Goal: Task Accomplishment & Management: Use online tool/utility

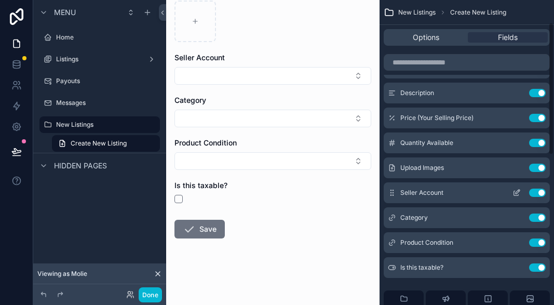
scroll to position [52, 0]
click at [539, 191] on button "Use setting" at bounding box center [537, 191] width 17 height 8
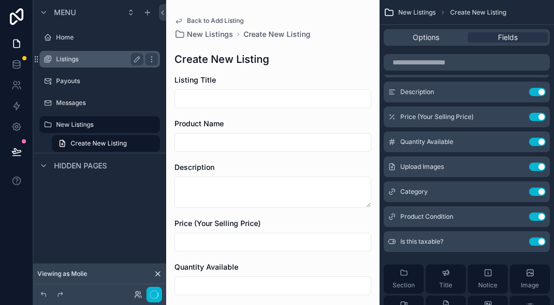
click at [106, 61] on label "Listings" at bounding box center [97, 59] width 83 height 8
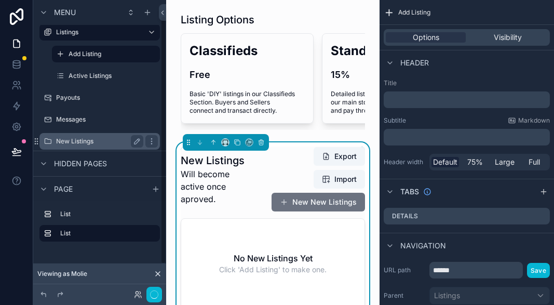
scroll to position [33, 0]
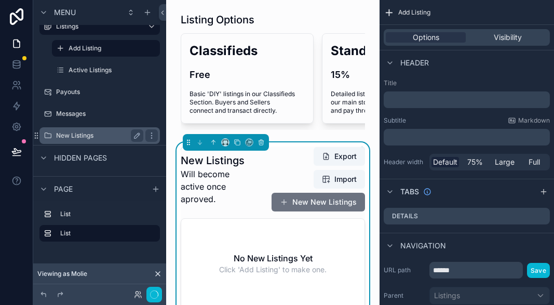
click at [88, 136] on label "New Listings" at bounding box center [97, 135] width 83 height 8
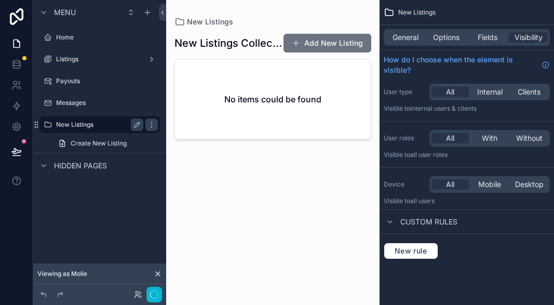
click at [85, 125] on label "New Listings" at bounding box center [97, 124] width 83 height 8
click at [149, 122] on icon "scrollable content" at bounding box center [151, 124] width 8 height 8
click at [100, 124] on label "New Listings" at bounding box center [97, 124] width 83 height 8
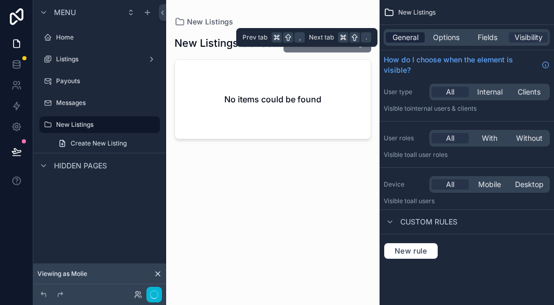
click at [402, 39] on span "General" at bounding box center [405, 37] width 26 height 10
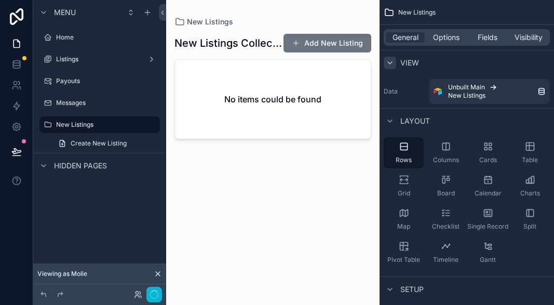
click at [388, 59] on icon "scrollable content" at bounding box center [390, 63] width 8 height 8
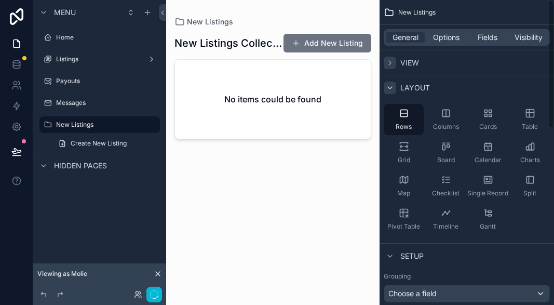
click at [388, 87] on icon "scrollable content" at bounding box center [390, 88] width 4 height 2
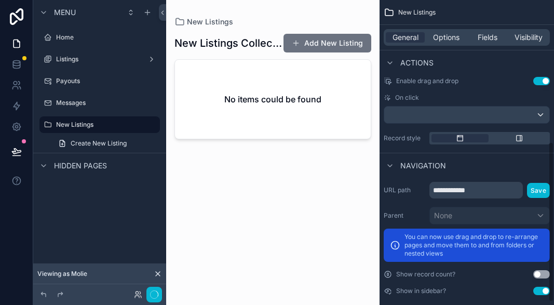
scroll to position [276, 0]
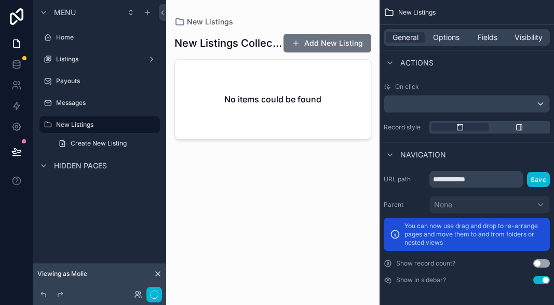
click at [540, 279] on button "Use setting" at bounding box center [541, 280] width 17 height 8
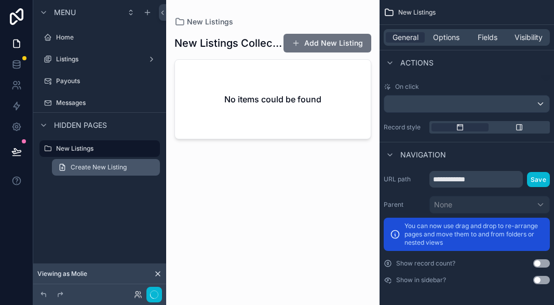
click at [112, 163] on span "Create New Listing" at bounding box center [99, 167] width 56 height 8
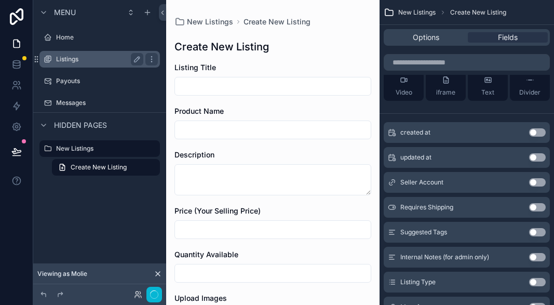
click at [114, 61] on label "Listings" at bounding box center [97, 59] width 83 height 8
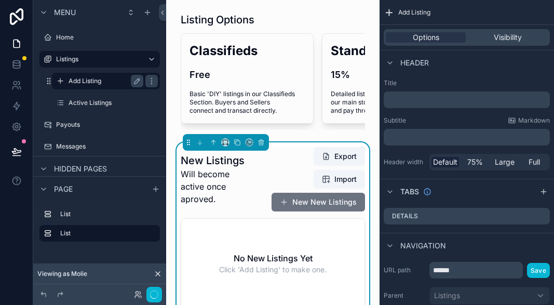
click at [105, 82] on label "Add Listing" at bounding box center [103, 81] width 71 height 8
click at [297, 200] on button "New New Listings" at bounding box center [317, 202] width 93 height 19
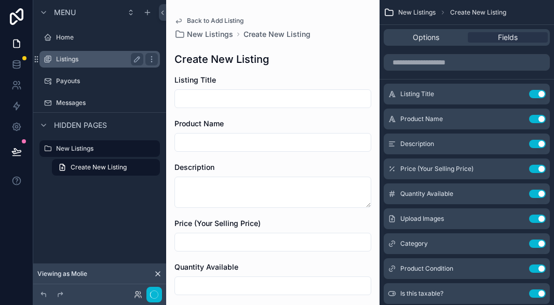
click at [90, 55] on label "Listings" at bounding box center [97, 59] width 83 height 8
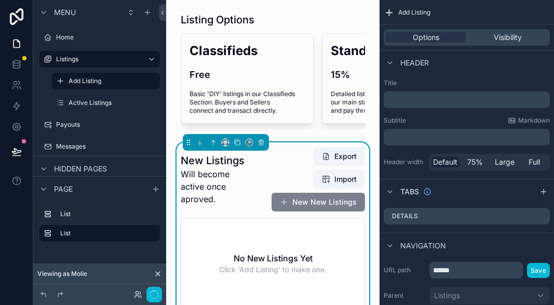
click at [313, 203] on button "New New Listings" at bounding box center [317, 202] width 93 height 19
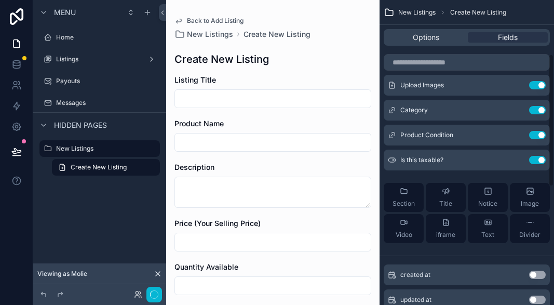
scroll to position [138, 0]
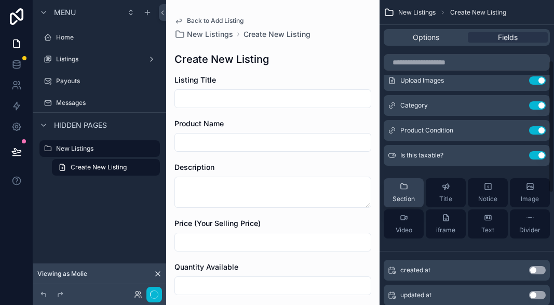
click at [406, 184] on icon "scrollable content" at bounding box center [404, 186] width 6 height 5
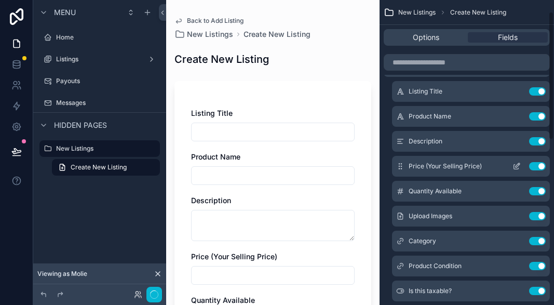
scroll to position [0, 0]
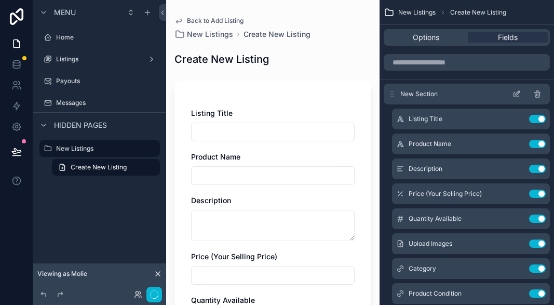
click at [514, 94] on icon "scrollable content" at bounding box center [516, 94] width 5 height 5
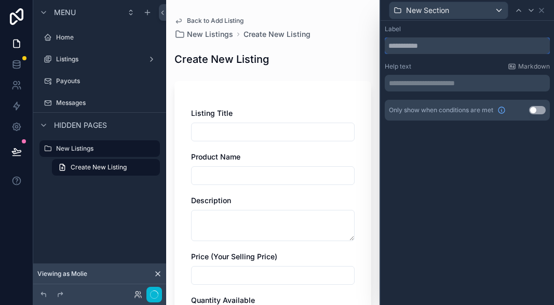
click at [427, 47] on input "text" at bounding box center [467, 45] width 165 height 17
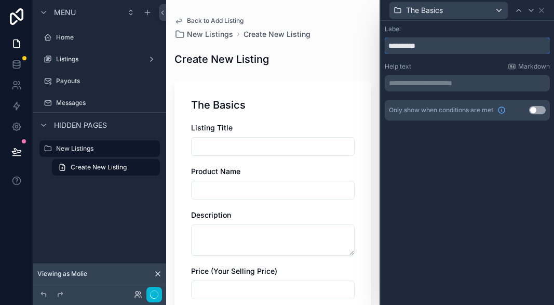
type input "**********"
click at [267, 60] on h1 "Create New Listing" at bounding box center [221, 59] width 94 height 15
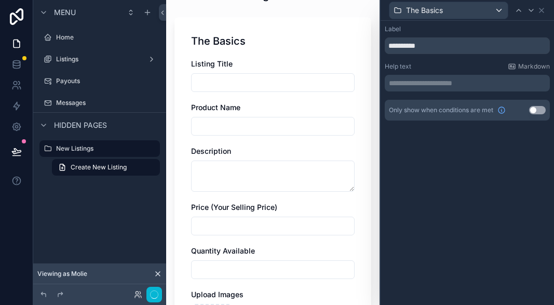
scroll to position [58, 0]
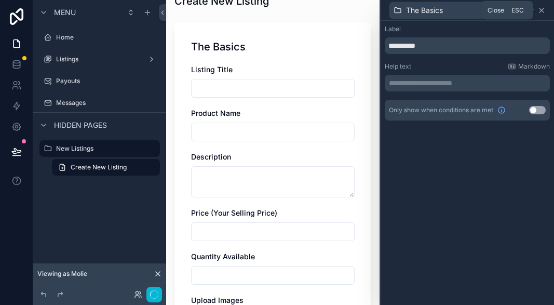
click at [540, 10] on icon at bounding box center [541, 10] width 4 height 4
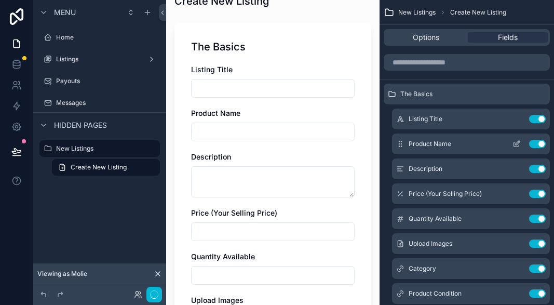
click at [539, 144] on button "Use setting" at bounding box center [537, 144] width 17 height 8
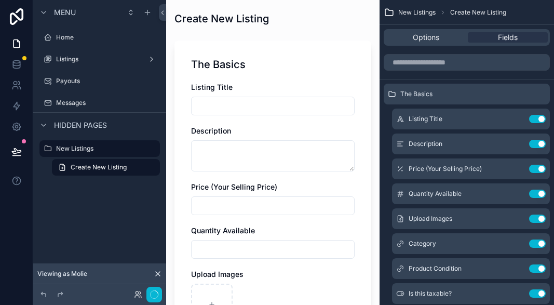
scroll to position [41, 0]
click at [534, 144] on button "Use setting" at bounding box center [537, 144] width 17 height 8
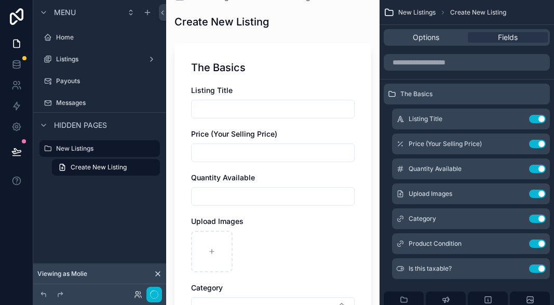
scroll to position [0, 0]
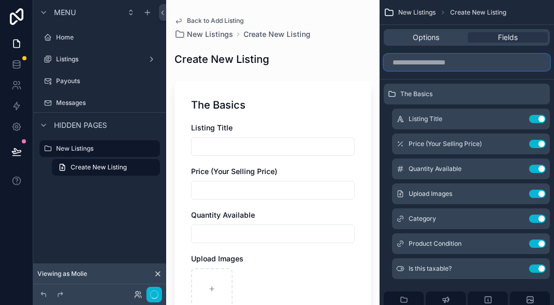
click at [435, 67] on input "scrollable content" at bounding box center [466, 62] width 166 height 17
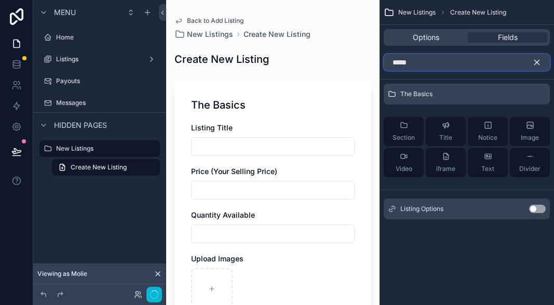
type input "*****"
click at [538, 210] on button "Use setting" at bounding box center [537, 208] width 17 height 8
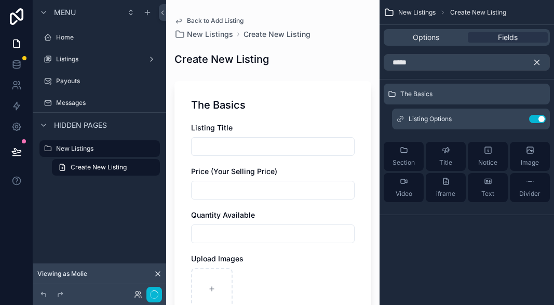
click at [535, 62] on icon "scrollable content" at bounding box center [536, 62] width 9 height 9
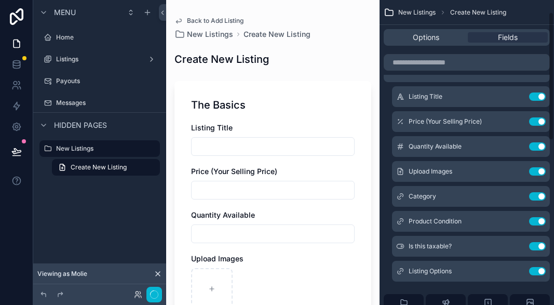
scroll to position [38, 0]
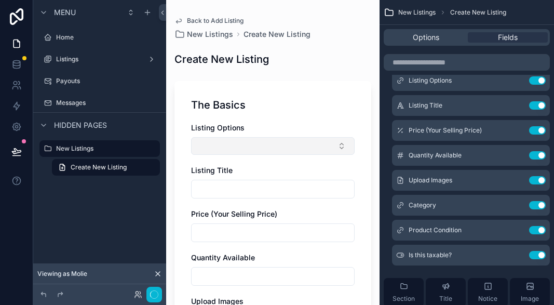
click at [341, 141] on button "Select Button" at bounding box center [272, 146] width 163 height 18
click at [347, 121] on div "The Basics Listing Options Listing Title Price (Your Selling Price) Quantity Av…" at bounding box center [272, 289] width 197 height 416
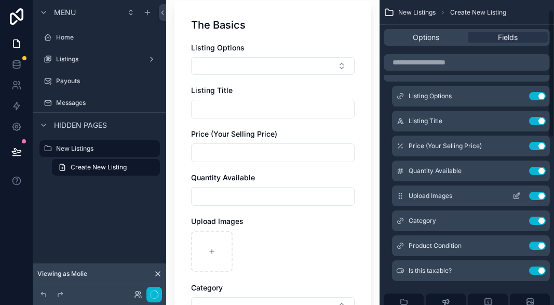
scroll to position [0, 0]
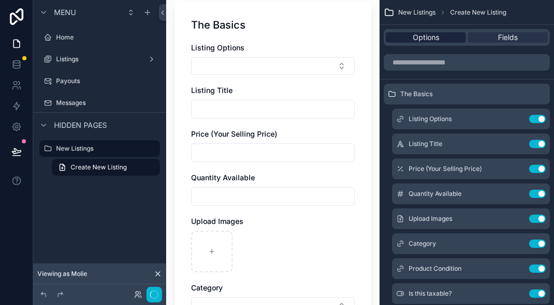
click at [422, 35] on span "Options" at bounding box center [426, 37] width 26 height 10
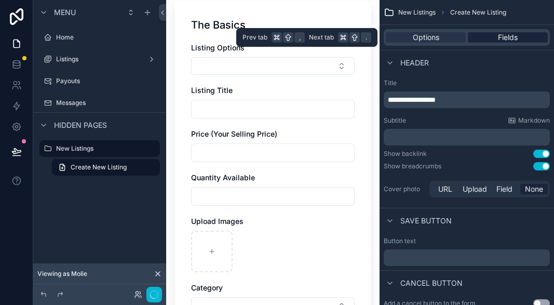
click at [507, 36] on span "Fields" at bounding box center [508, 37] width 20 height 10
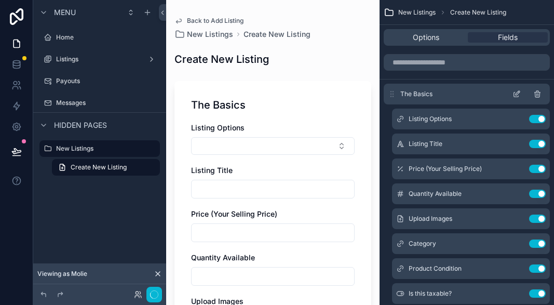
click at [515, 95] on icon "scrollable content" at bounding box center [517, 93] width 4 height 4
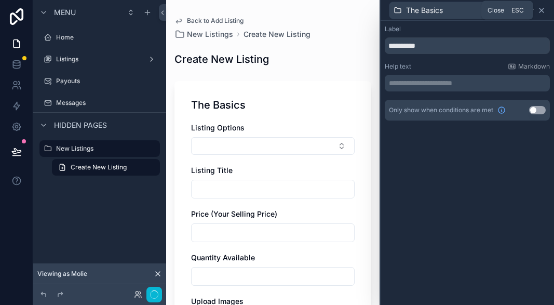
click at [543, 10] on icon at bounding box center [541, 10] width 8 height 8
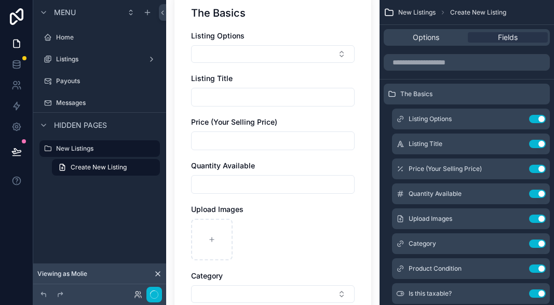
scroll to position [93, 0]
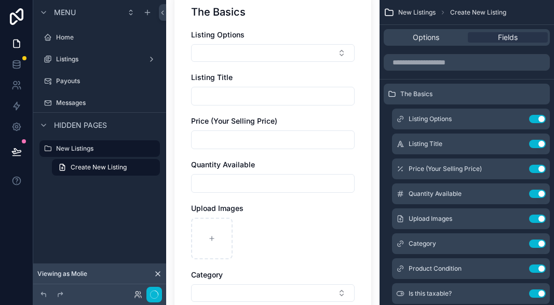
click at [334, 140] on input "scrollable content" at bounding box center [272, 139] width 162 height 15
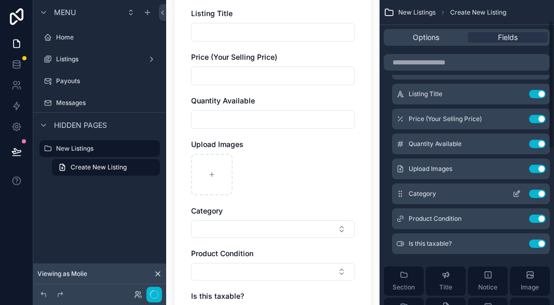
scroll to position [48, 0]
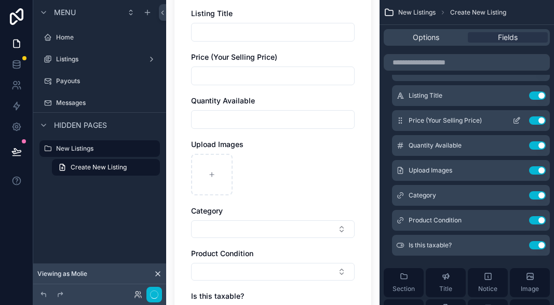
click at [536, 121] on button "Use setting" at bounding box center [537, 120] width 17 height 8
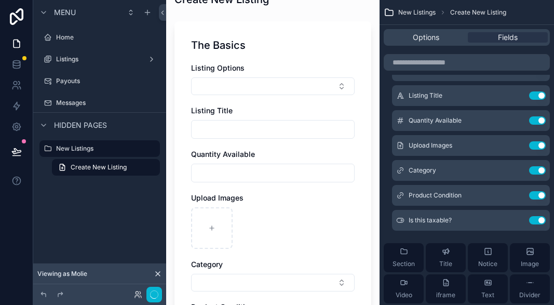
scroll to position [70, 0]
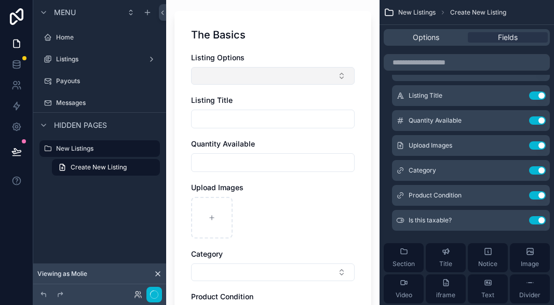
click at [342, 76] on button "Select Button" at bounding box center [272, 76] width 163 height 18
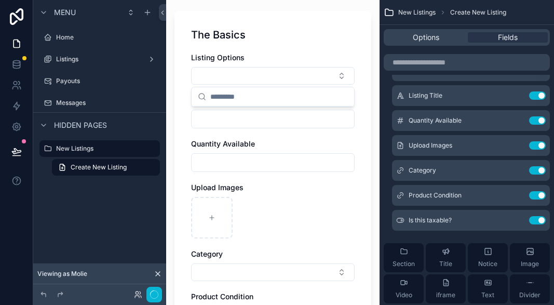
click at [289, 49] on div "The Basics Listing Options Listing Title Quantity Available Upload Images Categ…" at bounding box center [272, 197] width 197 height 373
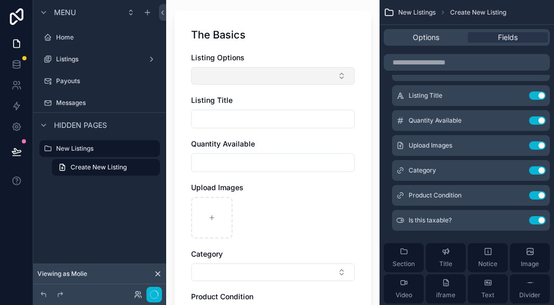
click at [295, 76] on button "Select Button" at bounding box center [272, 76] width 163 height 18
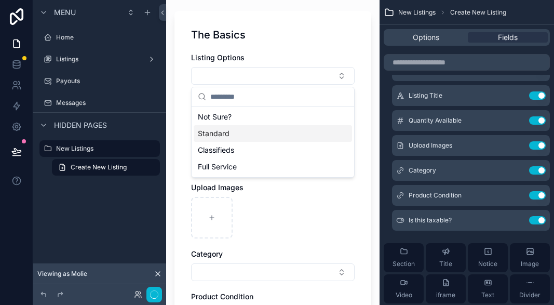
click at [248, 132] on div "Standard" at bounding box center [273, 133] width 158 height 17
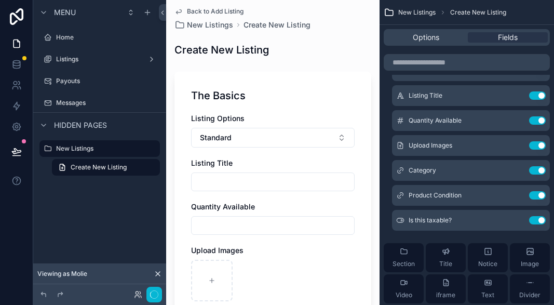
scroll to position [7, 0]
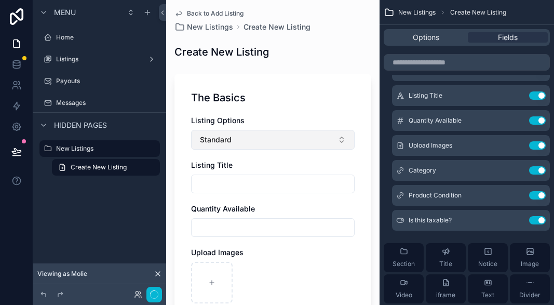
click at [247, 139] on button "Standard" at bounding box center [272, 140] width 163 height 20
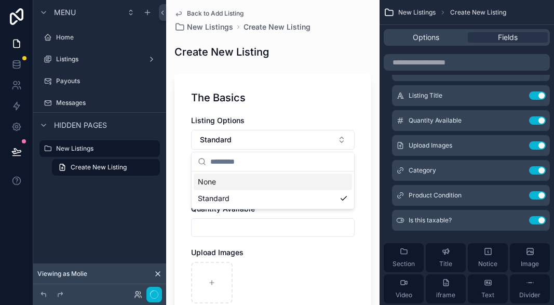
click at [271, 120] on div "Listing Options" at bounding box center [272, 120] width 163 height 10
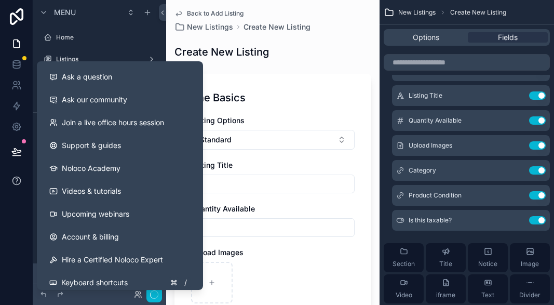
click at [16, 181] on icon at bounding box center [17, 180] width 2 height 3
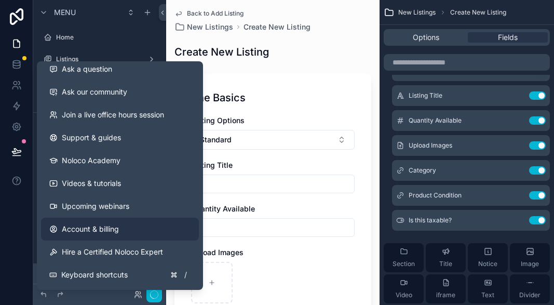
scroll to position [0, 0]
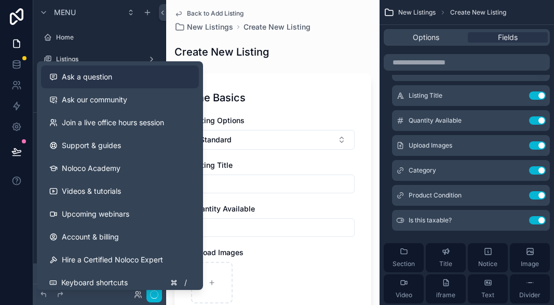
click at [83, 74] on span "Ask a question" at bounding box center [87, 77] width 50 height 10
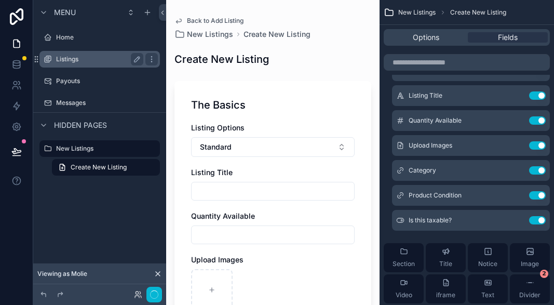
click at [85, 60] on label "Listings" at bounding box center [97, 59] width 83 height 8
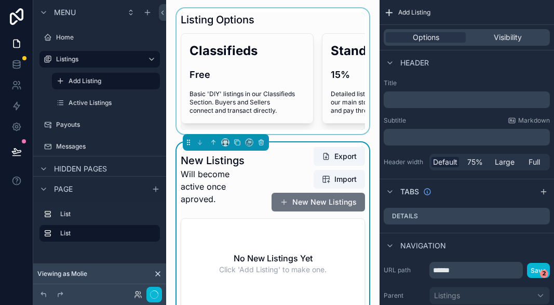
click at [209, 84] on div "scrollable content" at bounding box center [272, 71] width 197 height 126
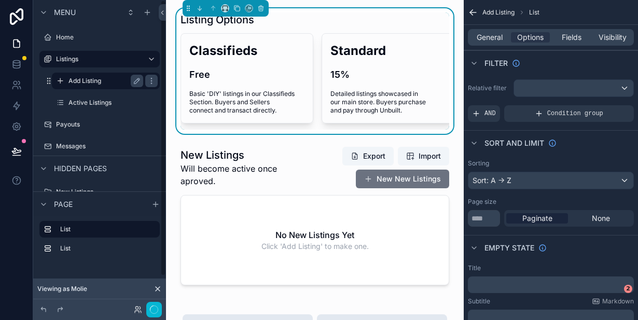
click at [116, 76] on div "Add Listing" at bounding box center [105, 81] width 75 height 12
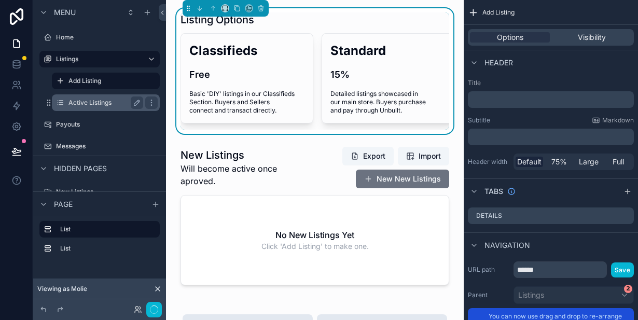
click at [106, 101] on label "Active Listings" at bounding box center [103, 103] width 71 height 8
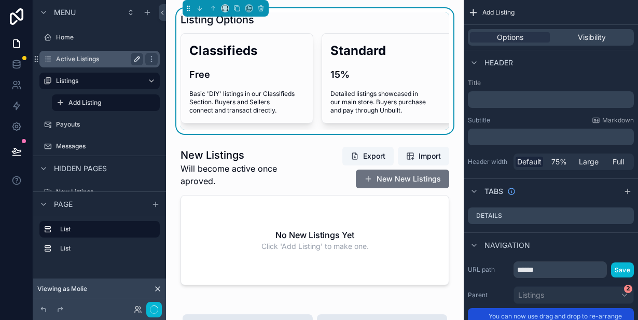
click at [135, 59] on icon "scrollable content" at bounding box center [136, 59] width 5 height 5
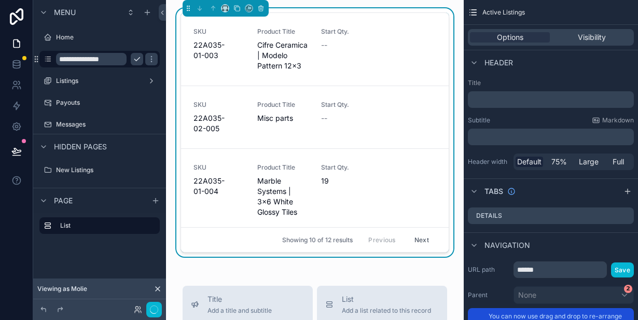
click at [84, 58] on input "**********" at bounding box center [91, 59] width 71 height 12
type input "********"
click at [147, 60] on icon "scrollable content" at bounding box center [151, 59] width 8 height 8
click at [81, 60] on label "Listings" at bounding box center [97, 59] width 83 height 8
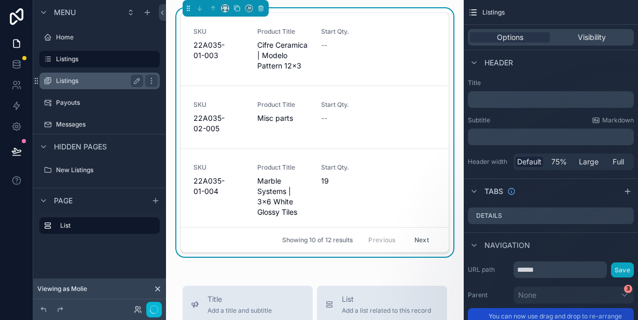
click at [104, 79] on label "Listings" at bounding box center [97, 81] width 83 height 8
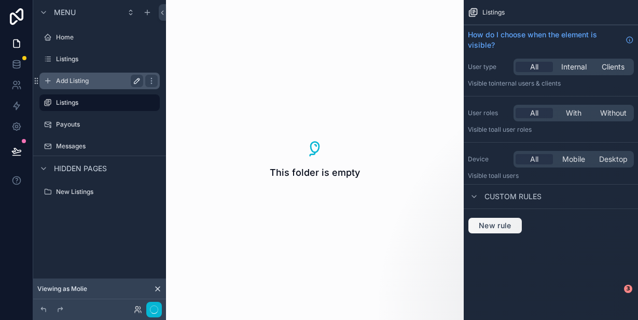
click at [133, 79] on icon "scrollable content" at bounding box center [137, 81] width 8 height 8
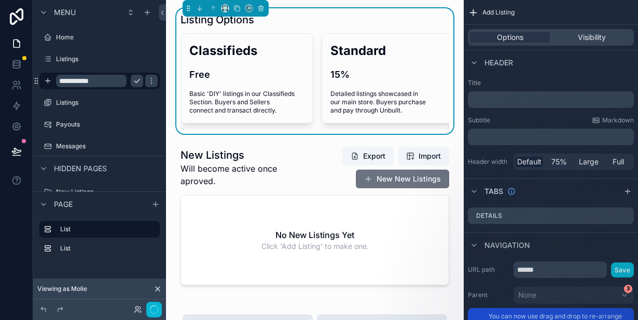
click at [135, 81] on icon "scrollable content" at bounding box center [136, 81] width 5 height 4
click at [139, 80] on icon "scrollable content" at bounding box center [136, 80] width 5 height 5
click at [73, 78] on input "**********" at bounding box center [91, 81] width 71 height 12
type input "**********"
click at [149, 82] on icon "scrollable content" at bounding box center [151, 81] width 5 height 4
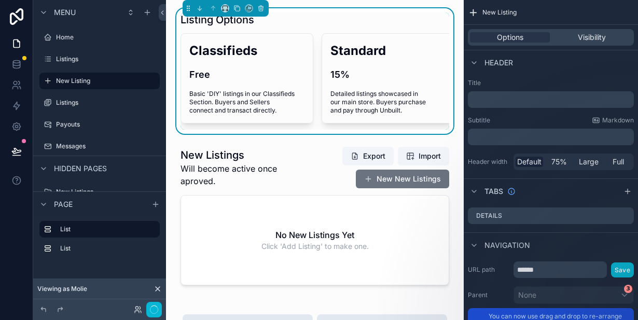
click at [0, 0] on icon "scrollable content" at bounding box center [0, 0] width 0 height 0
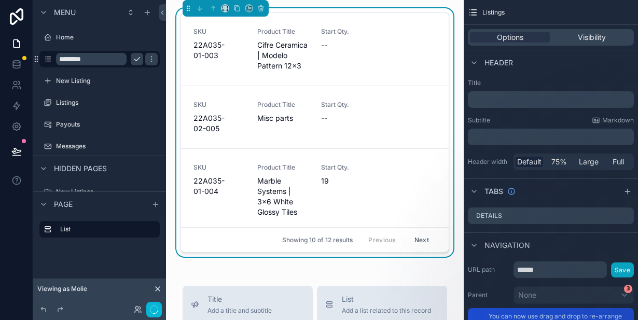
click at [60, 59] on input "********" at bounding box center [91, 59] width 71 height 12
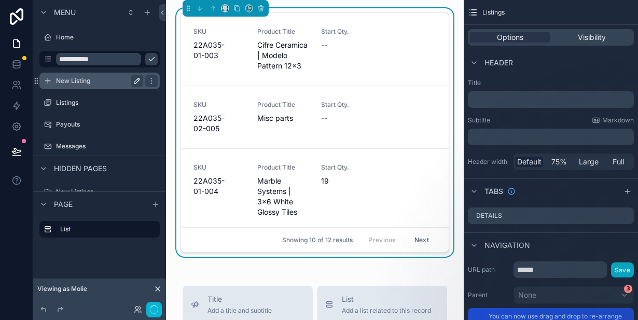
type input "**********"
click at [84, 79] on label "New Listing" at bounding box center [97, 81] width 83 height 8
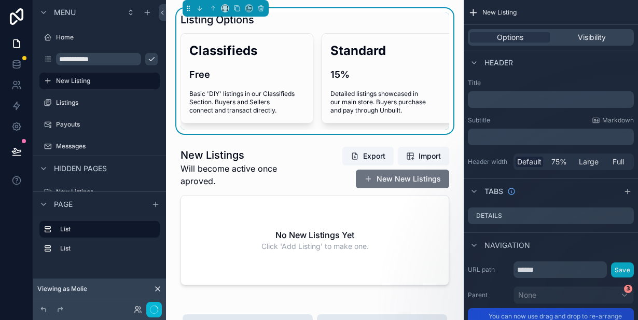
click at [147, 59] on icon "scrollable content" at bounding box center [151, 59] width 8 height 8
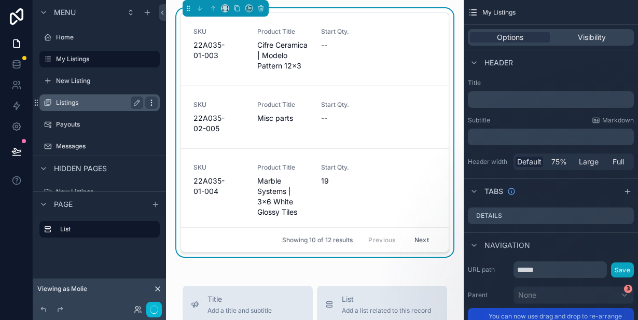
click at [148, 102] on icon "scrollable content" at bounding box center [151, 103] width 8 height 8
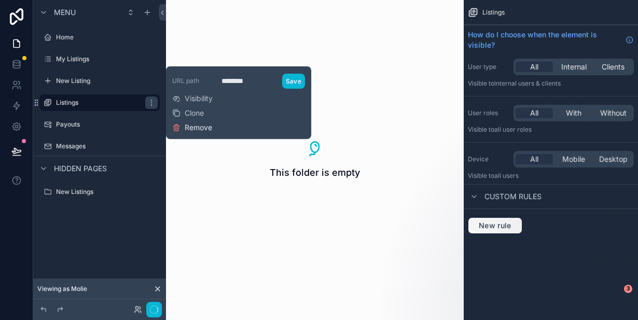
click at [183, 126] on button "Remove" at bounding box center [192, 127] width 40 height 10
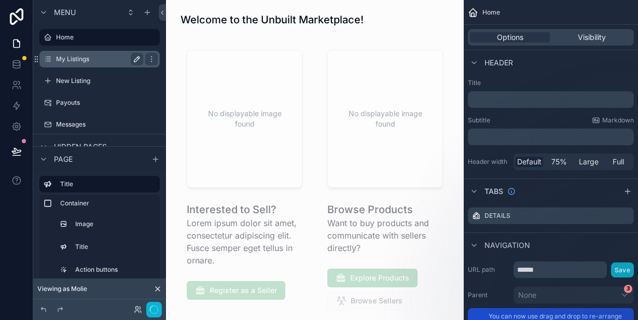
click at [75, 62] on label "My Listings" at bounding box center [97, 59] width 83 height 8
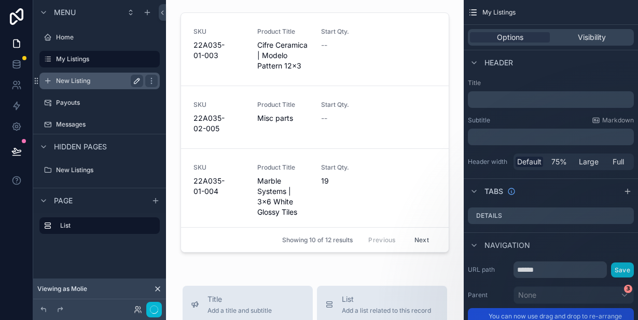
click at [75, 77] on label "New Listing" at bounding box center [97, 81] width 83 height 8
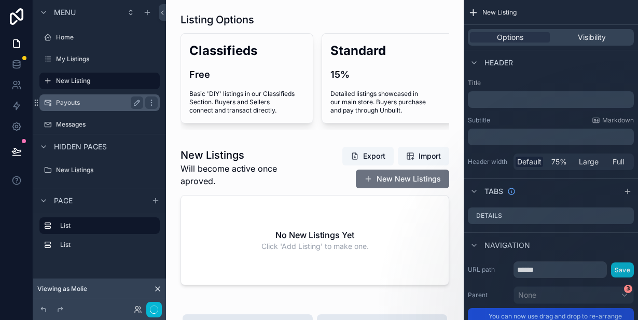
click at [74, 101] on label "Payouts" at bounding box center [97, 103] width 83 height 8
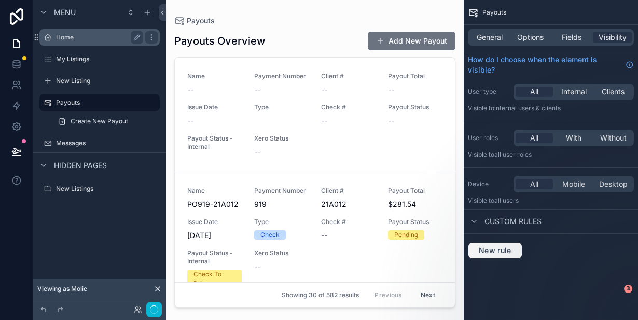
click at [74, 42] on div "Home" at bounding box center [99, 37] width 87 height 12
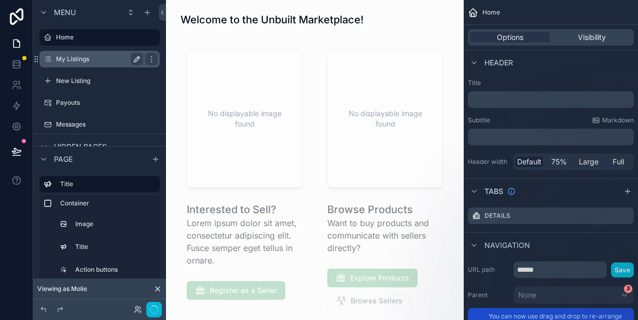
click at [74, 58] on label "My Listings" at bounding box center [97, 59] width 83 height 8
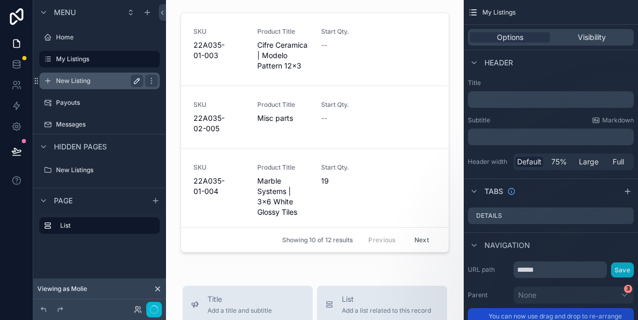
click at [75, 78] on label "New Listing" at bounding box center [97, 81] width 83 height 8
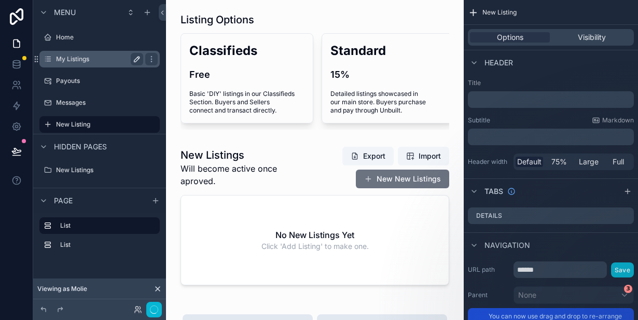
click at [67, 61] on label "My Listings" at bounding box center [97, 59] width 83 height 8
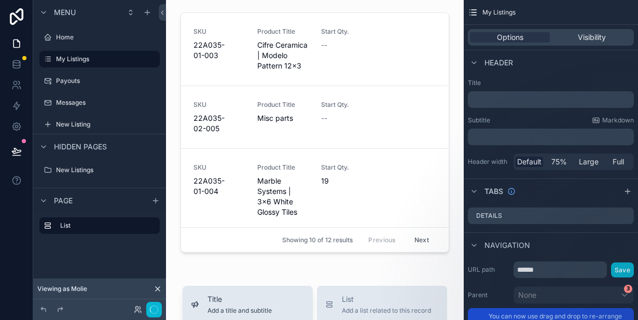
click at [215, 295] on span "Title" at bounding box center [240, 299] width 64 height 10
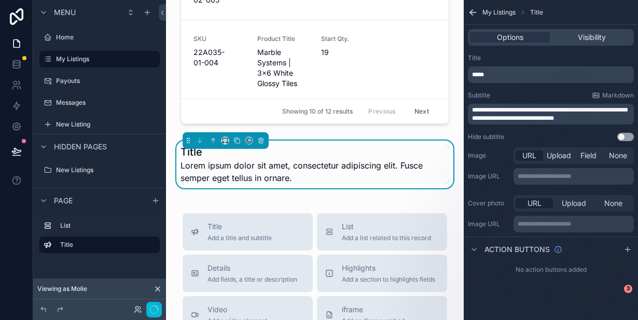
scroll to position [133, 0]
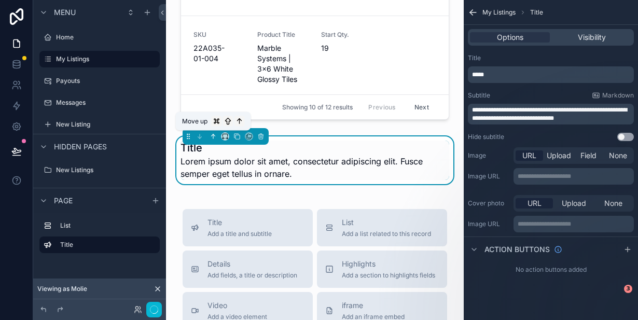
click at [212, 138] on icon "scrollable content" at bounding box center [213, 136] width 7 height 7
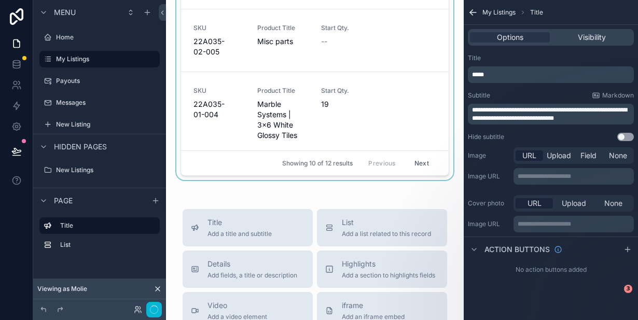
scroll to position [0, 0]
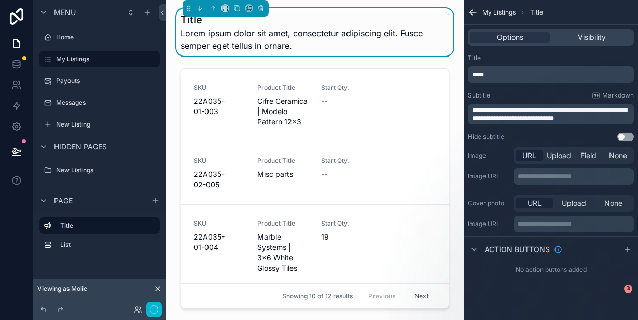
click at [481, 75] on span "*****" at bounding box center [478, 75] width 12 height 6
drag, startPoint x: 489, startPoint y: 75, endPoint x: 469, endPoint y: 76, distance: 20.8
click at [469, 76] on div "*****" at bounding box center [551, 74] width 166 height 17
click at [488, 72] on p "*****" at bounding box center [552, 75] width 160 height 8
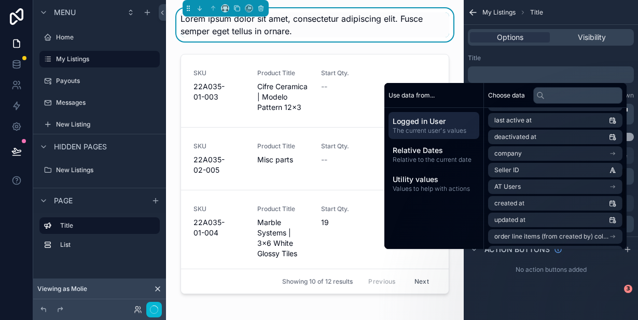
scroll to position [150, 0]
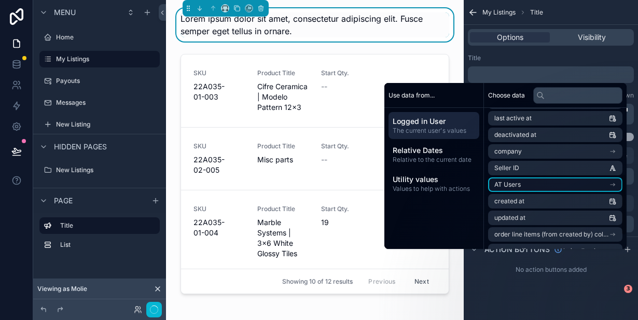
click at [504, 187] on span "AT Users" at bounding box center [508, 185] width 26 height 8
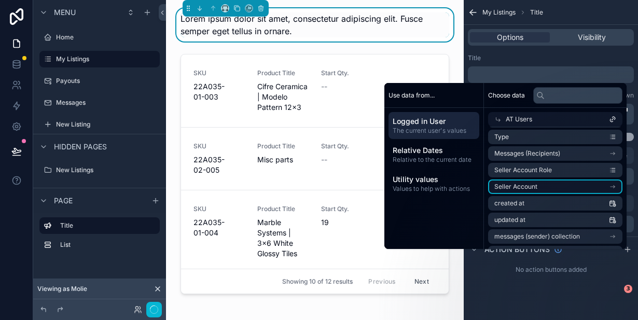
click at [509, 184] on span "Seller Account" at bounding box center [516, 187] width 43 height 8
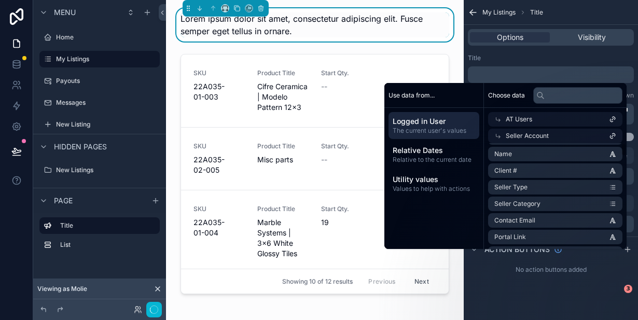
scroll to position [0, 0]
click at [520, 170] on li "Name" at bounding box center [555, 171] width 134 height 15
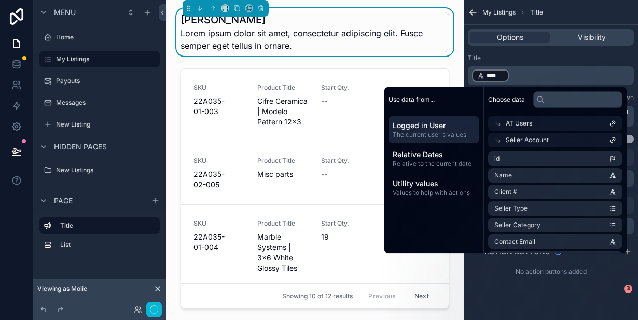
click at [313, 52] on div "Molie Malone Lorem ipsum dolor sit amet, consectetur adipiscing elit. Fusce sem…" at bounding box center [314, 32] width 281 height 48
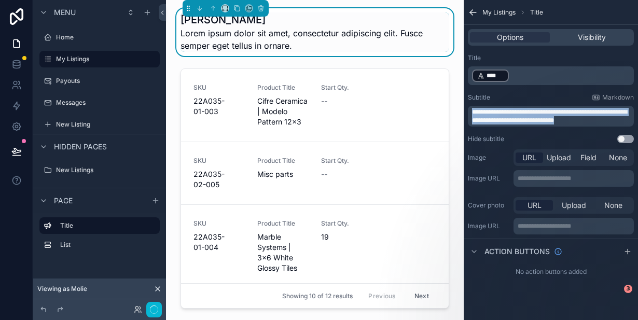
drag, startPoint x: 589, startPoint y: 119, endPoint x: 474, endPoint y: 108, distance: 115.8
click at [473, 113] on p "**********" at bounding box center [552, 116] width 160 height 17
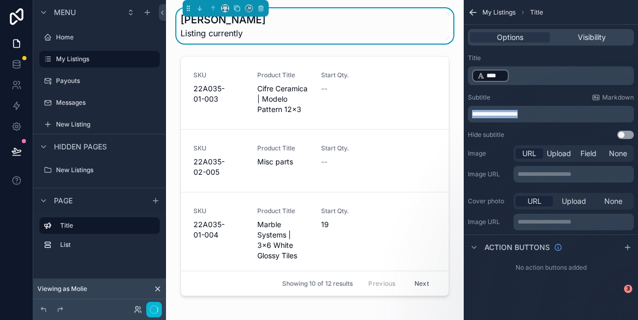
drag, startPoint x: 473, startPoint y: 112, endPoint x: 520, endPoint y: 112, distance: 47.7
click at [518, 112] on span "**********" at bounding box center [495, 114] width 46 height 6
drag, startPoint x: 566, startPoint y: 114, endPoint x: 473, endPoint y: 116, distance: 92.9
click at [473, 116] on p "**********" at bounding box center [552, 114] width 160 height 8
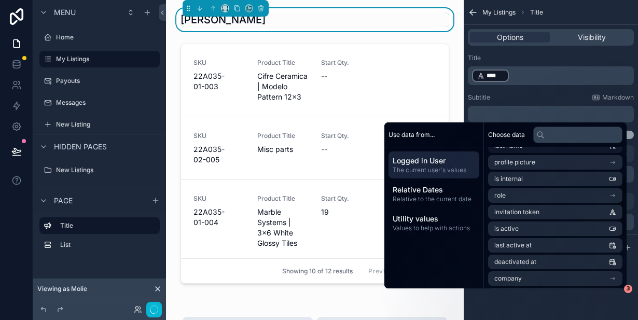
scroll to position [68, 0]
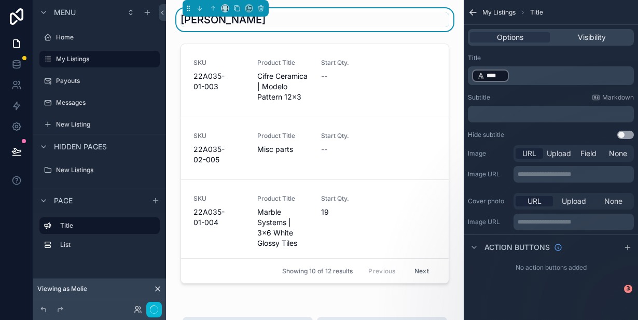
click at [435, 221] on iframe at bounding box center [535, 255] width 208 height 73
click at [479, 114] on p "﻿" at bounding box center [552, 114] width 160 height 8
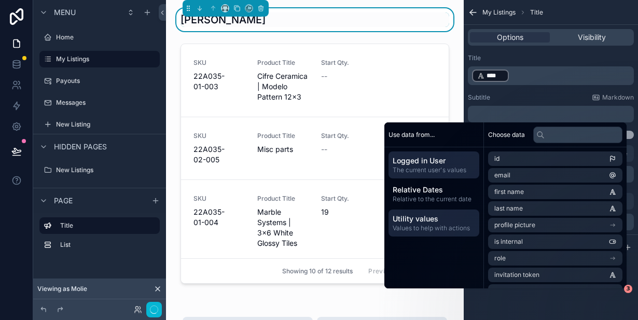
click at [421, 225] on span "Values to help with actions" at bounding box center [434, 228] width 83 height 8
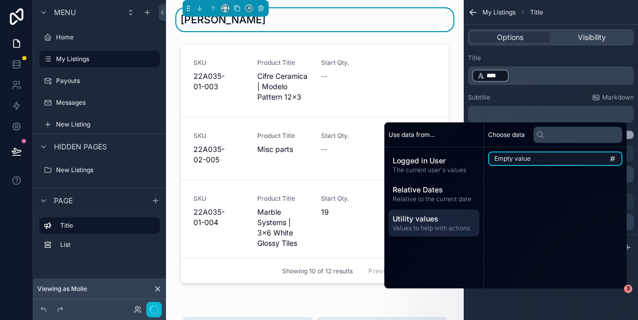
click at [501, 157] on span "Empty value" at bounding box center [513, 159] width 36 height 8
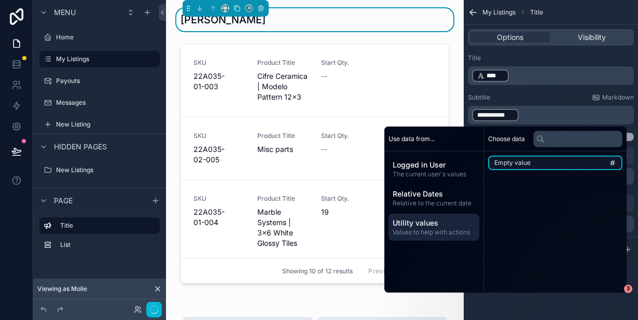
click at [553, 166] on li "Empty value" at bounding box center [555, 163] width 134 height 15
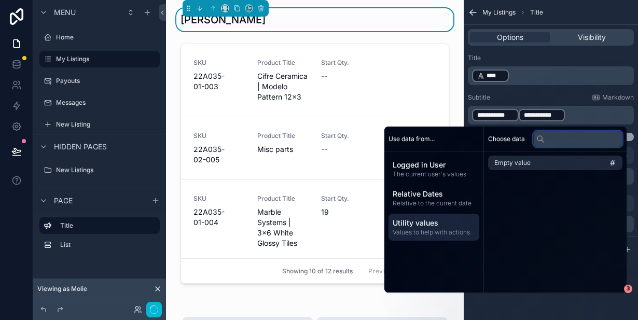
click at [553, 140] on input "text" at bounding box center [577, 139] width 89 height 17
type input "*"
type input "*****"
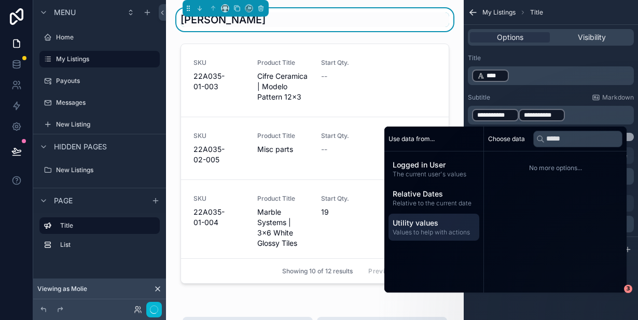
click at [527, 177] on div "No more options..." at bounding box center [555, 168] width 143 height 33
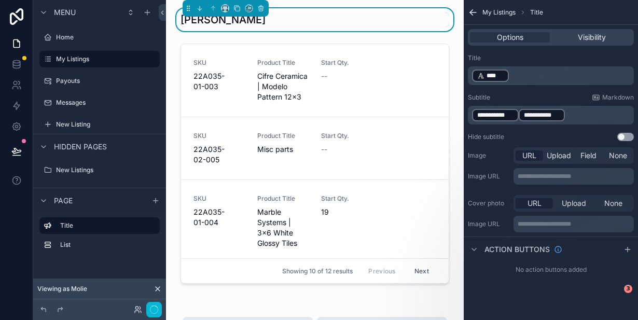
click at [553, 114] on p "**********" at bounding box center [552, 115] width 160 height 15
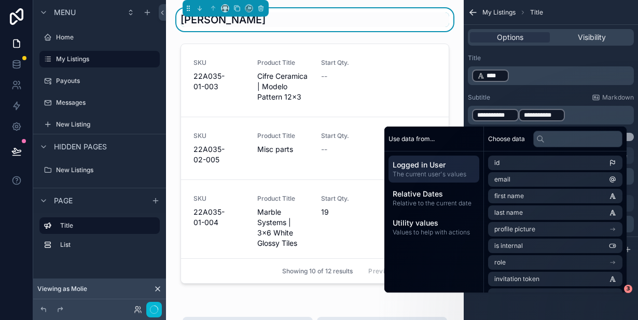
click at [553, 114] on p "**********" at bounding box center [552, 115] width 160 height 15
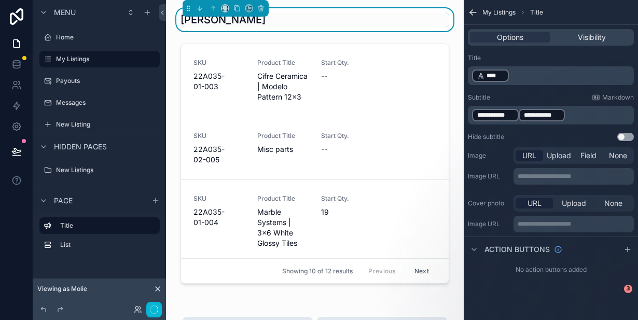
click at [553, 117] on div "**********" at bounding box center [542, 115] width 47 height 12
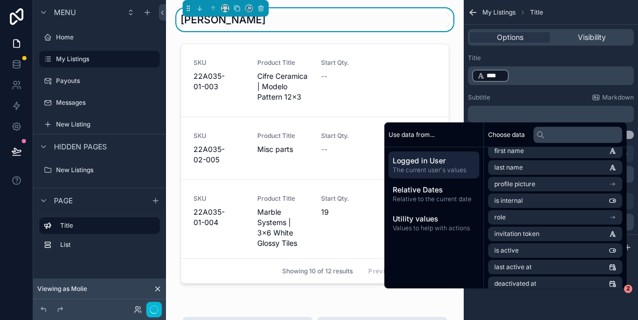
scroll to position [0, 0]
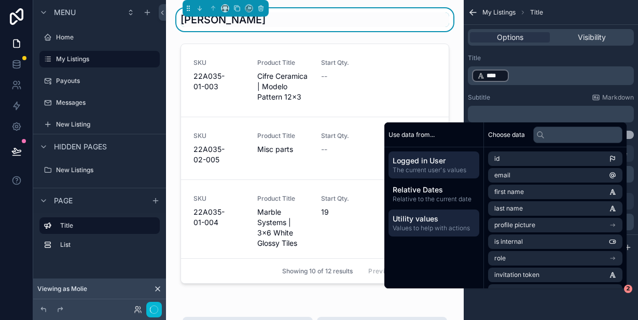
click at [429, 222] on span "Utility values" at bounding box center [434, 219] width 83 height 10
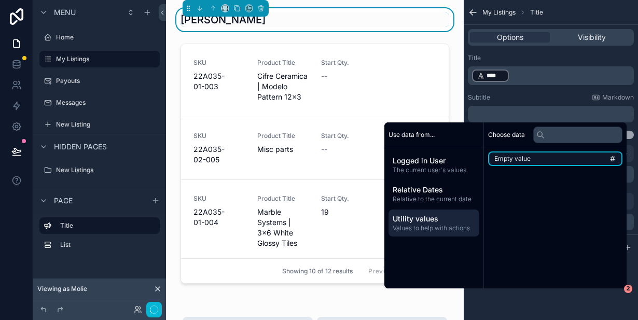
click at [514, 157] on span "Empty value" at bounding box center [513, 159] width 36 height 8
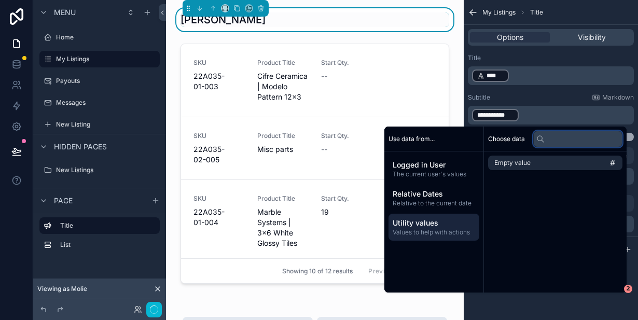
click at [548, 138] on input "text" at bounding box center [577, 139] width 89 height 17
type input "*"
click at [531, 176] on div "Choose data Empty value" at bounding box center [555, 210] width 143 height 166
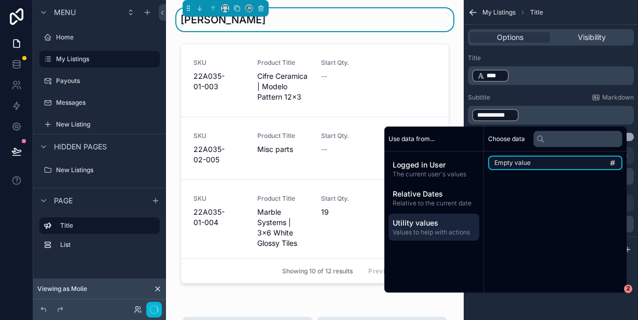
click at [528, 163] on li "Empty value" at bounding box center [555, 163] width 134 height 15
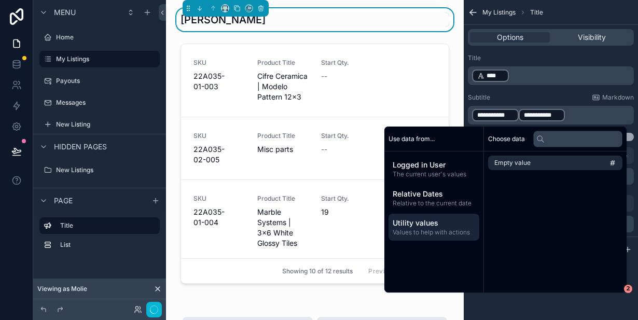
click at [553, 117] on p "**********" at bounding box center [552, 115] width 160 height 15
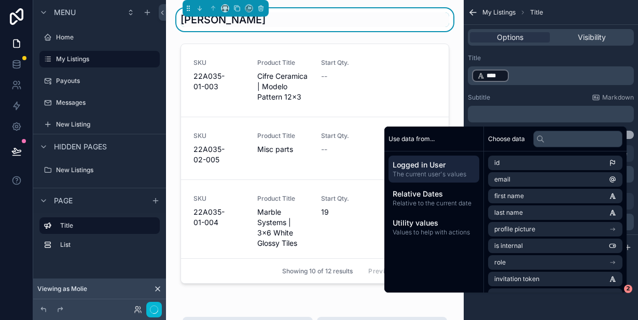
click at [525, 97] on div "Subtitle Markdown" at bounding box center [551, 97] width 166 height 8
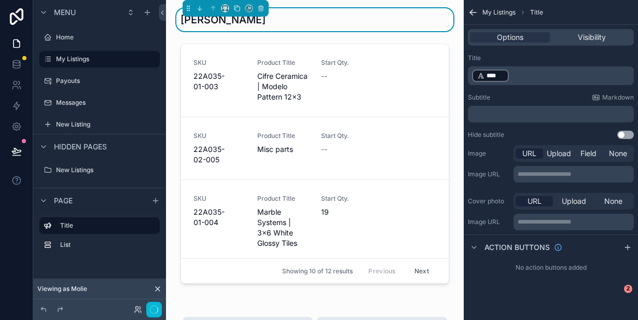
click at [491, 112] on p "﻿" at bounding box center [552, 114] width 160 height 8
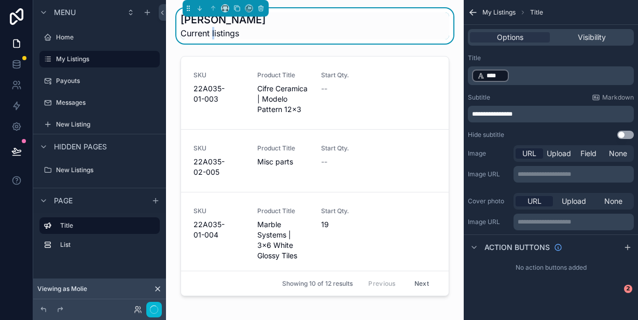
click at [213, 32] on span "Current listings" at bounding box center [223, 33] width 85 height 12
click at [519, 114] on p "**********" at bounding box center [552, 114] width 160 height 8
drag, startPoint x: 520, startPoint y: 114, endPoint x: 473, endPoint y: 115, distance: 47.2
click at [473, 115] on p "**********" at bounding box center [552, 114] width 160 height 8
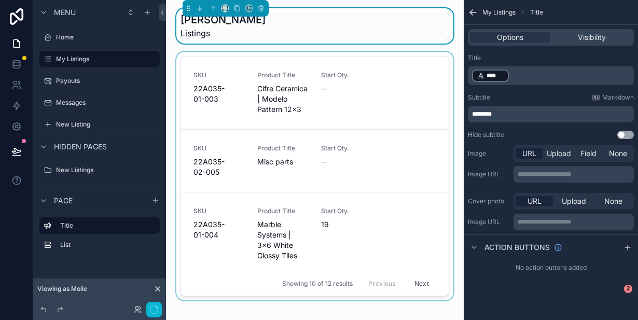
click at [455, 55] on div "scrollable content" at bounding box center [314, 178] width 281 height 253
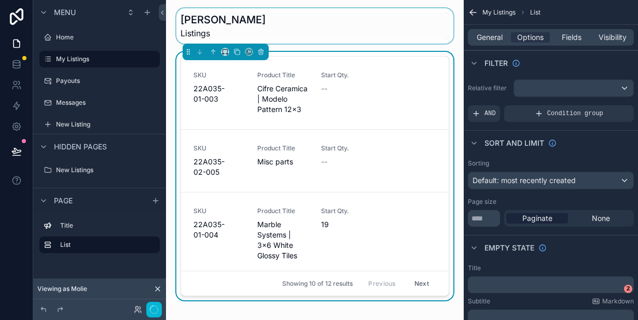
click at [391, 30] on div "scrollable content" at bounding box center [314, 25] width 281 height 35
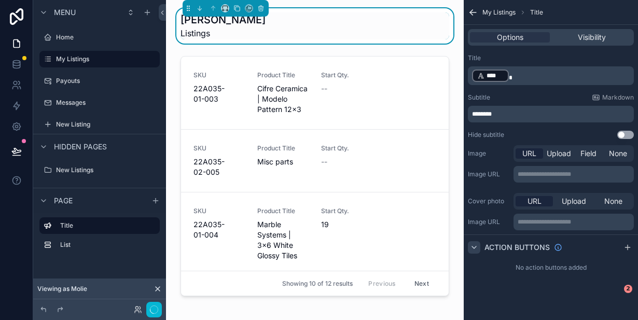
click at [474, 246] on icon "scrollable content" at bounding box center [474, 247] width 8 height 8
click at [474, 246] on icon "scrollable content" at bounding box center [474, 247] width 2 height 4
click at [553, 246] on icon "scrollable content" at bounding box center [628, 247] width 8 height 8
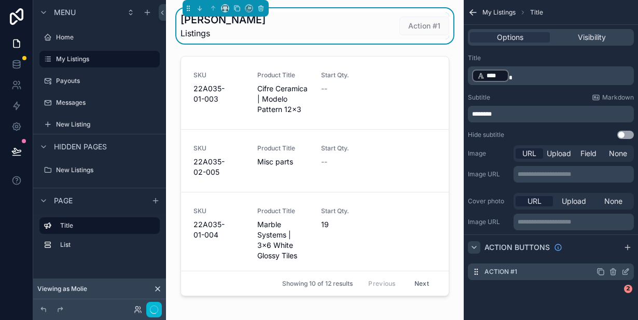
click at [520, 275] on div "Action #1" at bounding box center [551, 272] width 166 height 17
click at [553, 275] on icon "scrollable content" at bounding box center [626, 272] width 8 height 8
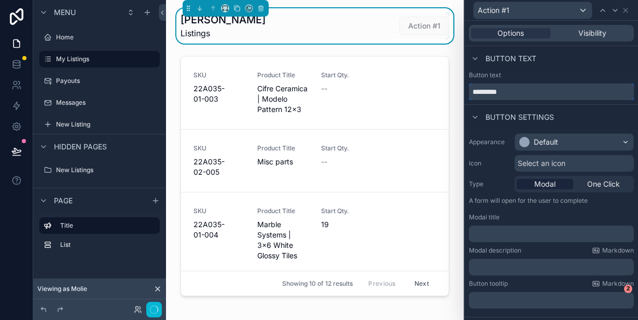
drag, startPoint x: 505, startPoint y: 93, endPoint x: 472, endPoint y: 93, distance: 33.2
click at [472, 93] on input "*********" at bounding box center [551, 92] width 165 height 17
type input "**********"
click at [546, 145] on div "Default" at bounding box center [546, 142] width 24 height 10
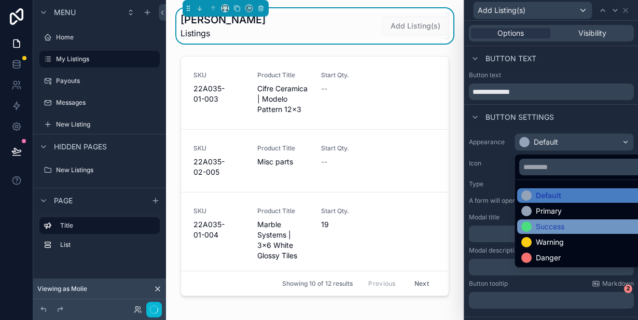
click at [538, 228] on div "Success" at bounding box center [550, 227] width 29 height 10
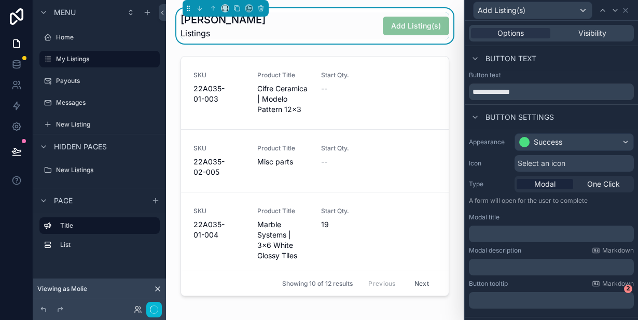
click at [528, 166] on span "Select an icon" at bounding box center [542, 163] width 48 height 10
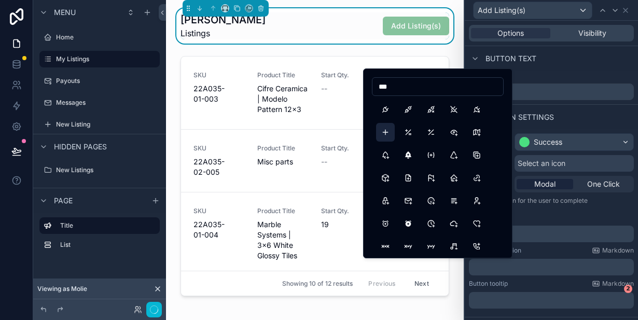
type input "***"
click at [389, 132] on button "Plus" at bounding box center [385, 132] width 19 height 19
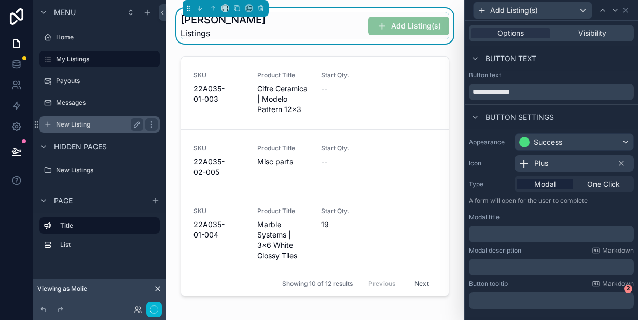
click at [98, 125] on label "New Listing" at bounding box center [97, 124] width 83 height 8
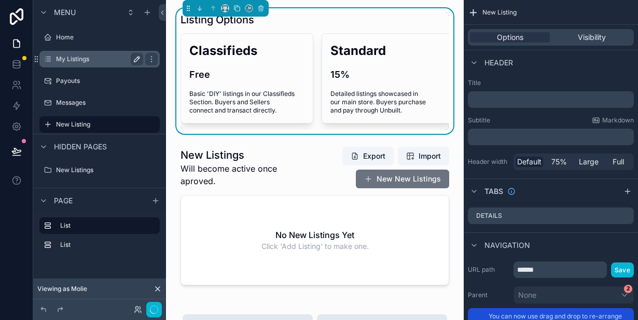
click at [79, 61] on label "My Listings" at bounding box center [97, 59] width 83 height 8
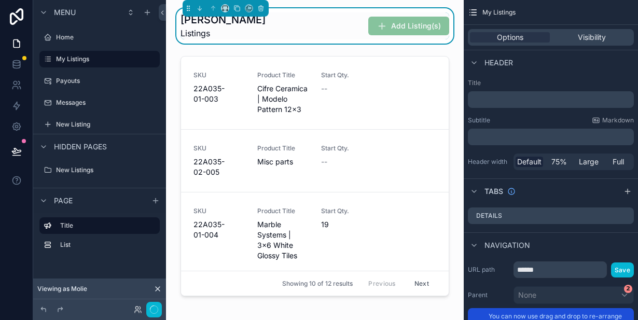
click at [0, 0] on icon "scrollable content" at bounding box center [0, 0] width 0 height 0
click at [72, 57] on input "**********" at bounding box center [91, 59] width 71 height 12
type input "********"
click at [147, 60] on icon "scrollable content" at bounding box center [151, 59] width 8 height 8
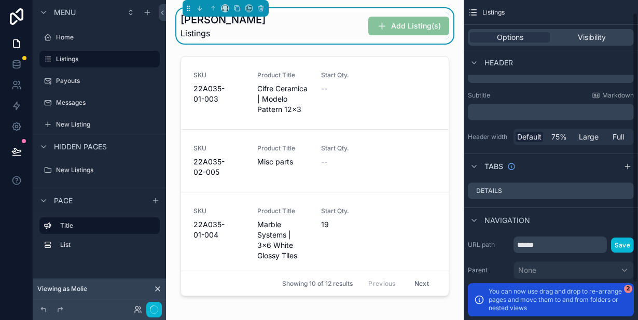
scroll to position [32, 0]
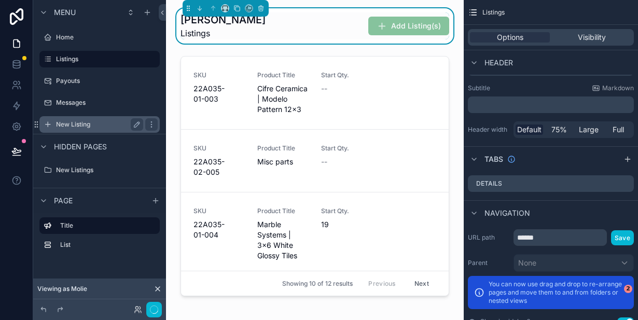
click at [107, 123] on label "New Listing" at bounding box center [97, 124] width 83 height 8
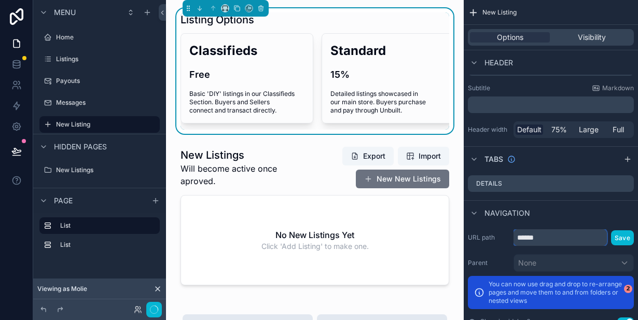
drag, startPoint x: 545, startPoint y: 236, endPoint x: 519, endPoint y: 237, distance: 26.0
click at [519, 237] on input "******" at bounding box center [560, 237] width 93 height 17
click at [79, 102] on label "Messages" at bounding box center [97, 103] width 83 height 8
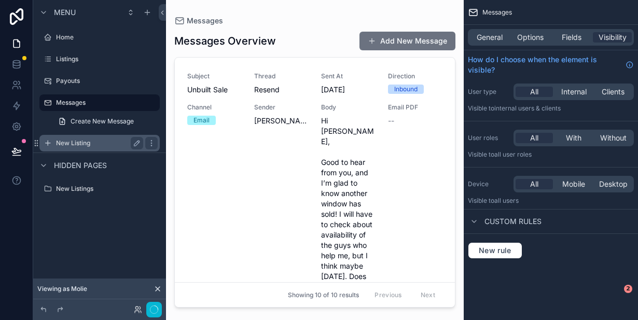
click at [75, 141] on label "New Listing" at bounding box center [97, 143] width 83 height 8
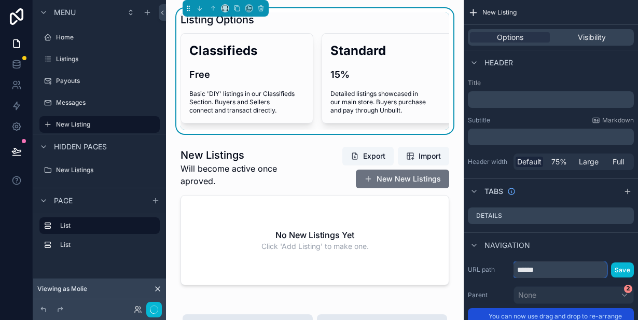
drag, startPoint x: 545, startPoint y: 267, endPoint x: 519, endPoint y: 267, distance: 26.0
click at [519, 267] on input "******" at bounding box center [560, 270] width 93 height 17
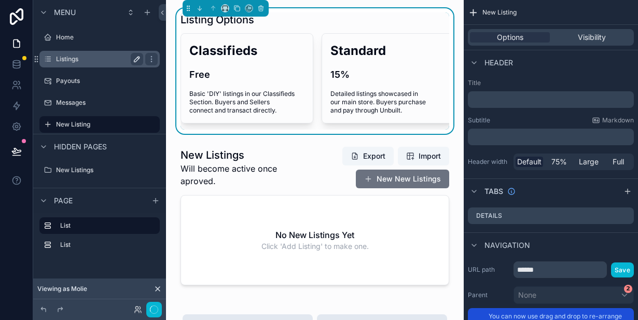
click at [78, 59] on label "Listings" at bounding box center [97, 59] width 83 height 8
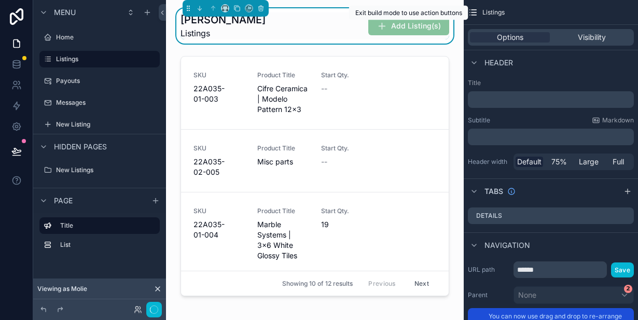
click at [420, 25] on span "Add Listing(s)" at bounding box center [408, 27] width 81 height 10
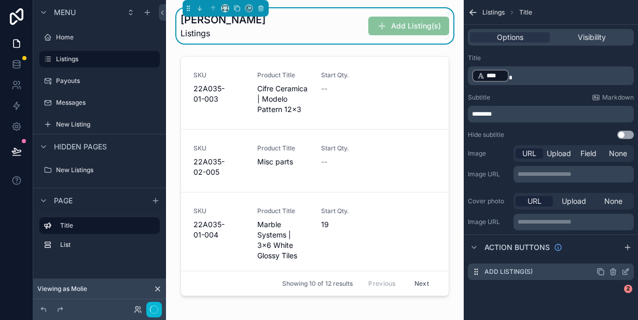
click at [553, 272] on div "Add Listing(s)" at bounding box center [551, 272] width 166 height 17
click at [553, 272] on icon "scrollable content" at bounding box center [627, 271] width 4 height 4
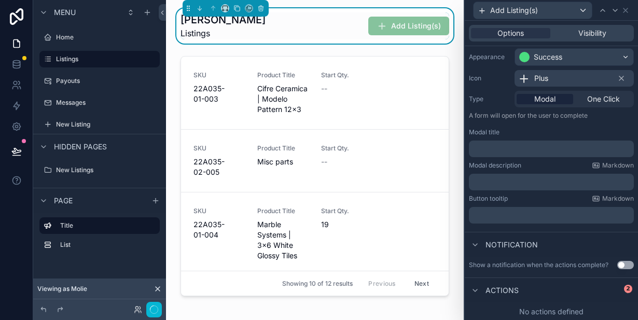
scroll to position [86, 0]
click at [534, 300] on div "Actions" at bounding box center [551, 289] width 173 height 25
click at [518, 290] on div "Actions" at bounding box center [551, 289] width 173 height 25
click at [477, 289] on icon at bounding box center [475, 290] width 4 height 2
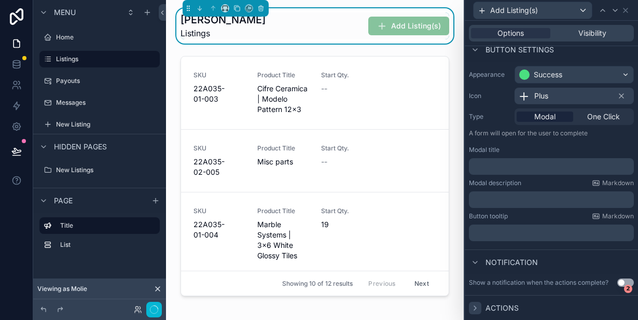
click at [476, 304] on icon at bounding box center [475, 308] width 8 height 8
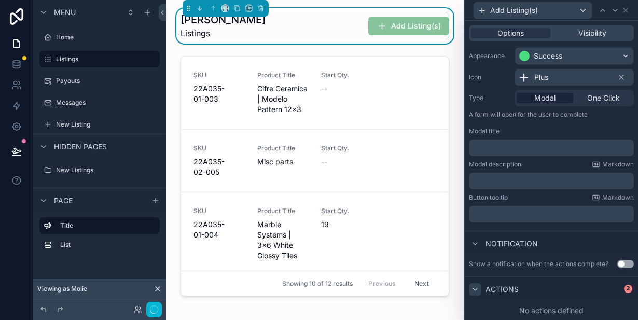
click at [537, 304] on div "No actions defined" at bounding box center [551, 310] width 173 height 19
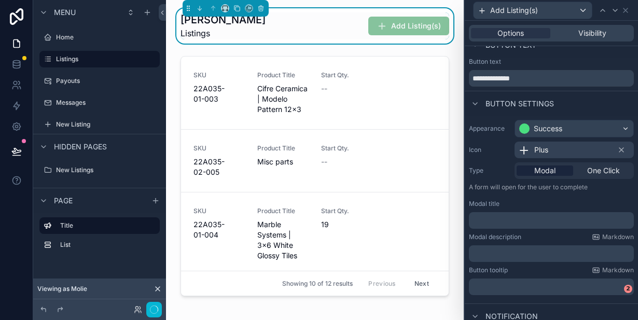
scroll to position [0, 0]
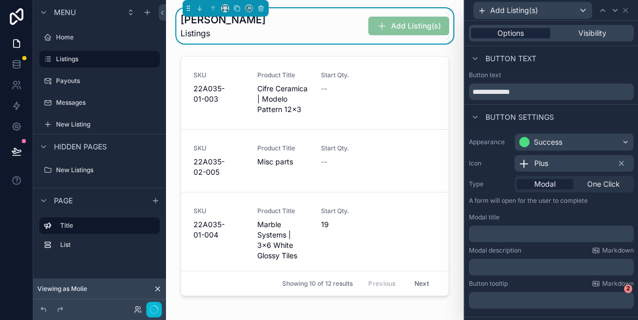
click at [515, 35] on span "Options" at bounding box center [511, 33] width 26 height 10
drag, startPoint x: 512, startPoint y: 91, endPoint x: 520, endPoint y: 91, distance: 8.3
click at [520, 91] on input "**********" at bounding box center [551, 92] width 165 height 17
type input "**********"
click at [553, 182] on span "One Click" at bounding box center [603, 184] width 33 height 10
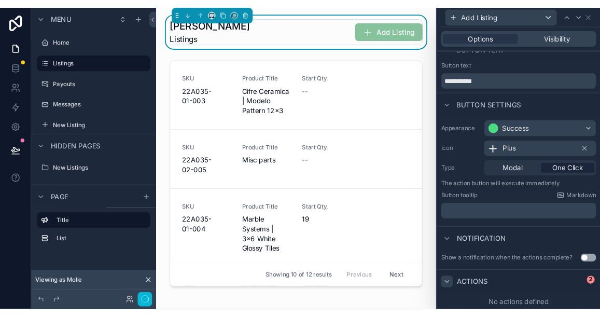
scroll to position [16, 0]
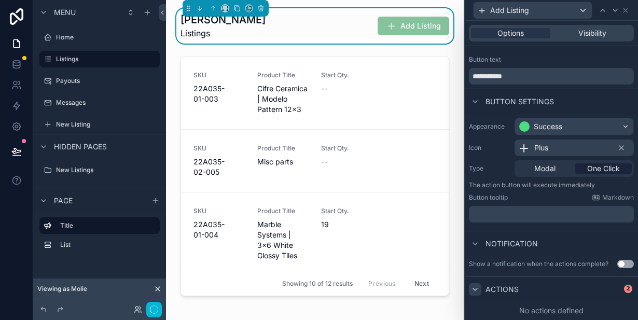
click at [553, 304] on div "No actions defined" at bounding box center [551, 310] width 173 height 19
click at [553, 303] on div "No actions defined" at bounding box center [551, 310] width 173 height 19
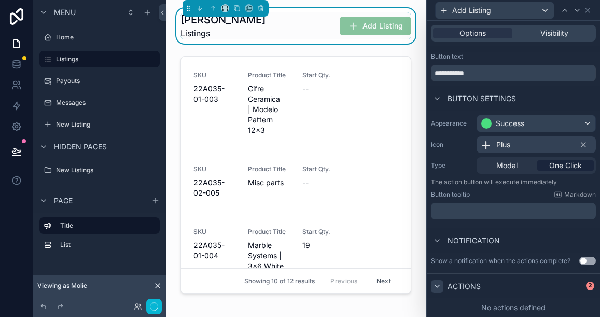
scroll to position [0, 0]
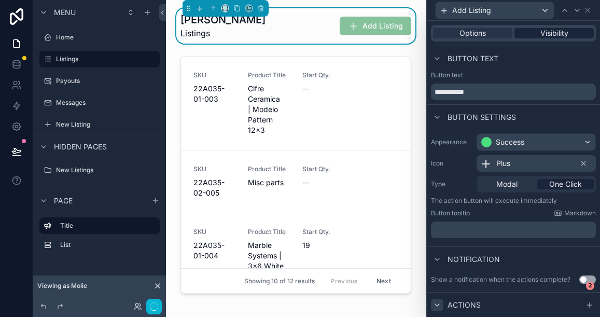
click at [544, 32] on span "Visibility" at bounding box center [555, 33] width 28 height 10
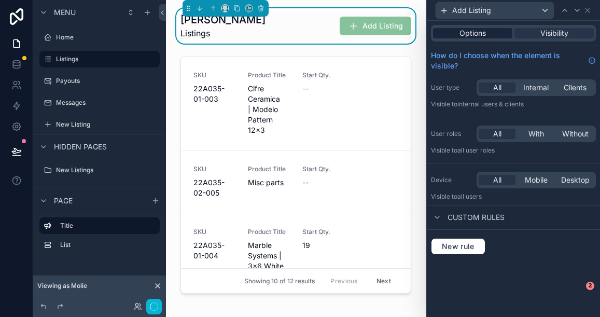
click at [489, 33] on div "Options" at bounding box center [472, 33] width 79 height 10
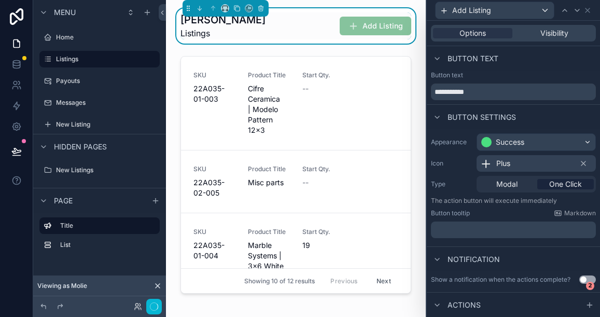
scroll to position [19, 0]
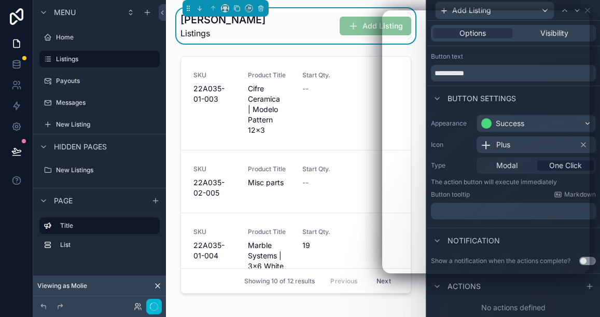
click at [543, 296] on div "Actions" at bounding box center [513, 285] width 173 height 25
click at [553, 286] on icon at bounding box center [590, 286] width 8 height 8
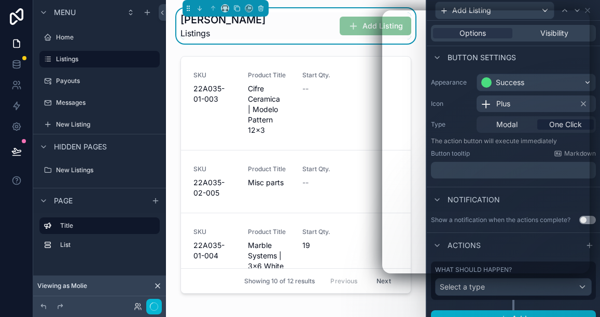
scroll to position [73, 0]
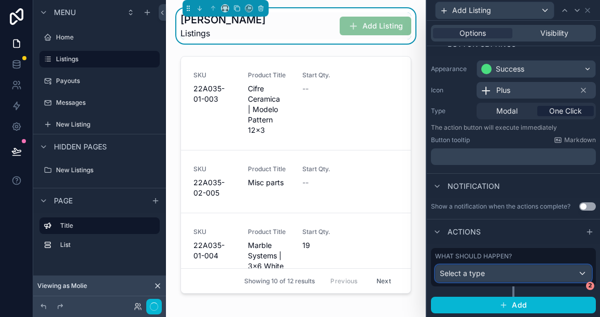
click at [493, 275] on div "Select a type" at bounding box center [514, 273] width 156 height 17
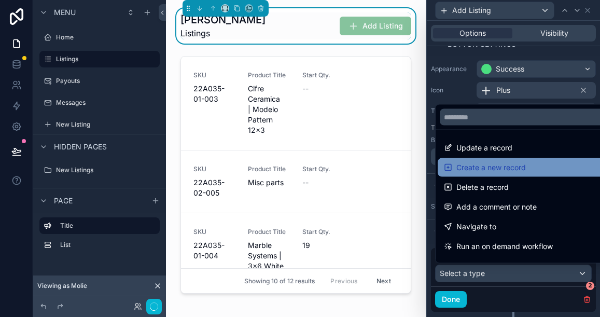
click at [479, 169] on span "Create a new record" at bounding box center [492, 167] width 70 height 12
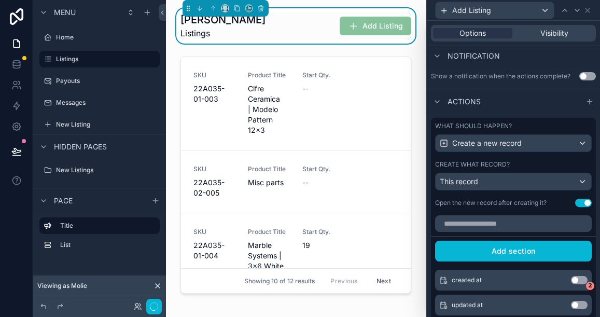
scroll to position [205, 0]
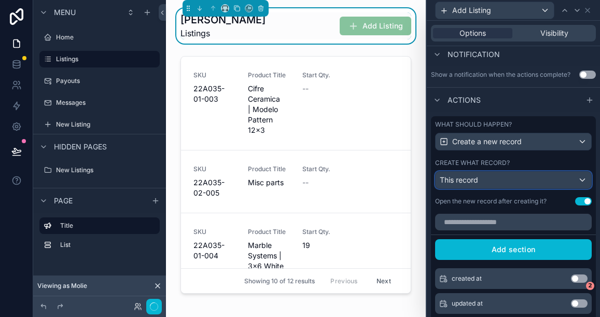
click at [553, 179] on div "This record" at bounding box center [514, 180] width 156 height 17
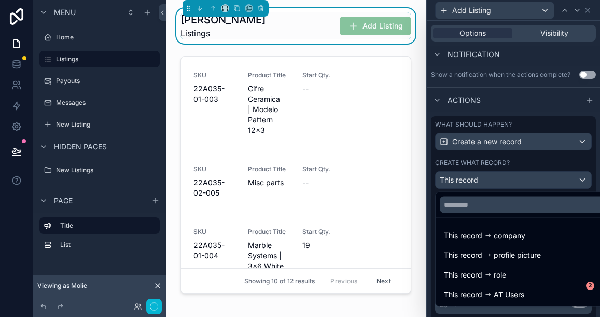
click at [553, 143] on div at bounding box center [513, 158] width 173 height 317
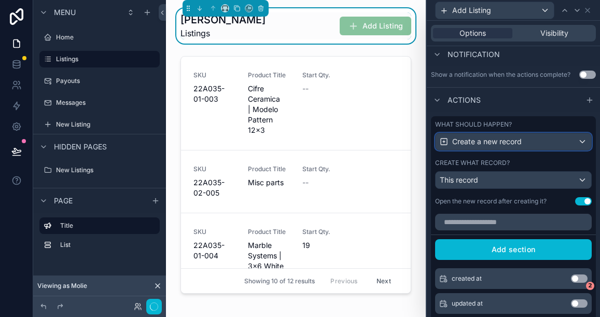
click at [553, 140] on div "Create a new record" at bounding box center [514, 141] width 156 height 17
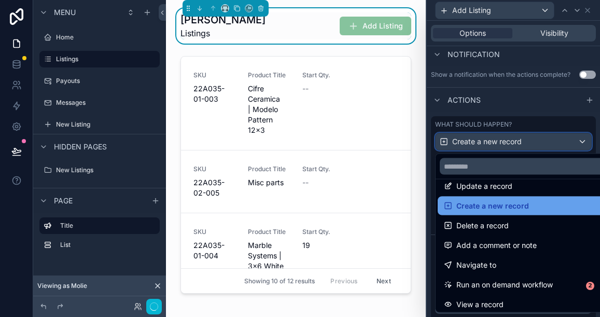
scroll to position [0, 0]
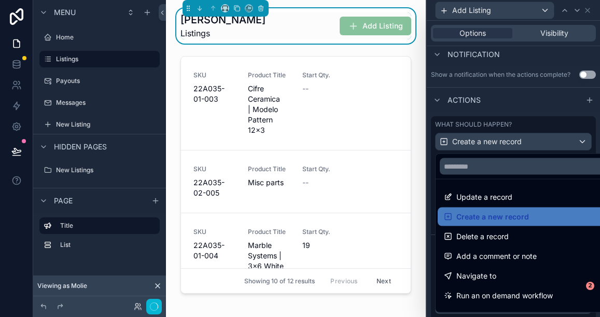
click at [553, 143] on div at bounding box center [513, 158] width 173 height 317
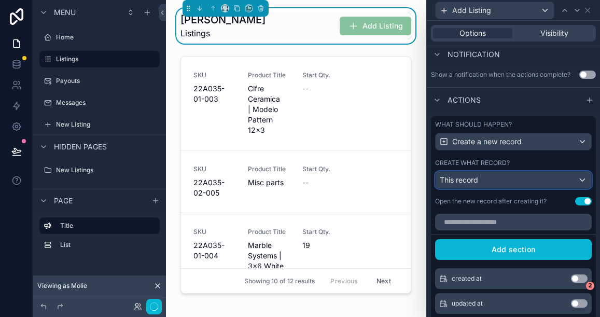
click at [553, 177] on div "This record" at bounding box center [514, 180] width 156 height 17
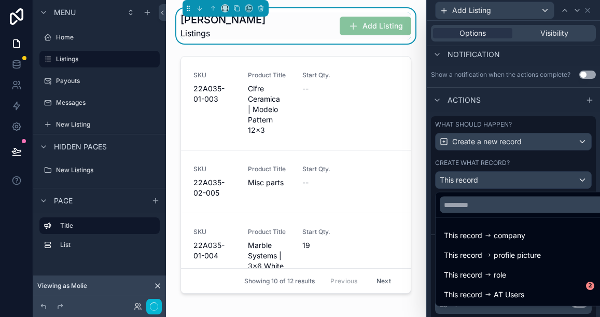
click at [553, 176] on div at bounding box center [513, 158] width 173 height 317
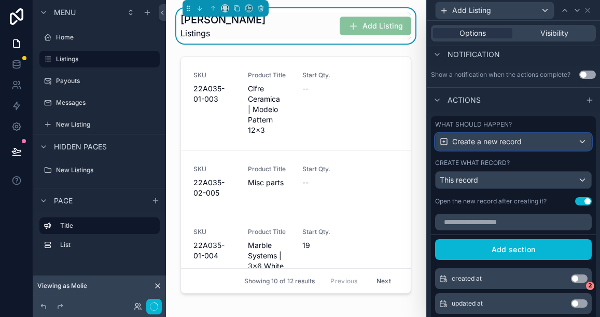
click at [553, 140] on div "Create a new record" at bounding box center [514, 141] width 156 height 17
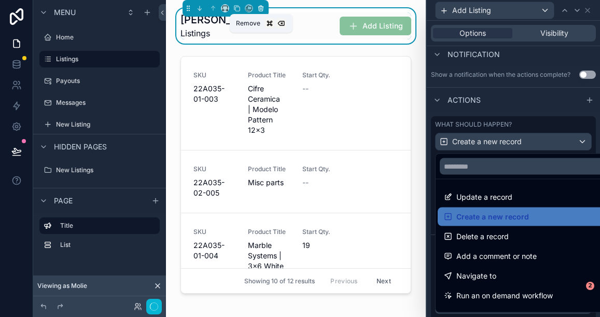
click at [263, 8] on icon "scrollable content" at bounding box center [261, 9] width 4 height 4
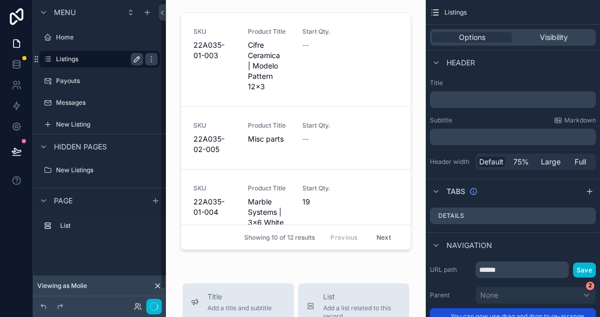
click at [81, 59] on label "Listings" at bounding box center [97, 59] width 83 height 8
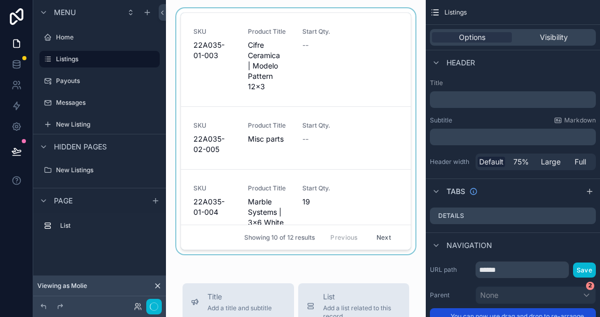
click at [385, 75] on div "scrollable content" at bounding box center [295, 133] width 243 height 250
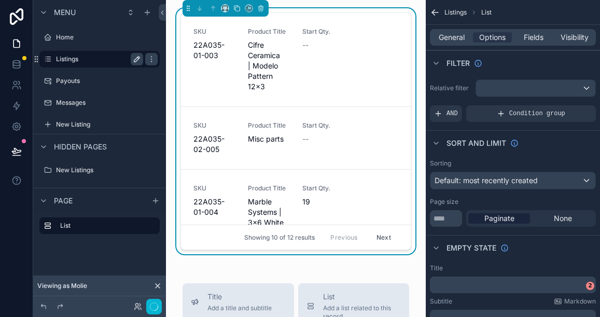
click at [89, 59] on label "Listings" at bounding box center [97, 59] width 83 height 8
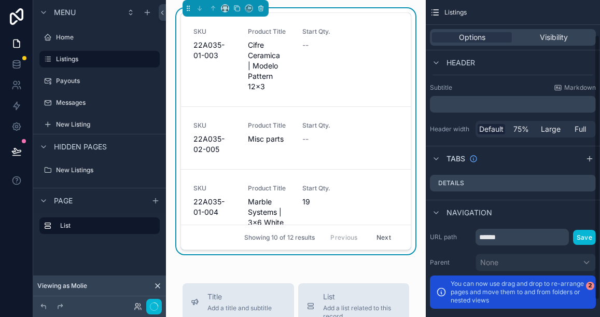
scroll to position [62, 0]
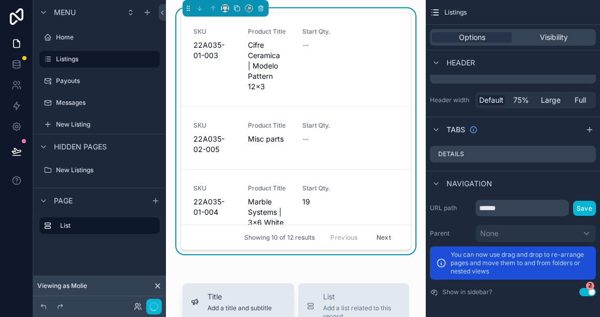
click at [250, 295] on span "Title" at bounding box center [240, 297] width 64 height 10
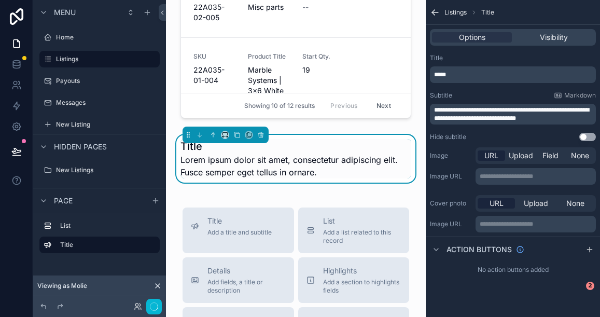
scroll to position [132, 0]
click at [213, 135] on icon "scrollable content" at bounding box center [213, 134] width 0 height 4
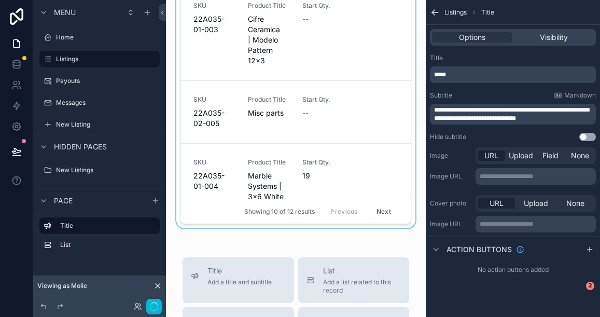
scroll to position [0, 0]
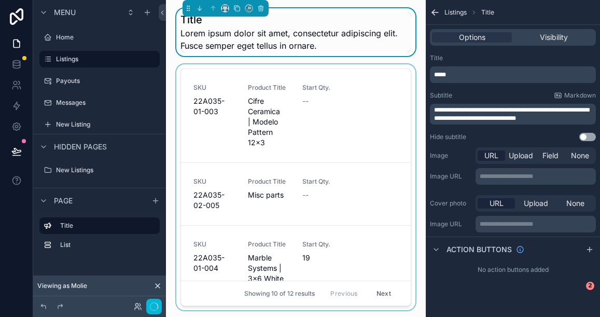
click at [317, 93] on div "scrollable content" at bounding box center [295, 189] width 243 height 250
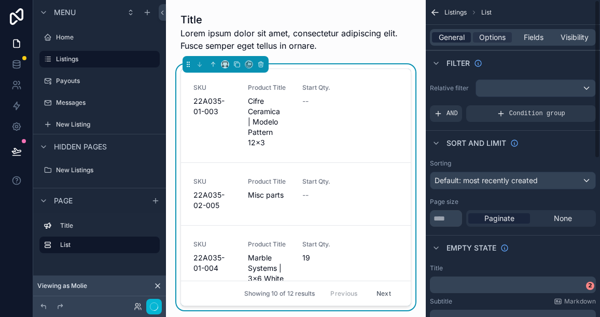
click at [458, 37] on span "General" at bounding box center [452, 37] width 26 height 10
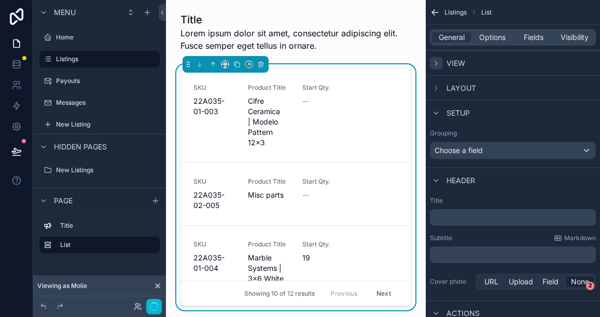
click at [436, 60] on icon "scrollable content" at bounding box center [436, 63] width 8 height 8
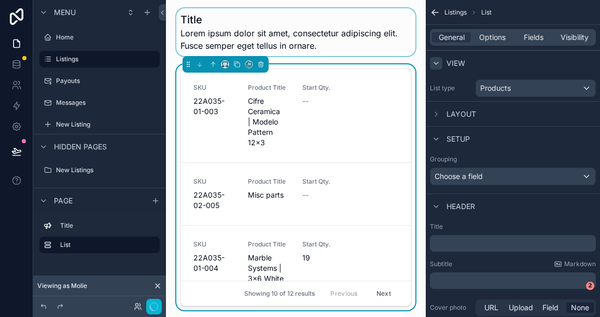
click at [326, 47] on div "scrollable content" at bounding box center [295, 32] width 243 height 48
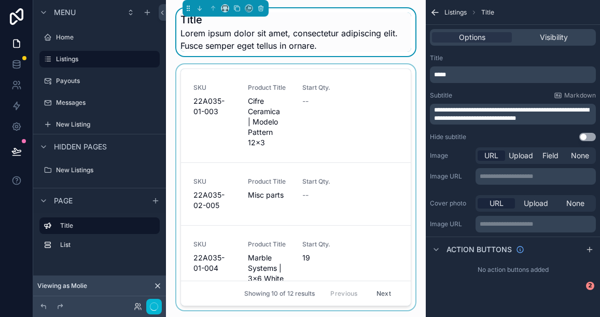
click at [456, 80] on div "*****" at bounding box center [513, 74] width 166 height 17
drag, startPoint x: 457, startPoint y: 74, endPoint x: 431, endPoint y: 73, distance: 25.4
click at [431, 73] on div "*****" at bounding box center [513, 74] width 166 height 17
click at [451, 73] on p "*****" at bounding box center [514, 75] width 160 height 8
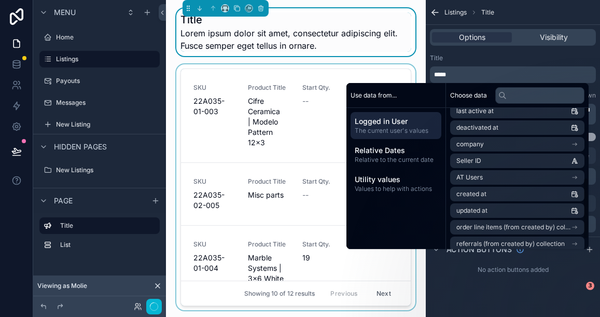
scroll to position [160, 0]
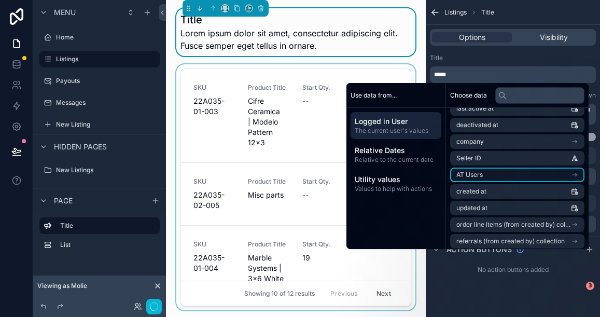
click at [471, 174] on span "AT Users" at bounding box center [470, 175] width 26 height 8
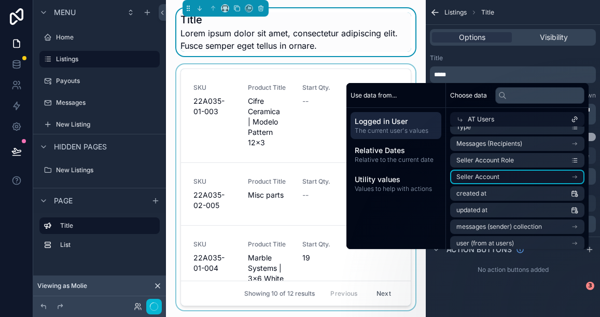
click at [478, 179] on span "Seller Account" at bounding box center [478, 177] width 43 height 8
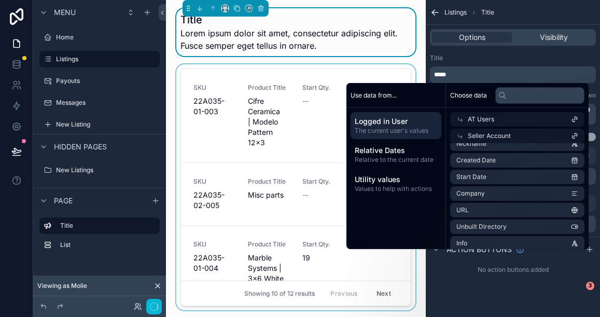
click at [514, 134] on div "Seller Account" at bounding box center [517, 136] width 134 height 15
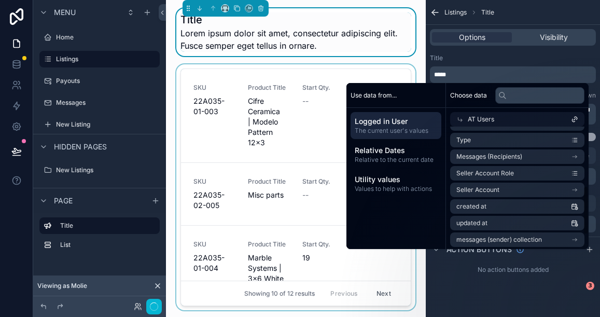
scroll to position [148, 0]
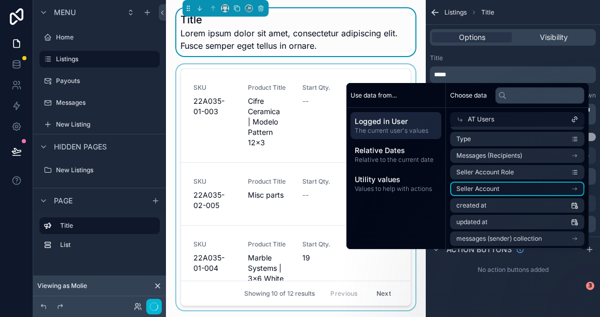
click at [499, 185] on li "Seller Account" at bounding box center [517, 189] width 134 height 15
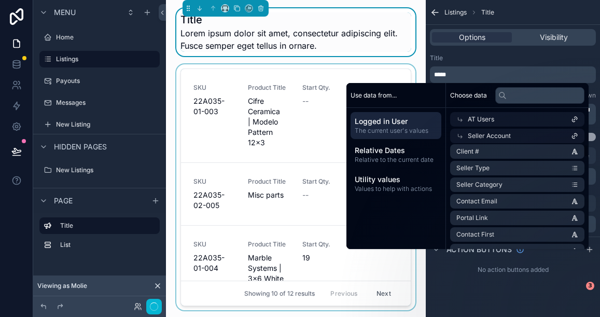
scroll to position [0, 0]
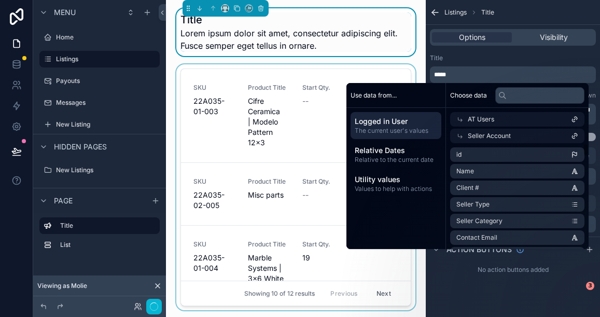
click at [497, 173] on li "Name" at bounding box center [517, 171] width 134 height 15
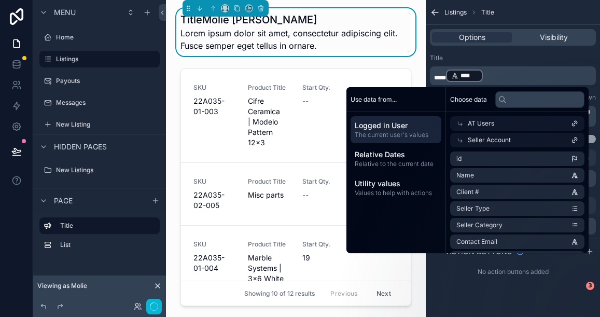
click at [514, 291] on div "**********" at bounding box center [513, 148] width 174 height 297
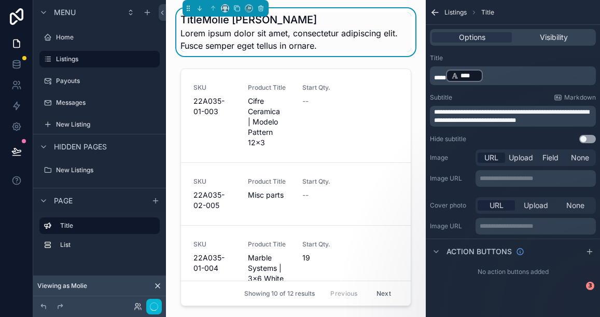
click at [552, 120] on p "**********" at bounding box center [514, 116] width 160 height 17
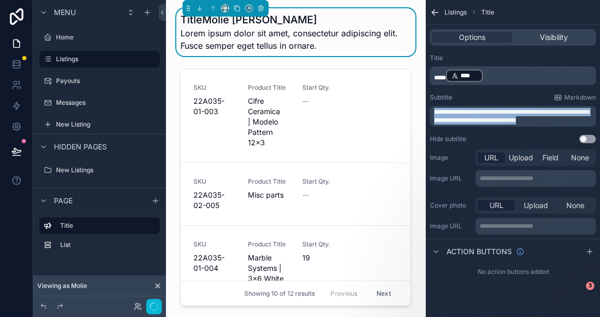
drag, startPoint x: 552, startPoint y: 120, endPoint x: 433, endPoint y: 114, distance: 119.5
click at [433, 114] on div "**********" at bounding box center [513, 116] width 166 height 21
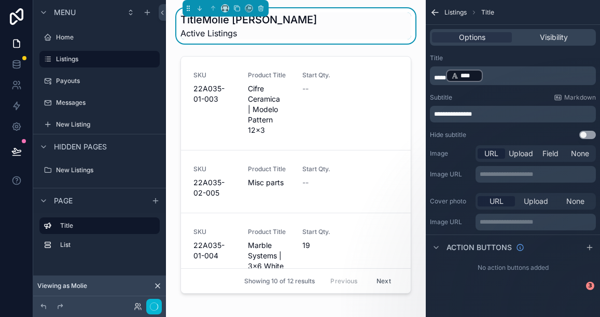
click at [490, 290] on div "**********" at bounding box center [513, 146] width 174 height 293
click at [553, 248] on icon "scrollable content" at bounding box center [590, 247] width 0 height 5
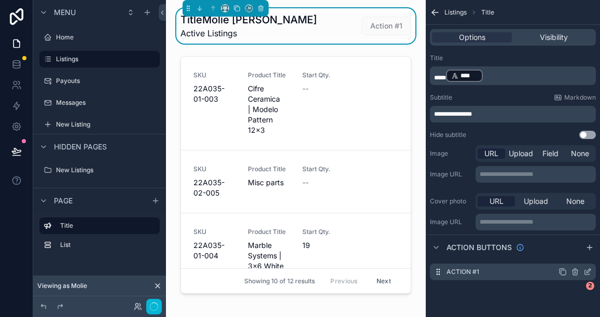
click at [476, 269] on label "Action #1" at bounding box center [463, 272] width 33 height 8
click at [553, 271] on icon "scrollable content" at bounding box center [588, 272] width 8 height 8
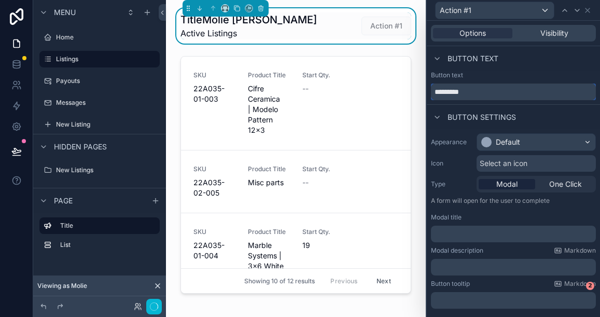
drag, startPoint x: 469, startPoint y: 92, endPoint x: 434, endPoint y: 89, distance: 34.4
click at [434, 89] on input "*********" at bounding box center [513, 92] width 165 height 17
type input "**********"
click at [500, 143] on div "Default" at bounding box center [508, 142] width 24 height 10
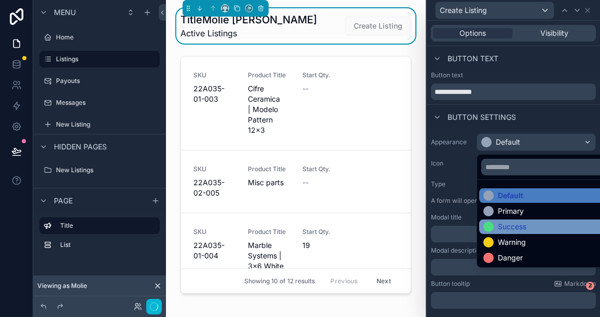
click at [503, 225] on div "Success" at bounding box center [512, 227] width 29 height 10
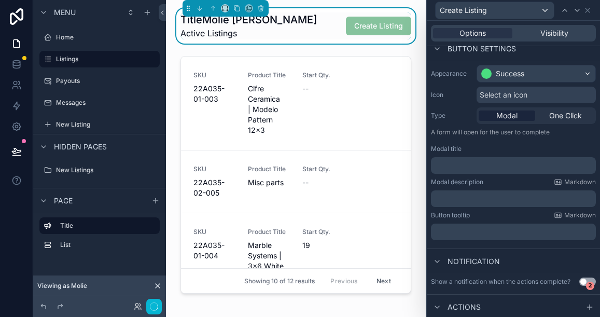
scroll to position [64, 0]
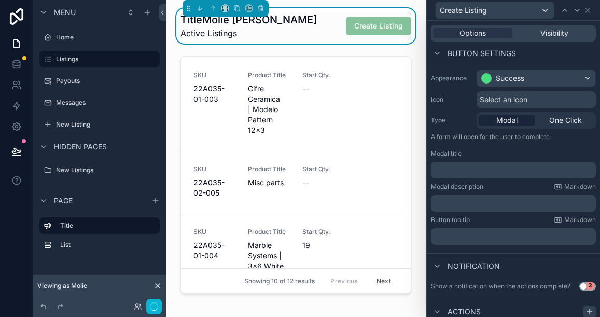
click at [553, 304] on icon at bounding box center [590, 312] width 8 height 8
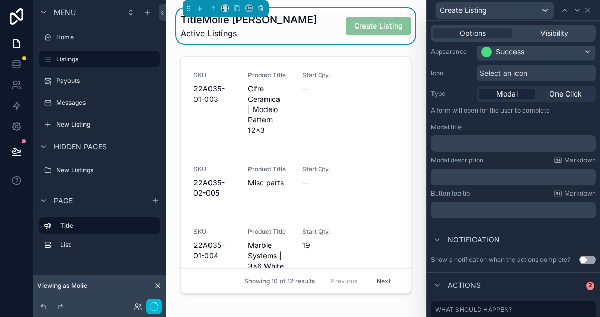
scroll to position [144, 0]
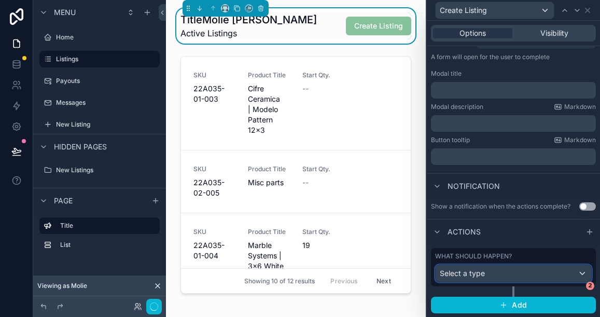
click at [502, 275] on div "Select a type" at bounding box center [514, 273] width 156 height 17
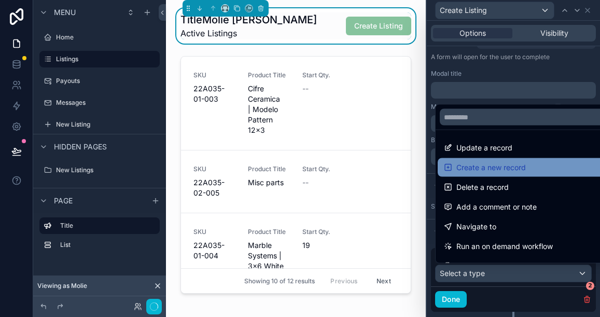
click at [490, 164] on span "Create a new record" at bounding box center [492, 167] width 70 height 12
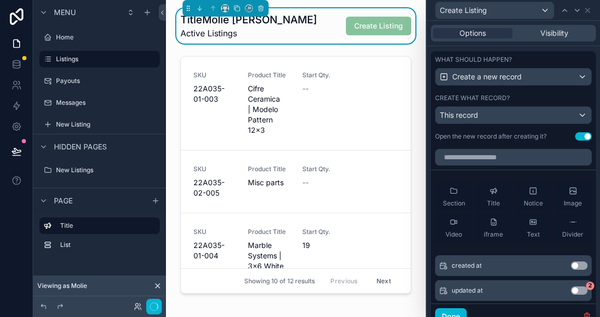
scroll to position [342, 0]
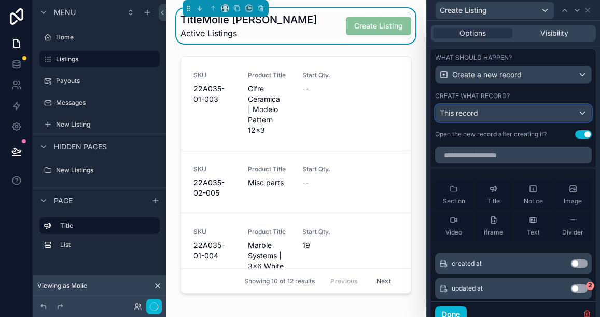
click at [505, 113] on div "This record" at bounding box center [514, 113] width 156 height 17
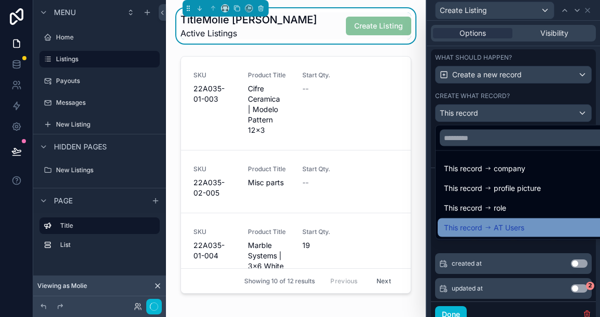
click at [500, 227] on span "AT Users" at bounding box center [509, 228] width 31 height 12
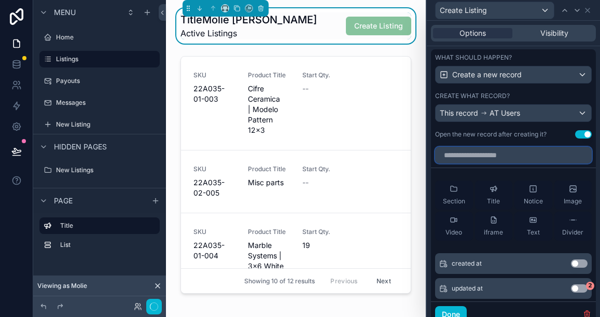
click at [514, 155] on input "text" at bounding box center [513, 155] width 157 height 17
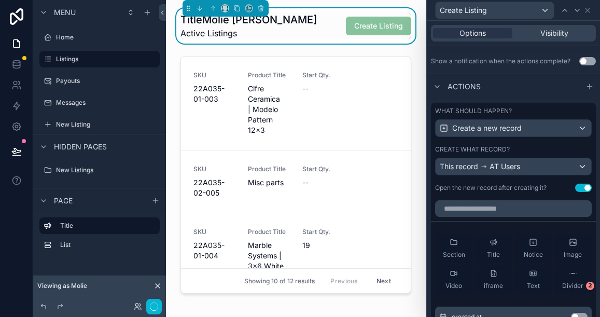
scroll to position [296, 0]
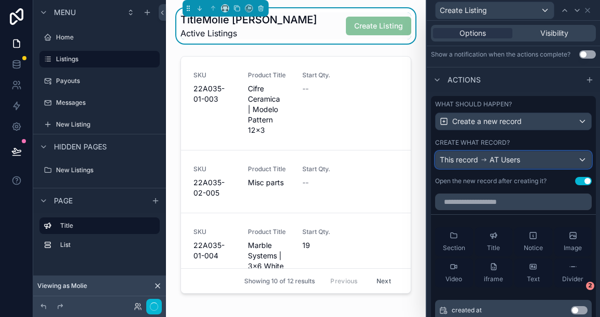
click at [553, 160] on div "This record AT Users" at bounding box center [514, 160] width 156 height 17
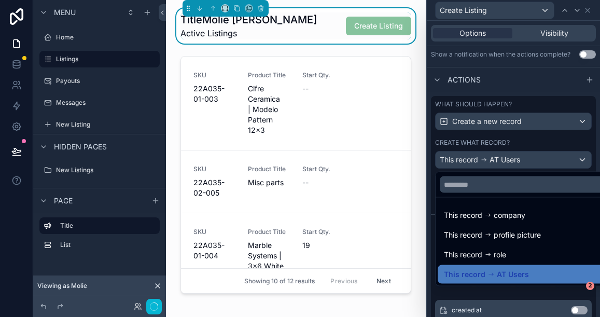
click at [553, 161] on div at bounding box center [513, 158] width 173 height 317
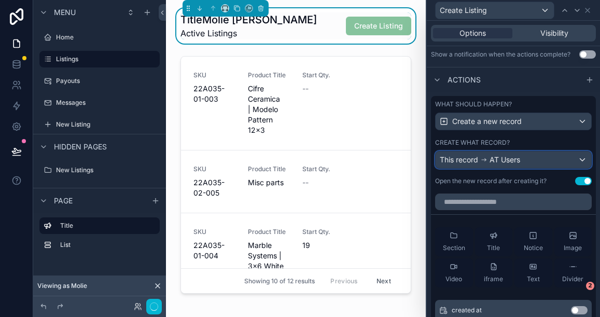
click at [553, 158] on div "This record AT Users" at bounding box center [514, 160] width 156 height 17
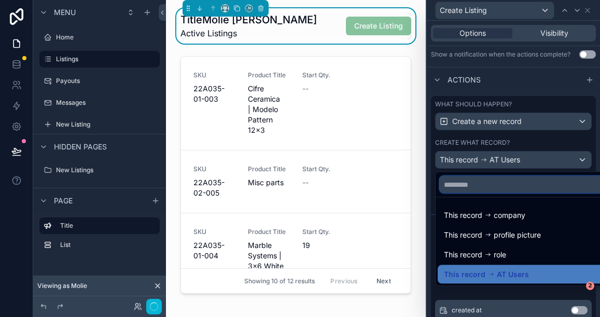
click at [488, 187] on input "text" at bounding box center [525, 184] width 171 height 17
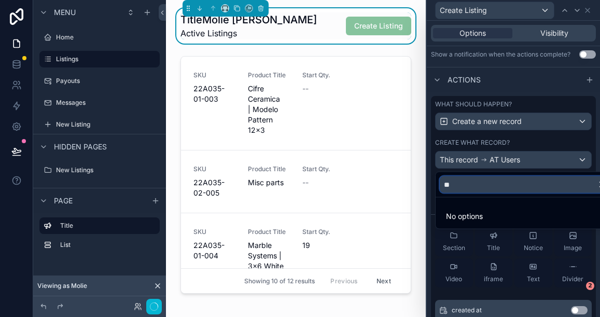
type input "*"
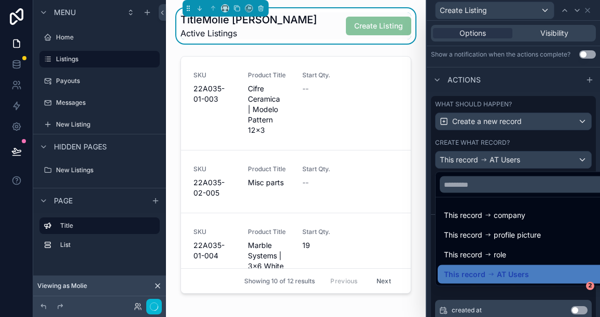
click at [519, 159] on div at bounding box center [513, 158] width 173 height 317
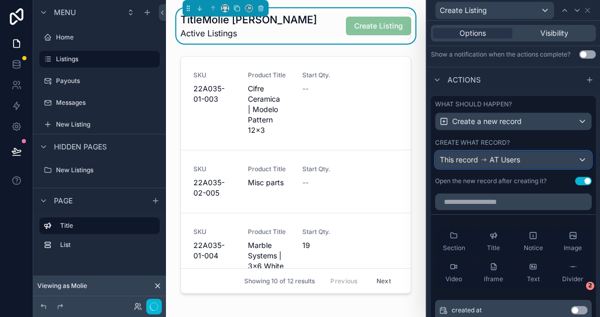
click at [553, 159] on div "This record AT Users" at bounding box center [514, 160] width 156 height 17
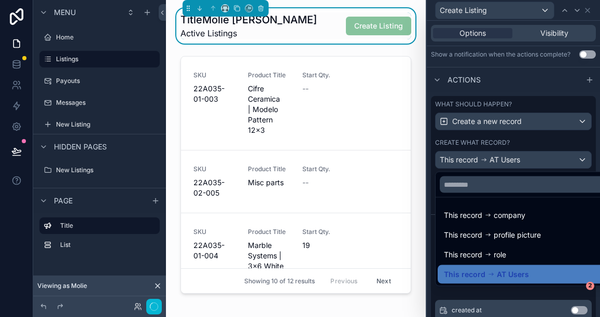
click at [553, 160] on div at bounding box center [513, 158] width 173 height 317
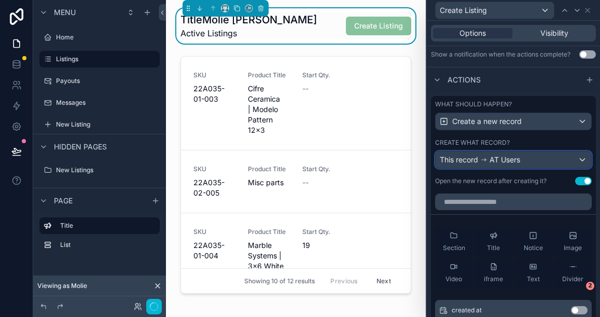
click at [553, 160] on div "This record AT Users" at bounding box center [514, 160] width 156 height 17
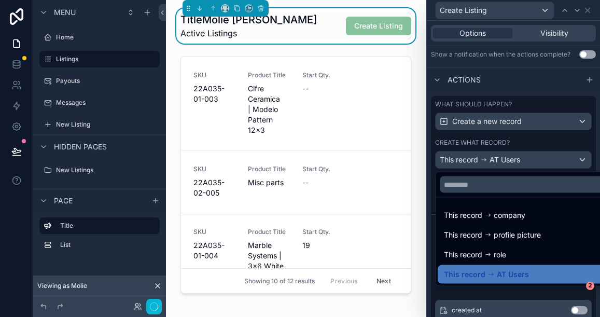
click at [553, 118] on div at bounding box center [513, 158] width 173 height 317
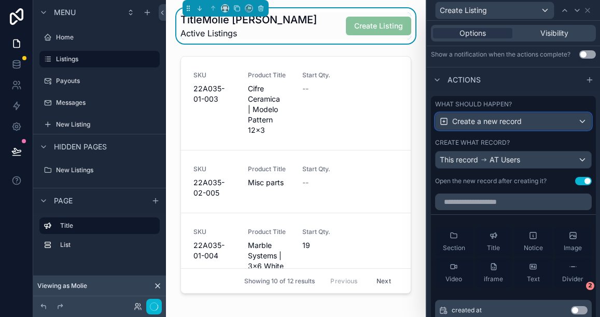
click at [553, 118] on div "Create a new record" at bounding box center [514, 121] width 156 height 17
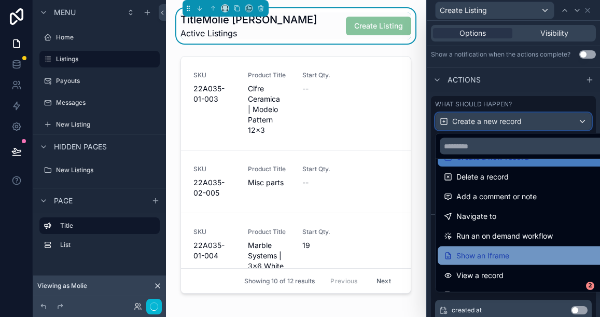
scroll to position [35, 0]
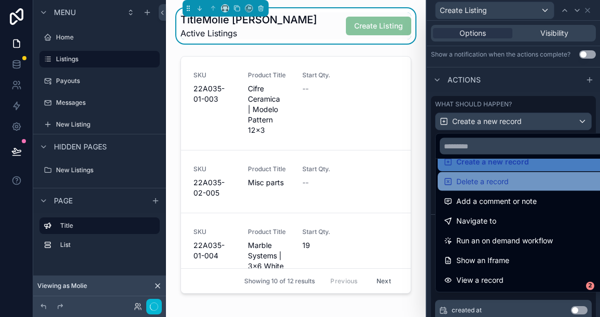
click at [484, 185] on span "Delete a record" at bounding box center [483, 181] width 52 height 12
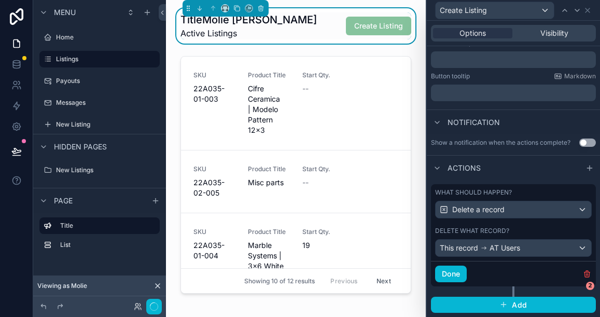
scroll to position [208, 0]
click at [479, 250] on div "This record AT Users" at bounding box center [480, 248] width 80 height 10
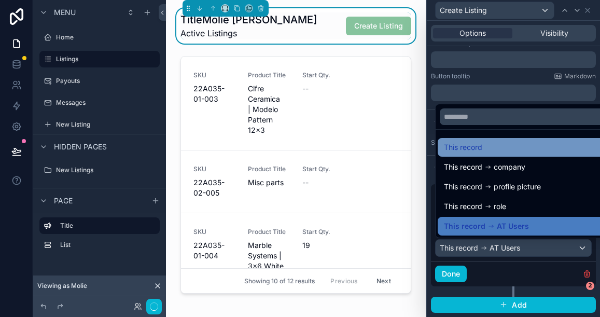
click at [484, 148] on div "This record" at bounding box center [525, 147] width 163 height 12
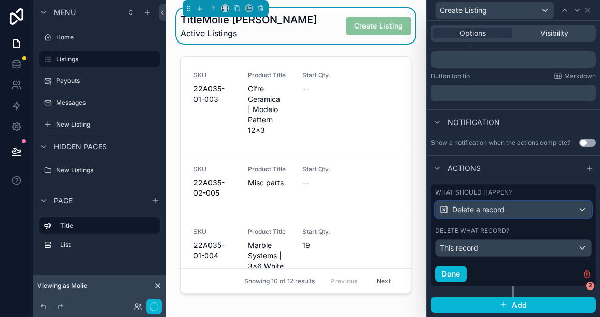
click at [493, 208] on span "Delete a record" at bounding box center [478, 209] width 52 height 10
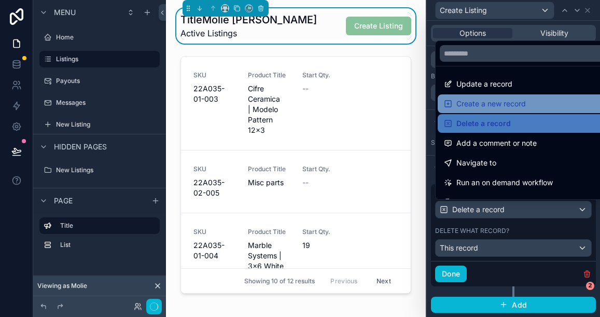
click at [488, 102] on span "Create a new record" at bounding box center [492, 104] width 70 height 12
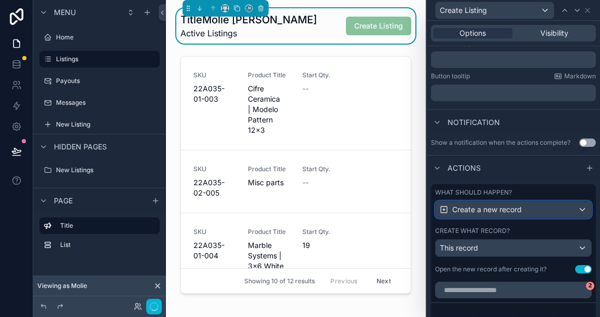
click at [488, 208] on span "Create a new record" at bounding box center [487, 209] width 70 height 10
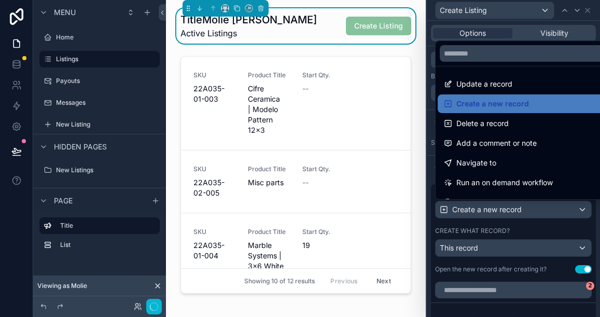
click at [489, 242] on div at bounding box center [513, 158] width 173 height 317
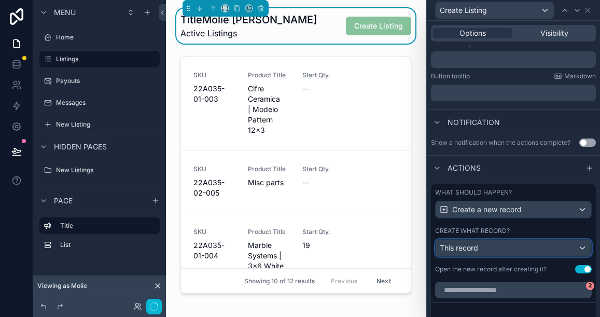
click at [489, 244] on div "This record" at bounding box center [514, 248] width 156 height 17
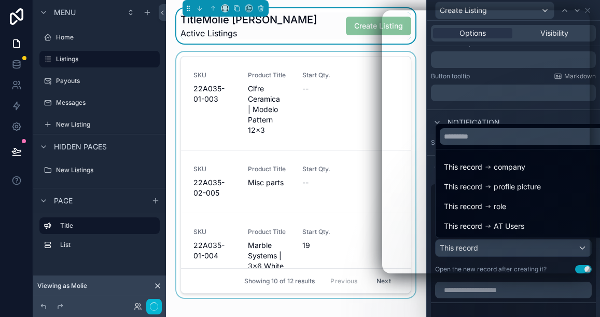
click at [354, 171] on div "scrollable content" at bounding box center [295, 177] width 243 height 250
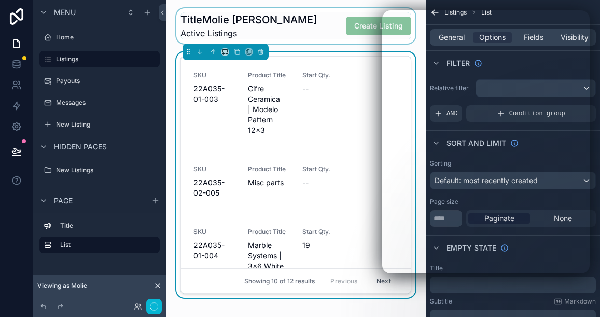
click at [333, 28] on div "scrollable content" at bounding box center [295, 25] width 243 height 35
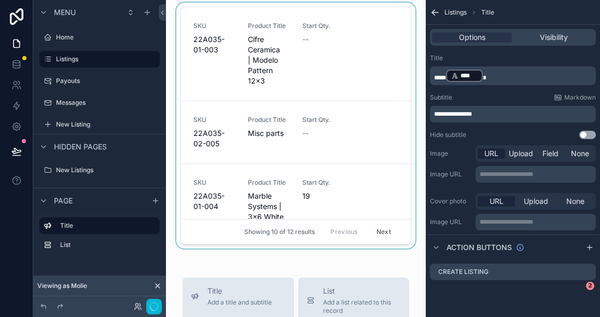
scroll to position [0, 0]
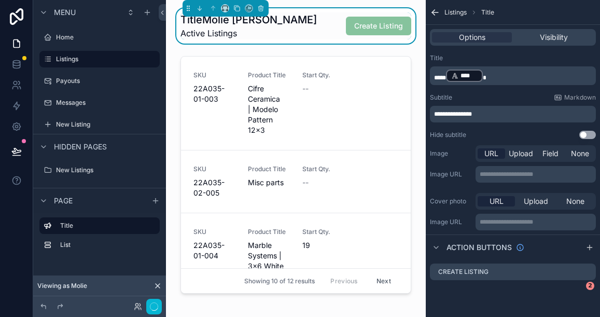
click at [331, 24] on div "TitleMolie Malone Active Listings Create Listing" at bounding box center [296, 25] width 231 height 27
click at [439, 245] on icon "scrollable content" at bounding box center [436, 247] width 8 height 8
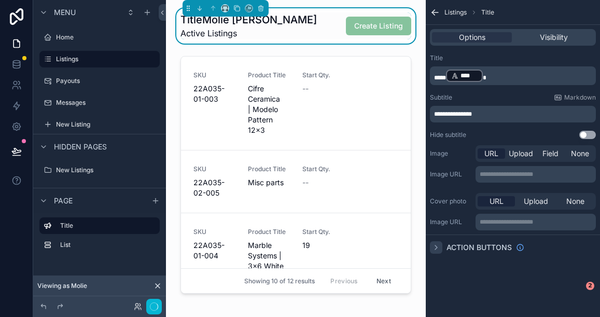
click at [439, 245] on icon "scrollable content" at bounding box center [436, 247] width 8 height 8
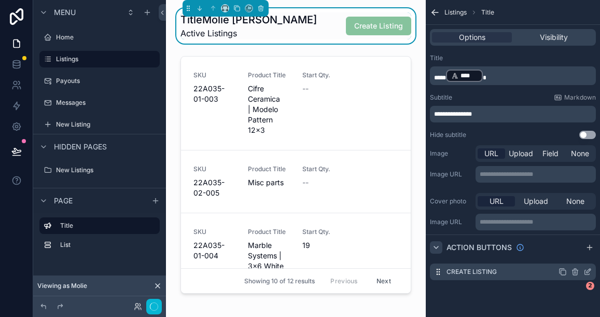
click at [553, 272] on icon "scrollable content" at bounding box center [575, 272] width 8 height 8
click at [553, 255] on icon at bounding box center [571, 256] width 0 height 2
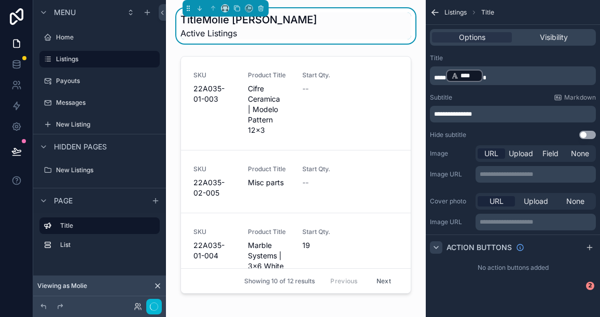
click at [515, 278] on div "**********" at bounding box center [513, 146] width 174 height 293
click at [553, 248] on icon "scrollable content" at bounding box center [590, 247] width 0 height 5
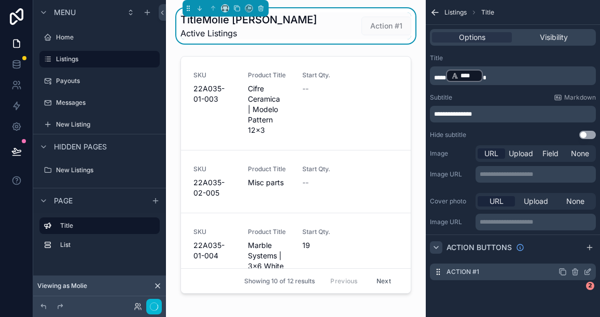
click at [478, 272] on label "Action #1" at bounding box center [463, 272] width 33 height 8
click at [553, 272] on icon "scrollable content" at bounding box center [588, 272] width 8 height 8
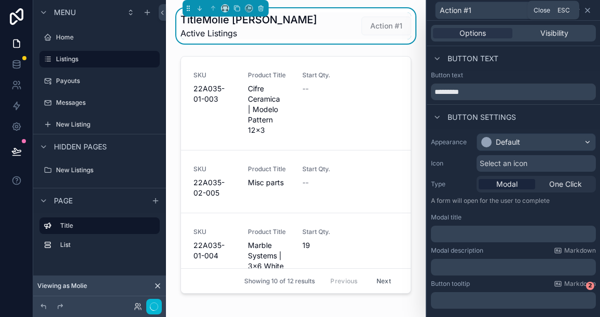
click at [553, 11] on icon at bounding box center [588, 10] width 8 height 8
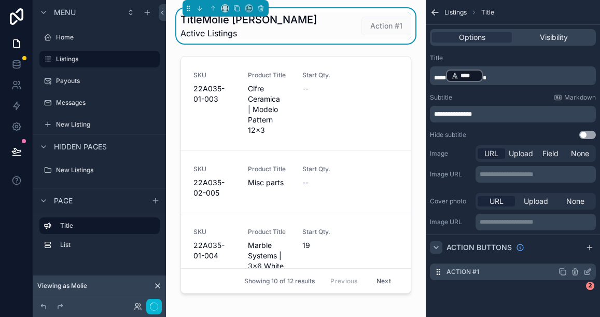
click at [553, 271] on icon "scrollable content" at bounding box center [588, 272] width 8 height 8
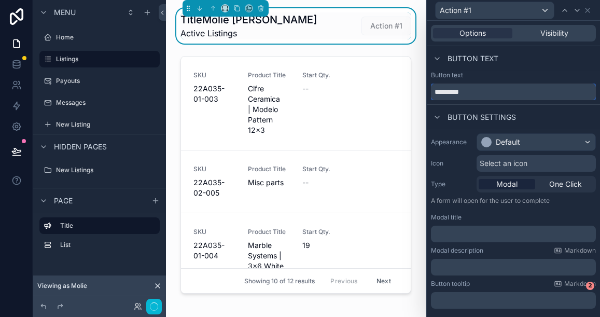
drag, startPoint x: 472, startPoint y: 92, endPoint x: 434, endPoint y: 93, distance: 37.4
click at [434, 93] on input "*********" at bounding box center [513, 92] width 165 height 17
type input "**********"
click at [496, 163] on span "Select an icon" at bounding box center [504, 163] width 48 height 10
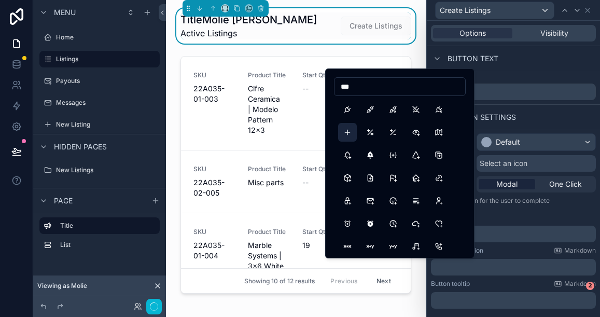
type input "***"
click at [344, 131] on button "Plus" at bounding box center [347, 132] width 19 height 19
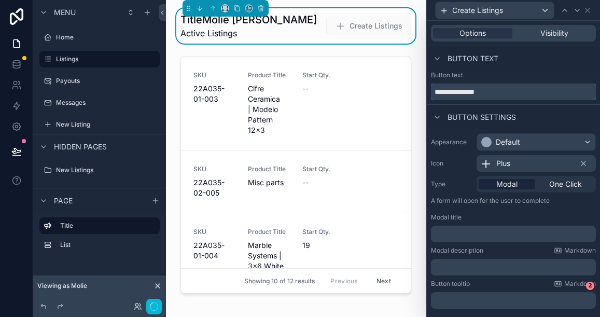
drag, startPoint x: 457, startPoint y: 90, endPoint x: 435, endPoint y: 90, distance: 21.8
click at [435, 90] on input "**********" at bounding box center [513, 92] width 165 height 17
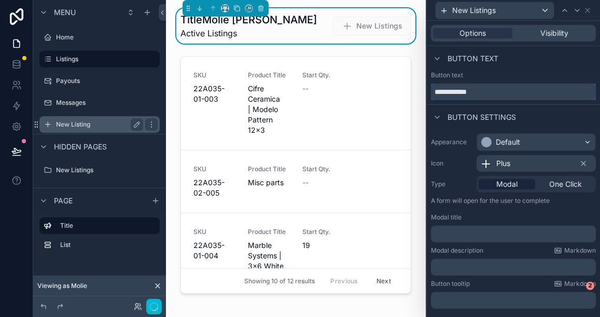
type input "**********"
click at [84, 127] on label "New Listing" at bounding box center [97, 124] width 83 height 8
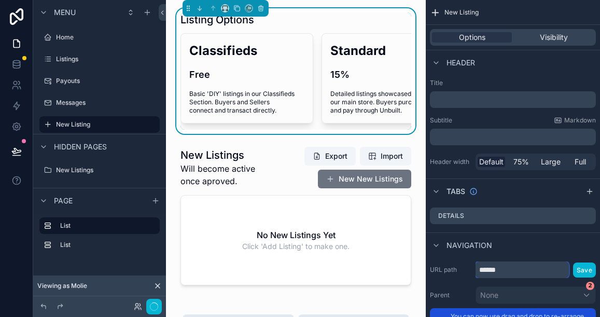
drag, startPoint x: 507, startPoint y: 267, endPoint x: 479, endPoint y: 268, distance: 27.5
click at [479, 268] on input "******" at bounding box center [522, 270] width 93 height 17
click at [83, 59] on label "Listings" at bounding box center [97, 59] width 83 height 8
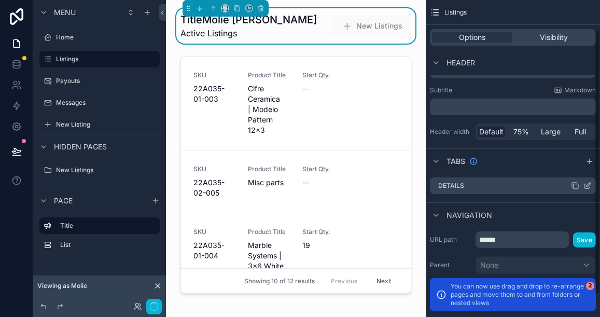
scroll to position [62, 0]
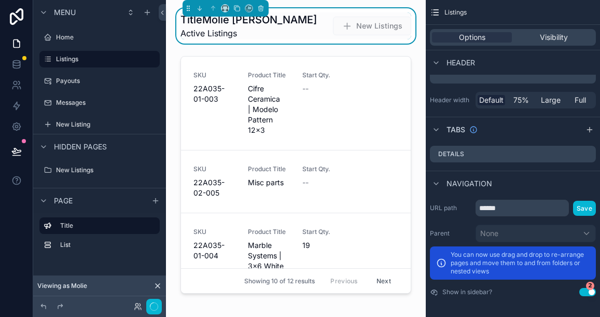
click at [325, 28] on div "TitleMolie Malone Active Listings New Listings" at bounding box center [296, 25] width 231 height 27
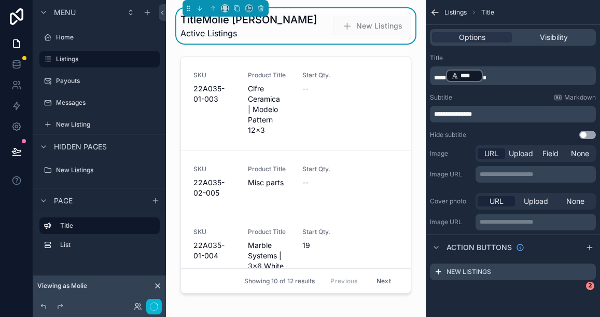
scroll to position [0, 0]
click at [553, 272] on icon "scrollable content" at bounding box center [588, 272] width 8 height 8
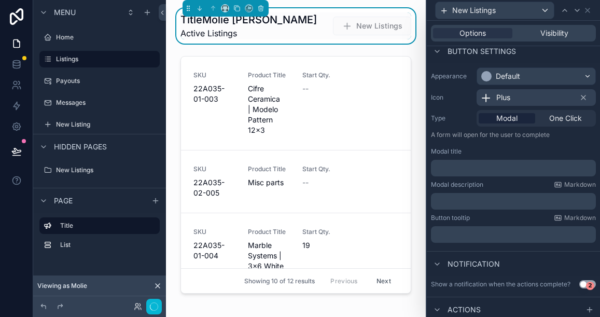
scroll to position [62, 0]
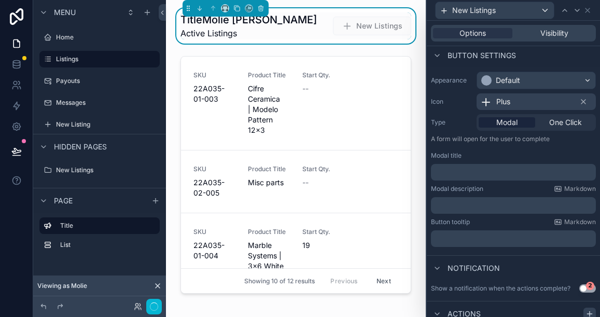
click at [553, 304] on icon at bounding box center [589, 314] width 5 height 0
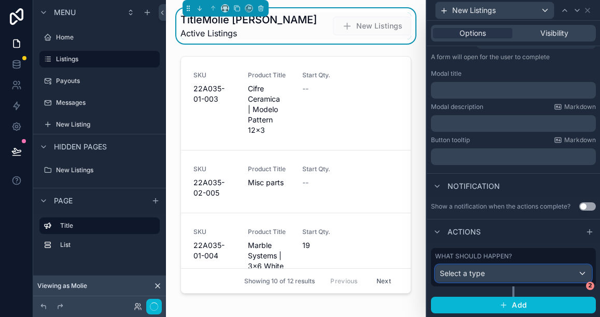
click at [490, 272] on div "Select a type" at bounding box center [514, 273] width 156 height 17
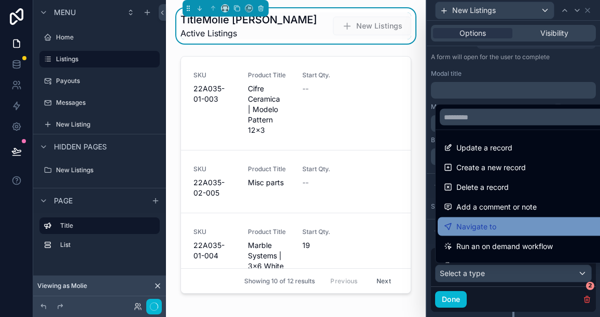
click at [485, 224] on span "Navigate to" at bounding box center [477, 227] width 40 height 12
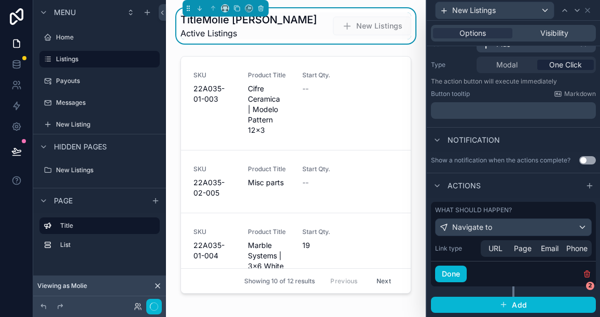
scroll to position [119, 0]
click at [522, 250] on span "Page" at bounding box center [523, 248] width 18 height 10
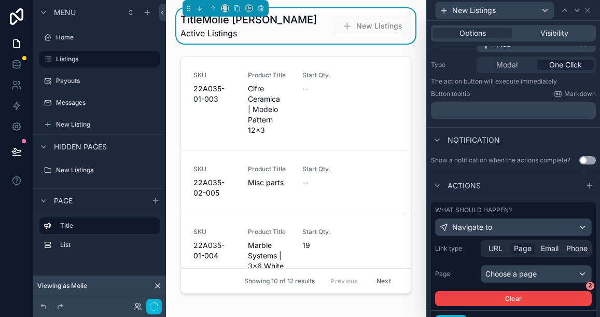
scroll to position [144, 0]
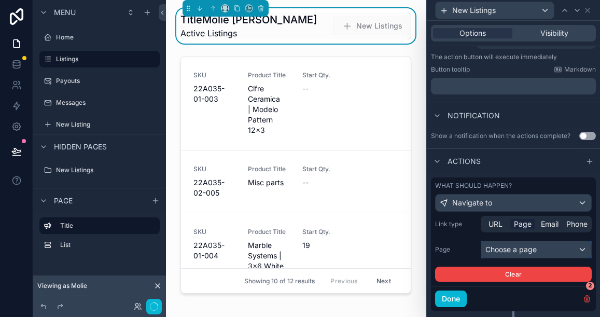
click at [510, 250] on div "Choose a page" at bounding box center [537, 249] width 110 height 17
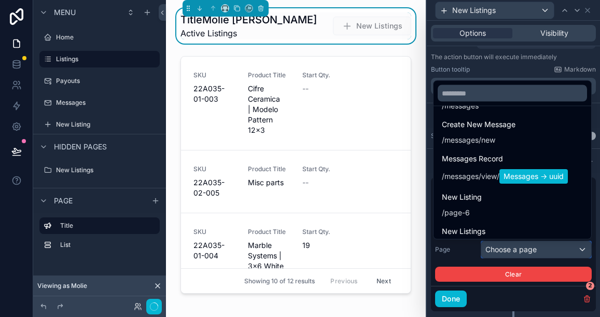
scroll to position [213, 0]
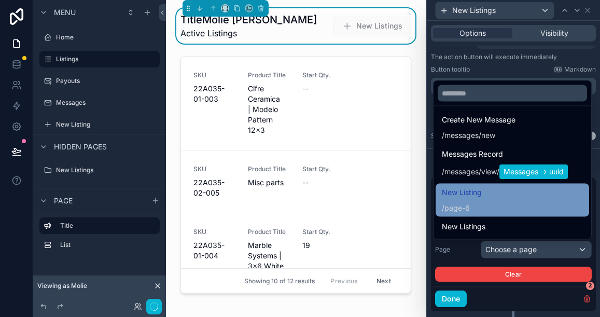
click at [464, 209] on span "page-6" at bounding box center [457, 208] width 25 height 10
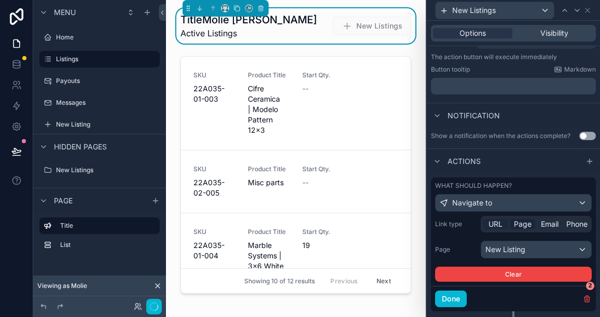
scroll to position [169, 0]
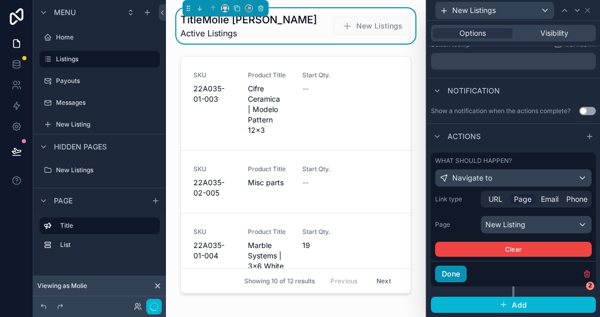
click at [450, 275] on button "Done" at bounding box center [451, 274] width 32 height 17
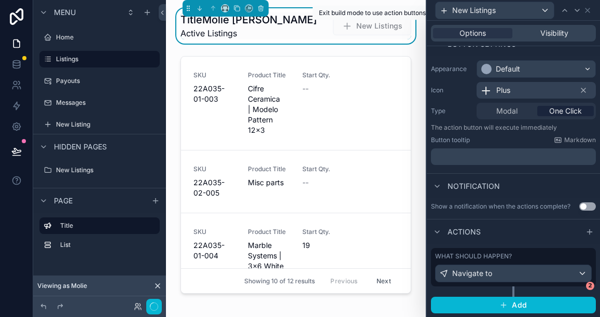
click at [362, 31] on span "New Listings" at bounding box center [372, 27] width 78 height 10
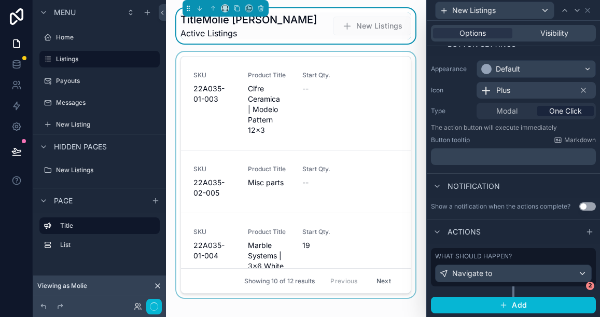
click at [322, 97] on div "scrollable content" at bounding box center [295, 177] width 243 height 250
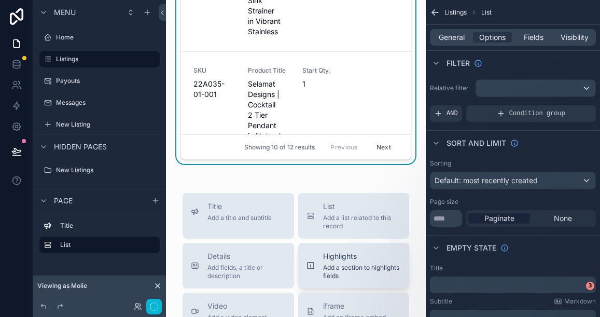
scroll to position [143, 0]
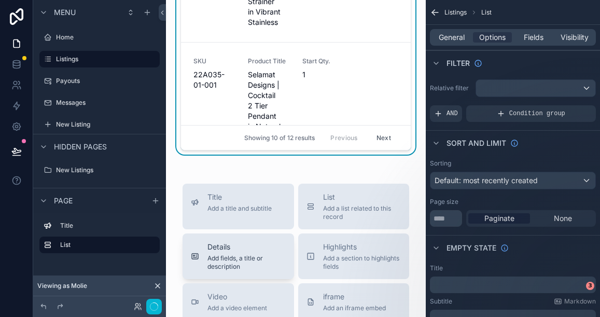
click at [266, 259] on span "Add fields, a title or description" at bounding box center [247, 262] width 78 height 17
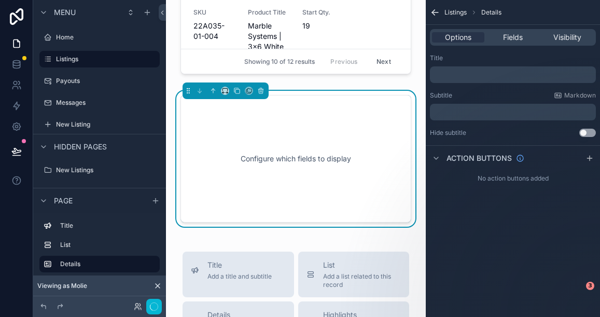
scroll to position [220, 0]
click at [512, 37] on span "Fields" at bounding box center [513, 37] width 20 height 10
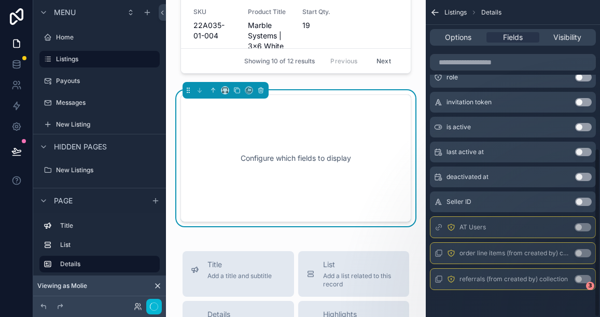
scroll to position [278, 0]
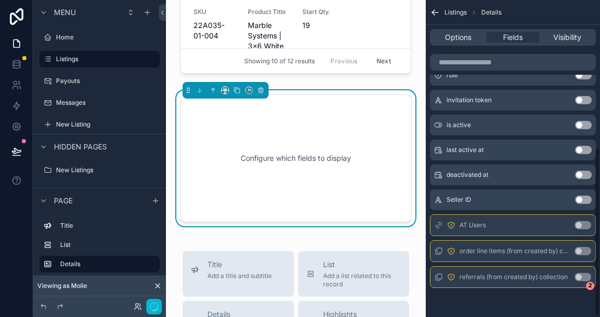
click at [553, 226] on button "Use setting" at bounding box center [583, 225] width 17 height 8
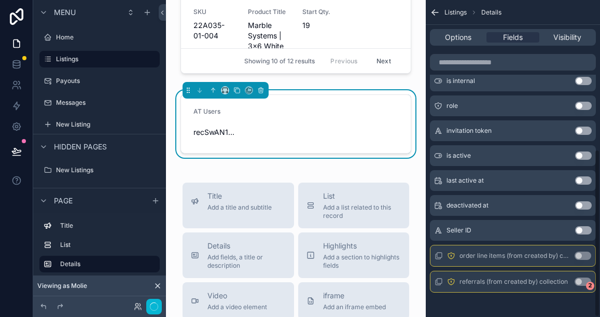
scroll to position [282, 0]
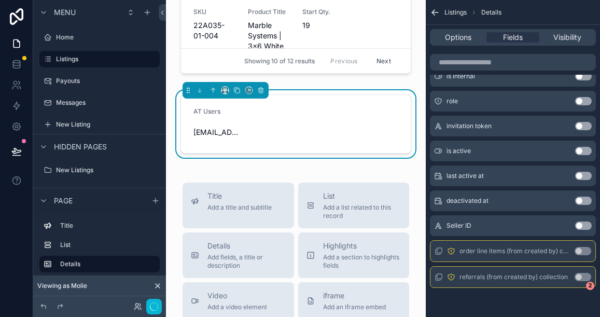
click at [553, 226] on button "Use setting" at bounding box center [583, 226] width 17 height 8
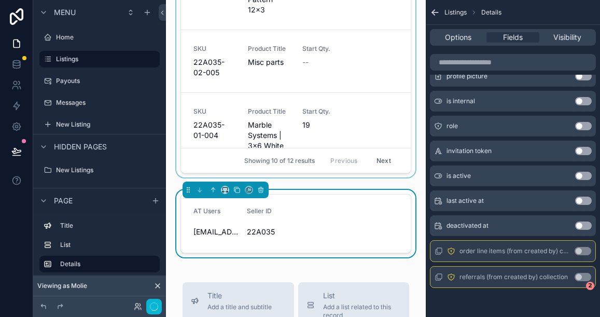
scroll to position [135, 0]
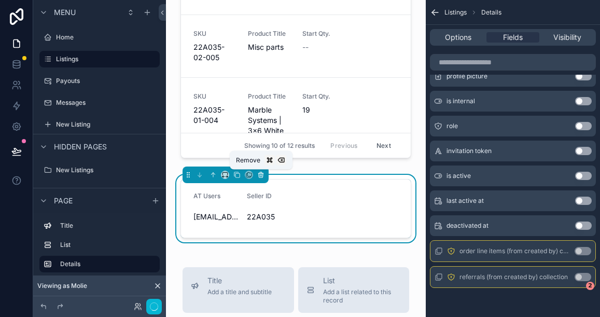
click at [262, 176] on icon "scrollable content" at bounding box center [260, 174] width 7 height 7
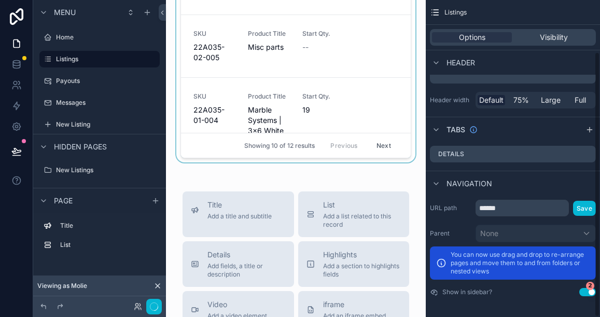
scroll to position [0, 0]
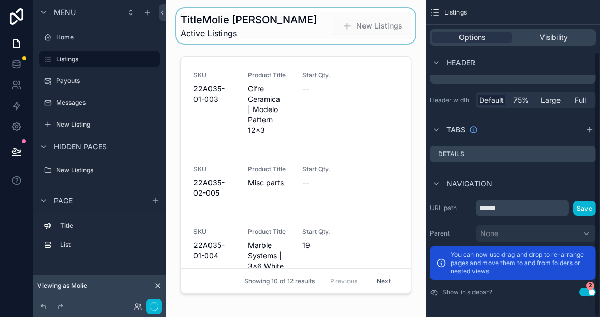
click at [302, 31] on div "scrollable content" at bounding box center [295, 25] width 243 height 35
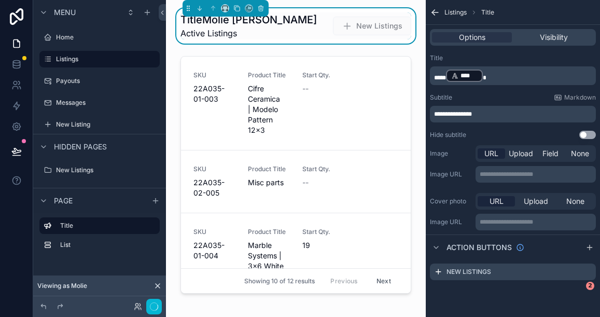
click at [444, 75] on span "*****" at bounding box center [440, 78] width 12 height 6
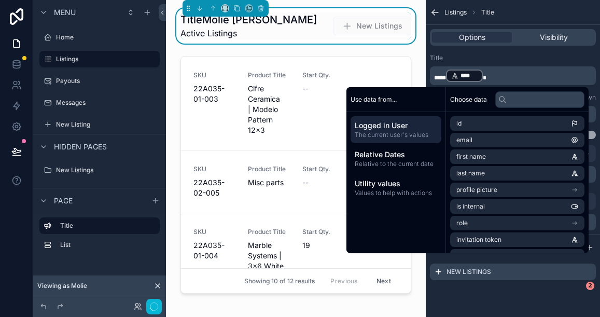
click at [446, 75] on span "*****" at bounding box center [440, 78] width 12 height 6
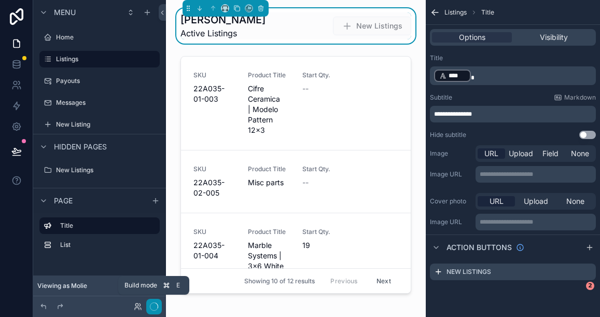
click at [154, 304] on icon "button" at bounding box center [154, 307] width 8 height 8
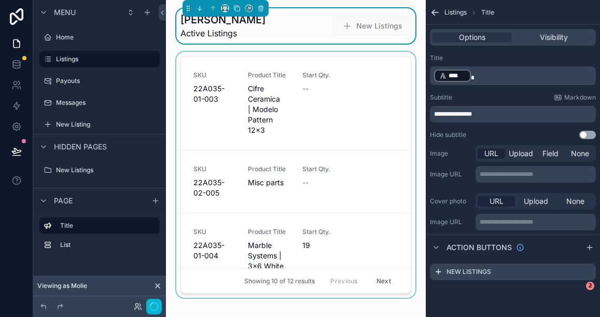
click at [238, 214] on div "scrollable content" at bounding box center [295, 177] width 243 height 250
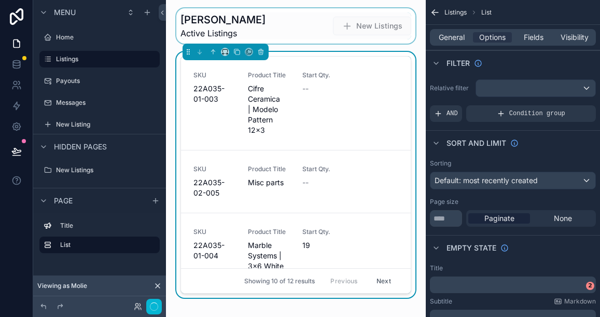
click at [317, 29] on div "scrollable content" at bounding box center [295, 25] width 243 height 35
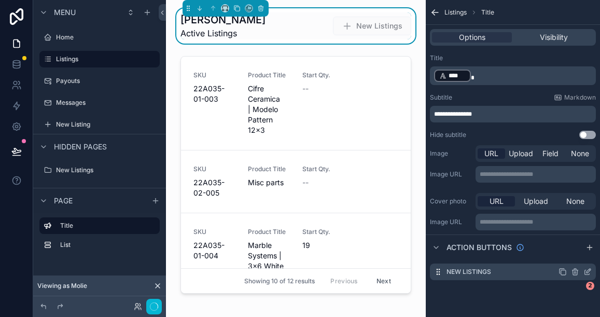
click at [553, 270] on icon "scrollable content" at bounding box center [588, 272] width 8 height 8
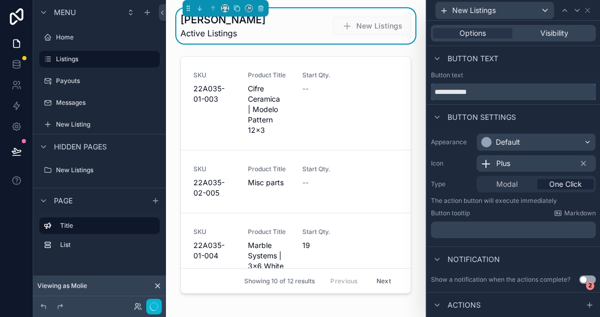
click at [486, 92] on input "**********" at bounding box center [513, 92] width 165 height 17
type input "**********"
click at [150, 304] on icon "button" at bounding box center [154, 307] width 8 height 8
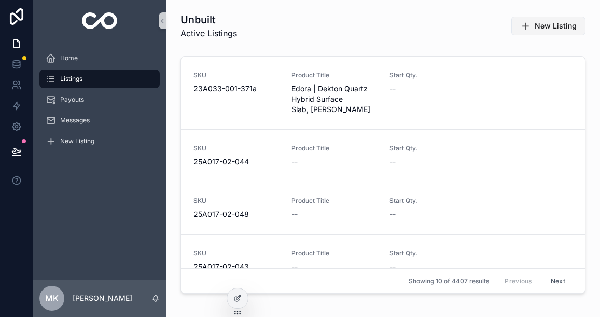
click at [538, 26] on span "New Listing" at bounding box center [556, 26] width 42 height 10
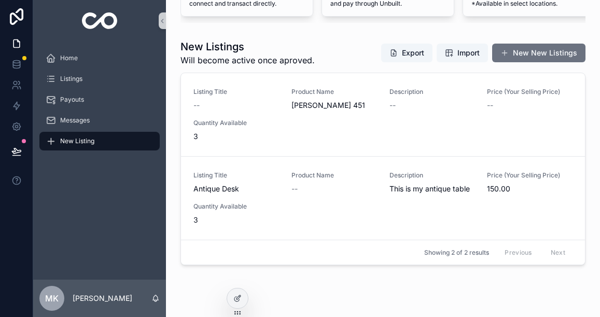
scroll to position [111, 0]
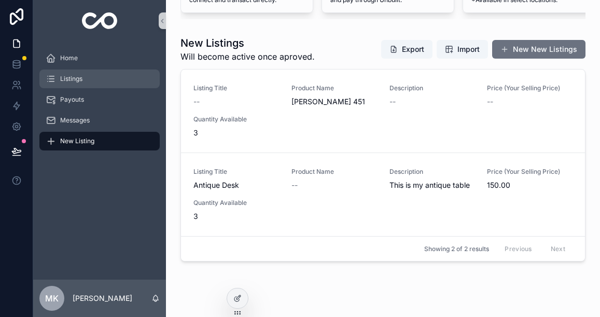
click at [89, 83] on div "Listings" at bounding box center [100, 79] width 108 height 17
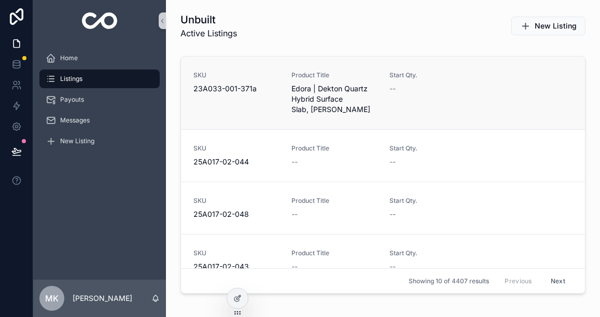
click at [338, 59] on div "SKU 23A033-001-371a Product Title Edora | Dekton Quartz Hybrid Surface Slab, [P…" at bounding box center [383, 93] width 404 height 73
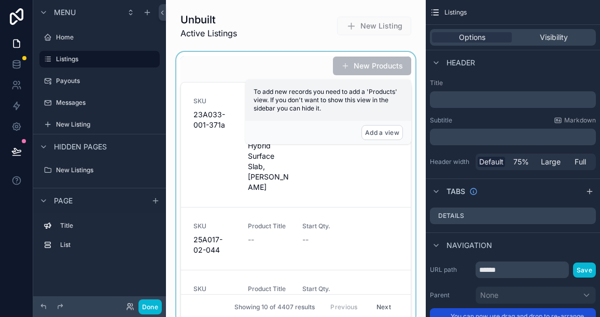
click at [291, 164] on div "scrollable content" at bounding box center [295, 188] width 243 height 272
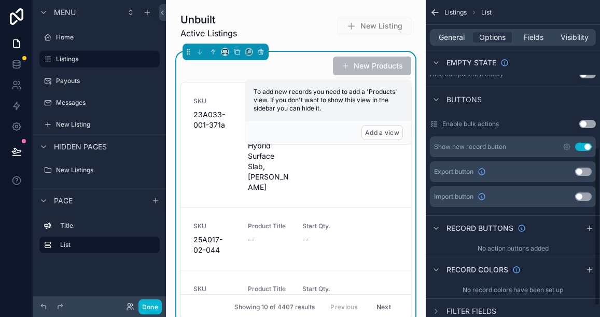
scroll to position [295, 0]
click at [581, 170] on button "Use setting" at bounding box center [583, 171] width 17 height 8
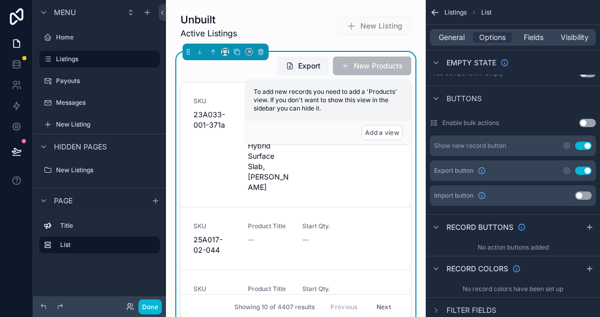
click at [583, 196] on button "Use setting" at bounding box center [583, 195] width 17 height 8
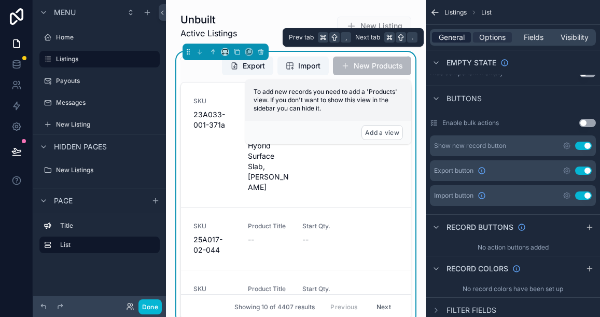
click at [459, 38] on span "General" at bounding box center [452, 37] width 26 height 10
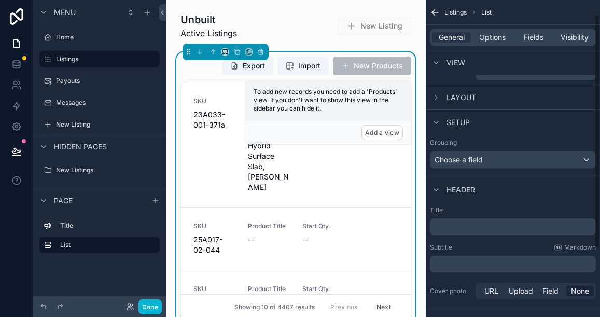
scroll to position [9, 0]
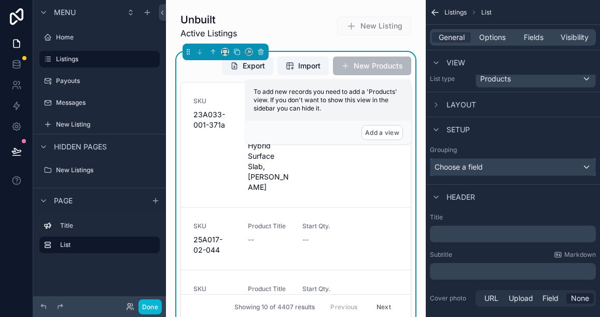
click at [483, 164] on span "Choose a field" at bounding box center [459, 166] width 48 height 9
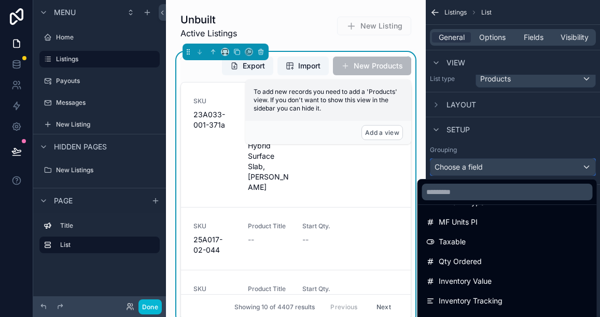
scroll to position [770, 0]
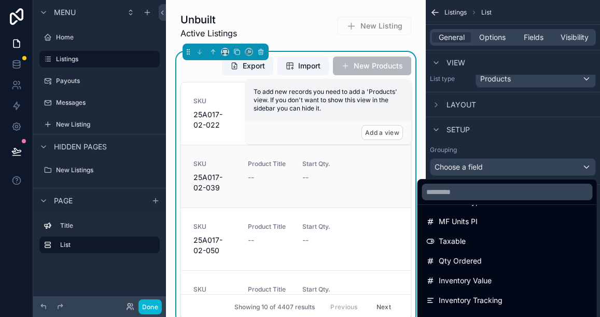
scroll to position [365, 0]
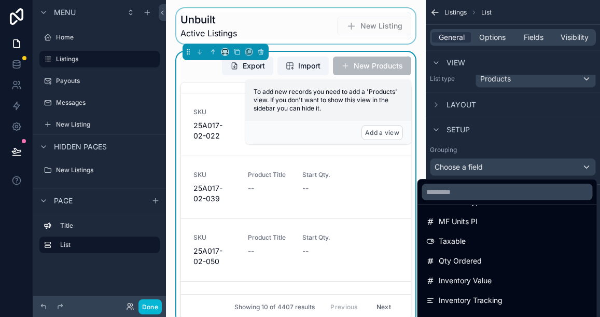
click at [254, 28] on div "scrollable content" at bounding box center [295, 25] width 243 height 35
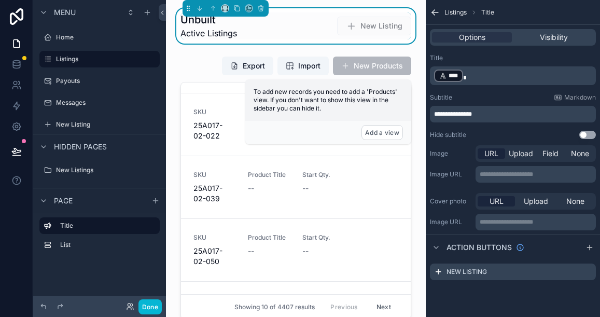
scroll to position [0, 0]
drag, startPoint x: 453, startPoint y: 114, endPoint x: 436, endPoint y: 114, distance: 17.1
click at [436, 114] on span "**********" at bounding box center [453, 114] width 38 height 6
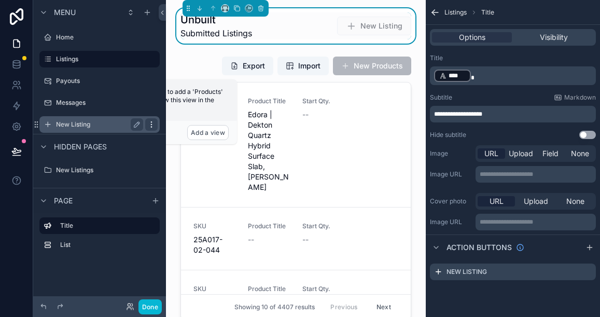
click at [151, 125] on icon "scrollable content" at bounding box center [151, 124] width 1 height 1
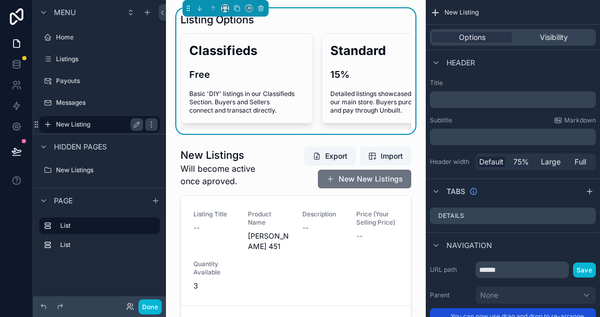
click at [102, 124] on label "New Listing" at bounding box center [97, 124] width 83 height 8
click at [73, 59] on label "Listings" at bounding box center [97, 59] width 83 height 8
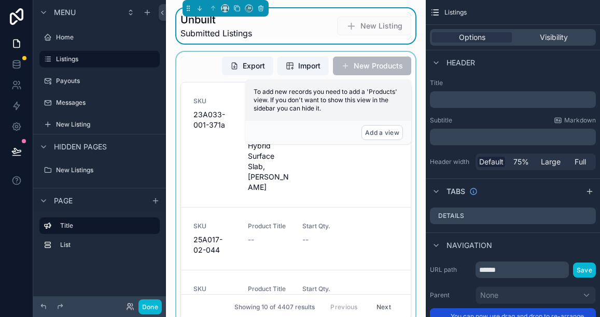
click at [209, 67] on div "scrollable content" at bounding box center [295, 188] width 243 height 272
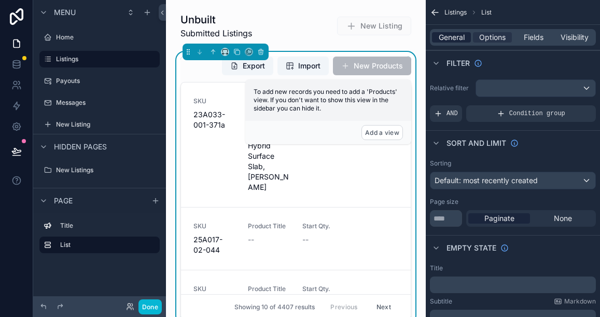
click at [448, 35] on span "General" at bounding box center [452, 37] width 26 height 10
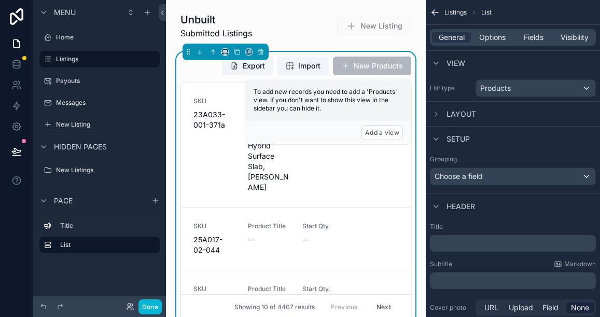
click at [445, 242] on p "﻿" at bounding box center [514, 243] width 160 height 10
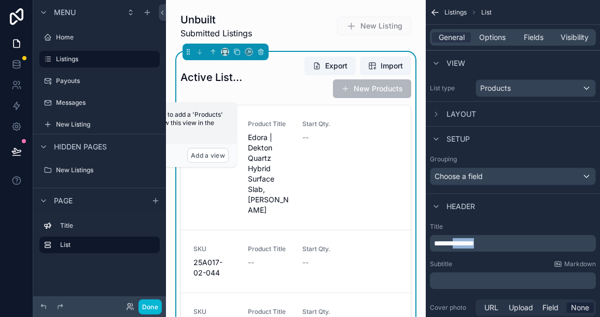
drag, startPoint x: 457, startPoint y: 245, endPoint x: 487, endPoint y: 246, distance: 30.1
click at [487, 246] on p "**********" at bounding box center [514, 243] width 160 height 10
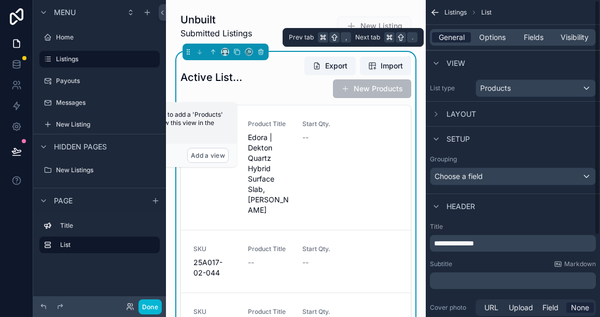
click at [452, 33] on span "General" at bounding box center [452, 37] width 26 height 10
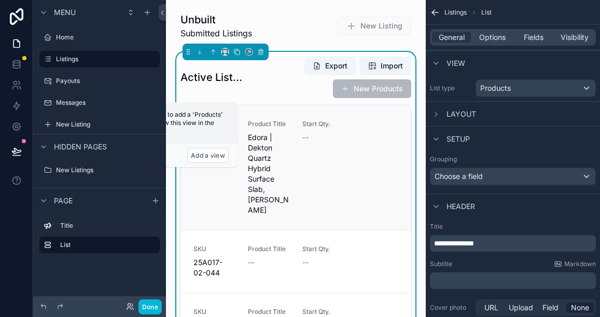
scroll to position [2, 0]
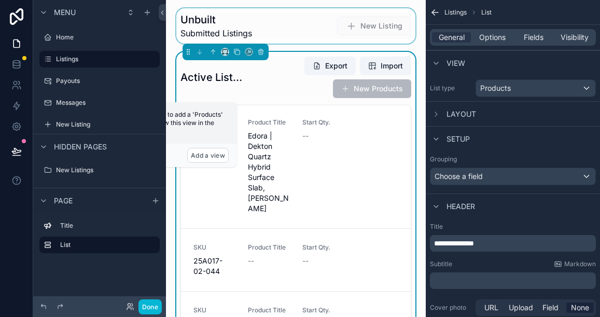
click at [213, 26] on div "scrollable content" at bounding box center [295, 25] width 243 height 35
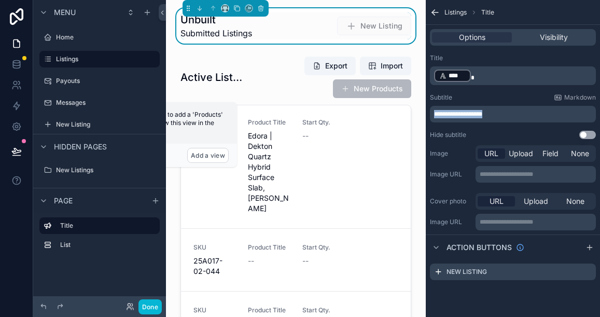
drag, startPoint x: 496, startPoint y: 114, endPoint x: 435, endPoint y: 113, distance: 60.7
click at [435, 113] on p "**********" at bounding box center [514, 114] width 160 height 8
click at [460, 117] on span "**********" at bounding box center [458, 114] width 48 height 6
drag, startPoint x: 468, startPoint y: 114, endPoint x: 433, endPoint y: 115, distance: 34.8
click at [433, 115] on div "**********" at bounding box center [513, 114] width 166 height 17
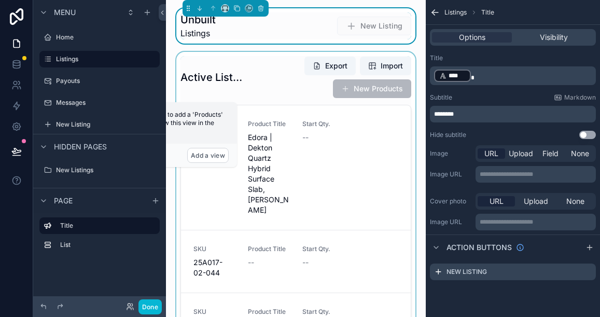
click at [279, 84] on div "scrollable content" at bounding box center [295, 199] width 243 height 295
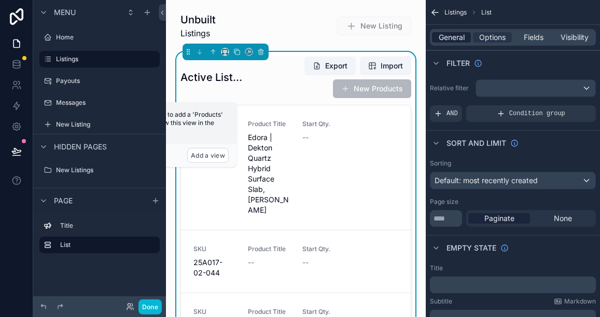
click at [459, 38] on span "General" at bounding box center [452, 37] width 26 height 10
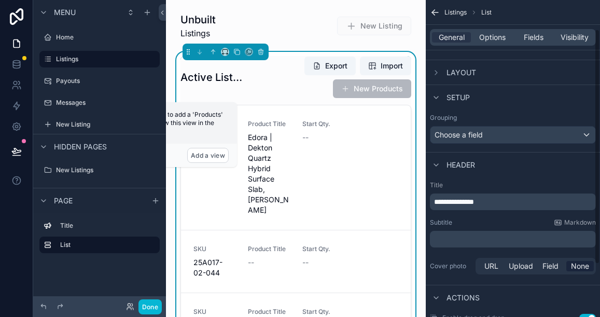
scroll to position [43, 0]
drag, startPoint x: 456, startPoint y: 201, endPoint x: 493, endPoint y: 202, distance: 37.9
click at [493, 202] on p "**********" at bounding box center [514, 201] width 160 height 10
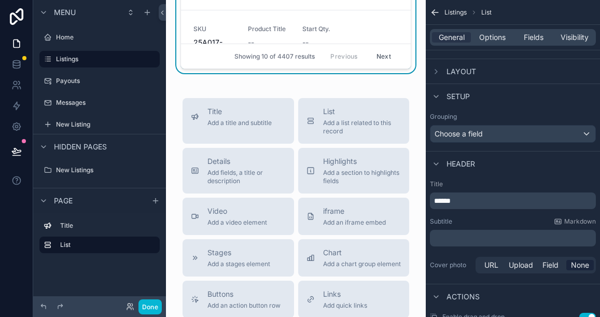
scroll to position [262, 0]
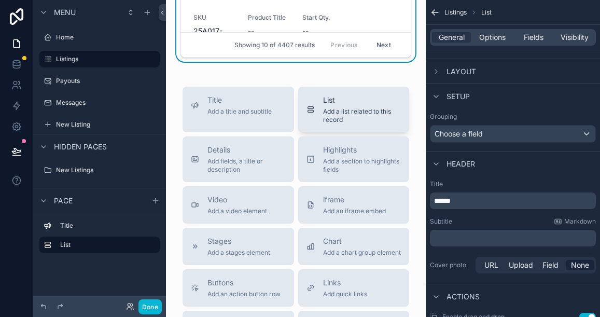
click at [325, 112] on span "Add a list related to this record" at bounding box center [362, 115] width 78 height 17
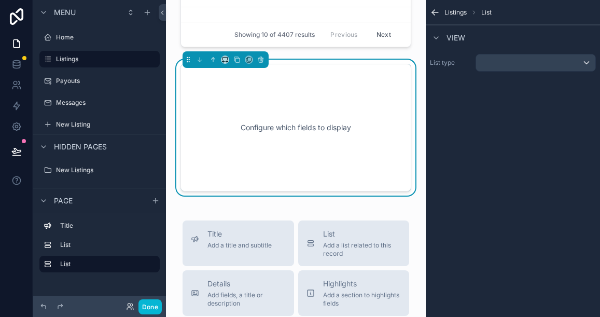
scroll to position [275, 0]
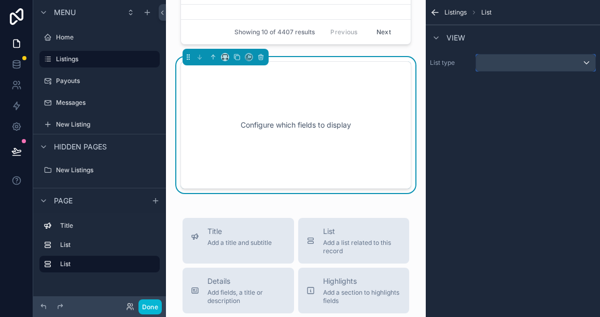
click at [585, 62] on div "scrollable content" at bounding box center [535, 62] width 119 height 17
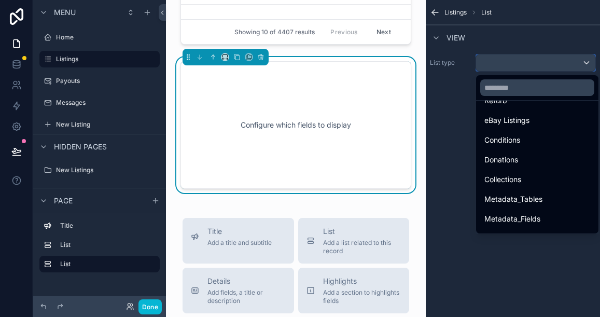
scroll to position [485, 0]
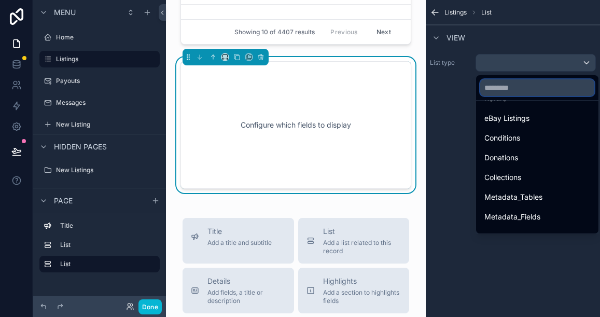
click at [515, 89] on input "text" at bounding box center [538, 87] width 114 height 17
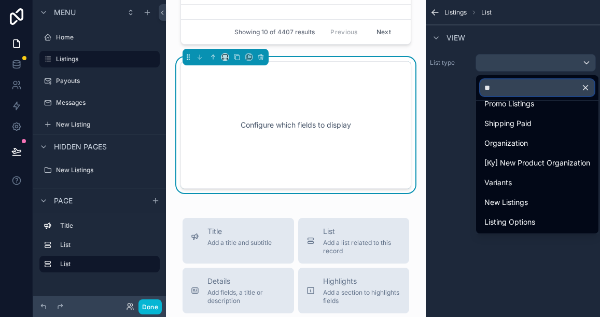
scroll to position [0, 0]
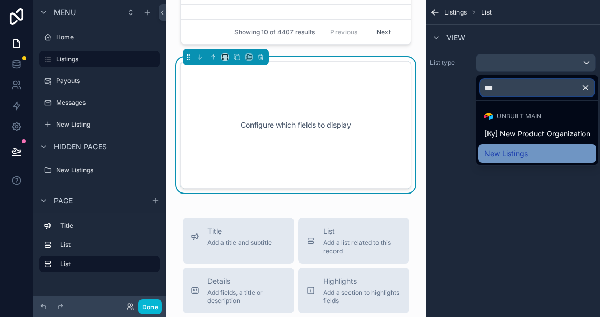
type input "***"
click at [509, 149] on span "New Listings" at bounding box center [507, 153] width 44 height 12
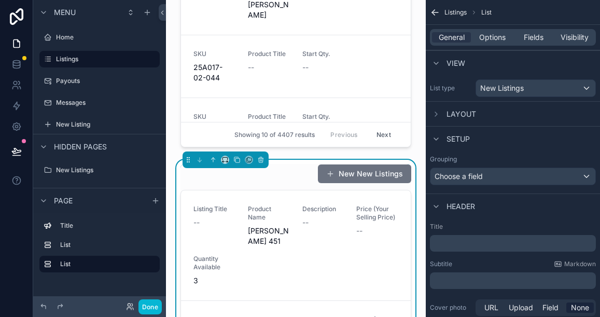
scroll to position [174, 0]
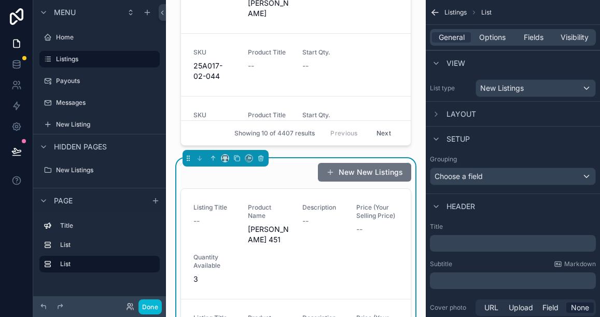
click at [441, 244] on p "﻿" at bounding box center [514, 243] width 160 height 10
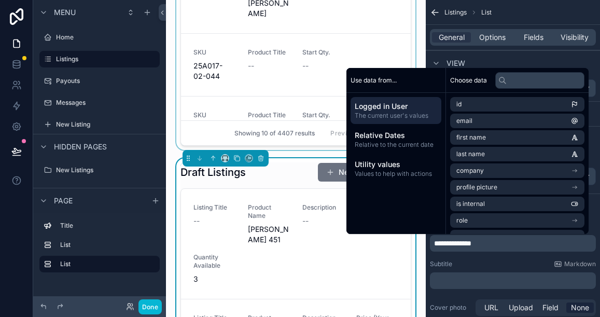
click at [176, 149] on div "scrollable content" at bounding box center [295, 14] width 243 height 272
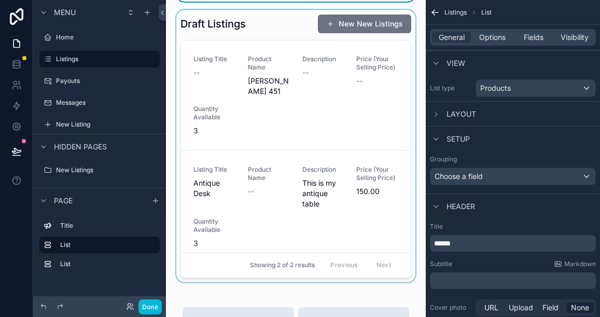
scroll to position [331, 0]
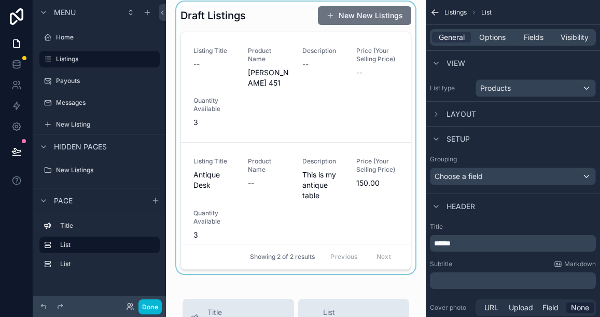
click at [380, 115] on div "scrollable content" at bounding box center [295, 138] width 243 height 272
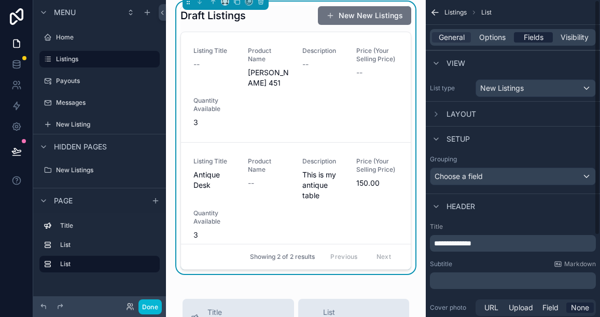
click at [528, 34] on span "Fields" at bounding box center [534, 37] width 20 height 10
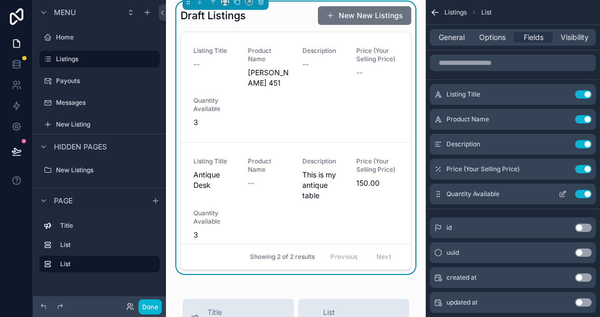
click at [584, 194] on button "Use setting" at bounding box center [583, 194] width 17 height 8
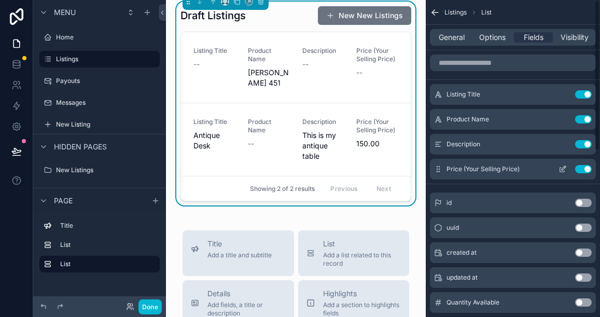
click at [587, 170] on button "Use setting" at bounding box center [583, 169] width 17 height 8
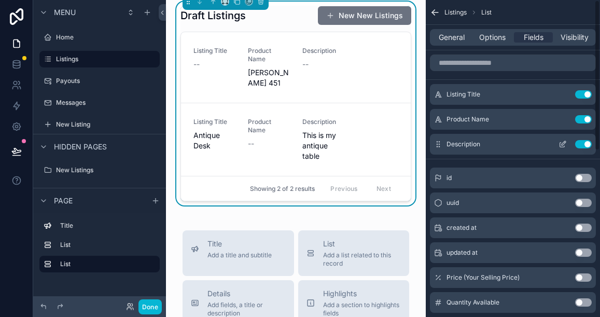
click at [586, 147] on button "Use setting" at bounding box center [583, 144] width 17 height 8
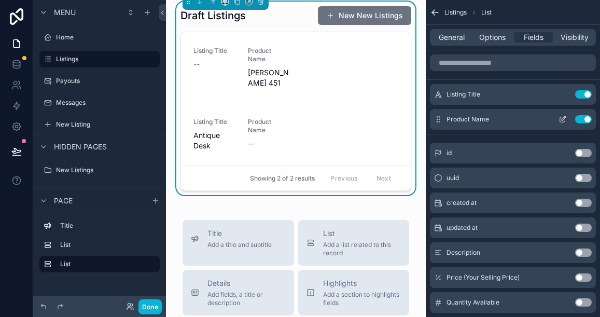
click at [584, 120] on button "Use setting" at bounding box center [583, 119] width 17 height 8
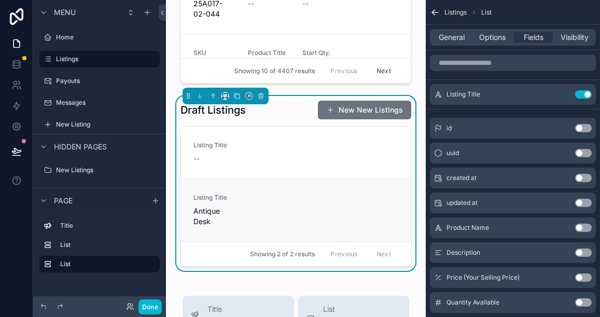
scroll to position [237, 0]
click at [562, 93] on icon "scrollable content" at bounding box center [563, 94] width 8 height 8
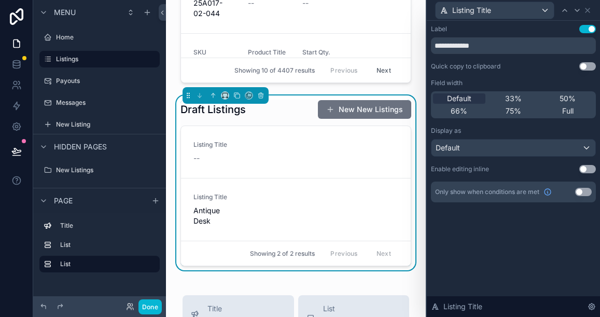
click at [584, 24] on div "**********" at bounding box center [513, 124] width 173 height 207
click at [586, 29] on button "Use setting" at bounding box center [588, 29] width 17 height 8
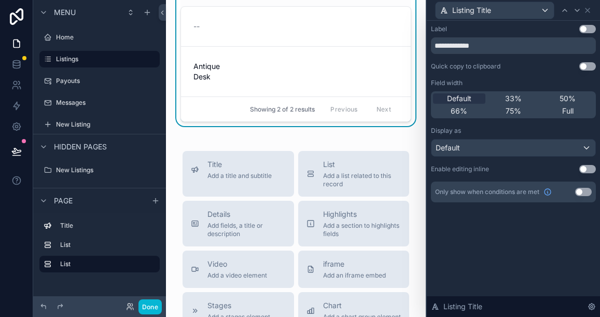
scroll to position [375, 0]
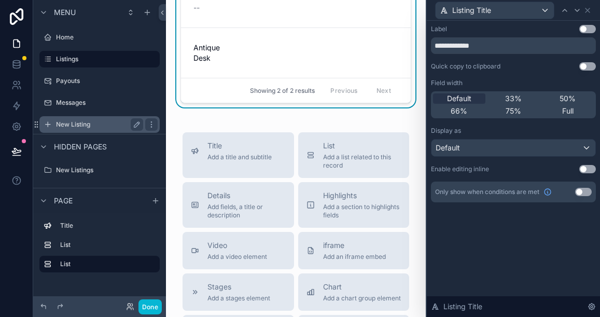
click at [73, 128] on label "New Listing" at bounding box center [97, 124] width 83 height 8
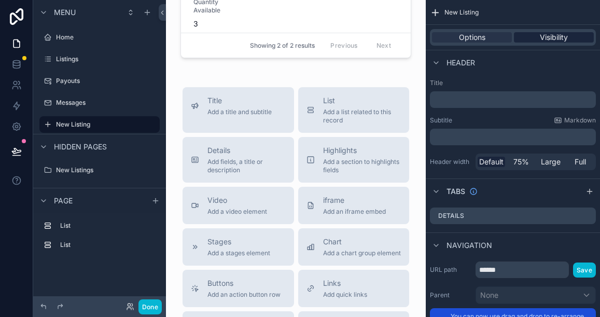
click at [539, 38] on div "Visibility" at bounding box center [554, 37] width 80 height 10
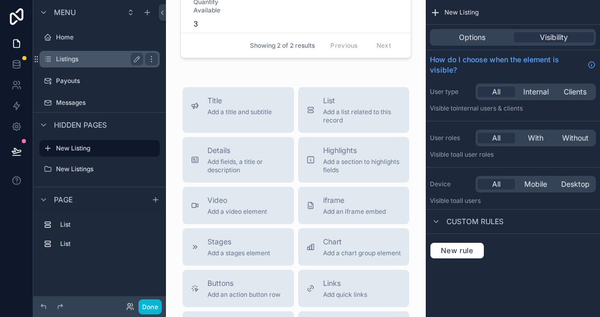
click at [78, 57] on label "Listings" at bounding box center [97, 59] width 83 height 8
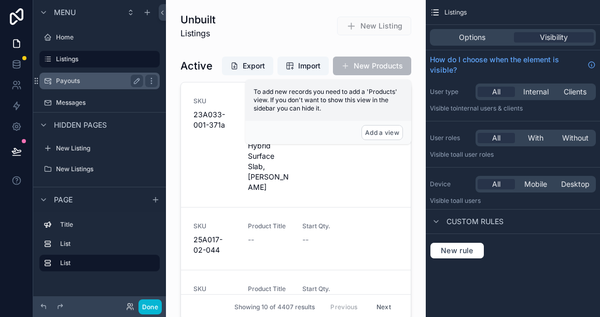
click at [71, 78] on label "Payouts" at bounding box center [97, 81] width 83 height 8
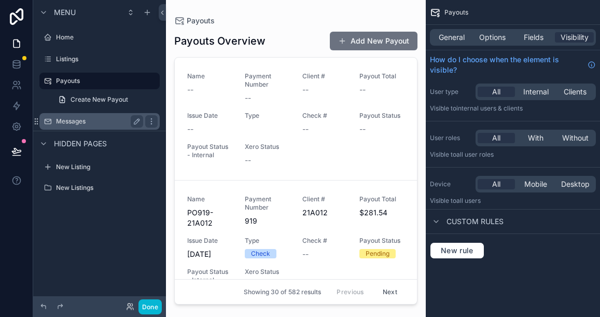
click at [83, 119] on label "Messages" at bounding box center [97, 121] width 83 height 8
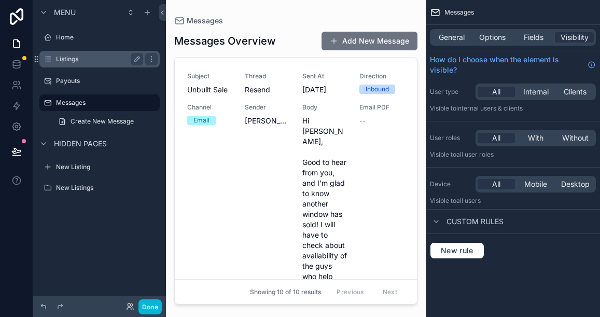
click at [65, 58] on label "Listings" at bounding box center [97, 59] width 83 height 8
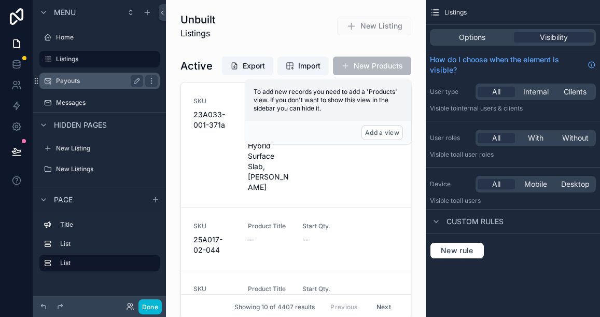
click at [64, 79] on label "Payouts" at bounding box center [97, 81] width 83 height 8
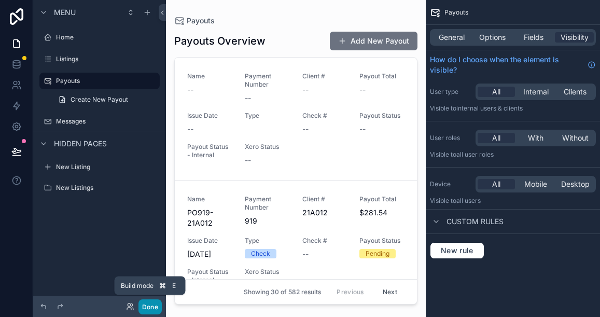
click at [145, 305] on button "Done" at bounding box center [150, 306] width 23 height 15
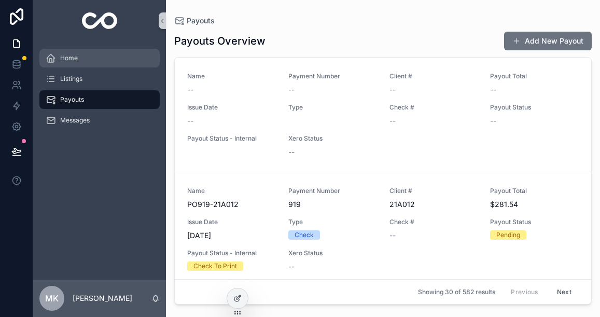
click at [94, 59] on div "Home" at bounding box center [100, 58] width 108 height 17
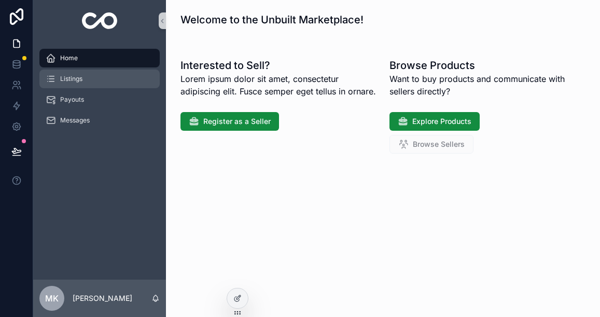
click at [85, 85] on div "Listings" at bounding box center [100, 79] width 108 height 17
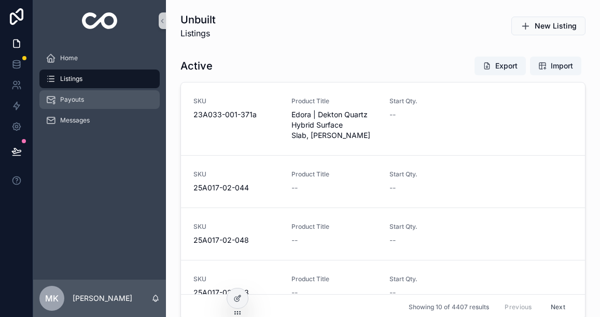
click at [94, 101] on div "Payouts" at bounding box center [100, 99] width 108 height 17
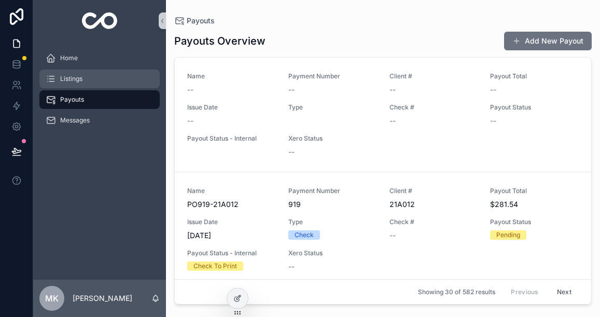
click at [90, 80] on div "Listings" at bounding box center [100, 79] width 108 height 17
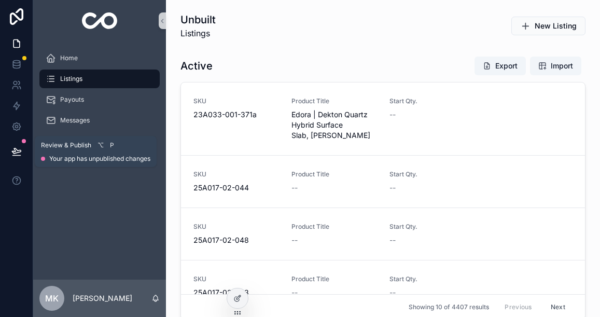
click at [17, 152] on icon at bounding box center [16, 150] width 9 height 5
click at [17, 205] on div at bounding box center [16, 158] width 33 height 317
click at [19, 67] on icon at bounding box center [16, 66] width 7 height 4
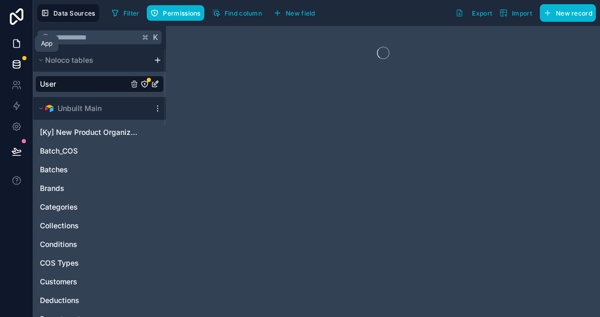
click at [15, 47] on icon at bounding box center [16, 44] width 6 height 8
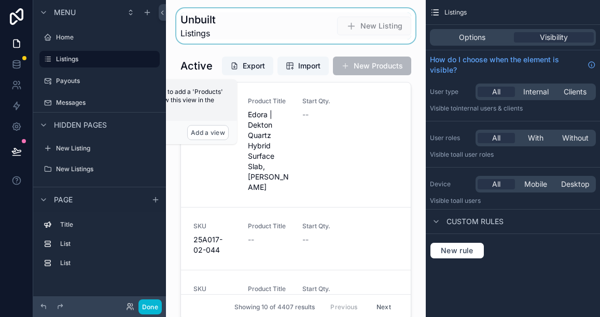
click at [246, 31] on div "scrollable content" at bounding box center [295, 25] width 243 height 35
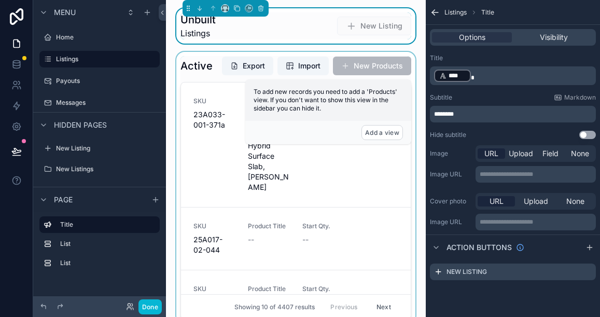
click at [207, 76] on div "scrollable content" at bounding box center [295, 188] width 243 height 272
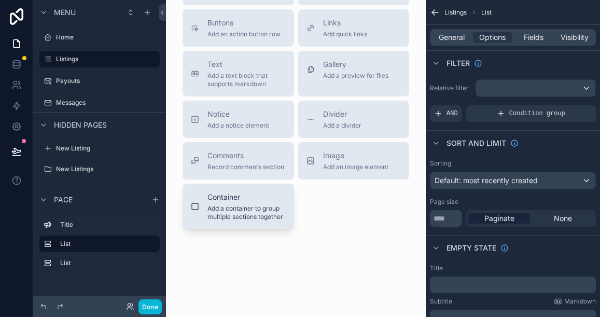
scroll to position [681, 0]
click at [249, 219] on span "Add a container to group multiple sections together" at bounding box center [247, 212] width 78 height 17
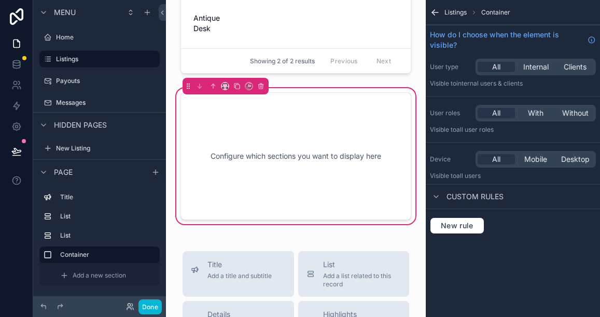
scroll to position [402, 0]
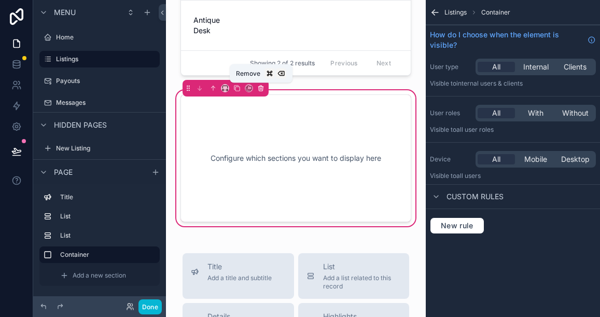
click at [263, 88] on icon "scrollable content" at bounding box center [261, 89] width 4 height 4
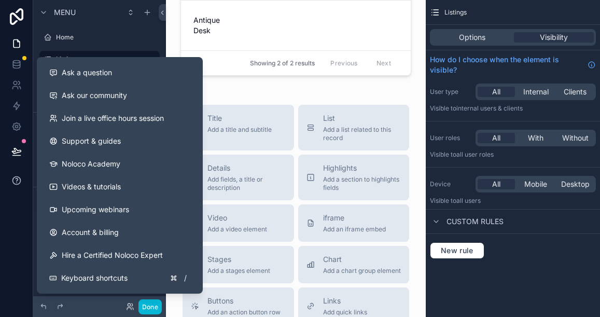
click at [15, 185] on icon at bounding box center [16, 180] width 10 height 10
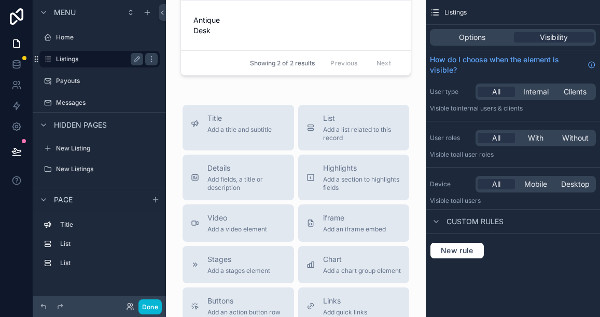
click at [90, 60] on label "Listings" at bounding box center [97, 59] width 83 height 8
click at [483, 34] on span "Options" at bounding box center [472, 37] width 26 height 10
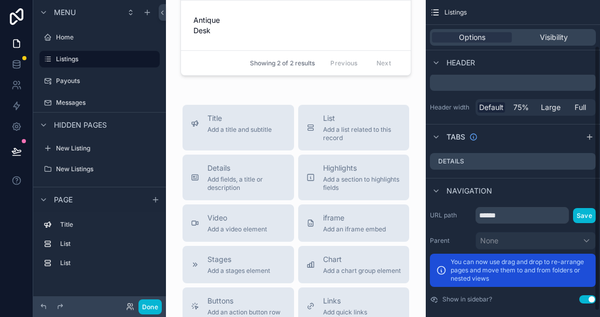
scroll to position [62, 0]
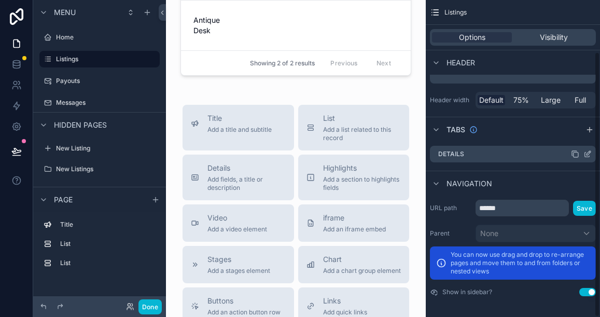
click at [469, 155] on div "Details" at bounding box center [513, 154] width 166 height 17
click at [588, 130] on icon "scrollable content" at bounding box center [590, 130] width 8 height 8
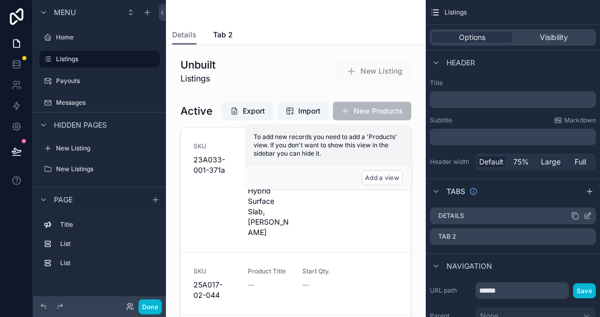
click at [587, 214] on icon "scrollable content" at bounding box center [589, 215] width 4 height 4
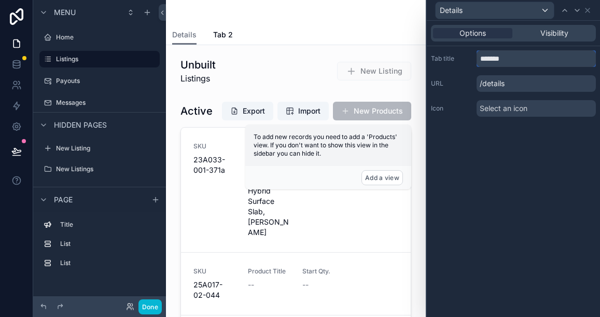
drag, startPoint x: 511, startPoint y: 58, endPoint x: 481, endPoint y: 59, distance: 30.1
click at [481, 59] on input "*******" at bounding box center [536, 58] width 119 height 17
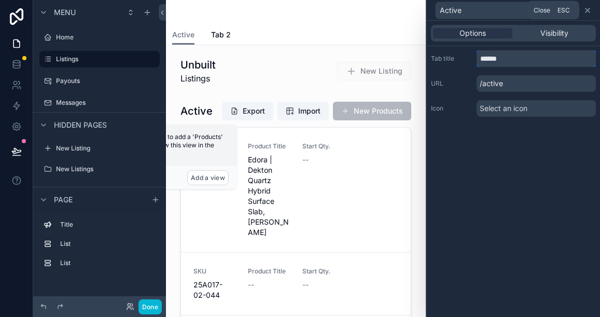
type input "******"
click at [589, 9] on icon at bounding box center [588, 10] width 4 height 4
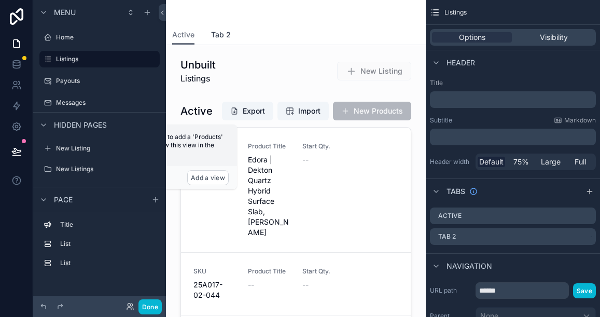
click at [222, 34] on span "Tab 2" at bounding box center [221, 35] width 20 height 10
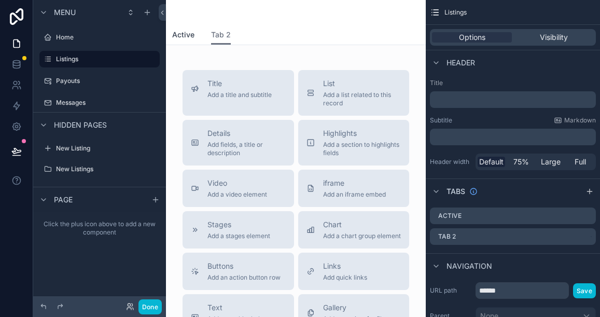
click at [187, 33] on span "Active" at bounding box center [183, 35] width 22 height 10
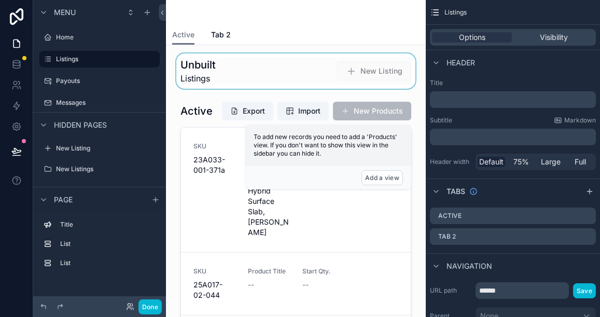
click at [231, 68] on div "scrollable content" at bounding box center [295, 70] width 243 height 35
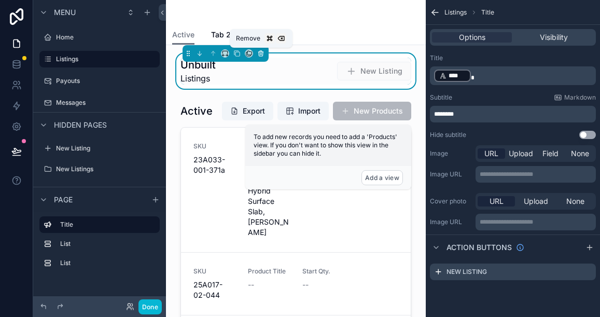
click at [261, 53] on icon "scrollable content" at bounding box center [260, 53] width 7 height 7
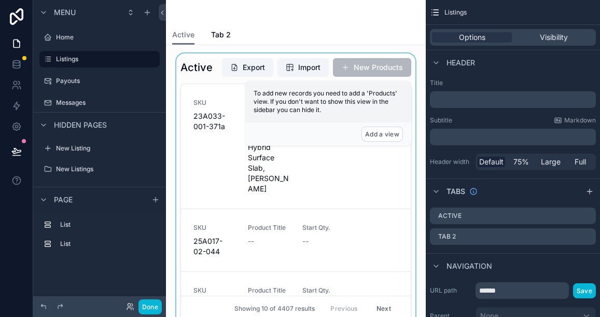
click at [204, 70] on div "scrollable content" at bounding box center [295, 189] width 243 height 272
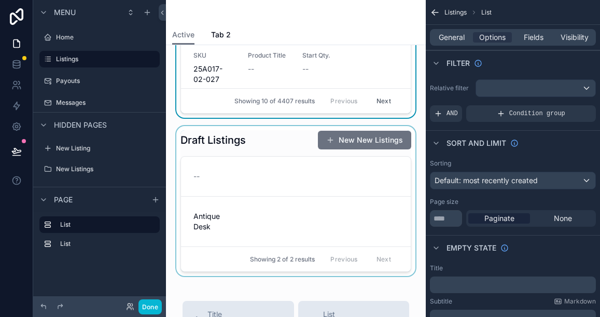
scroll to position [235, 0]
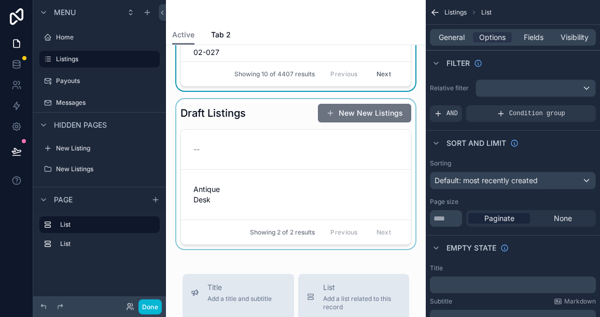
click at [270, 193] on div "scrollable content" at bounding box center [295, 174] width 243 height 150
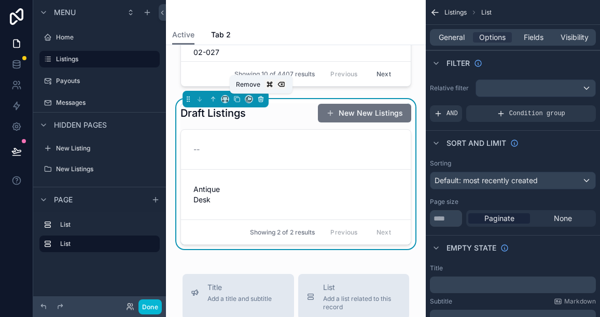
click at [262, 99] on icon "scrollable content" at bounding box center [260, 98] width 7 height 7
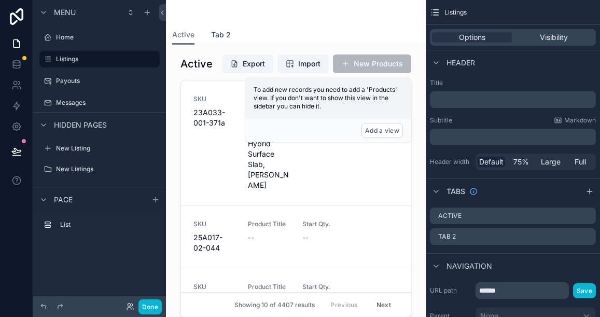
scroll to position [0, 0]
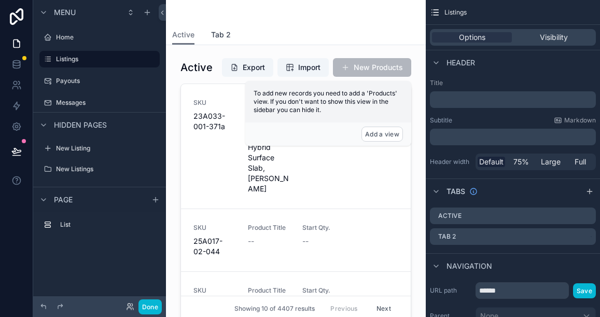
click at [221, 34] on span "Tab 2" at bounding box center [221, 35] width 20 height 10
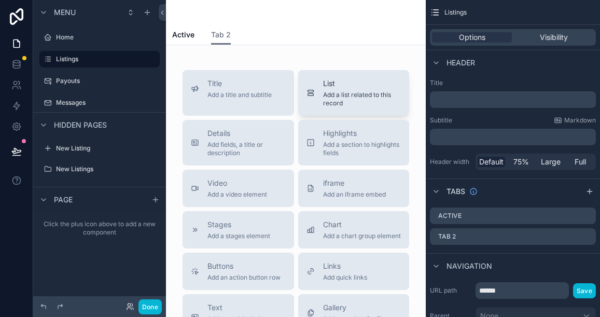
click at [327, 95] on span "Add a list related to this record" at bounding box center [362, 99] width 78 height 17
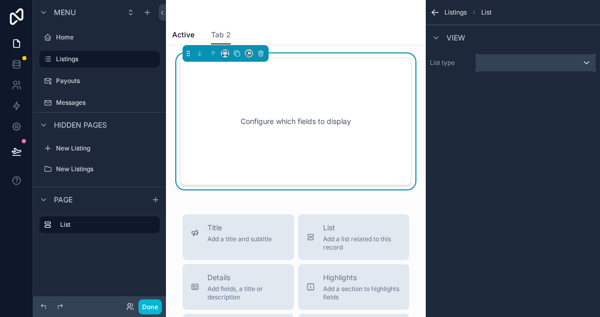
click at [536, 64] on div "scrollable content" at bounding box center [535, 62] width 119 height 17
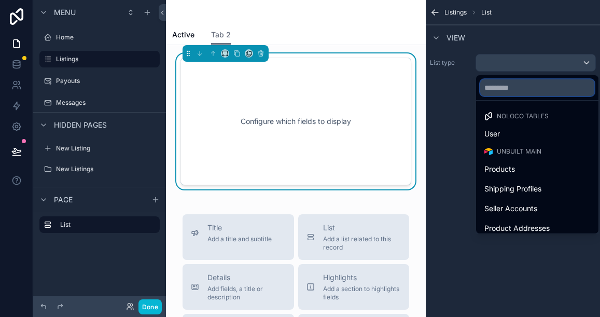
click at [507, 90] on input "text" at bounding box center [538, 87] width 114 height 17
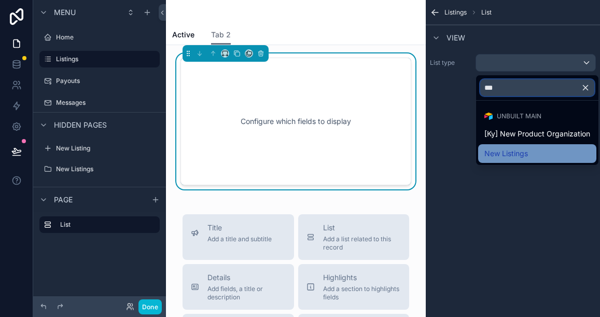
type input "***"
click at [512, 152] on span "New Listings" at bounding box center [507, 153] width 44 height 12
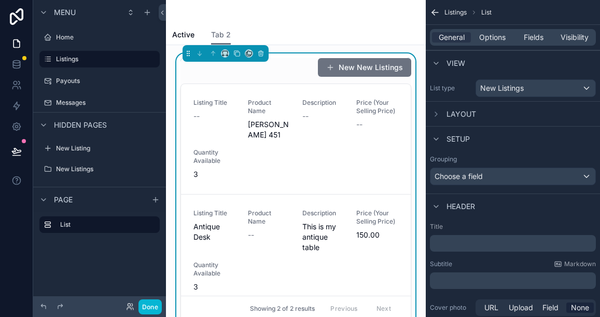
click at [436, 15] on icon "scrollable content" at bounding box center [435, 12] width 10 height 10
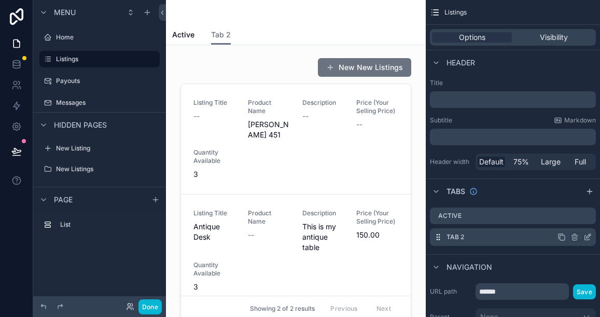
click at [589, 240] on icon "scrollable content" at bounding box center [588, 237] width 8 height 8
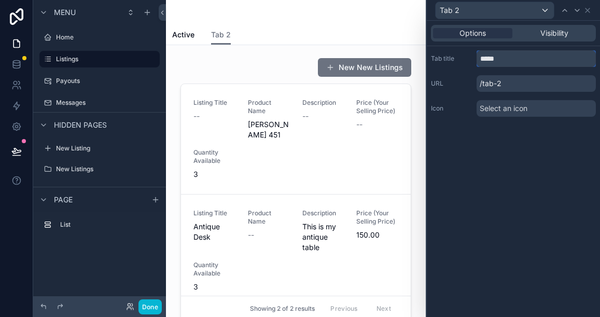
drag, startPoint x: 507, startPoint y: 59, endPoint x: 481, endPoint y: 59, distance: 27.0
click at [481, 59] on input "*****" at bounding box center [536, 58] width 119 height 17
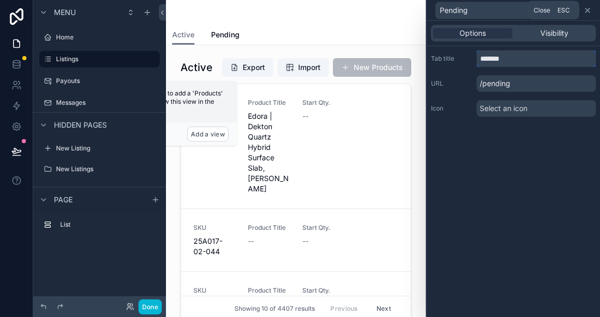
type input "*******"
click at [591, 11] on icon at bounding box center [588, 10] width 8 height 8
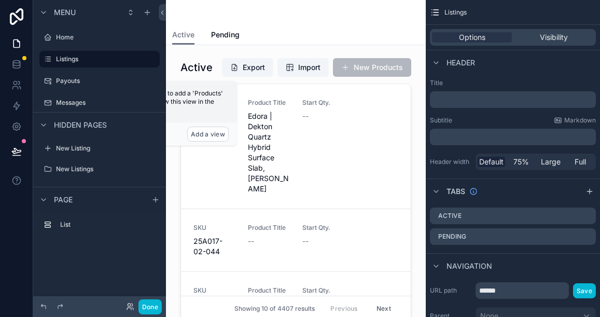
click at [439, 100] on p "﻿" at bounding box center [514, 99] width 160 height 10
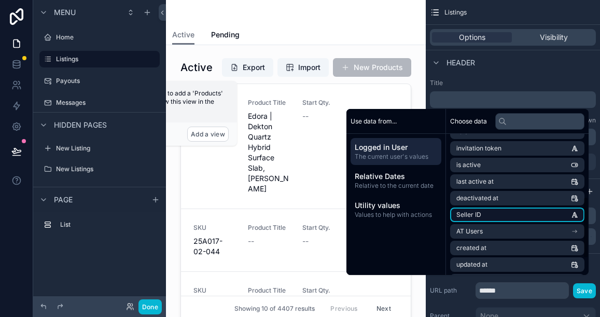
scroll to position [143, 0]
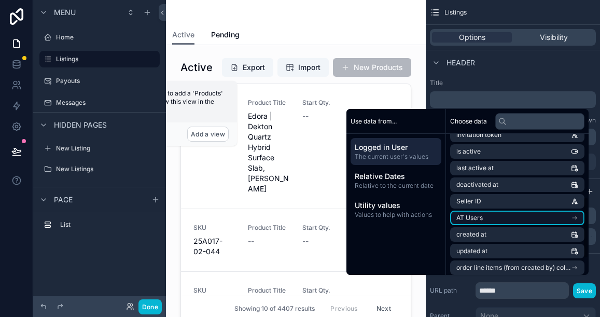
click at [473, 221] on span "AT Users" at bounding box center [470, 218] width 26 height 8
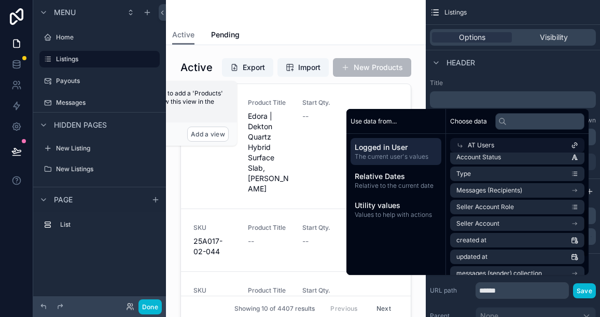
scroll to position [141, 0]
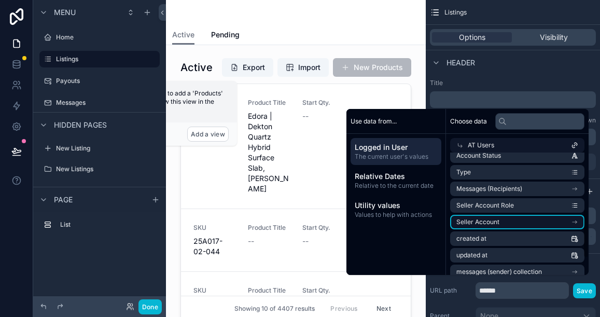
click at [479, 220] on span "Seller Account" at bounding box center [478, 222] width 43 height 8
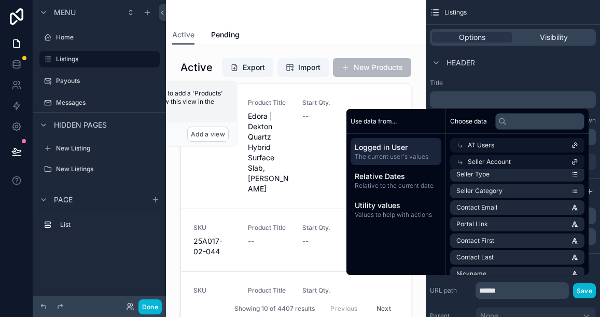
scroll to position [0, 0]
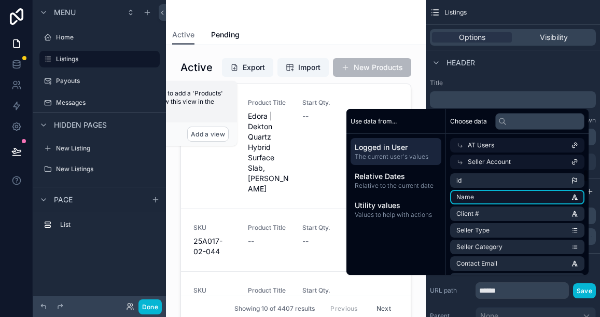
click at [477, 197] on li "Name" at bounding box center [517, 197] width 134 height 15
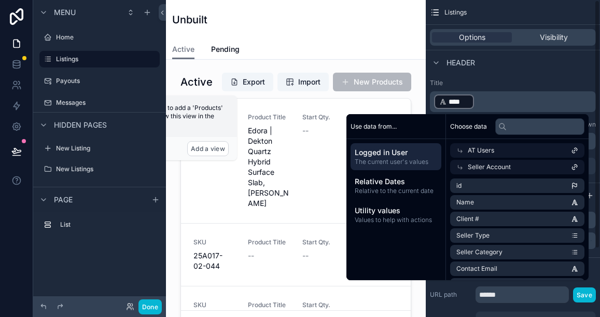
click at [501, 104] on p "﻿ **** ﻿ ﻿" at bounding box center [514, 101] width 160 height 17
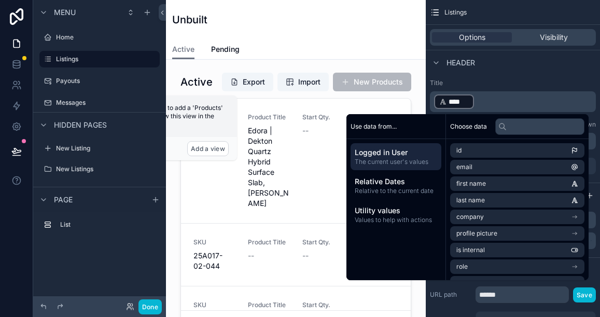
click at [493, 102] on p "﻿ **** ﻿ ﻿" at bounding box center [514, 101] width 160 height 17
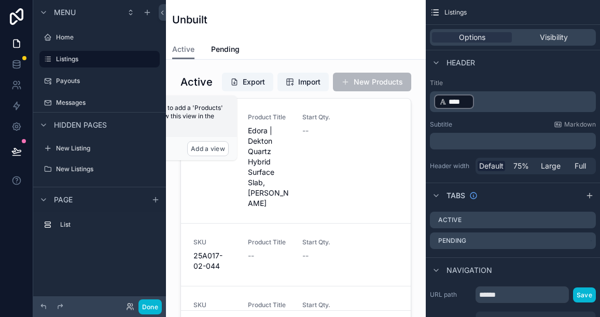
click at [502, 73] on div "Header" at bounding box center [513, 62] width 174 height 25
drag, startPoint x: 474, startPoint y: 102, endPoint x: 452, endPoint y: 101, distance: 21.8
click at [452, 101] on p "﻿ **** ﻿ ﻿" at bounding box center [514, 101] width 160 height 17
drag, startPoint x: 473, startPoint y: 99, endPoint x: 431, endPoint y: 99, distance: 42.0
click at [431, 99] on div "﻿ **** ﻿ ﻿" at bounding box center [513, 101] width 166 height 21
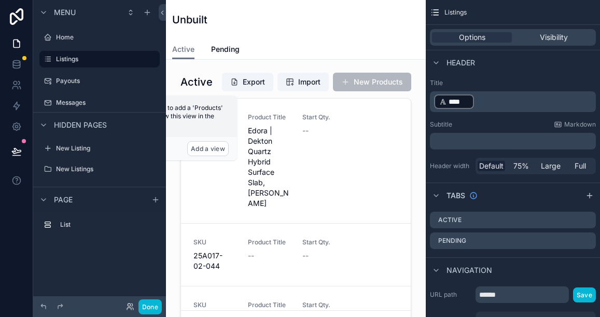
click at [488, 100] on p "﻿ **** ﻿ ﻿" at bounding box center [514, 101] width 160 height 17
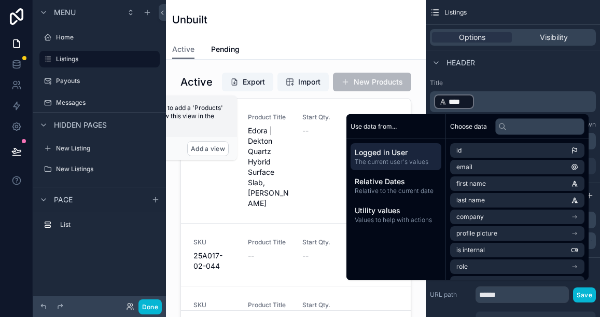
click at [488, 100] on p "﻿ **** ﻿ ﻿" at bounding box center [514, 101] width 160 height 17
click at [490, 83] on label "Title" at bounding box center [513, 83] width 166 height 8
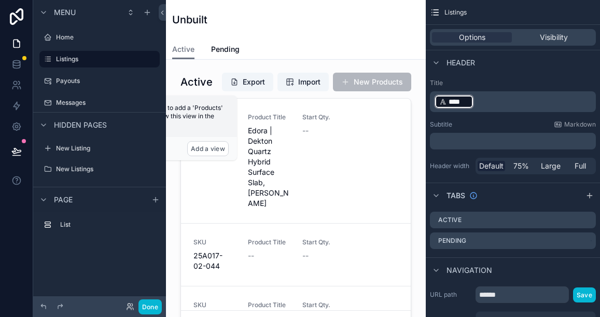
click at [454, 138] on p "﻿" at bounding box center [514, 141] width 160 height 10
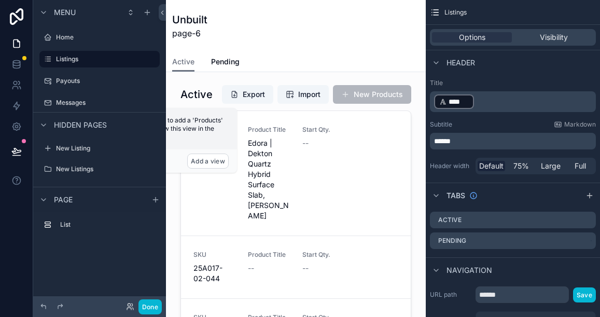
click at [487, 101] on p "﻿ **** ﻿ ﻿" at bounding box center [514, 101] width 160 height 17
click at [489, 101] on p "﻿ **** ﻿ ﻿" at bounding box center [514, 101] width 160 height 17
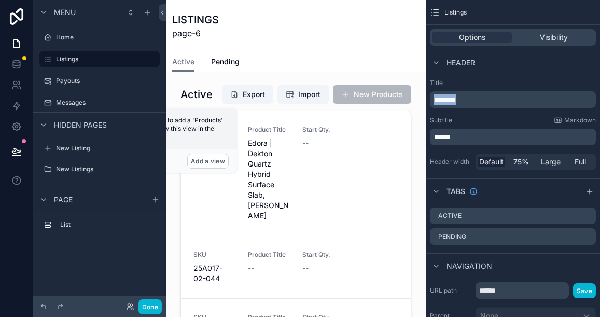
drag, startPoint x: 474, startPoint y: 98, endPoint x: 433, endPoint y: 100, distance: 40.5
click at [433, 100] on div "********" at bounding box center [513, 99] width 166 height 17
click at [451, 140] on span "******" at bounding box center [442, 136] width 17 height 7
drag, startPoint x: 464, startPoint y: 139, endPoint x: 433, endPoint y: 136, distance: 31.8
click at [433, 136] on div "******" at bounding box center [513, 137] width 166 height 17
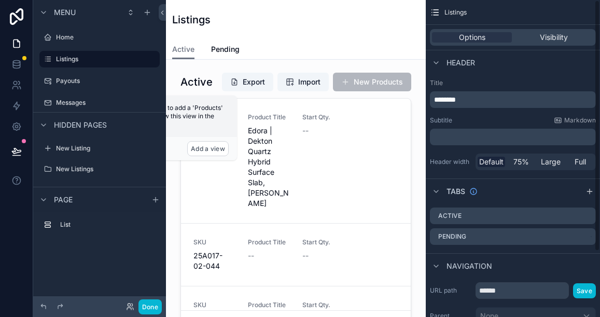
click at [451, 140] on p "﻿" at bounding box center [514, 137] width 160 height 10
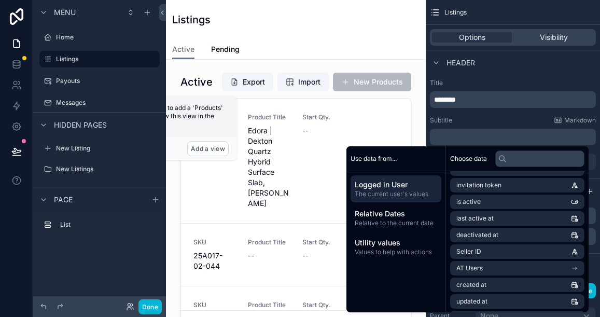
scroll to position [139, 0]
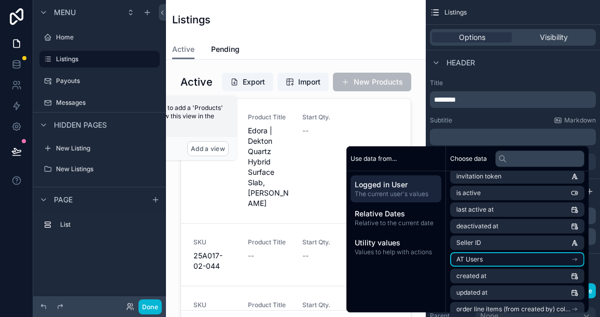
click at [469, 260] on span "AT Users" at bounding box center [470, 259] width 26 height 8
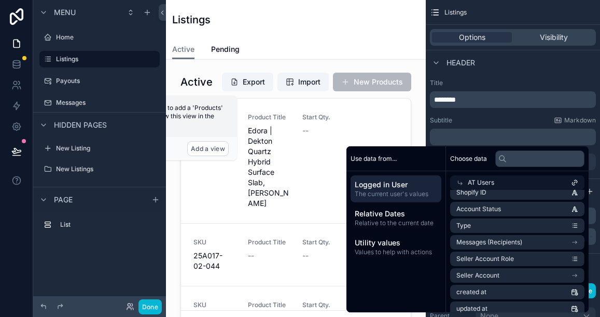
scroll to position [133, 0]
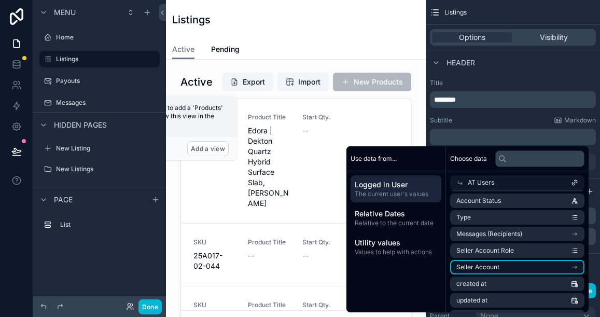
click at [473, 265] on span "Seller Account" at bounding box center [478, 267] width 43 height 8
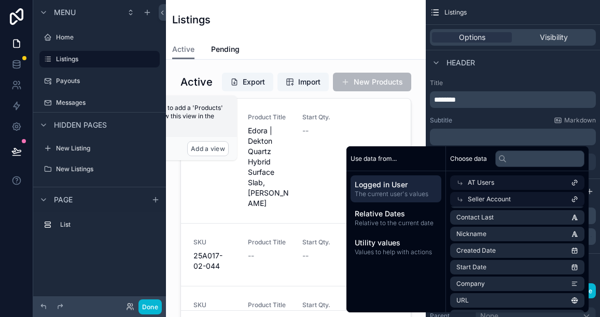
click at [507, 198] on div "Seller Account" at bounding box center [517, 199] width 134 height 15
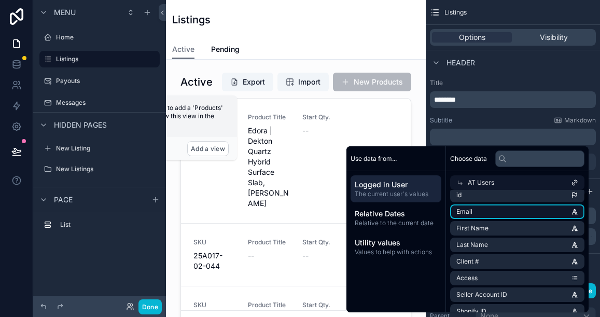
scroll to position [0, 0]
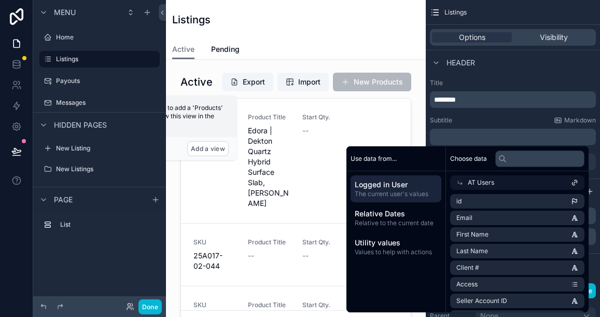
click at [501, 179] on div "AT Users" at bounding box center [517, 182] width 134 height 15
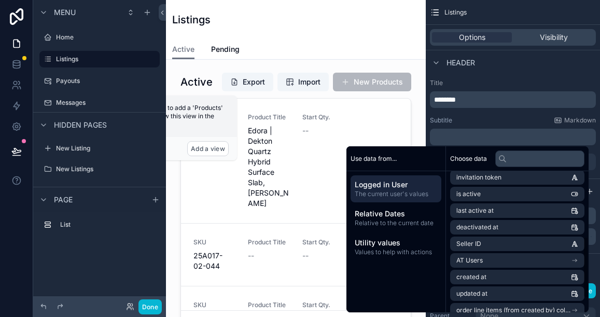
scroll to position [169, 0]
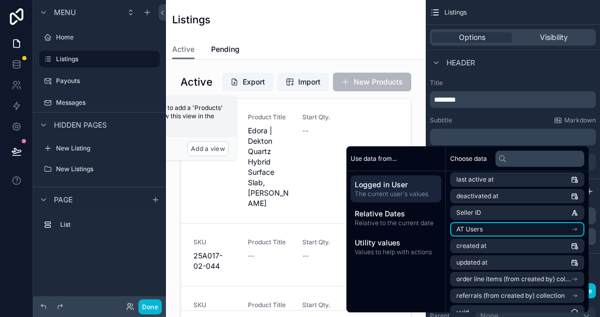
click at [491, 230] on li "AT Users" at bounding box center [517, 229] width 134 height 15
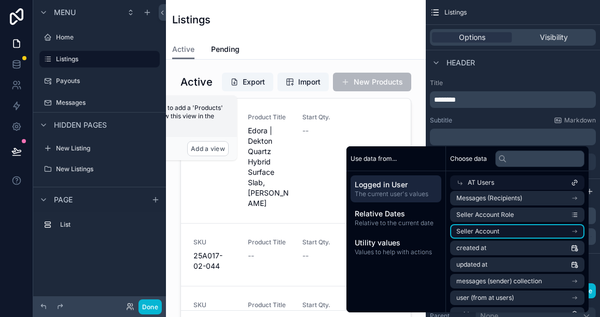
click at [492, 228] on span "Seller Account" at bounding box center [478, 231] width 43 height 8
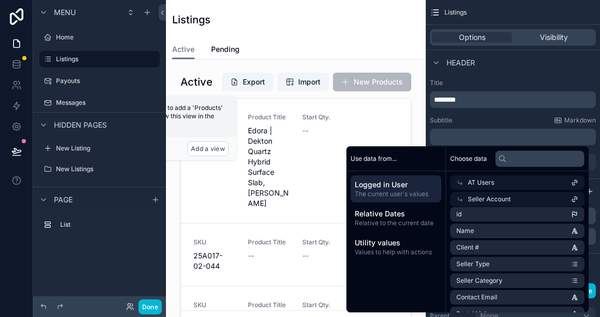
scroll to position [0, 0]
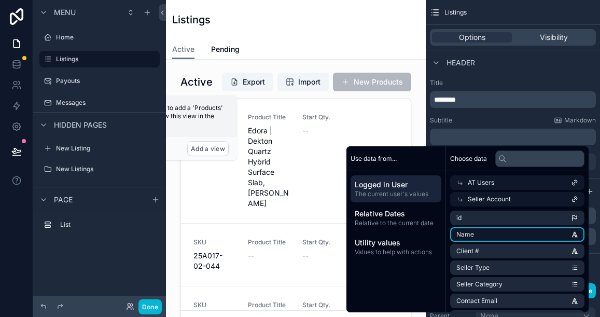
click at [489, 234] on li "Name" at bounding box center [517, 234] width 134 height 15
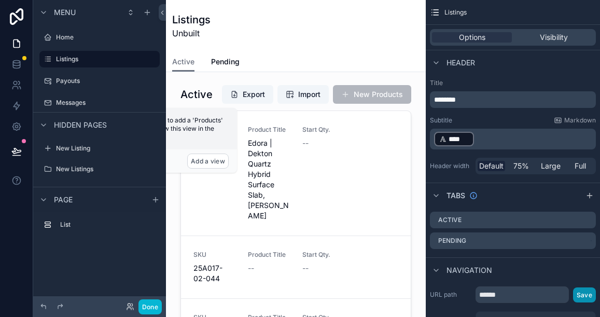
click at [582, 293] on button "Save" at bounding box center [584, 294] width 23 height 15
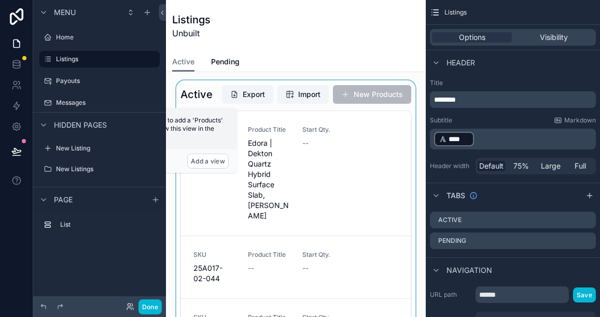
click at [299, 134] on div "scrollable content" at bounding box center [295, 216] width 243 height 272
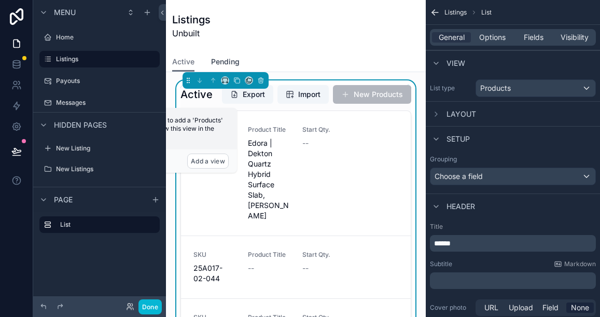
click at [231, 64] on span "Pending" at bounding box center [225, 62] width 29 height 10
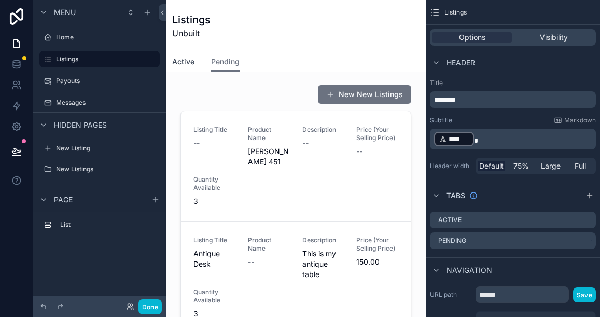
click at [189, 59] on span "Active" at bounding box center [183, 62] width 22 height 10
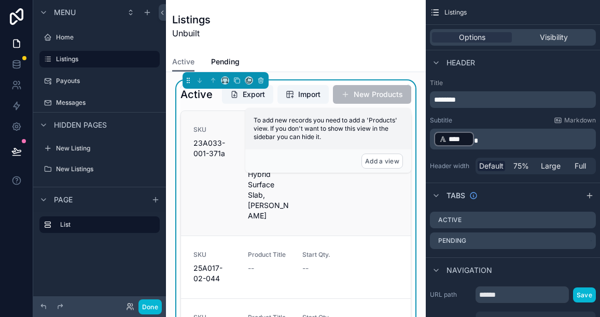
click at [226, 180] on div "SKU 23A033-001-371a" at bounding box center [215, 173] width 42 height 95
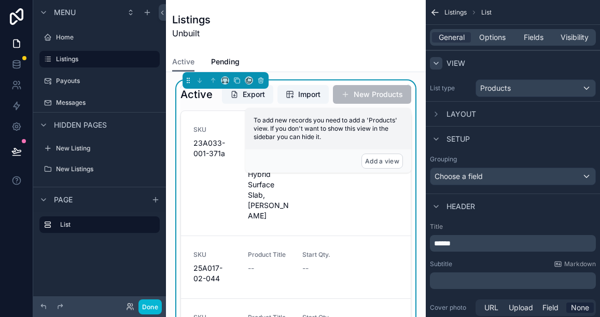
click at [437, 62] on icon "scrollable content" at bounding box center [436, 63] width 8 height 8
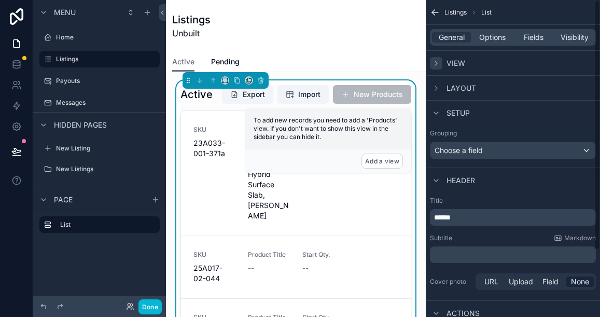
click at [437, 62] on icon "scrollable content" at bounding box center [436, 63] width 8 height 8
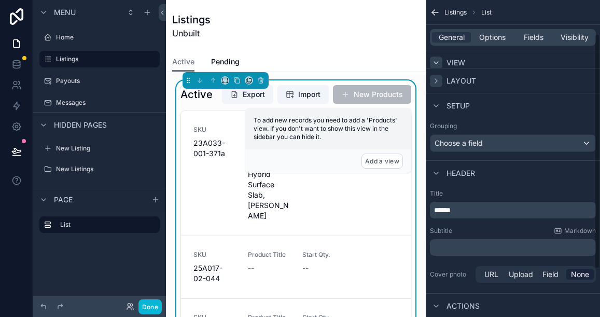
scroll to position [46, 0]
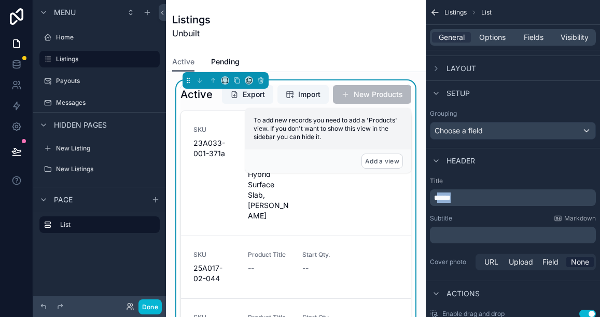
drag, startPoint x: 460, startPoint y: 198, endPoint x: 437, endPoint y: 198, distance: 22.8
click at [437, 198] on p "******" at bounding box center [514, 198] width 160 height 10
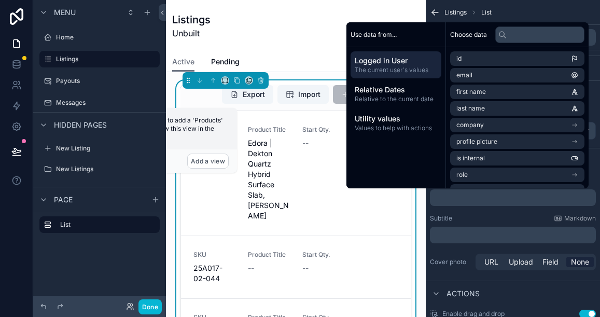
click at [320, 44] on div "Listings Unbuilt" at bounding box center [296, 26] width 248 height 52
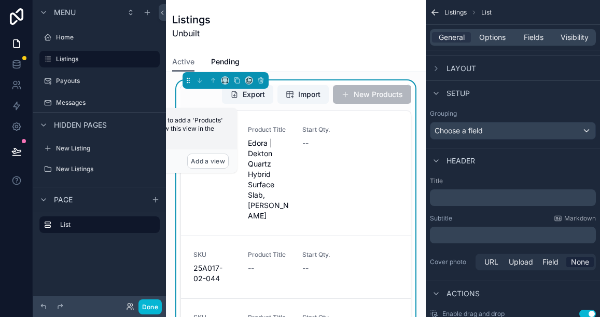
click at [360, 165] on div "SKU 23A033-001-371a Product Title Edora | Dekton Quartz Hybrid Surface Slab, Co…" at bounding box center [296, 173] width 205 height 95
click at [235, 62] on span "Pending" at bounding box center [225, 62] width 29 height 10
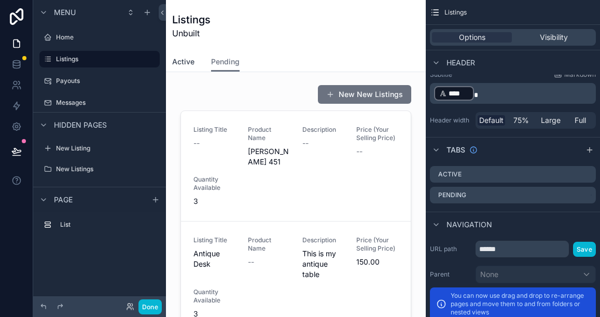
click at [192, 59] on span "Active" at bounding box center [183, 62] width 22 height 10
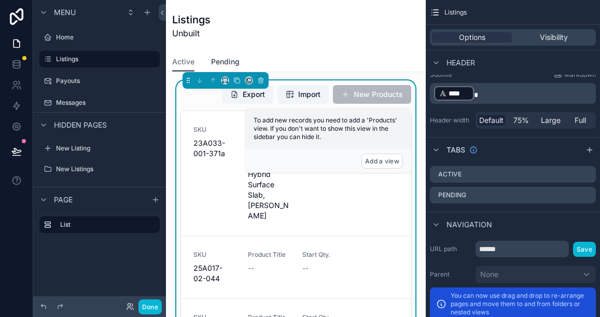
click at [227, 52] on link "Pending" at bounding box center [225, 62] width 29 height 21
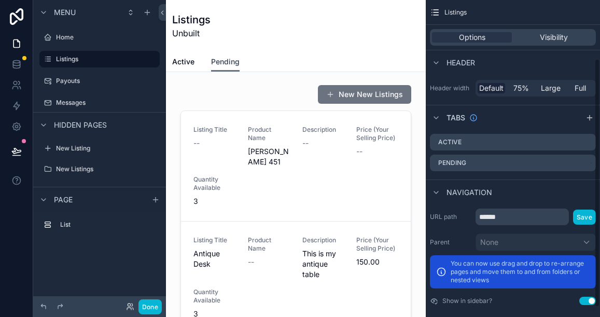
scroll to position [87, 0]
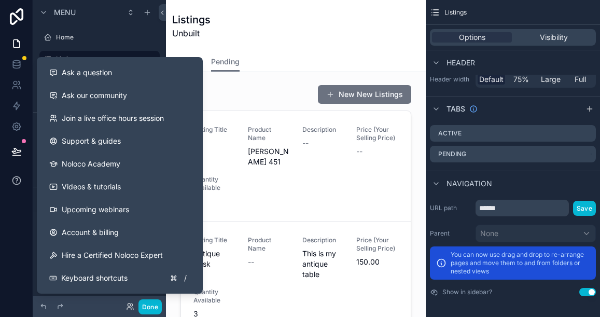
click at [16, 178] on icon at bounding box center [16, 180] width 10 height 10
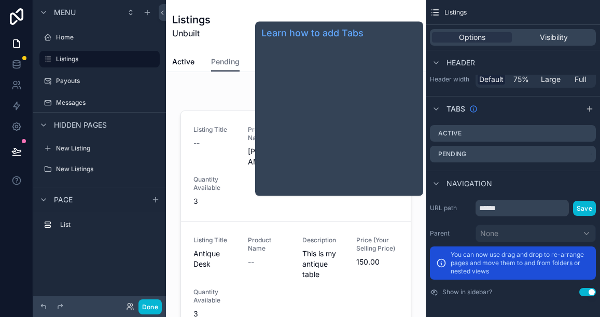
click at [474, 107] on icon "scrollable content" at bounding box center [474, 109] width 8 height 8
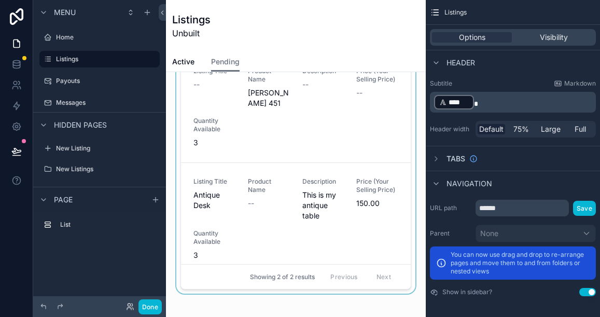
scroll to position [0, 0]
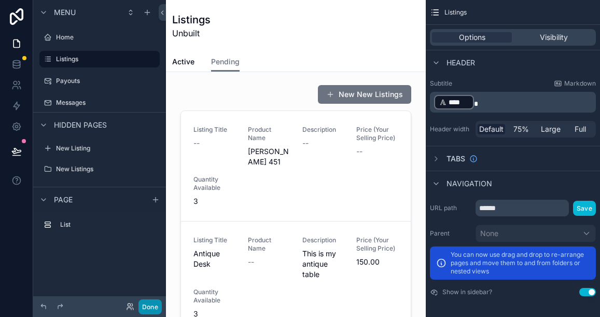
click at [145, 304] on button "Done" at bounding box center [150, 306] width 23 height 15
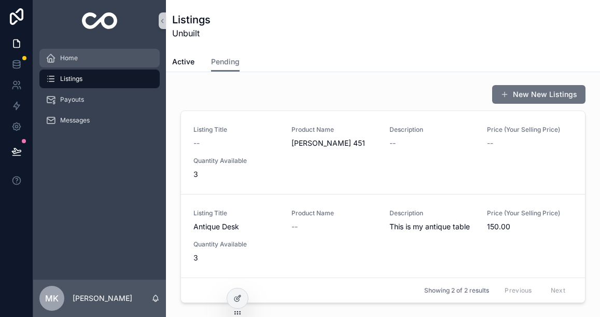
click at [89, 56] on div "Home" at bounding box center [100, 58] width 108 height 17
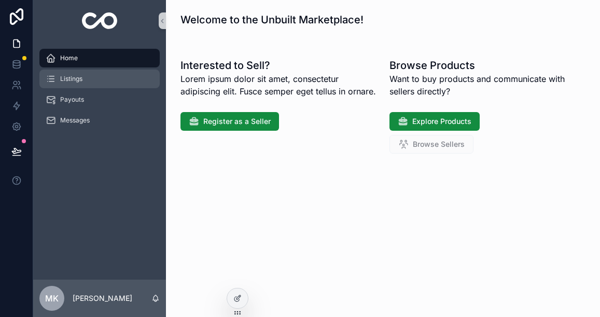
click at [83, 78] on div "Listings" at bounding box center [100, 79] width 108 height 17
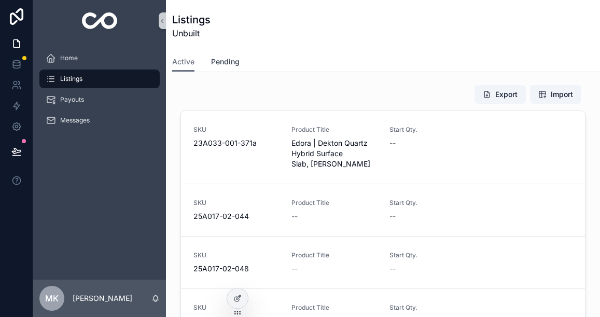
click at [227, 61] on span "Pending" at bounding box center [225, 62] width 29 height 10
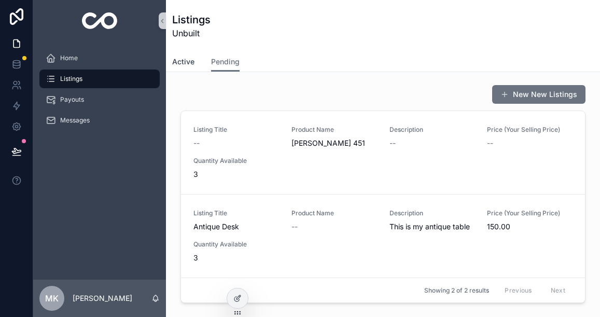
click at [185, 63] on span "Active" at bounding box center [183, 62] width 22 height 10
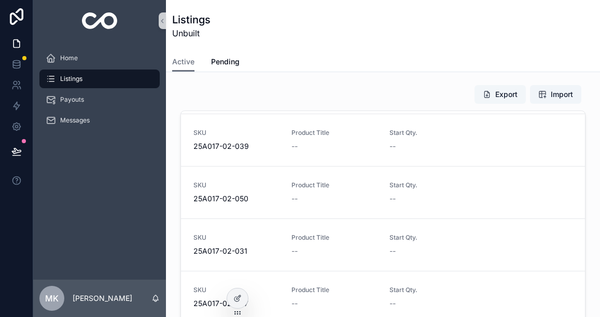
click at [509, 95] on button "Export" at bounding box center [500, 94] width 51 height 19
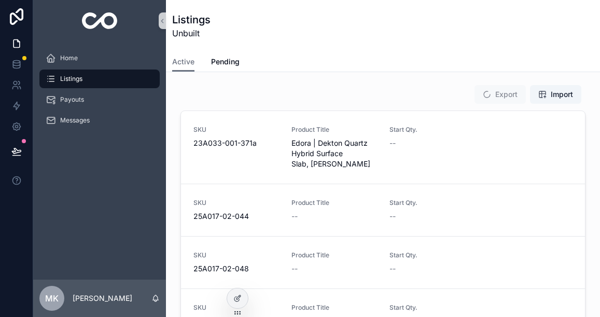
click at [490, 93] on span "Export" at bounding box center [500, 94] width 51 height 19
click at [222, 61] on span "Pending" at bounding box center [225, 62] width 29 height 10
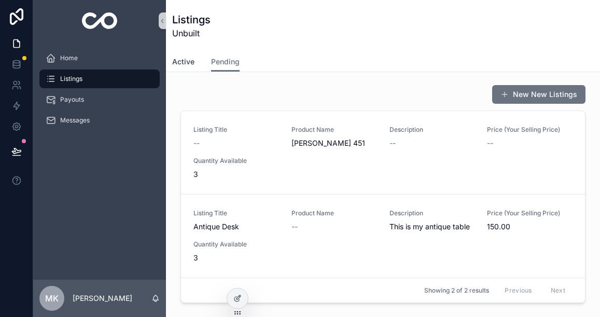
click at [188, 61] on span "Active" at bounding box center [183, 62] width 22 height 10
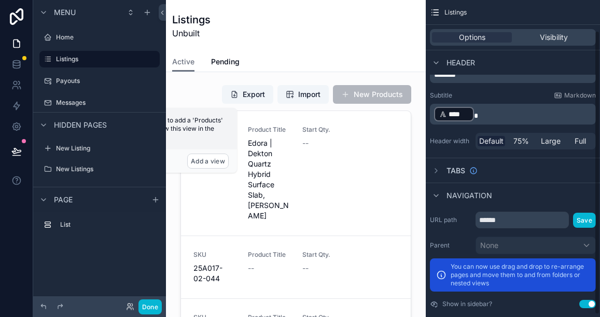
scroll to position [37, 0]
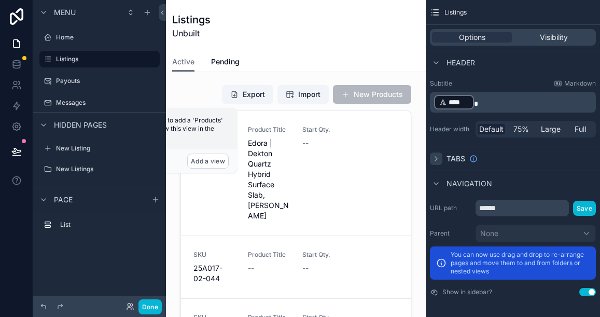
click at [437, 159] on icon "scrollable content" at bounding box center [436, 159] width 8 height 8
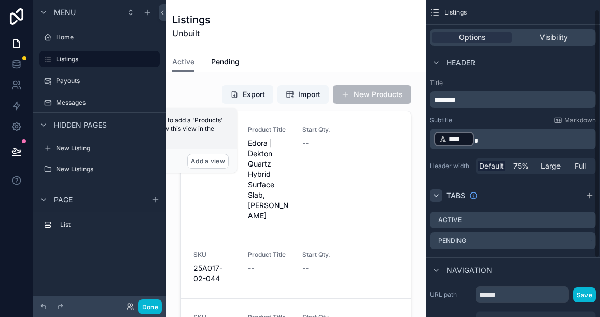
scroll to position [0, 0]
click at [584, 241] on icon "scrollable content" at bounding box center [588, 241] width 8 height 8
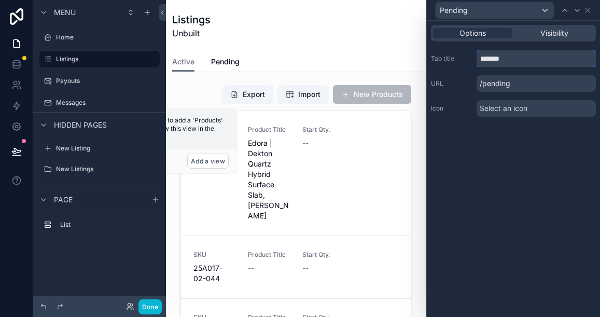
drag, startPoint x: 511, startPoint y: 62, endPoint x: 481, endPoint y: 58, distance: 29.8
click at [481, 58] on input "*******" at bounding box center [536, 58] width 119 height 17
type input "***"
click at [488, 109] on span "Select an icon" at bounding box center [504, 108] width 48 height 10
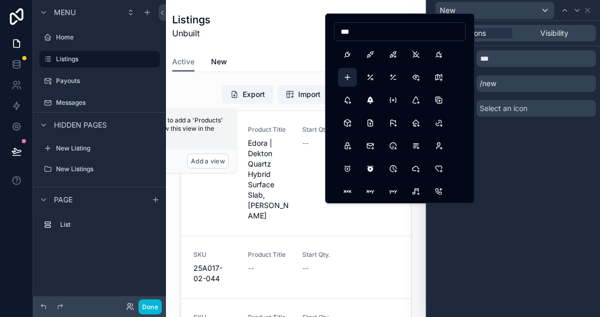
type input "***"
click at [347, 77] on button "Plus" at bounding box center [347, 77] width 19 height 19
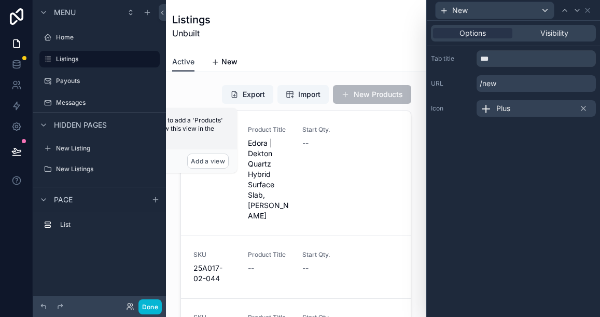
click at [186, 62] on span "Active" at bounding box center [183, 62] width 22 height 10
click at [589, 9] on icon at bounding box center [588, 10] width 4 height 4
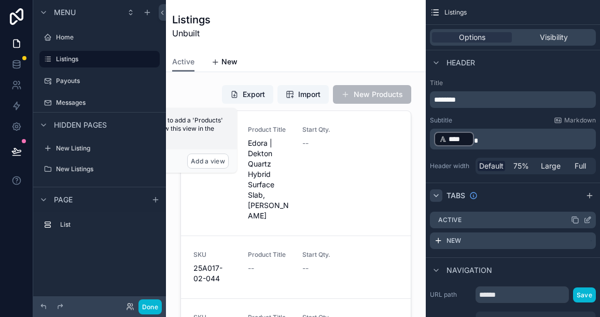
click at [588, 216] on icon "scrollable content" at bounding box center [588, 220] width 8 height 8
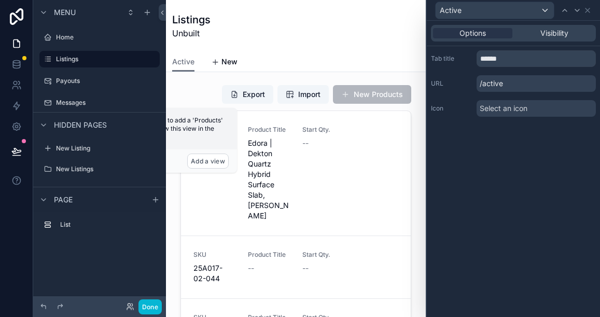
click at [492, 107] on span "Select an icon" at bounding box center [504, 108] width 48 height 10
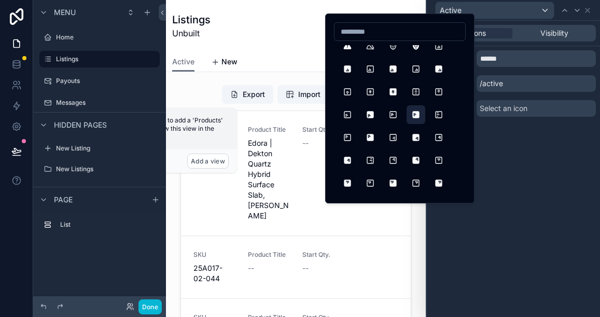
scroll to position [423, 0]
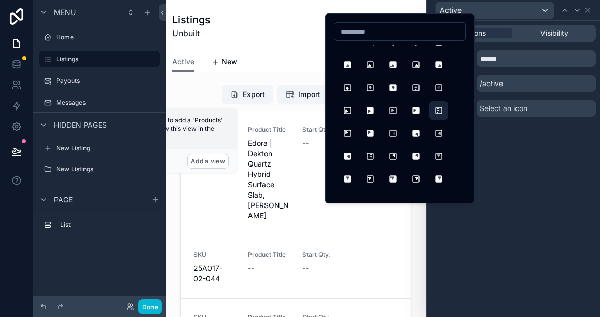
click at [437, 110] on button "AlignBoxLeftStretch" at bounding box center [439, 110] width 19 height 19
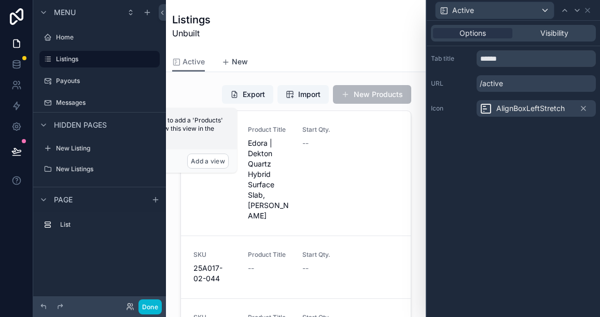
click at [240, 64] on span "New" at bounding box center [240, 62] width 16 height 10
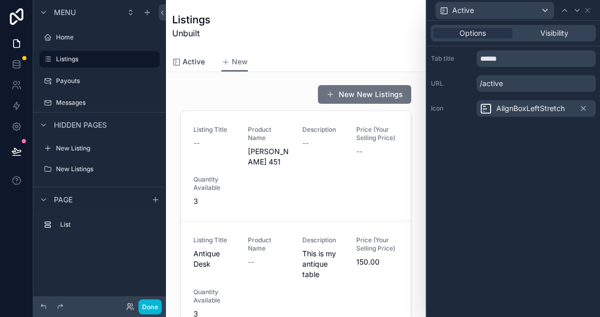
click at [191, 65] on span "Active" at bounding box center [194, 62] width 22 height 10
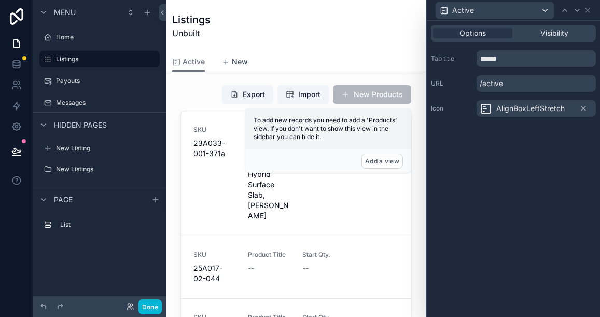
click at [236, 59] on span "New" at bounding box center [240, 62] width 16 height 10
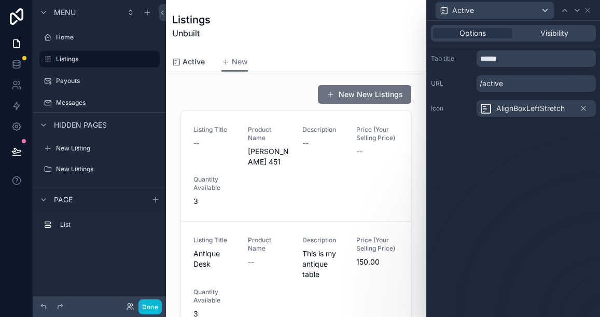
click at [185, 62] on span "Active" at bounding box center [194, 62] width 22 height 10
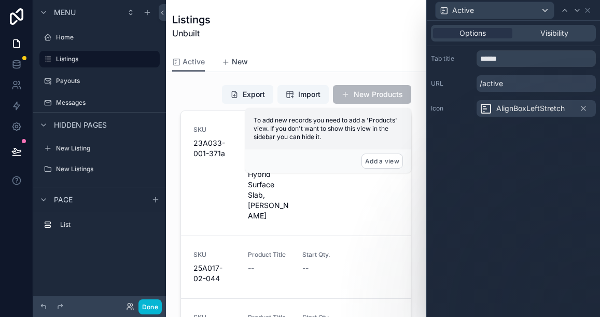
click at [234, 65] on span "New" at bounding box center [240, 62] width 16 height 10
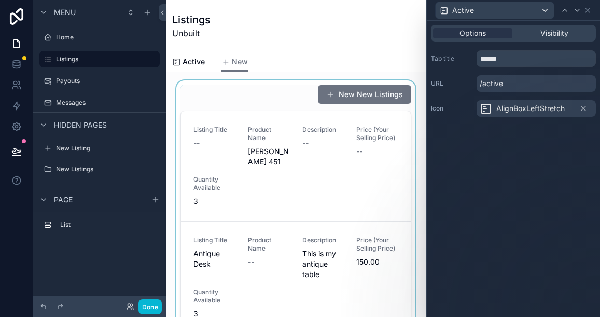
click at [299, 109] on div "scrollable content" at bounding box center [295, 216] width 243 height 272
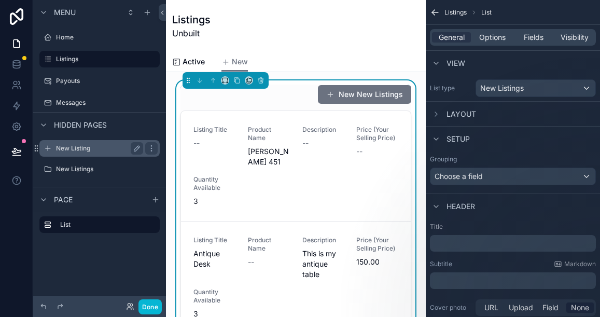
click at [81, 148] on label "New Listing" at bounding box center [97, 148] width 83 height 8
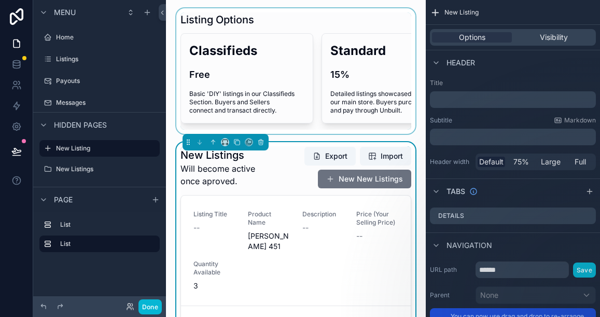
click at [285, 16] on div "scrollable content" at bounding box center [295, 71] width 243 height 126
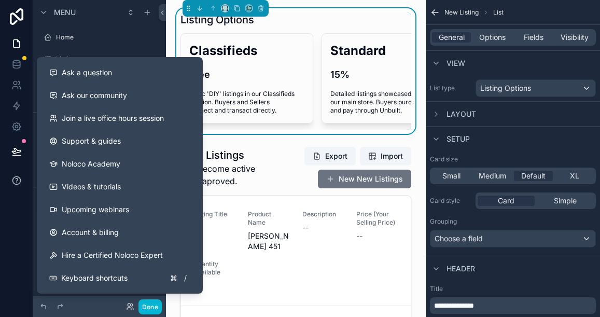
click at [16, 179] on icon at bounding box center [17, 180] width 2 height 3
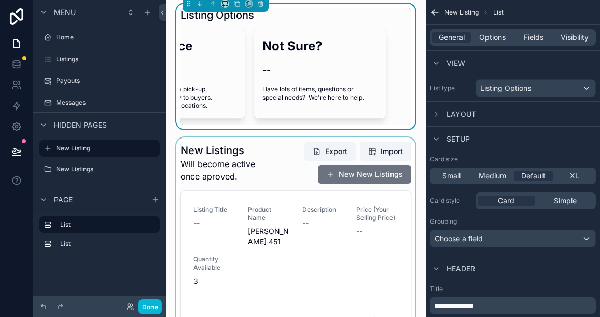
scroll to position [1, 0]
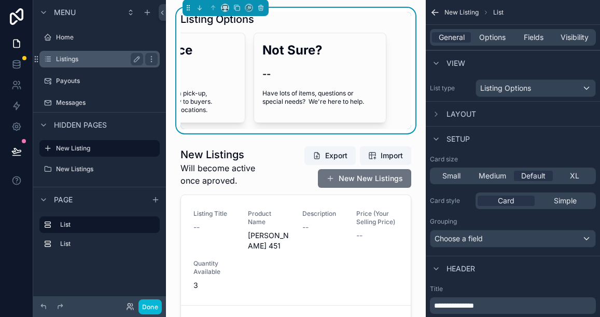
click at [72, 63] on label "Listings" at bounding box center [97, 59] width 83 height 8
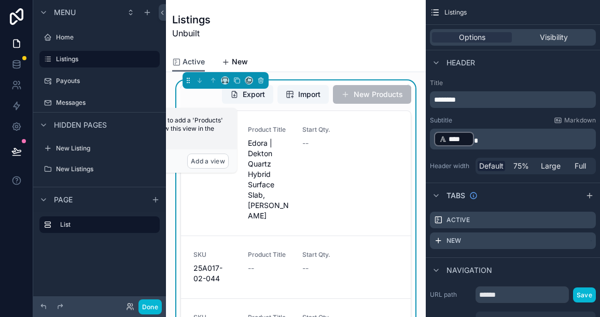
click at [196, 62] on span "Active" at bounding box center [194, 62] width 22 height 10
click at [241, 60] on span "New" at bounding box center [240, 62] width 16 height 10
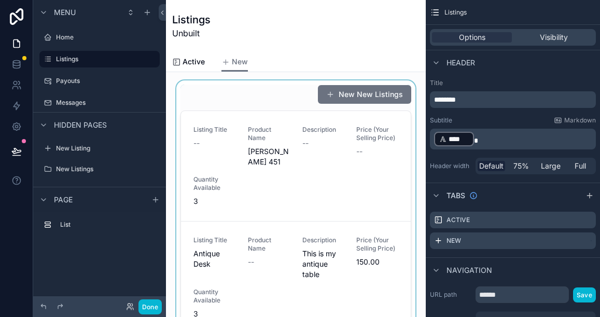
click at [340, 135] on div "scrollable content" at bounding box center [295, 216] width 243 height 272
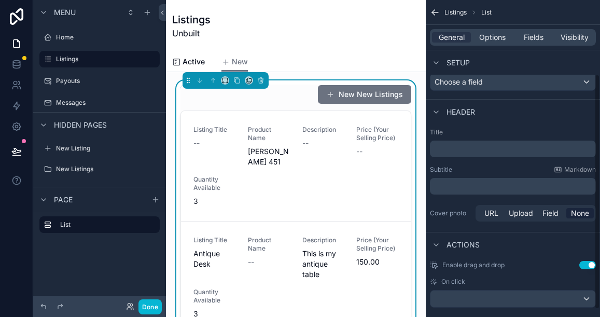
scroll to position [110, 0]
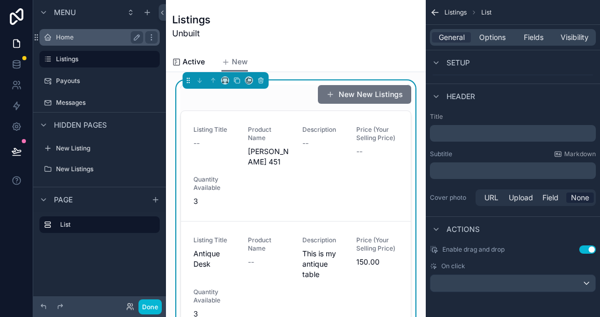
click at [70, 44] on div "Home" at bounding box center [100, 37] width 116 height 17
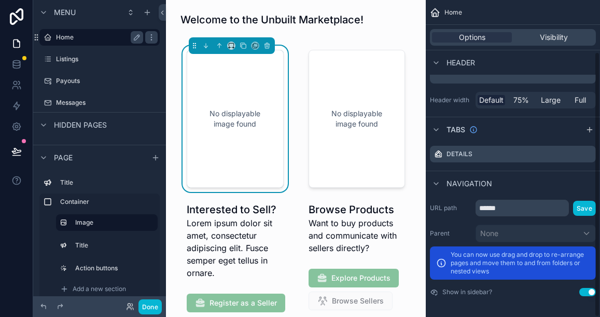
scroll to position [62, 0]
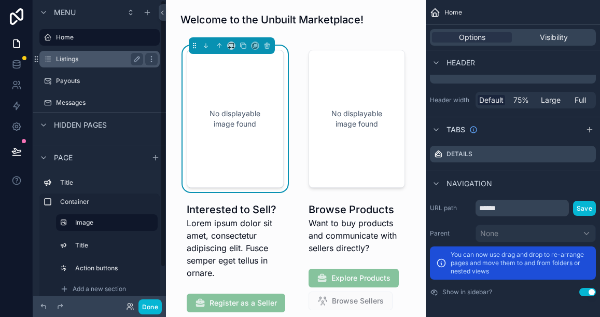
click at [80, 59] on label "Listings" at bounding box center [97, 59] width 83 height 8
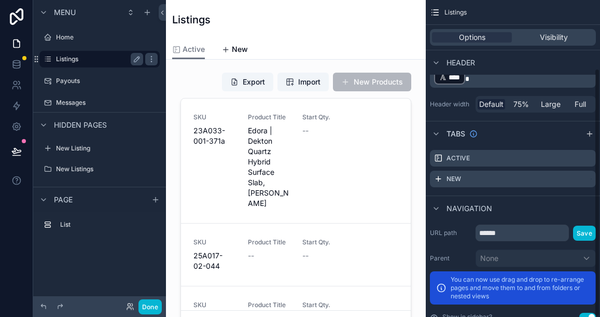
scroll to position [87, 0]
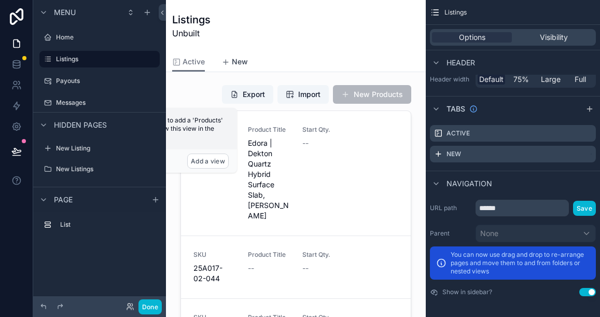
click at [237, 61] on span "New" at bounding box center [240, 62] width 16 height 10
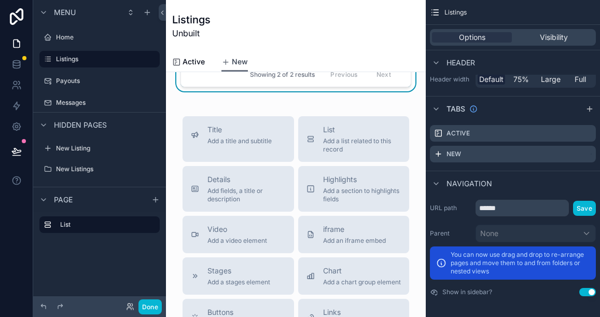
scroll to position [276, 0]
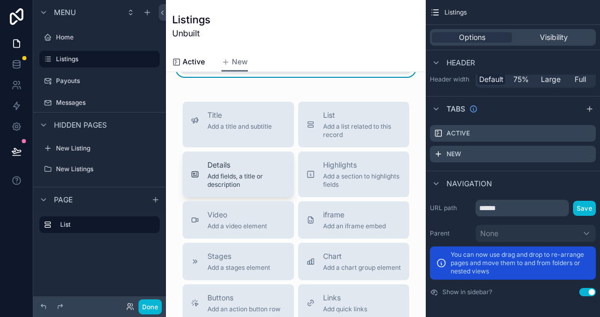
click at [253, 166] on span "Details" at bounding box center [247, 165] width 78 height 10
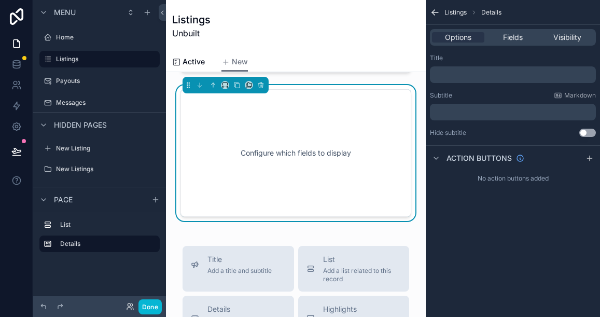
scroll to position [270, 0]
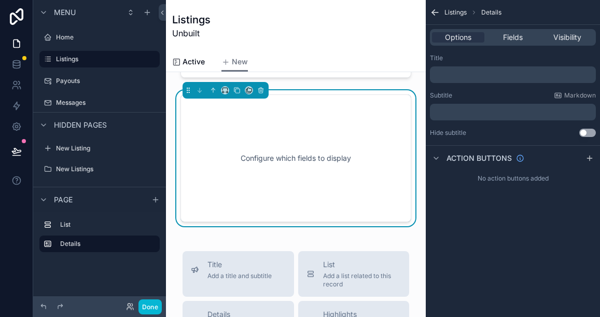
click at [448, 76] on p "﻿" at bounding box center [514, 75] width 160 height 8
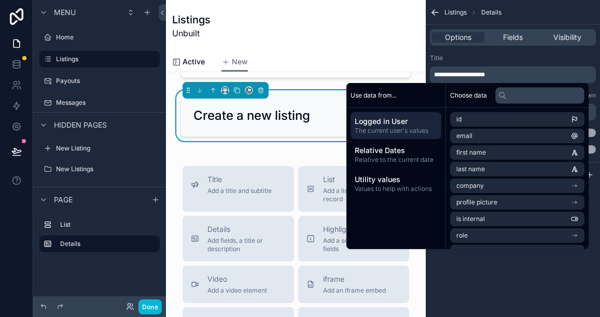
click at [290, 152] on div "New New Listings Listing Title -- Product Name Inger hausen 451 Description -- …" at bounding box center [296, 227] width 260 height 850
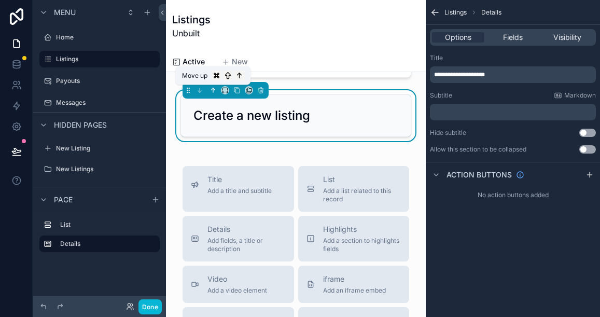
click at [212, 91] on icon "scrollable content" at bounding box center [213, 90] width 7 height 7
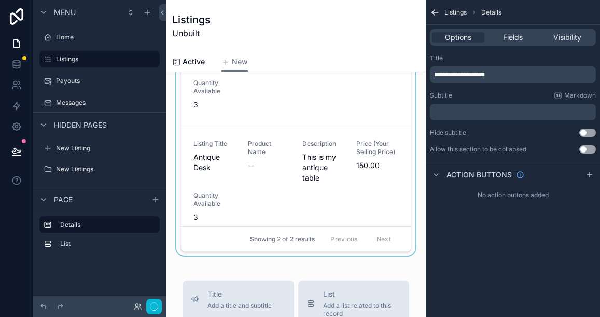
scroll to position [0, 0]
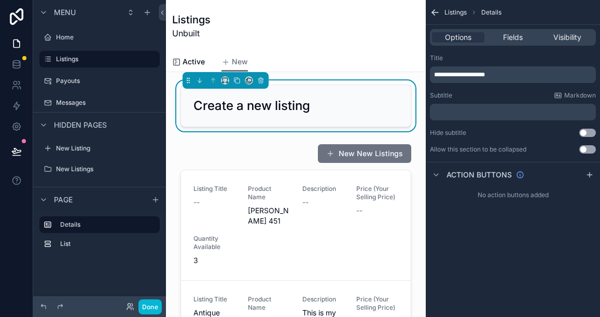
click at [332, 112] on div "Create a new listing" at bounding box center [296, 106] width 205 height 17
click at [363, 42] on div "Listings Unbuilt" at bounding box center [296, 26] width 248 height 52
drag, startPoint x: 502, startPoint y: 75, endPoint x: 424, endPoint y: 76, distance: 77.8
click at [424, 76] on div "Home Listings Payouts Messages New Listing New Listings MK Matt Kennedy Listing…" at bounding box center [383, 158] width 434 height 317
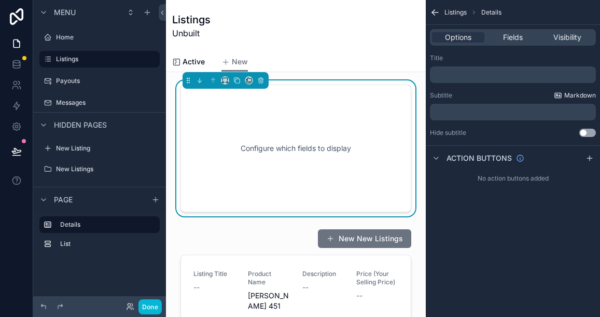
click at [561, 95] on icon "scrollable content" at bounding box center [558, 95] width 8 height 8
click at [442, 111] on p "﻿" at bounding box center [514, 112] width 160 height 8
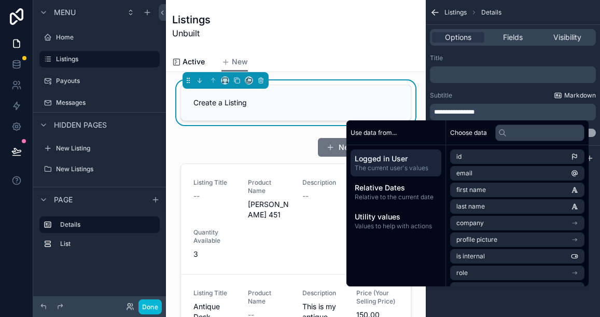
click at [558, 93] on icon "scrollable content" at bounding box center [558, 95] width 6 height 5
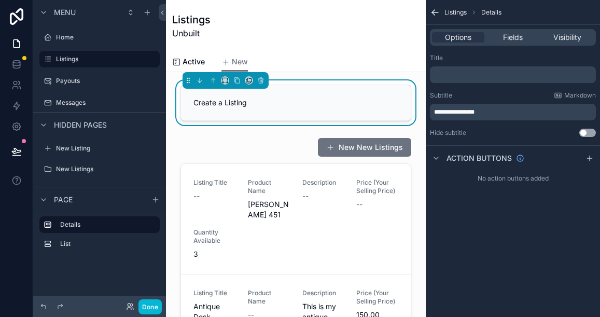
click at [436, 113] on span "**********" at bounding box center [454, 112] width 40 height 6
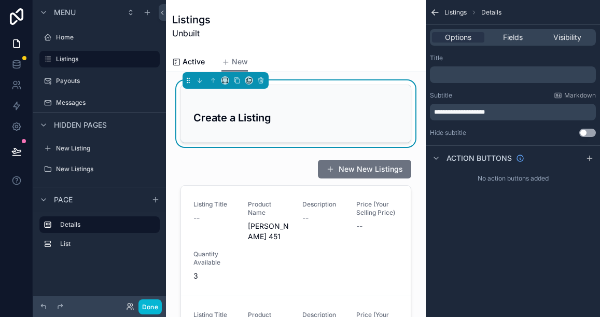
click at [314, 105] on div "Create a Listing" at bounding box center [296, 114] width 205 height 32
click at [324, 67] on div "Active New" at bounding box center [296, 62] width 248 height 20
click at [277, 118] on h3 "Create a Listing" at bounding box center [296, 118] width 205 height 16
click at [500, 112] on p "**********" at bounding box center [514, 112] width 160 height 8
click at [500, 301] on div "**********" at bounding box center [513, 158] width 174 height 317
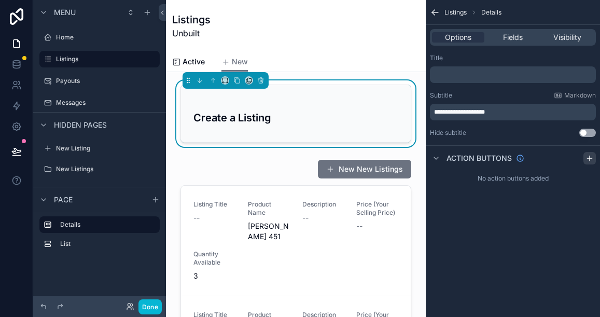
click at [591, 157] on icon "scrollable content" at bounding box center [590, 158] width 8 height 8
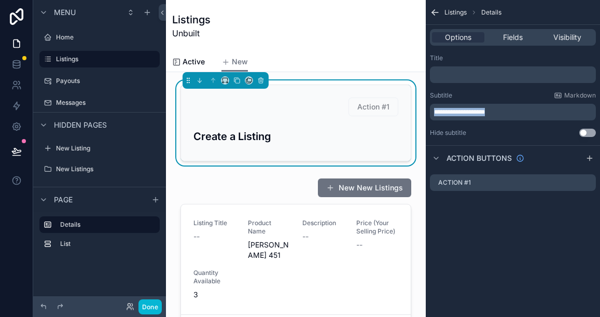
drag, startPoint x: 498, startPoint y: 114, endPoint x: 434, endPoint y: 111, distance: 63.4
click at [434, 111] on p "**********" at bounding box center [514, 112] width 160 height 8
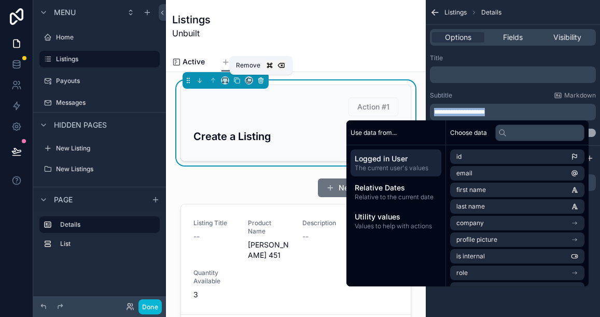
click at [261, 79] on icon "scrollable content" at bounding box center [260, 80] width 7 height 7
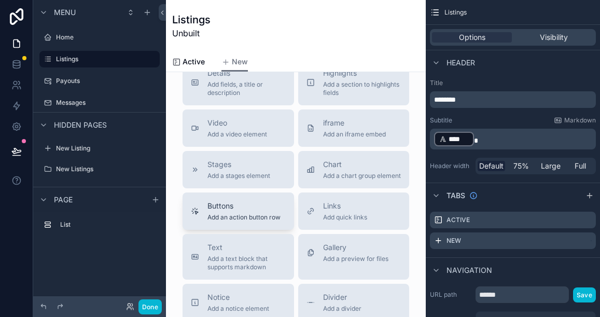
scroll to position [368, 0]
click at [265, 221] on span "Add an action button row" at bounding box center [244, 216] width 73 height 8
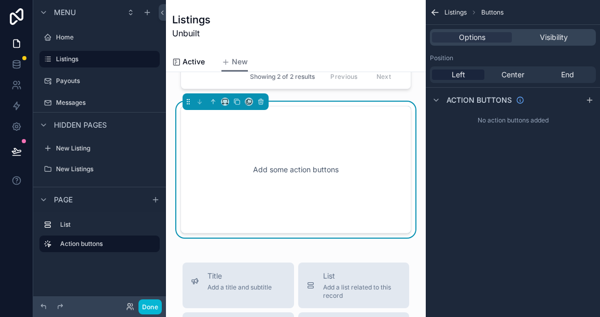
scroll to position [263, 0]
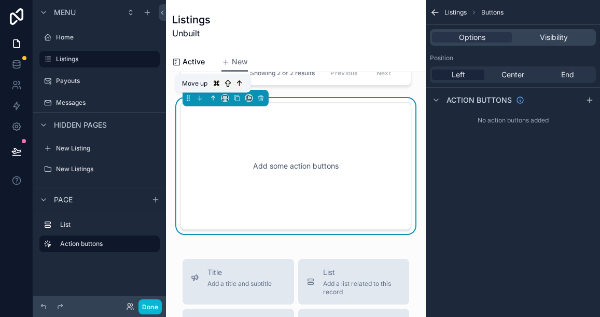
click at [214, 98] on icon "scrollable content" at bounding box center [213, 97] width 7 height 7
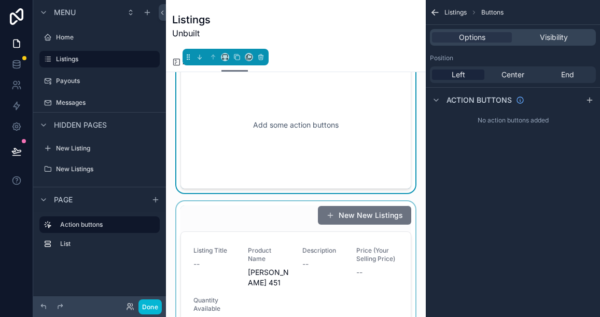
scroll to position [0, 0]
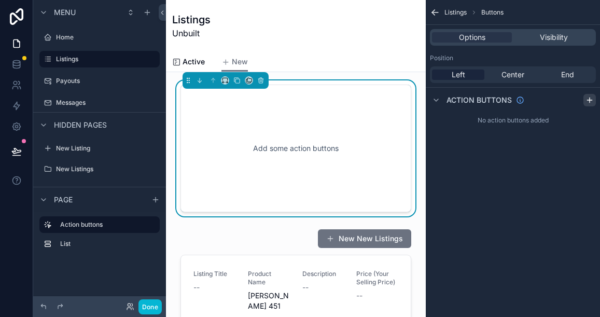
click at [589, 100] on icon "scrollable content" at bounding box center [589, 100] width 5 height 0
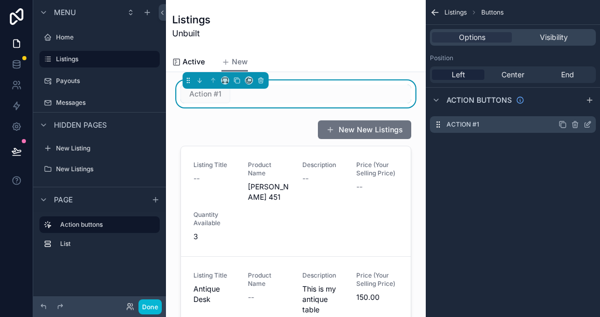
click at [587, 125] on icon "scrollable content" at bounding box center [589, 123] width 4 height 4
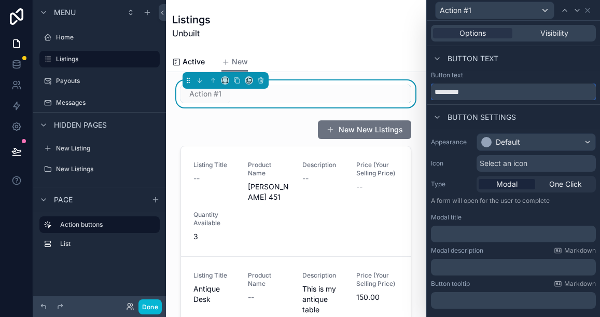
drag, startPoint x: 484, startPoint y: 96, endPoint x: 435, endPoint y: 92, distance: 48.9
click at [435, 92] on input "*********" at bounding box center [513, 92] width 165 height 17
type input "*"
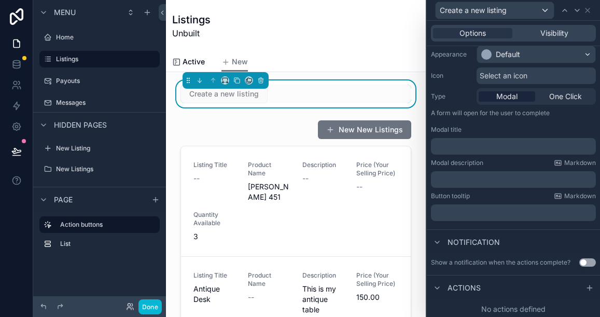
scroll to position [89, 0]
type input "**********"
click at [312, 58] on div "Active New" at bounding box center [296, 62] width 248 height 20
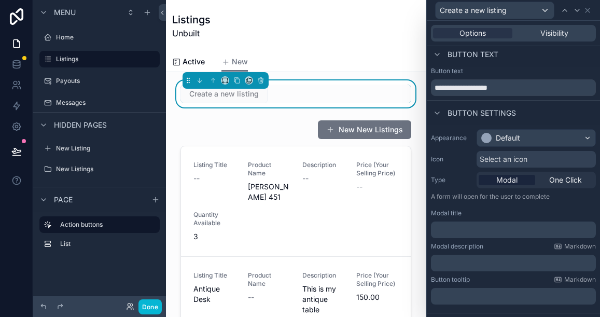
scroll to position [0, 0]
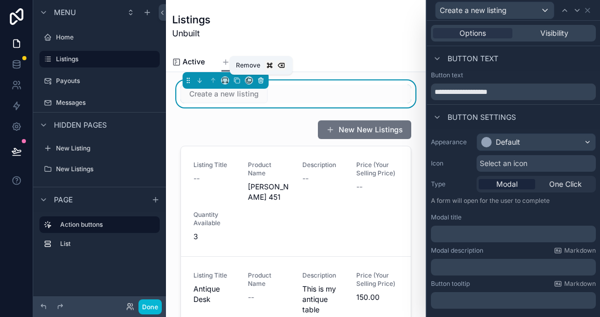
click at [263, 80] on icon "scrollable content" at bounding box center [260, 80] width 7 height 7
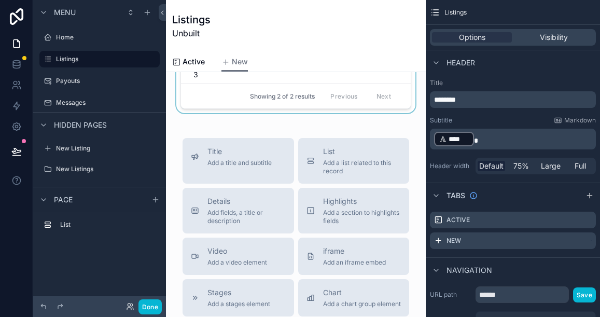
scroll to position [240, 0]
click at [249, 169] on button "Title Add a title and subtitle" at bounding box center [239, 160] width 112 height 46
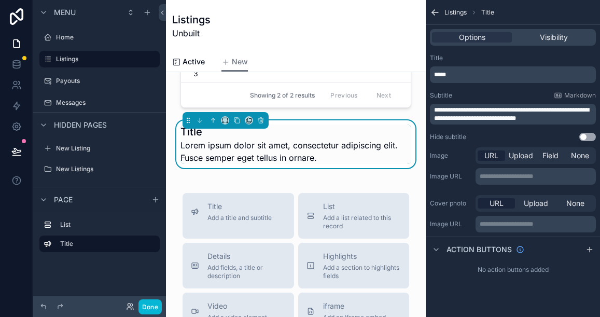
scroll to position [226, 0]
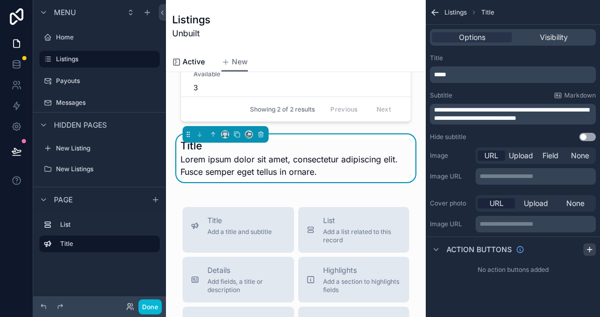
click at [586, 246] on icon "scrollable content" at bounding box center [590, 249] width 8 height 8
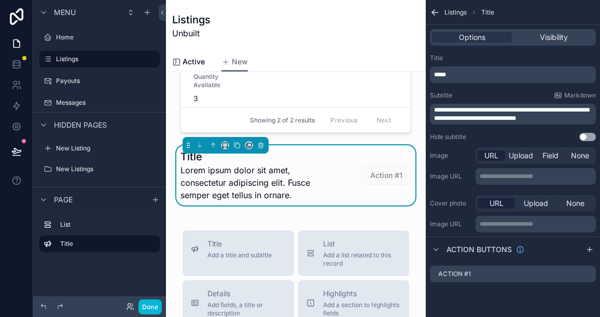
scroll to position [223, 0]
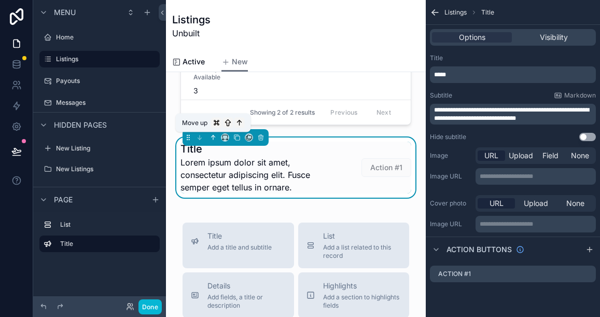
click at [212, 139] on icon "scrollable content" at bounding box center [213, 137] width 7 height 7
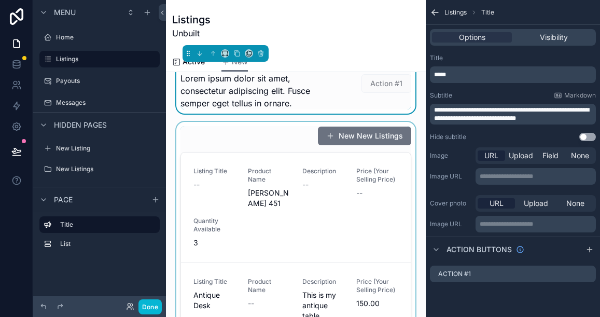
scroll to position [0, 0]
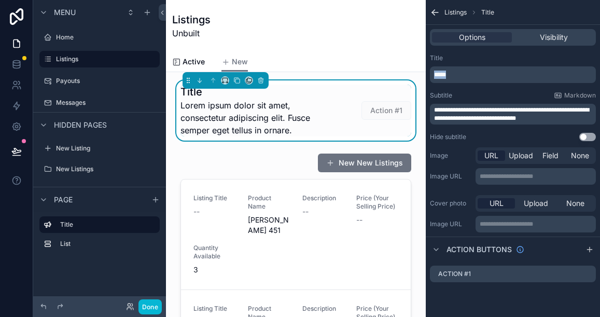
drag, startPoint x: 448, startPoint y: 71, endPoint x: 431, endPoint y: 72, distance: 17.7
click at [431, 72] on div "*****" at bounding box center [513, 74] width 166 height 17
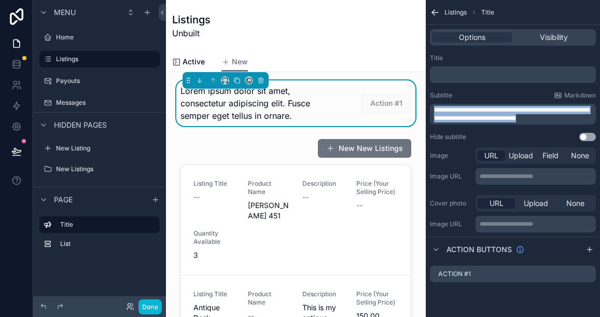
drag, startPoint x: 553, startPoint y: 119, endPoint x: 433, endPoint y: 112, distance: 119.5
click at [433, 113] on div "**********" at bounding box center [513, 114] width 166 height 21
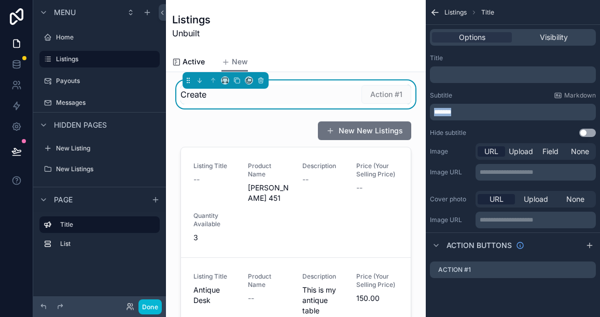
drag, startPoint x: 457, startPoint y: 112, endPoint x: 432, endPoint y: 112, distance: 24.9
click at [432, 112] on div "******" at bounding box center [513, 112] width 166 height 17
click at [586, 269] on icon "scrollable content" at bounding box center [588, 270] width 8 height 8
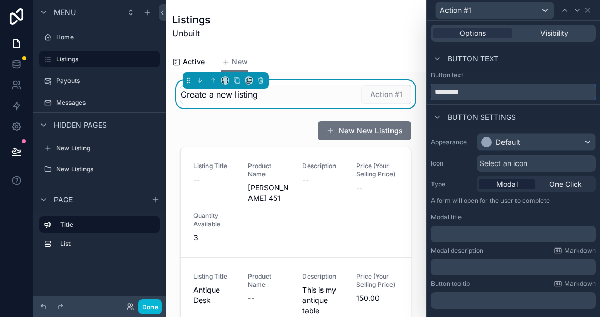
drag, startPoint x: 471, startPoint y: 90, endPoint x: 428, endPoint y: 90, distance: 42.6
click at [428, 90] on div "Button text *********" at bounding box center [513, 85] width 173 height 29
type input "********"
click at [560, 185] on span "One Click" at bounding box center [566, 184] width 33 height 10
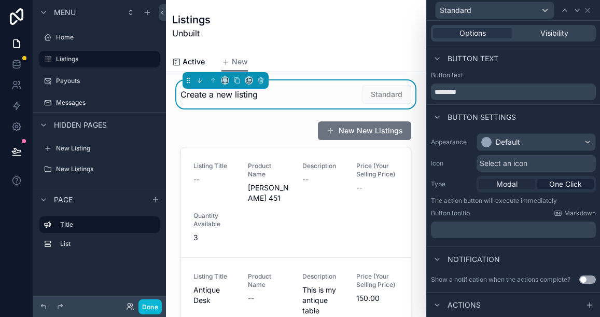
click at [516, 184] on span "Modal" at bounding box center [507, 184] width 21 height 10
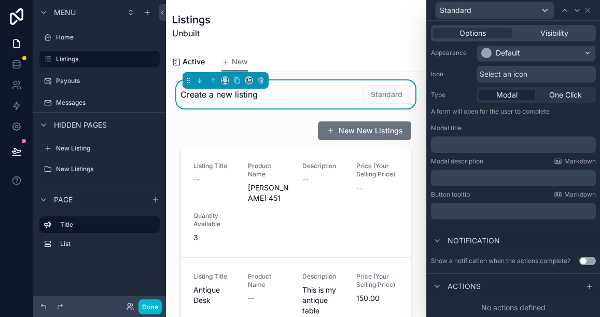
click at [267, 59] on div "Active New" at bounding box center [296, 62] width 248 height 20
click at [338, 96] on div "Standard" at bounding box center [373, 95] width 78 height 20
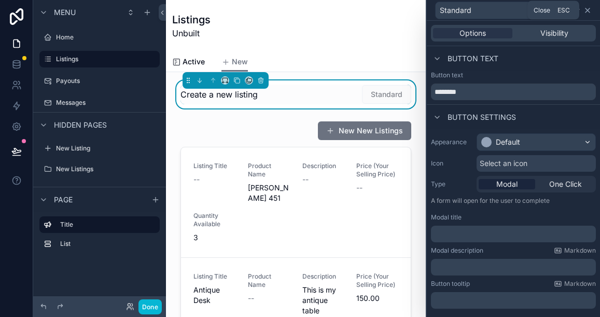
click at [587, 11] on icon at bounding box center [588, 10] width 8 height 8
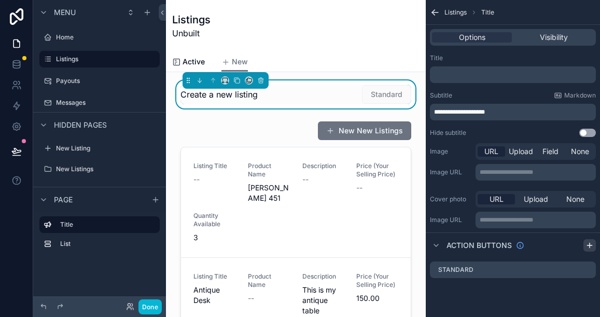
click at [590, 243] on icon "scrollable content" at bounding box center [590, 245] width 0 height 5
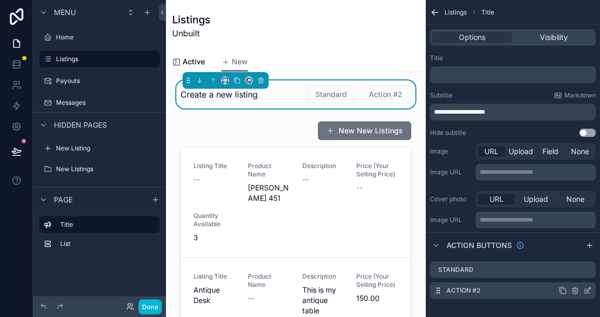
click at [587, 291] on icon "scrollable content" at bounding box center [589, 289] width 4 height 4
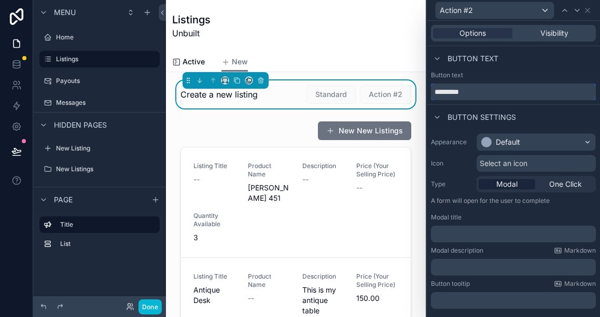
drag, startPoint x: 473, startPoint y: 95, endPoint x: 438, endPoint y: 93, distance: 34.8
click at [438, 93] on input "*********" at bounding box center [513, 92] width 165 height 17
type input "*"
type input "**********"
click at [588, 11] on icon at bounding box center [588, 10] width 8 height 8
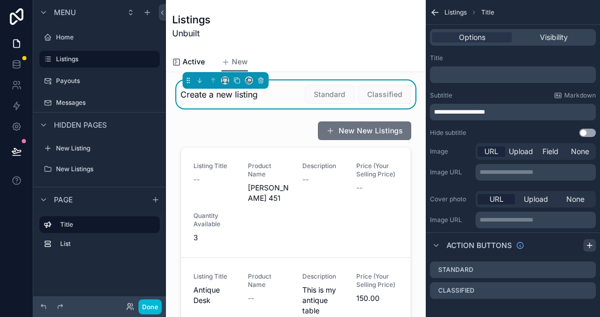
click at [592, 245] on icon "scrollable content" at bounding box center [589, 245] width 5 height 0
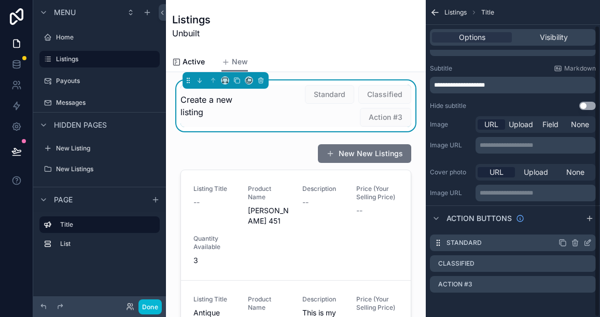
scroll to position [28, 0]
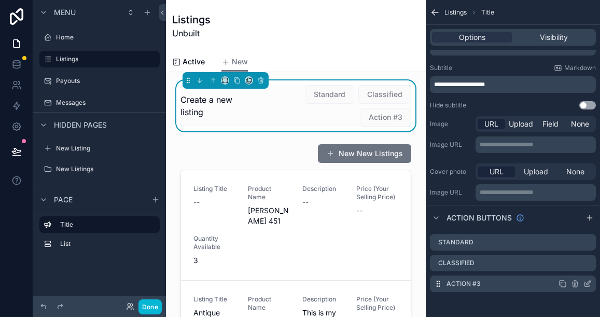
click at [586, 286] on icon "scrollable content" at bounding box center [588, 284] width 8 height 8
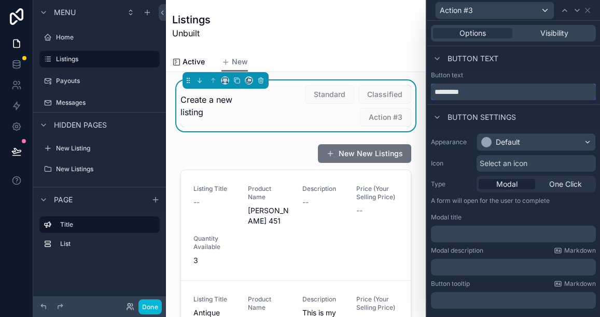
drag, startPoint x: 470, startPoint y: 93, endPoint x: 435, endPoint y: 91, distance: 34.3
click at [435, 91] on input "*********" at bounding box center [513, 92] width 165 height 17
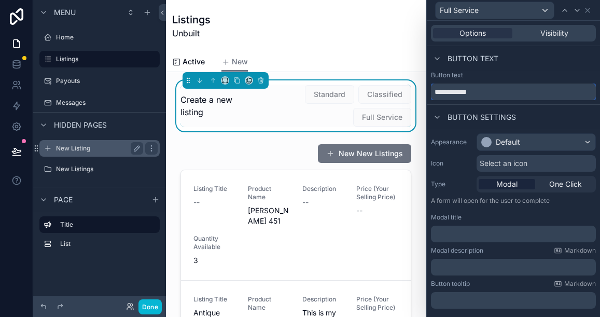
type input "**********"
click at [81, 149] on label "New Listing" at bounding box center [97, 148] width 83 height 8
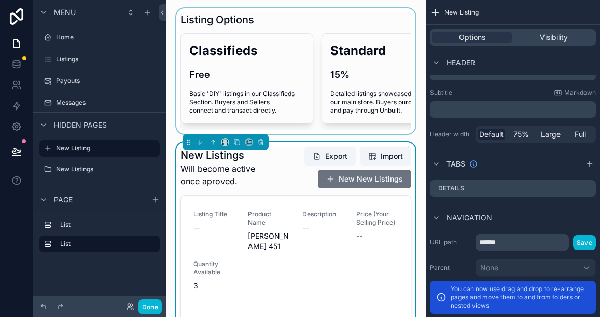
click at [266, 76] on div "scrollable content" at bounding box center [295, 71] width 243 height 126
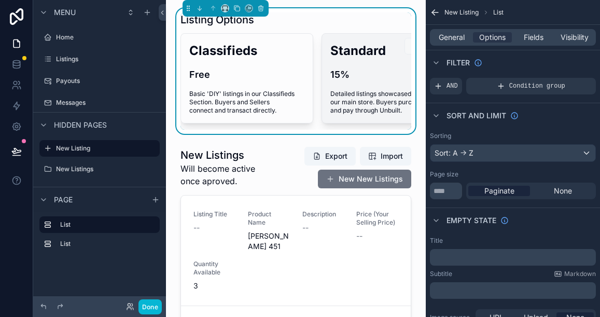
click at [369, 56] on h2 "Standard" at bounding box center [388, 50] width 115 height 17
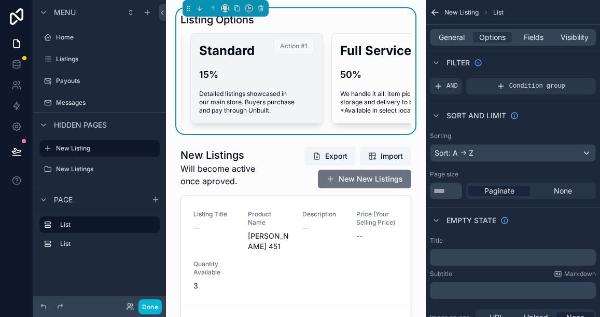
click at [369, 56] on h2 "Full Service" at bounding box center [397, 50] width 115 height 17
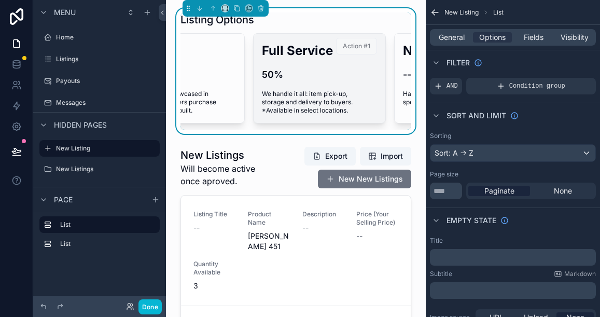
scroll to position [2, 0]
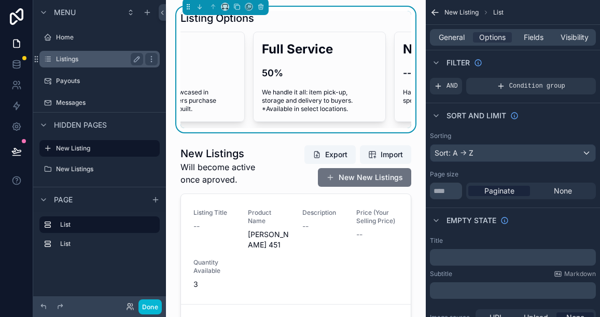
click at [90, 61] on label "Listings" at bounding box center [97, 59] width 83 height 8
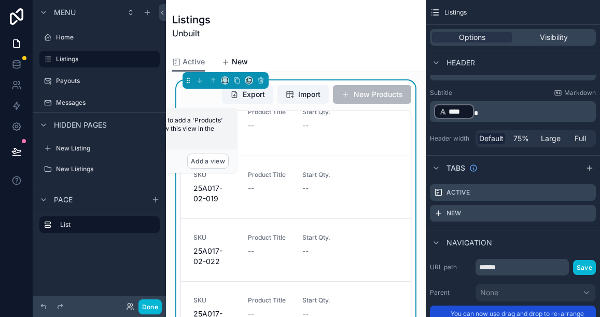
scroll to position [330, 0]
click at [236, 64] on span "New" at bounding box center [240, 62] width 16 height 10
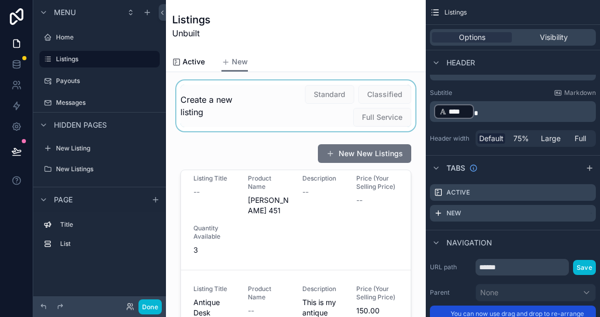
click at [254, 109] on div "scrollable content" at bounding box center [295, 105] width 243 height 51
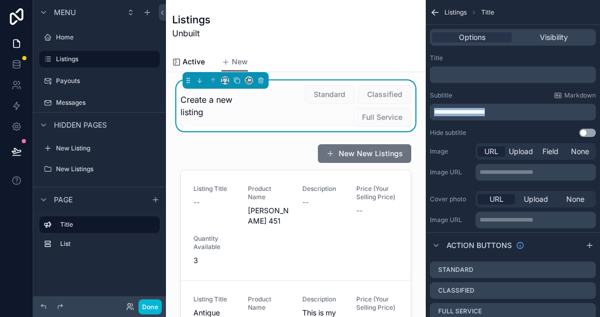
drag, startPoint x: 494, startPoint y: 111, endPoint x: 436, endPoint y: 108, distance: 58.2
click at [436, 108] on p "**********" at bounding box center [514, 112] width 160 height 8
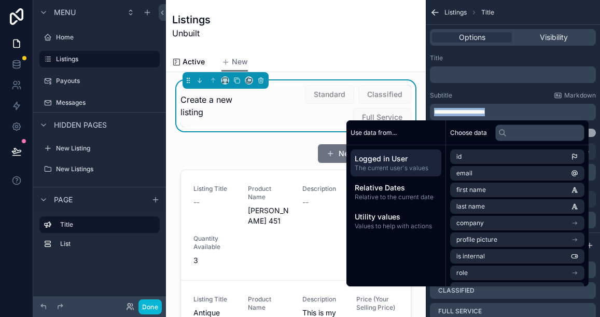
copy span "**********"
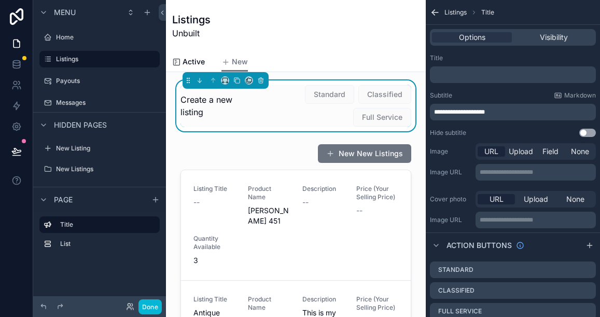
click at [449, 73] on p "﻿" at bounding box center [514, 75] width 160 height 8
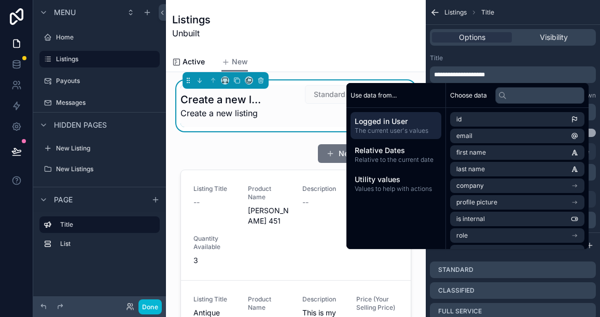
click at [482, 59] on div "Title" at bounding box center [513, 58] width 166 height 8
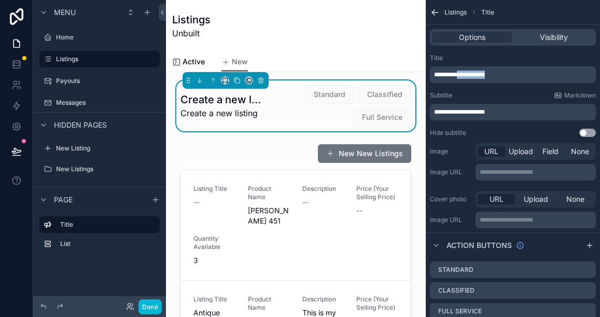
drag, startPoint x: 461, startPoint y: 75, endPoint x: 500, endPoint y: 79, distance: 39.1
click at [500, 79] on div "**********" at bounding box center [513, 74] width 166 height 17
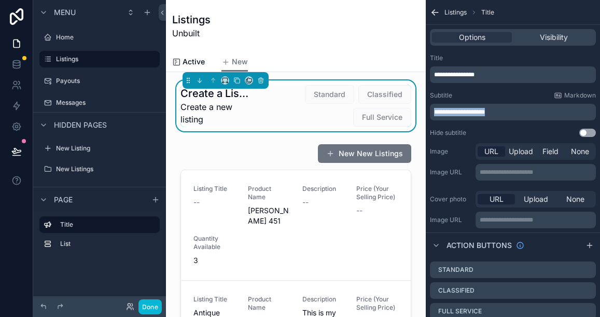
drag, startPoint x: 495, startPoint y: 112, endPoint x: 432, endPoint y: 109, distance: 62.8
click at [432, 109] on div "**********" at bounding box center [513, 112] width 166 height 17
click at [226, 98] on h1 "Create a Listing" at bounding box center [226, 93] width 91 height 15
drag, startPoint x: 213, startPoint y: 94, endPoint x: 183, endPoint y: 96, distance: 30.2
click at [183, 96] on h1 "Create a Listing" at bounding box center [226, 93] width 91 height 15
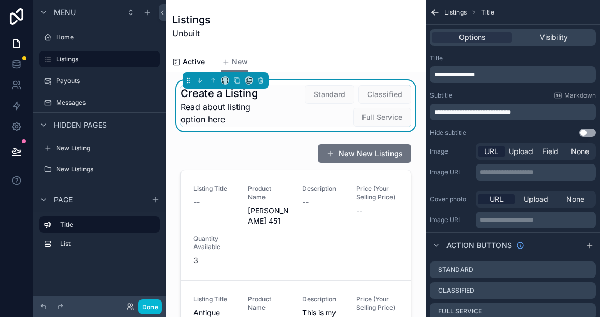
click at [226, 118] on span "Read about listing option here" at bounding box center [226, 113] width 91 height 25
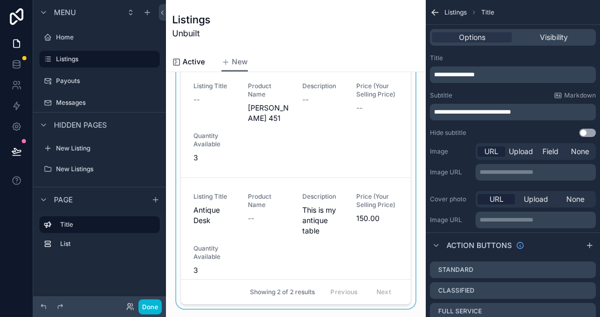
scroll to position [87, 0]
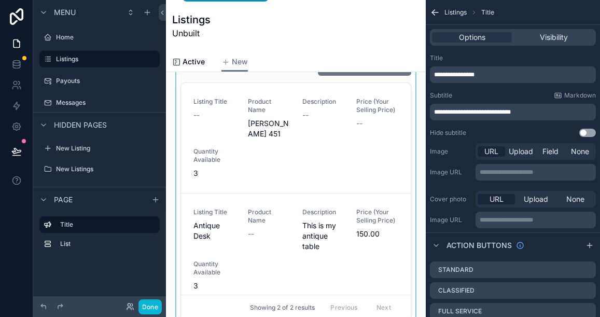
click at [272, 190] on div "scrollable content" at bounding box center [295, 188] width 243 height 272
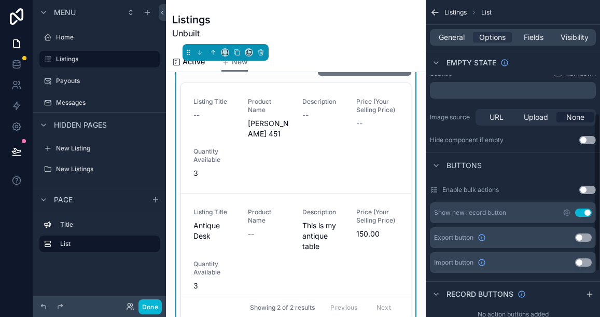
scroll to position [232, 0]
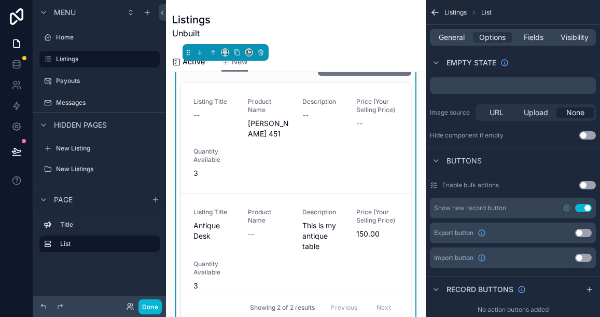
click at [581, 208] on button "Use setting" at bounding box center [583, 208] width 17 height 8
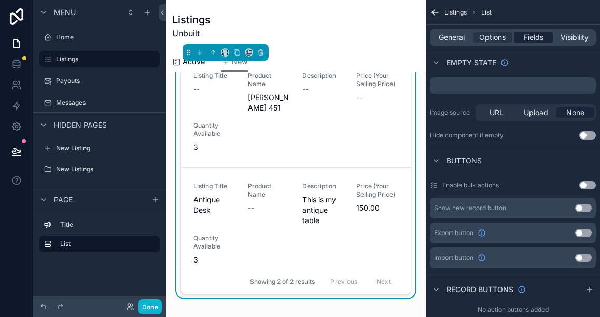
click at [531, 38] on span "Fields" at bounding box center [534, 37] width 20 height 10
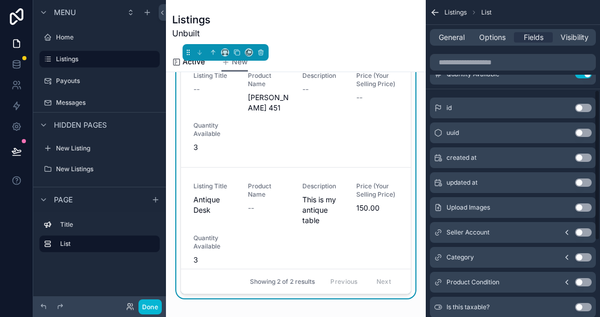
scroll to position [0, 0]
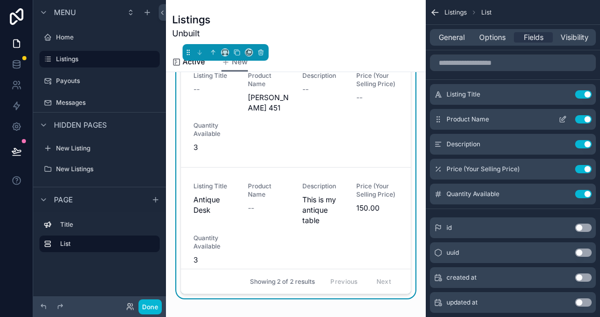
click at [589, 119] on button "Use setting" at bounding box center [583, 119] width 17 height 8
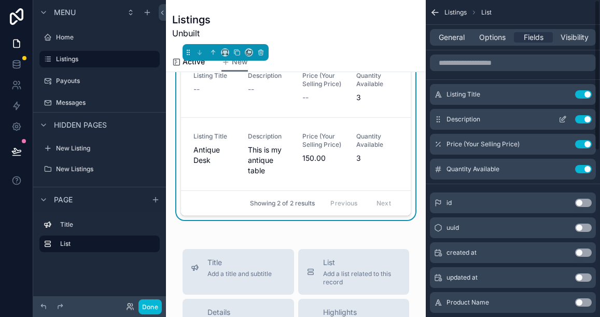
click at [587, 122] on button "Use setting" at bounding box center [583, 119] width 17 height 8
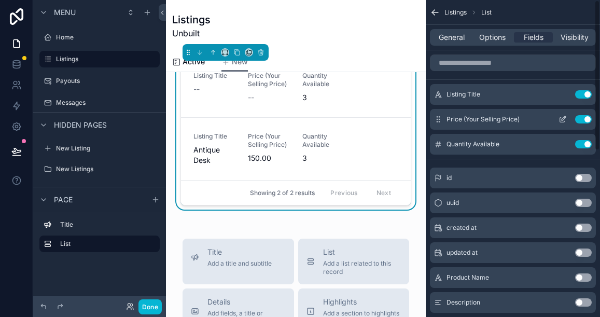
click at [587, 121] on button "Use setting" at bounding box center [583, 119] width 17 height 8
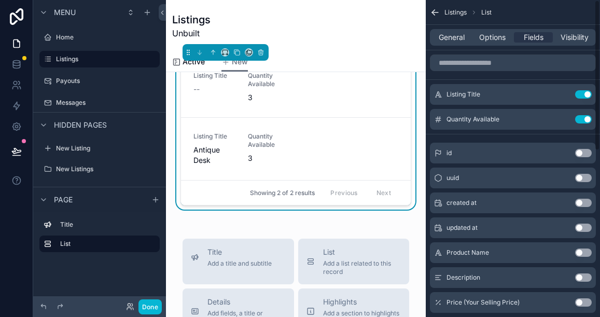
click at [587, 121] on button "Use setting" at bounding box center [583, 119] width 17 height 8
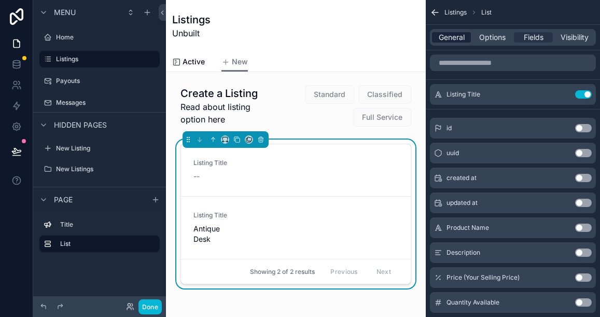
click at [452, 38] on span "General" at bounding box center [452, 37] width 26 height 10
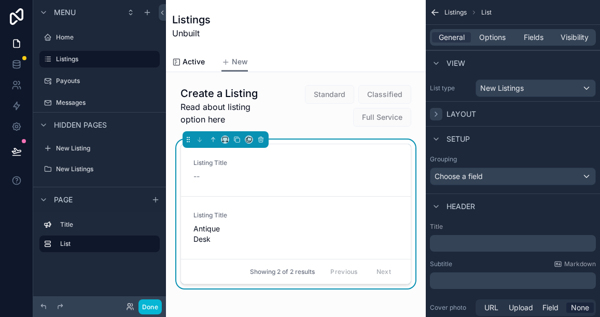
click at [437, 112] on icon "scrollable content" at bounding box center [436, 114] width 8 height 8
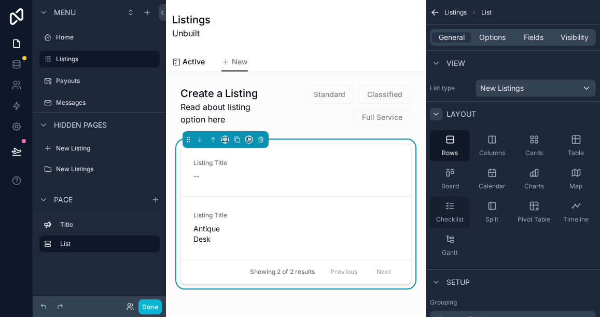
click at [451, 206] on icon "scrollable content" at bounding box center [452, 206] width 4 height 0
click at [451, 144] on icon "scrollable content" at bounding box center [450, 139] width 10 height 10
click at [533, 141] on icon "scrollable content" at bounding box center [532, 142] width 3 height 3
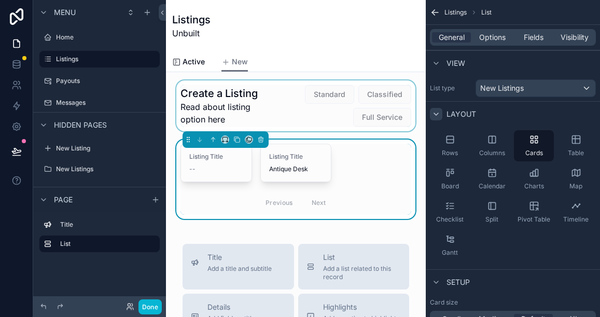
click at [335, 98] on div "scrollable content" at bounding box center [295, 105] width 243 height 51
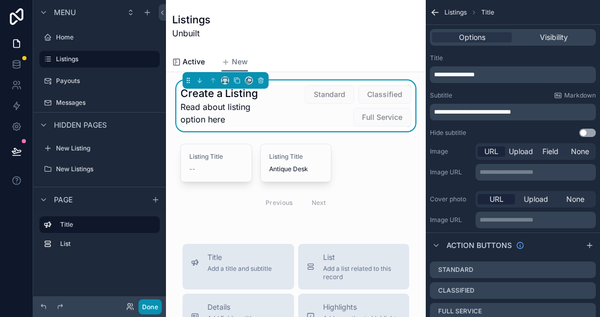
click at [150, 307] on button "Done" at bounding box center [150, 306] width 23 height 15
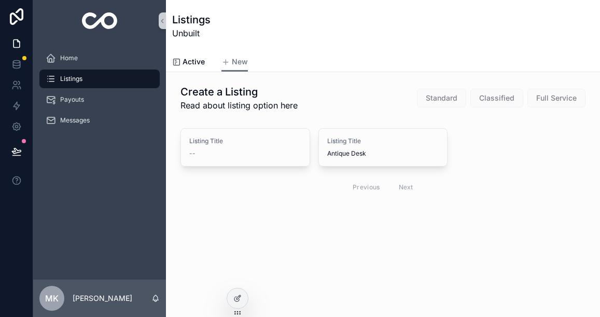
click at [446, 100] on span "Standard" at bounding box center [441, 97] width 49 height 10
click at [70, 83] on span "Listings" at bounding box center [71, 79] width 22 height 8
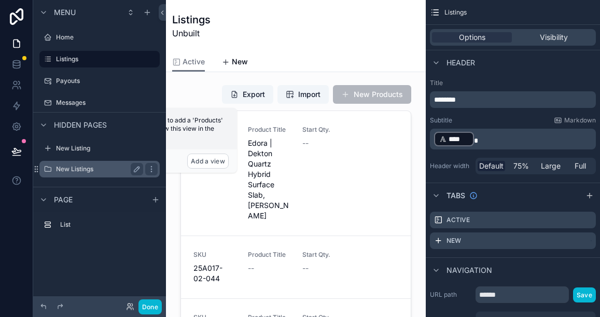
click at [89, 169] on label "New Listings" at bounding box center [97, 169] width 83 height 8
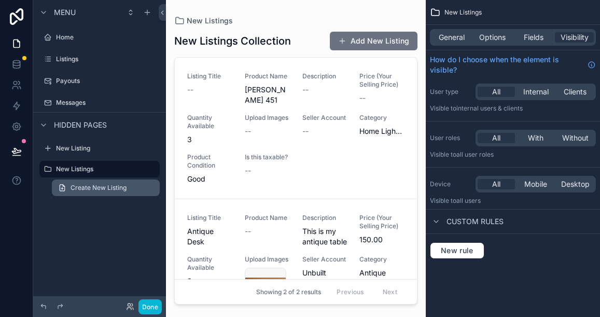
click at [96, 188] on span "Create New Listing" at bounding box center [99, 188] width 56 height 8
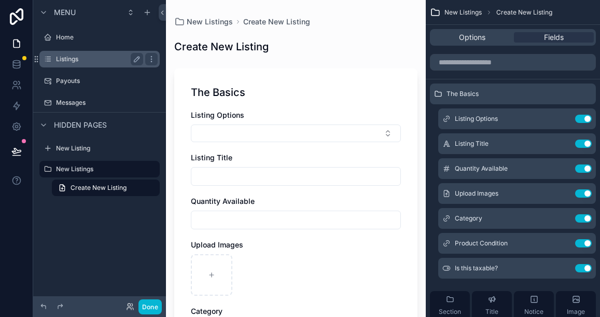
click at [74, 59] on label "Listings" at bounding box center [97, 59] width 83 height 8
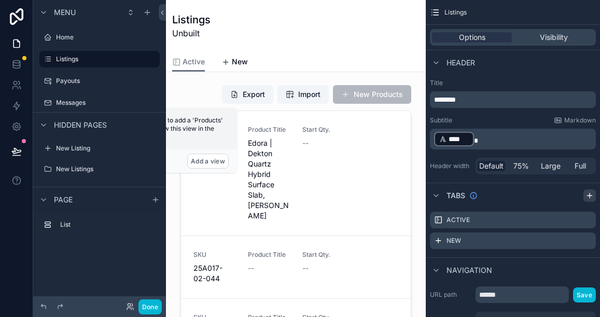
click at [587, 197] on icon "scrollable content" at bounding box center [590, 195] width 8 height 8
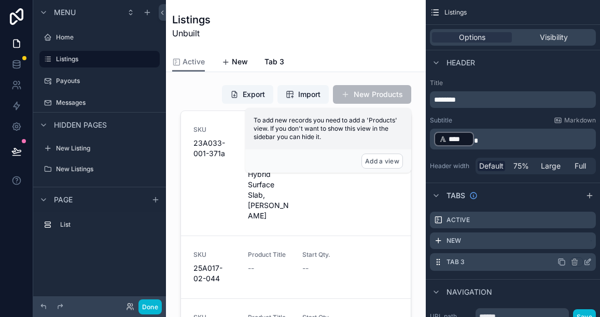
click at [459, 262] on label "Tab 3" at bounding box center [456, 262] width 18 height 8
click at [587, 261] on icon "scrollable content" at bounding box center [589, 261] width 4 height 4
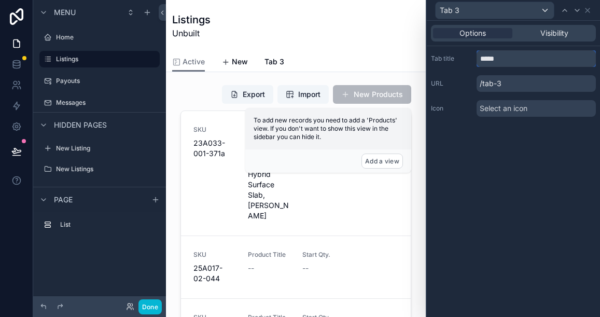
drag, startPoint x: 504, startPoint y: 58, endPoint x: 481, endPoint y: 58, distance: 23.9
click at [481, 58] on input "*****" at bounding box center [536, 58] width 119 height 17
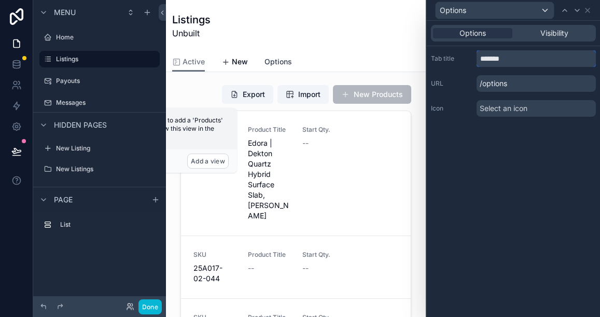
type input "*******"
click at [280, 61] on span "Options" at bounding box center [279, 62] width 28 height 10
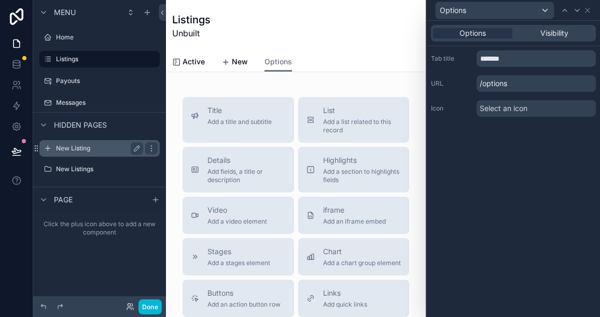
click at [79, 146] on label "New Listing" at bounding box center [97, 148] width 83 height 8
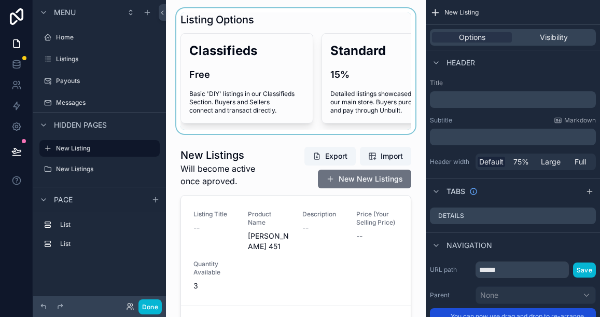
click at [207, 13] on div "scrollable content" at bounding box center [295, 71] width 243 height 126
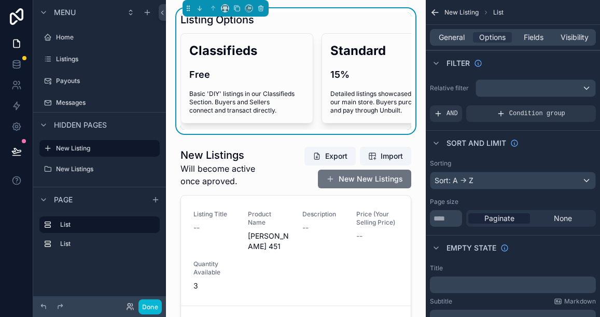
click at [314, 26] on div "Listing Options" at bounding box center [296, 19] width 231 height 15
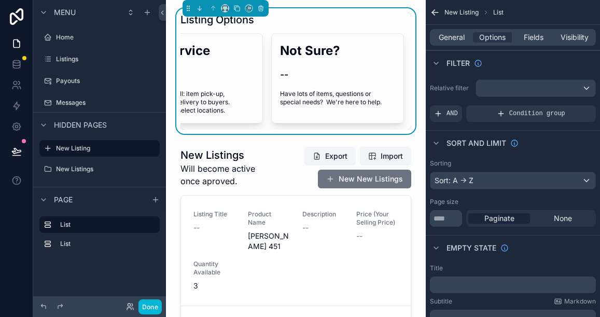
scroll to position [0, 336]
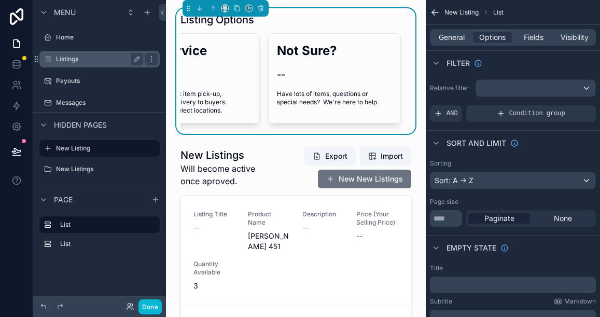
click at [75, 60] on label "Listings" at bounding box center [97, 59] width 83 height 8
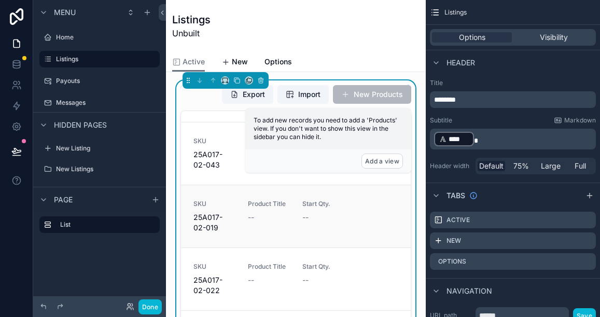
scroll to position [251, 0]
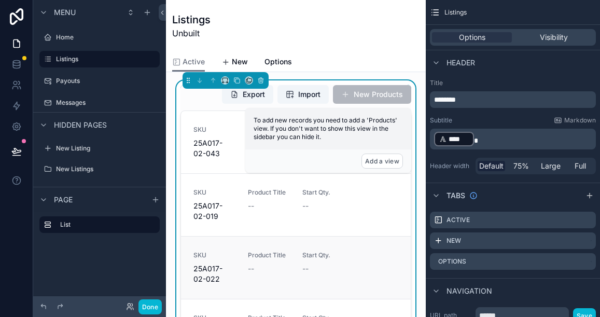
click at [256, 236] on div "SKU 25A017-02-022 Product Title -- Start Qty. --" at bounding box center [296, 267] width 230 height 63
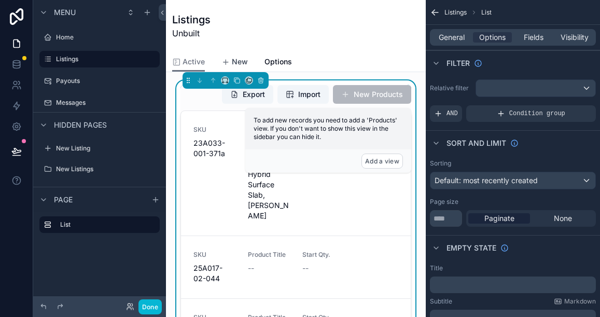
click at [234, 58] on span "New" at bounding box center [240, 62] width 16 height 10
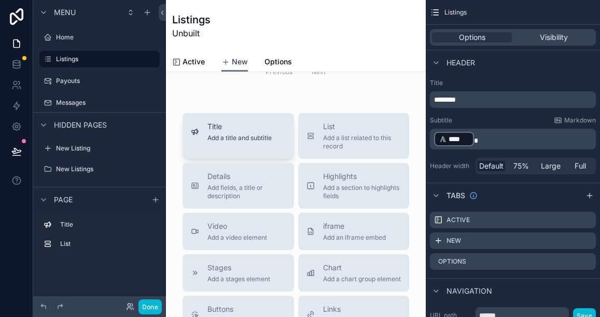
scroll to position [132, 0]
click at [332, 133] on span "Add a list related to this record" at bounding box center [362, 141] width 78 height 17
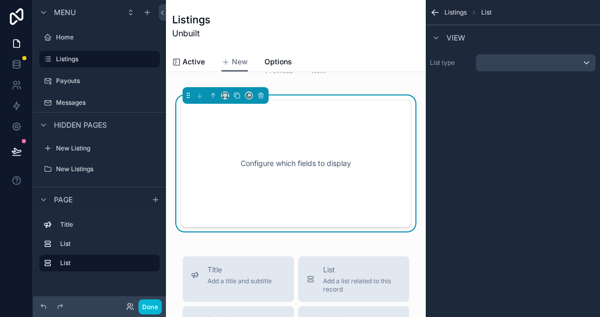
scroll to position [136, 0]
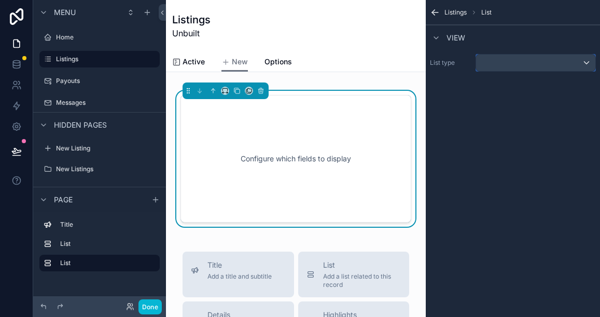
click at [501, 62] on div "scrollable content" at bounding box center [535, 62] width 119 height 17
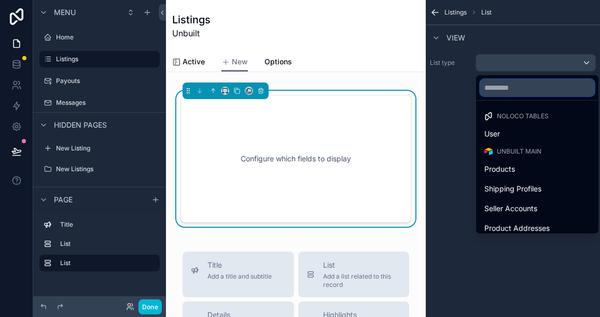
click at [498, 91] on input "text" at bounding box center [538, 87] width 114 height 17
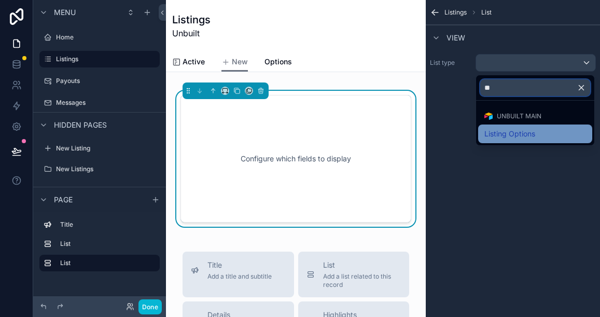
type input "**"
click at [505, 134] on span "Listing Options" at bounding box center [510, 134] width 51 height 12
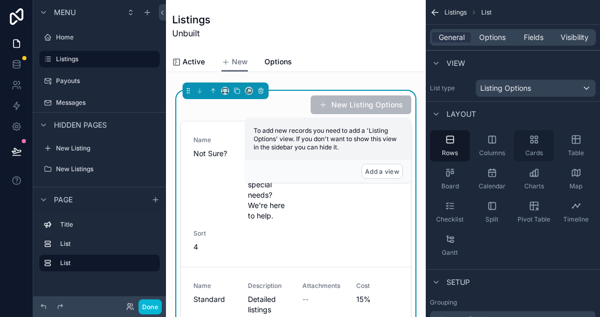
click at [527, 144] on div "Cards" at bounding box center [534, 145] width 40 height 31
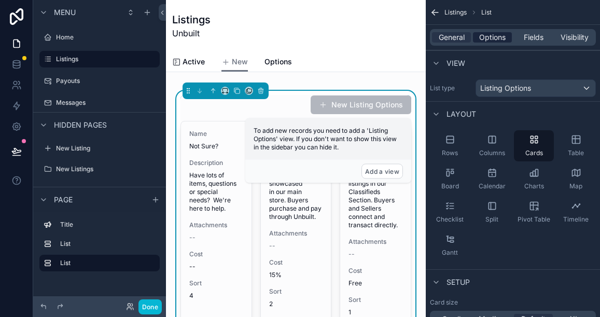
click at [503, 39] on span "Options" at bounding box center [492, 37] width 26 height 10
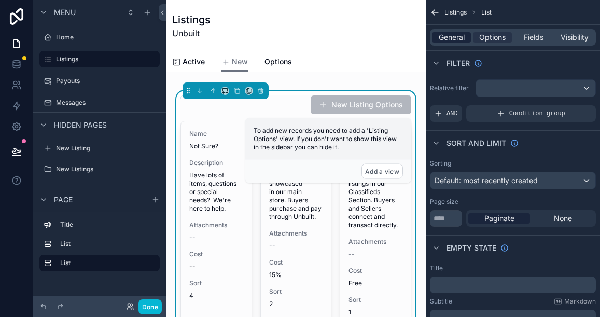
click at [452, 35] on span "General" at bounding box center [452, 37] width 26 height 10
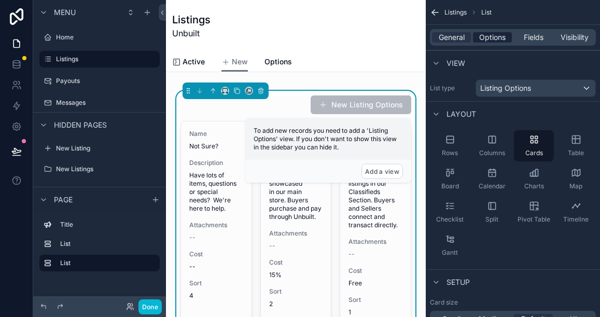
click at [499, 35] on span "Options" at bounding box center [492, 37] width 26 height 10
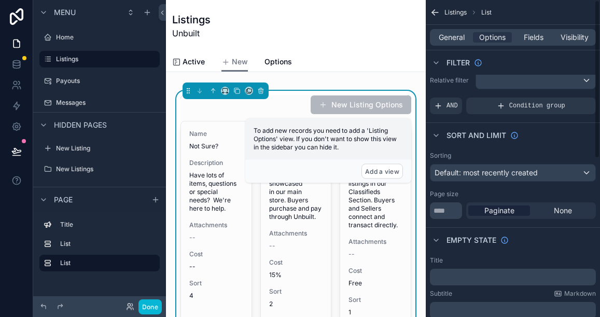
scroll to position [0, 0]
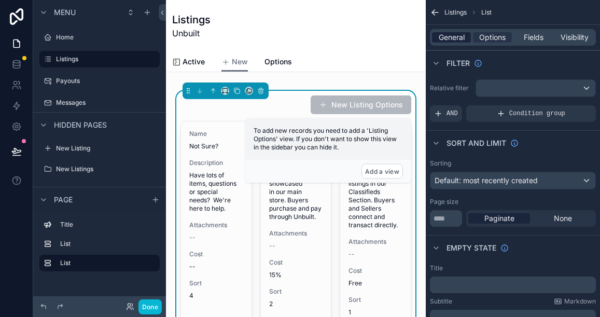
click at [458, 34] on span "General" at bounding box center [452, 37] width 26 height 10
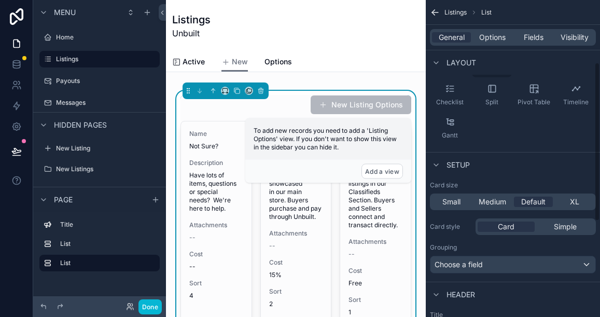
scroll to position [126, 0]
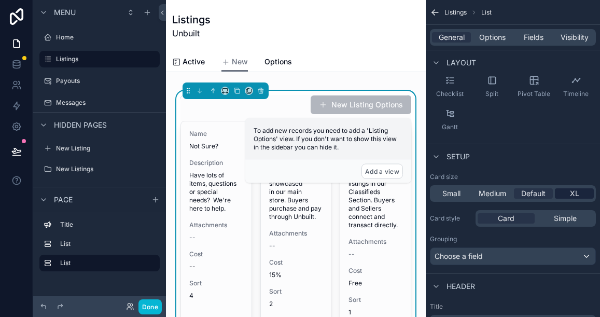
click at [569, 189] on div "XL" at bounding box center [574, 193] width 39 height 10
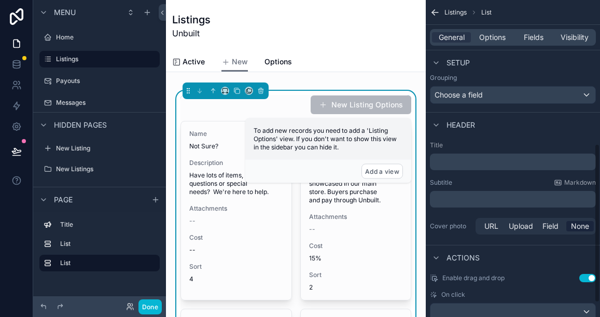
scroll to position [289, 0]
click at [462, 162] on p "﻿" at bounding box center [514, 160] width 160 height 10
click at [455, 196] on p "﻿" at bounding box center [514, 198] width 160 height 10
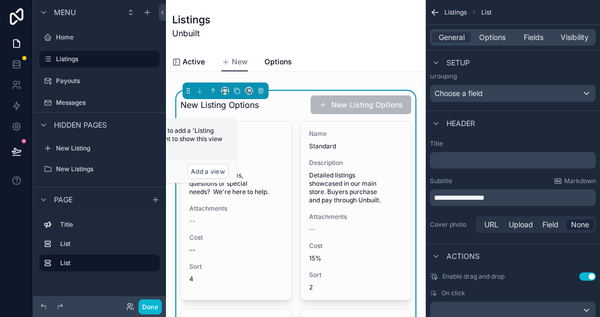
click at [530, 39] on span "Fields" at bounding box center [534, 37] width 20 height 10
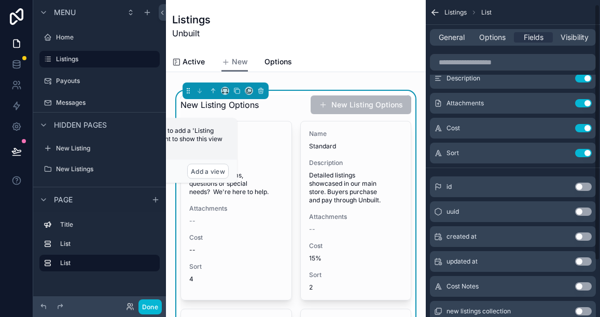
scroll to position [0, 0]
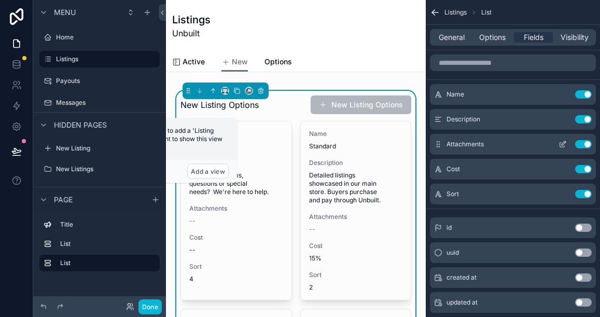
click at [582, 142] on button "Use setting" at bounding box center [583, 144] width 17 height 8
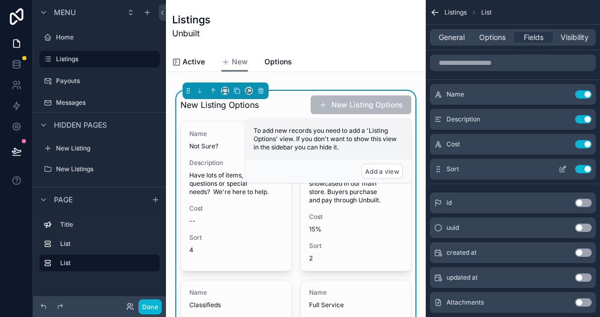
click at [584, 167] on button "Use setting" at bounding box center [583, 169] width 17 height 8
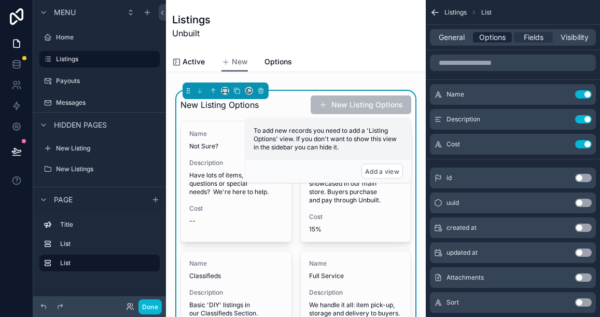
click at [501, 35] on span "Options" at bounding box center [492, 37] width 26 height 10
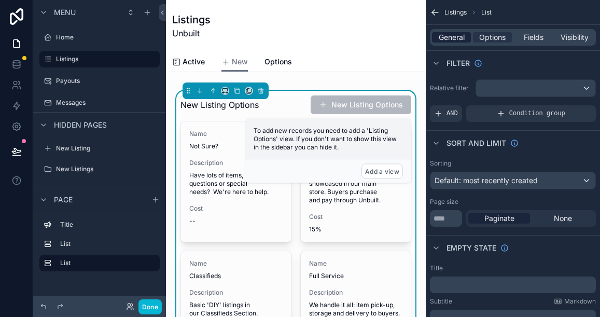
click at [454, 36] on span "General" at bounding box center [452, 37] width 26 height 10
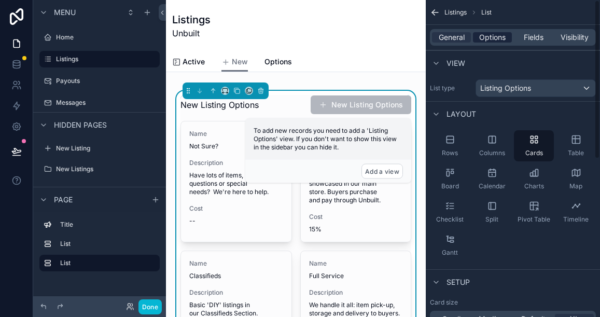
click at [500, 38] on span "Options" at bounding box center [492, 37] width 26 height 10
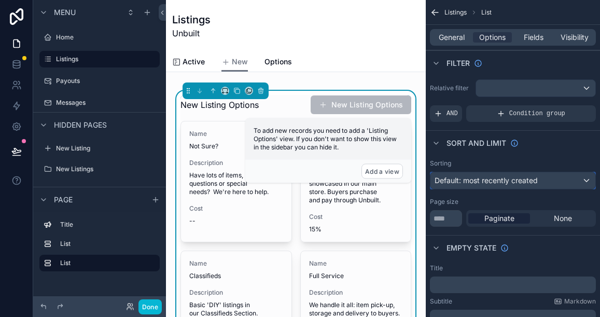
click at [478, 181] on span "Default: most recently created" at bounding box center [486, 180] width 103 height 9
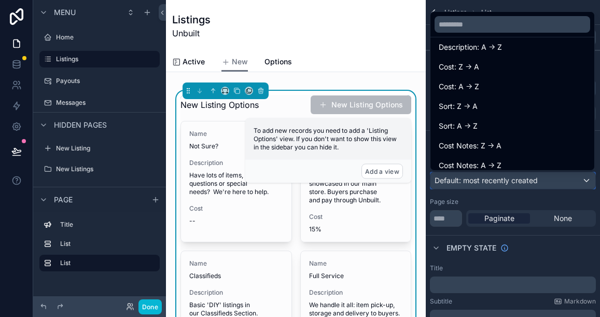
scroll to position [172, 0]
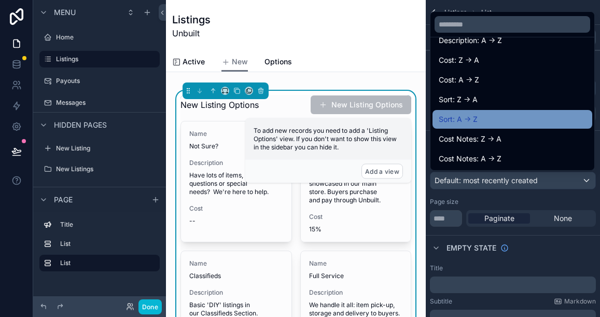
click at [471, 117] on span "Sort: A -> Z" at bounding box center [458, 119] width 39 height 12
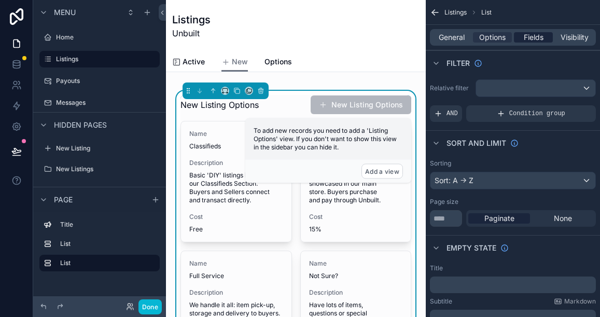
click at [531, 38] on span "Fields" at bounding box center [534, 37] width 20 height 10
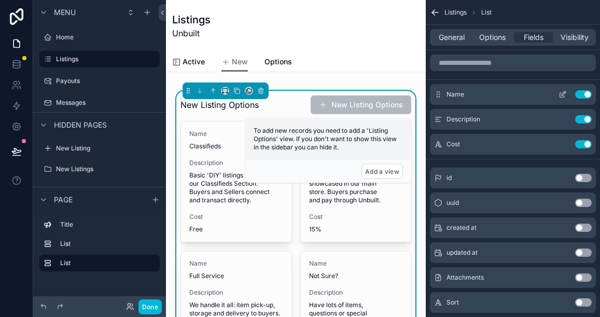
click at [561, 93] on icon "scrollable content" at bounding box center [562, 95] width 5 height 5
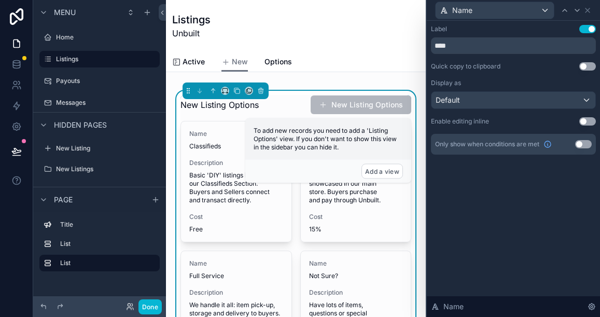
click at [586, 31] on button "Use setting" at bounding box center [588, 29] width 17 height 8
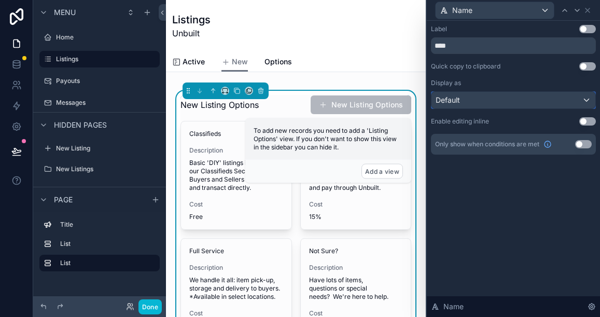
click at [584, 99] on div "Default" at bounding box center [514, 100] width 164 height 17
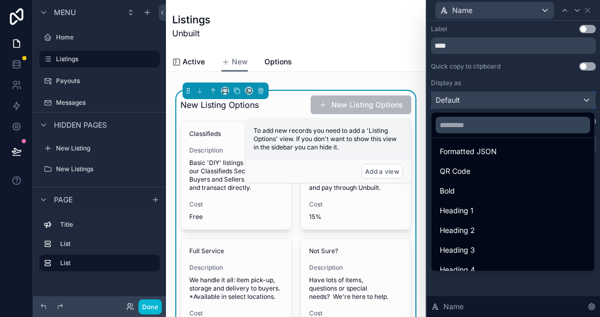
scroll to position [113, 0]
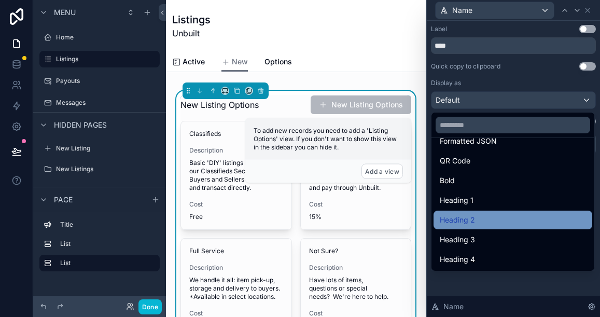
click at [484, 221] on div "Heading 2" at bounding box center [513, 220] width 146 height 12
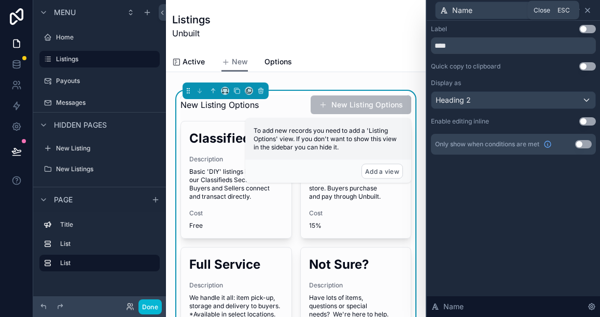
click at [588, 12] on icon at bounding box center [588, 10] width 8 height 8
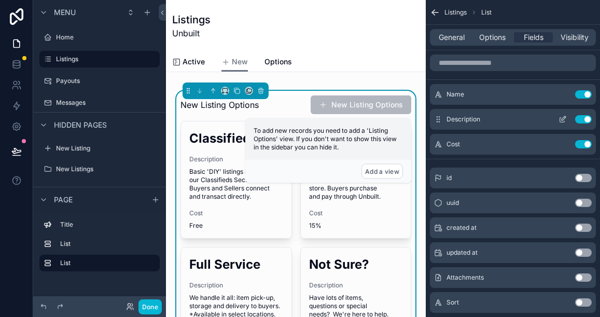
click at [582, 120] on button "Use setting" at bounding box center [583, 119] width 17 height 8
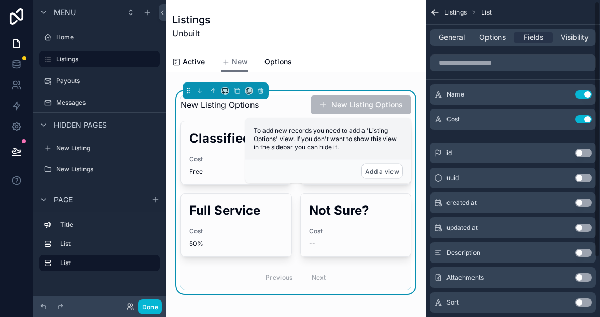
scroll to position [2, 0]
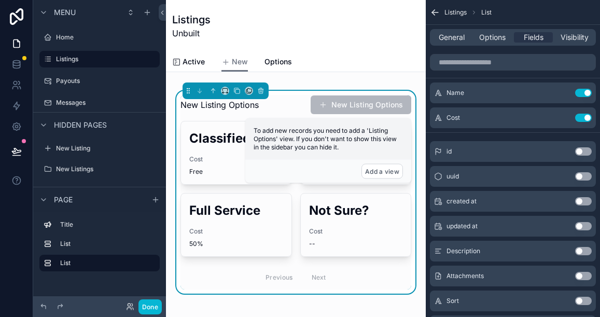
click at [582, 250] on button "Use setting" at bounding box center [583, 251] width 17 height 8
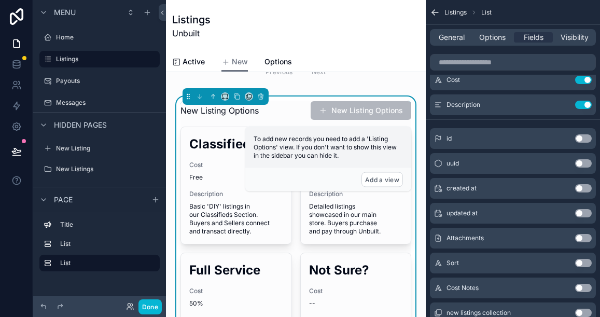
scroll to position [128, 0]
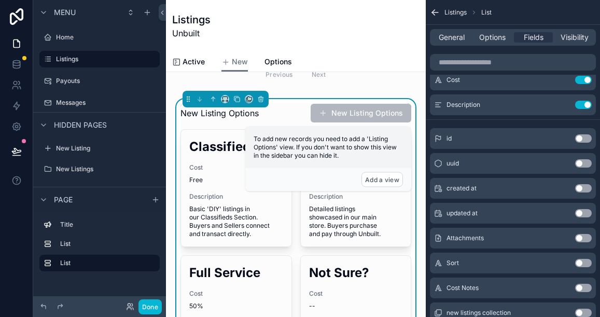
click at [454, 38] on span "General" at bounding box center [452, 37] width 26 height 10
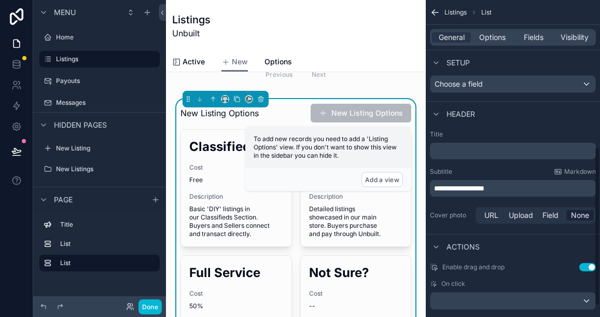
scroll to position [315, 0]
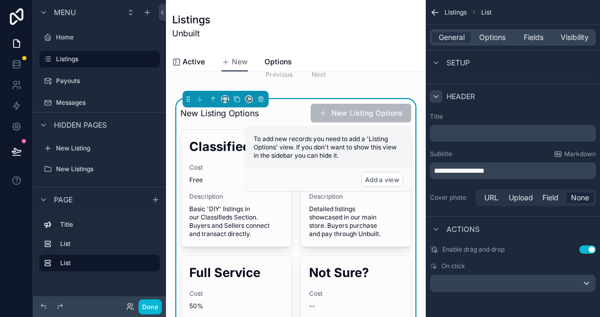
click at [437, 95] on icon "scrollable content" at bounding box center [436, 96] width 8 height 8
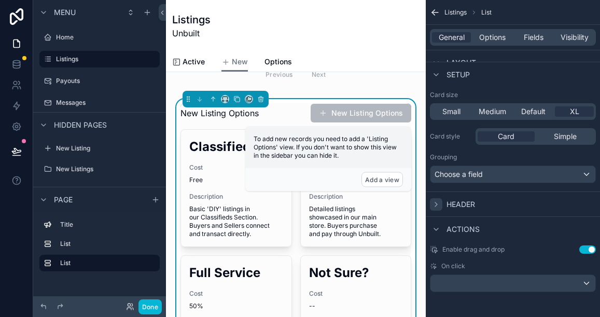
click at [437, 95] on label "Card size" at bounding box center [444, 95] width 28 height 8
click at [584, 285] on div "scrollable content" at bounding box center [513, 283] width 165 height 17
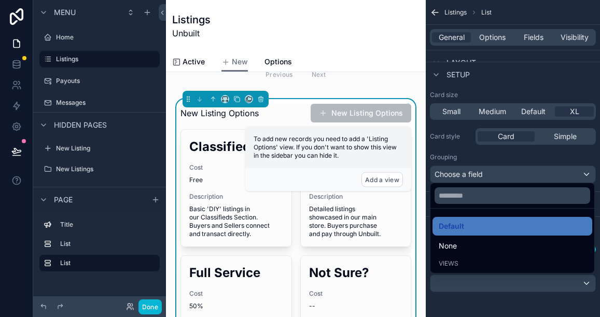
click at [586, 172] on div "scrollable content" at bounding box center [300, 158] width 600 height 317
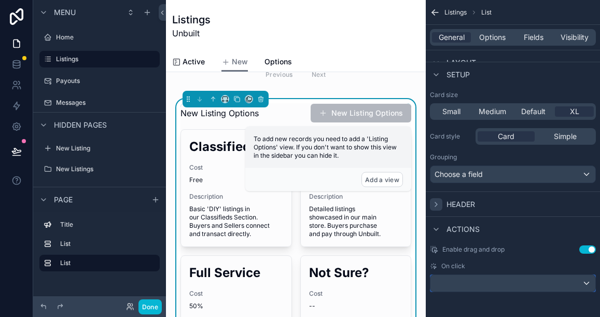
click at [488, 283] on div "scrollable content" at bounding box center [513, 283] width 165 height 17
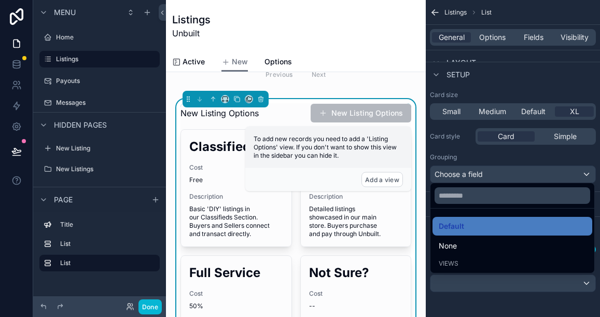
click at [496, 295] on div "scrollable content" at bounding box center [300, 158] width 600 height 317
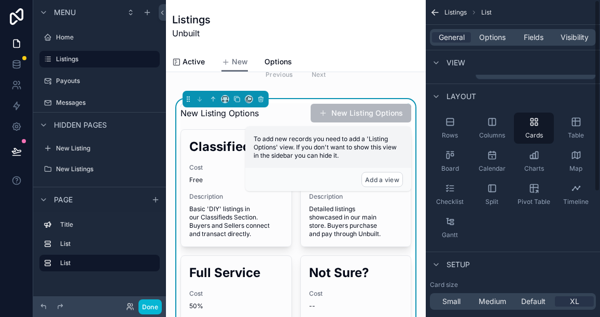
scroll to position [0, 0]
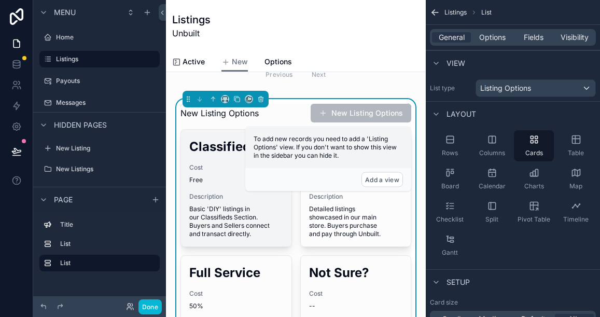
click at [287, 237] on div "Classifieds Cost Free Description Basic 'DIY' listings in our Classifieds Secti…" at bounding box center [236, 188] width 111 height 117
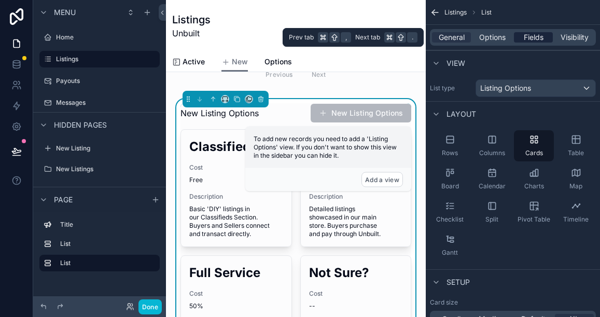
click at [532, 38] on span "Fields" at bounding box center [534, 37] width 20 height 10
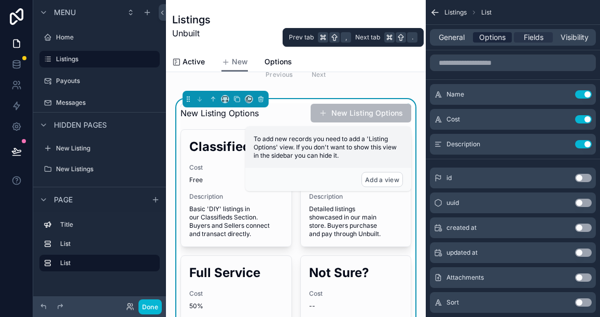
click at [498, 40] on span "Options" at bounding box center [492, 37] width 26 height 10
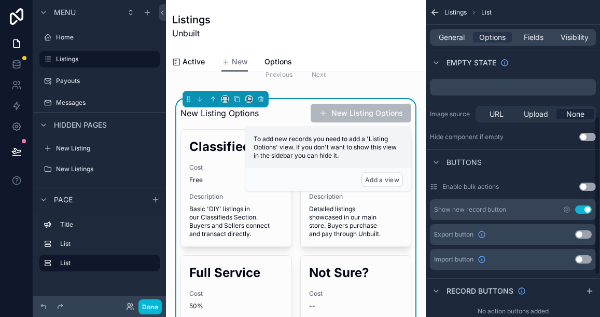
scroll to position [234, 0]
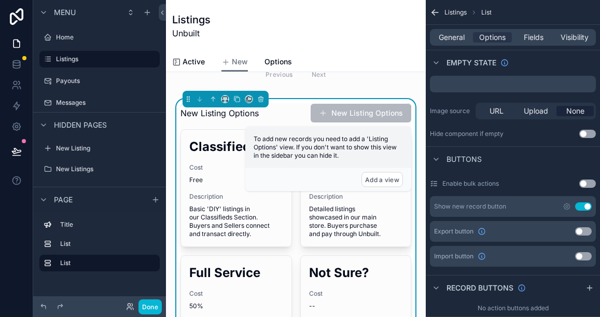
click at [580, 204] on button "Use setting" at bounding box center [583, 206] width 17 height 8
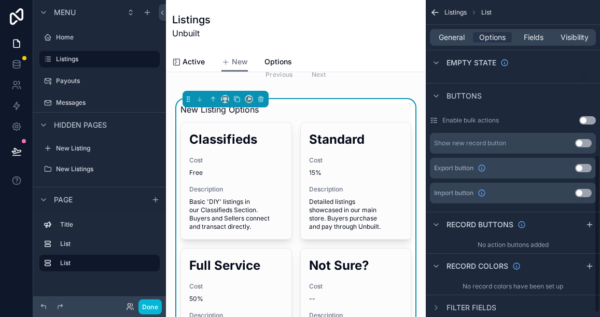
scroll to position [317, 0]
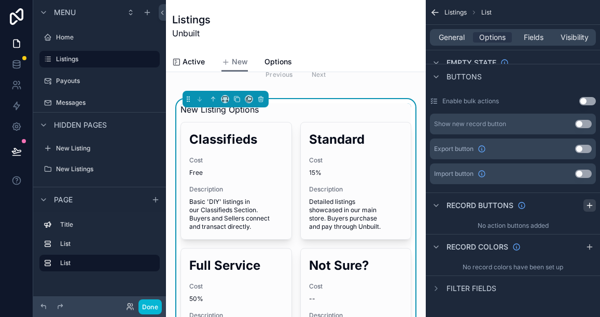
click at [587, 202] on icon "scrollable content" at bounding box center [590, 205] width 8 height 8
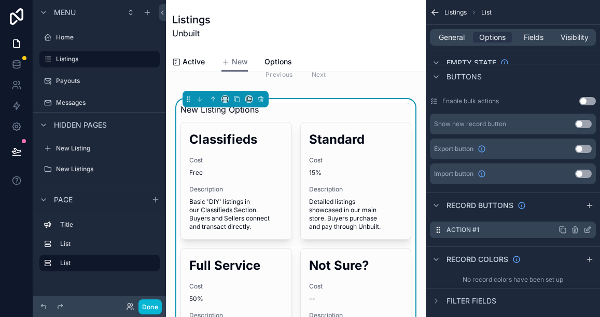
click at [584, 227] on icon "scrollable content" at bounding box center [588, 230] width 8 height 8
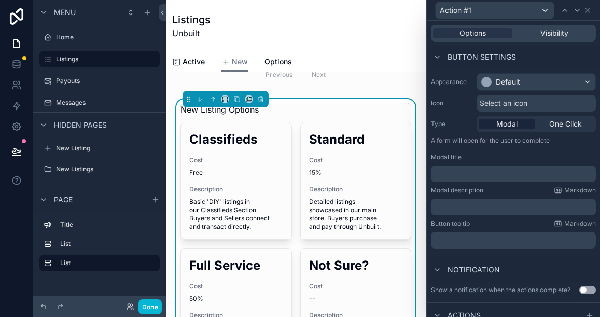
scroll to position [89, 0]
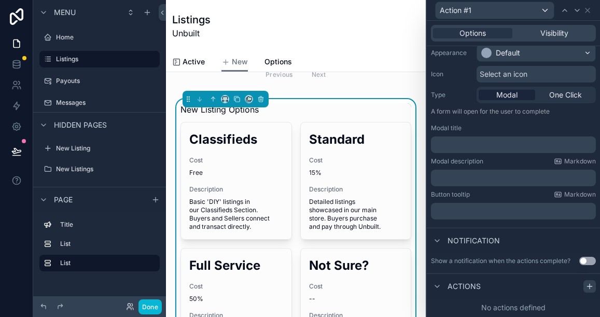
click at [589, 286] on icon at bounding box center [589, 286] width 5 height 0
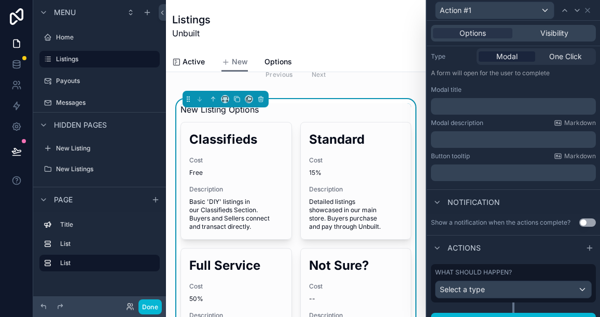
scroll to position [144, 0]
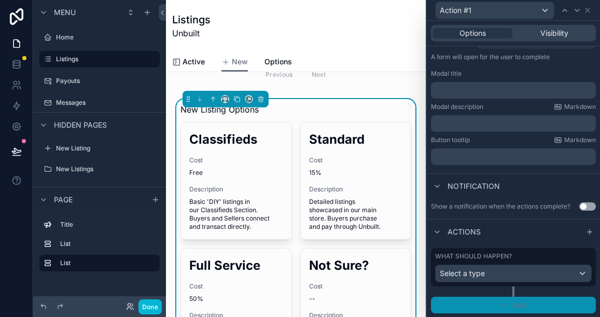
click at [539, 305] on button "Add" at bounding box center [513, 305] width 165 height 17
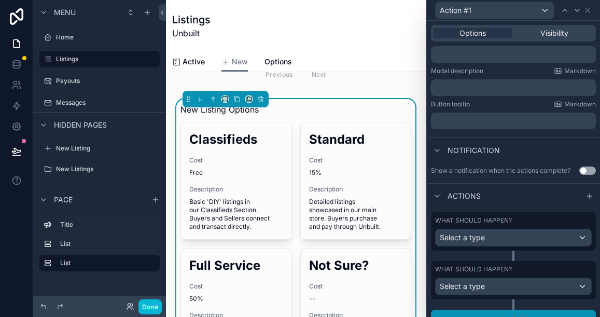
scroll to position [193, 0]
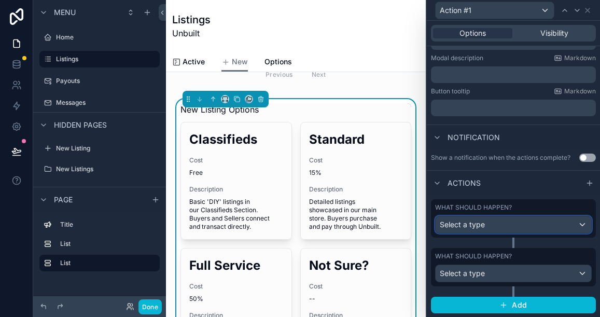
click at [523, 225] on div "Select a type" at bounding box center [514, 224] width 156 height 17
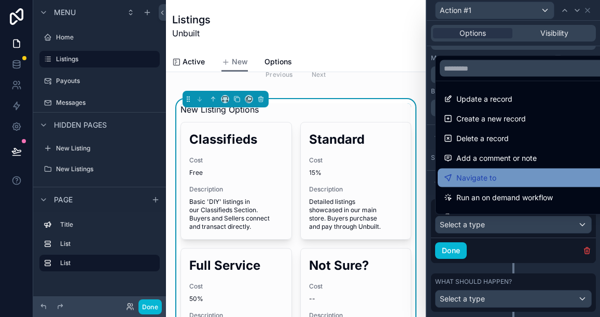
click at [500, 180] on div "Navigate to" at bounding box center [525, 178] width 163 height 12
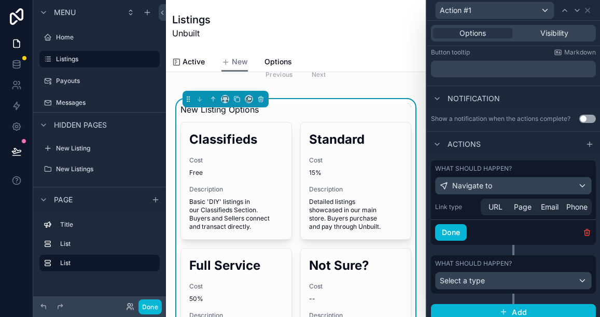
scroll to position [168, 0]
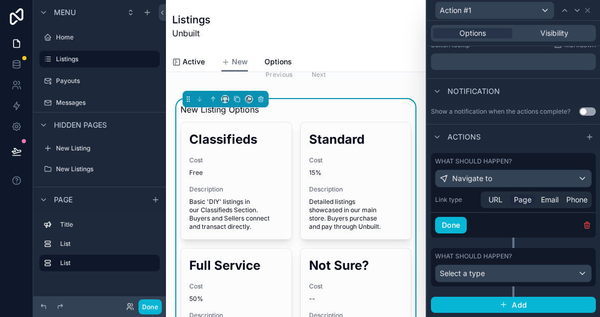
click at [528, 198] on span "Page" at bounding box center [523, 200] width 18 height 10
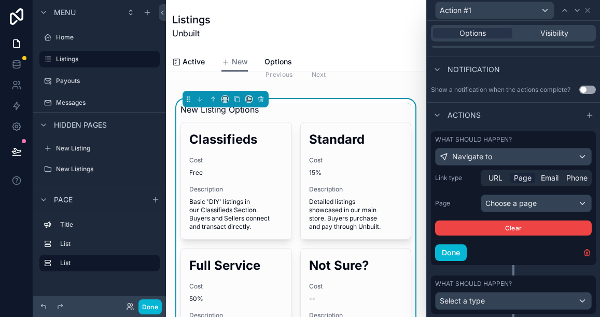
scroll to position [217, 0]
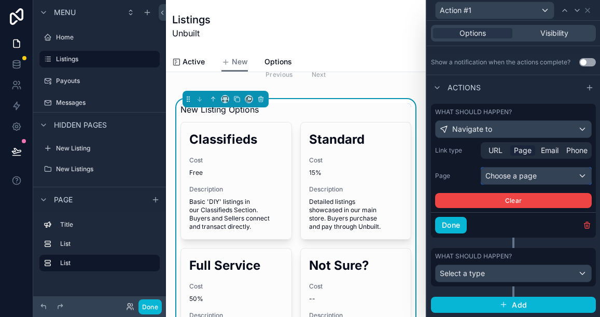
click at [517, 177] on div "Choose a page" at bounding box center [537, 176] width 110 height 17
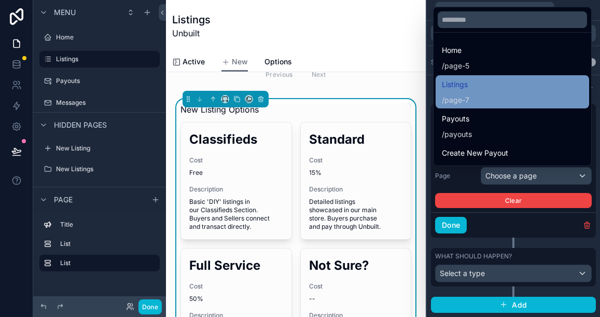
click at [466, 101] on span "page-7" at bounding box center [457, 100] width 25 height 10
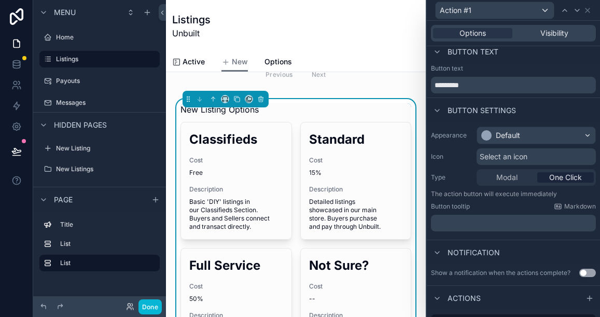
scroll to position [0, 0]
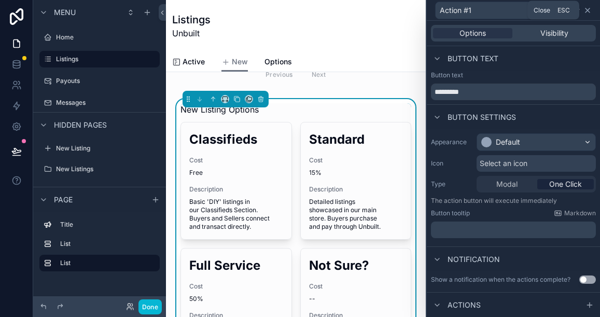
click at [588, 11] on icon at bounding box center [588, 10] width 8 height 8
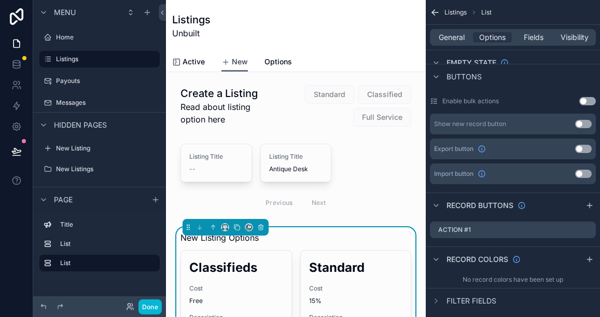
click at [238, 65] on span "New" at bounding box center [240, 62] width 16 height 10
click at [278, 61] on span "Options" at bounding box center [279, 62] width 28 height 10
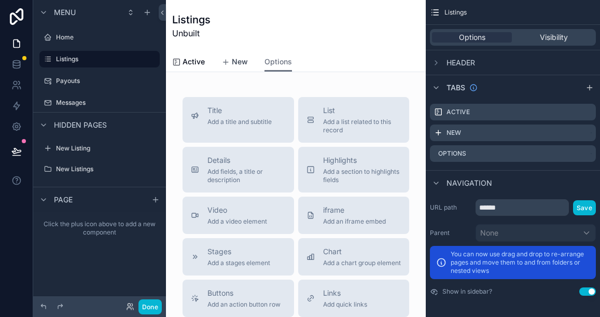
click at [236, 60] on span "New" at bounding box center [240, 62] width 16 height 10
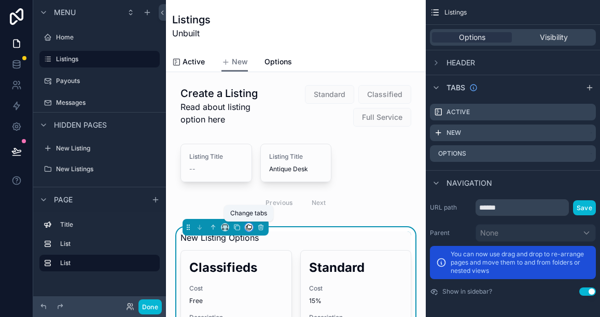
click at [248, 227] on icon "scrollable content" at bounding box center [250, 227] width 4 height 4
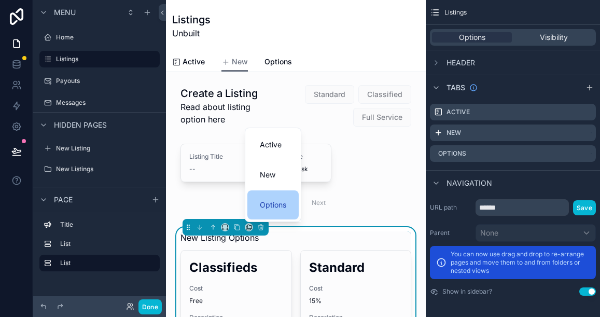
click at [264, 204] on span "Options" at bounding box center [273, 205] width 26 height 12
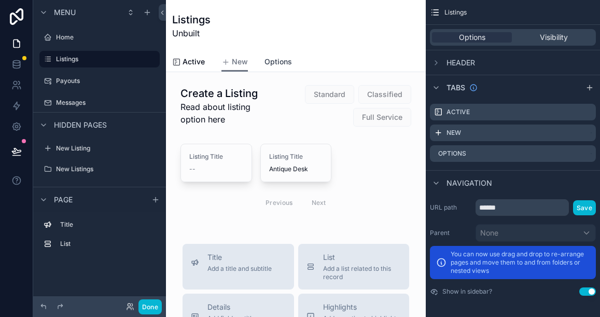
click at [280, 61] on span "Options" at bounding box center [279, 62] width 28 height 10
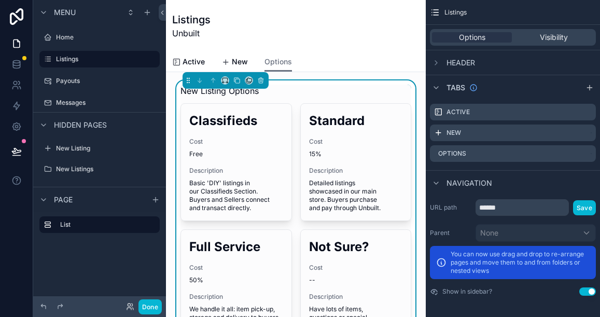
click at [348, 45] on div "Listings Unbuilt" at bounding box center [296, 26] width 248 height 52
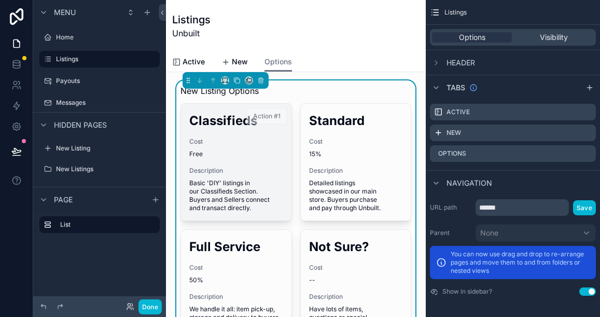
click at [286, 123] on div "Action #1" at bounding box center [266, 116] width 41 height 17
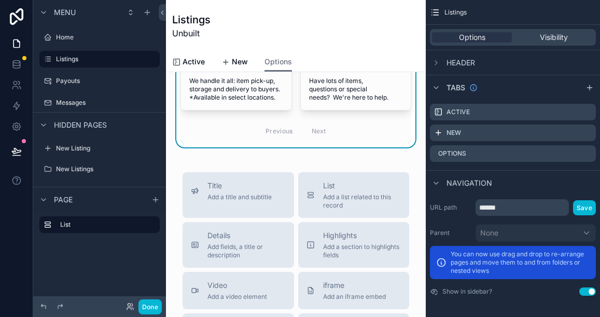
scroll to position [230, 0]
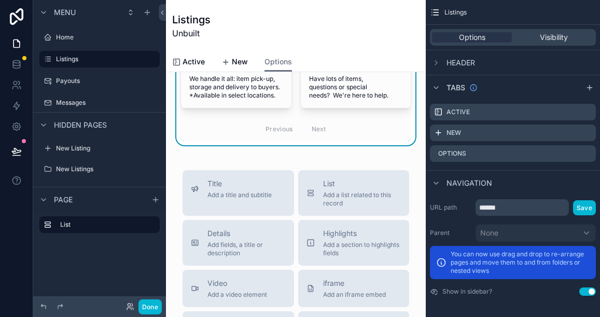
click at [227, 159] on div "New Listing Options Classifieds Cost Free Description Basic 'DIY' listings in o…" at bounding box center [296, 249] width 260 height 814
click at [145, 308] on button "Done" at bounding box center [150, 306] width 23 height 15
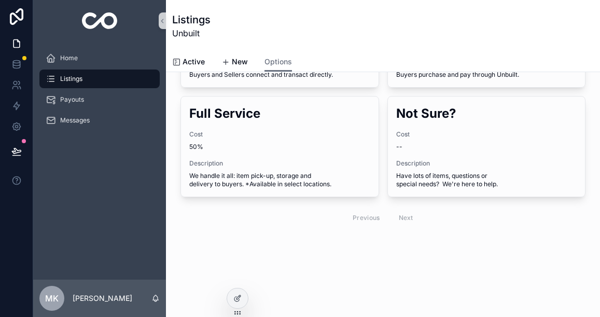
scroll to position [117, 0]
click at [222, 231] on div "New Listing Options Classifieds Cost Free Description Basic 'DIY' listings in o…" at bounding box center [383, 99] width 418 height 270
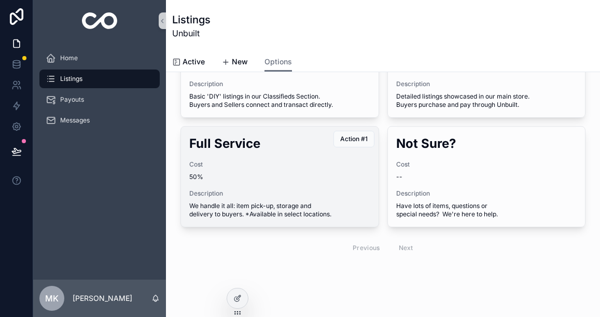
scroll to position [0, 0]
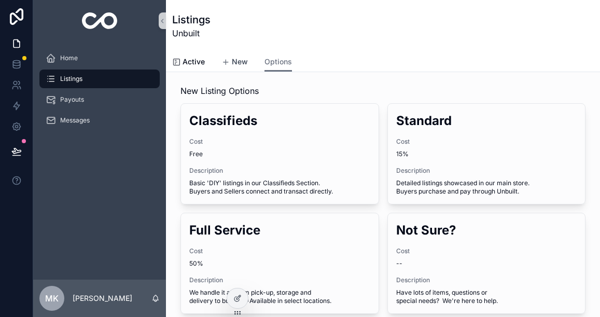
click at [236, 63] on span "New" at bounding box center [240, 62] width 16 height 10
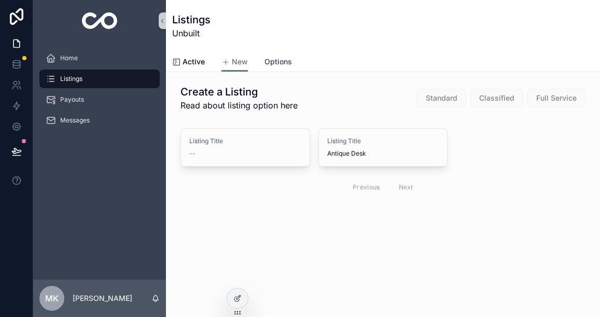
click at [274, 61] on span "Options" at bounding box center [279, 62] width 28 height 10
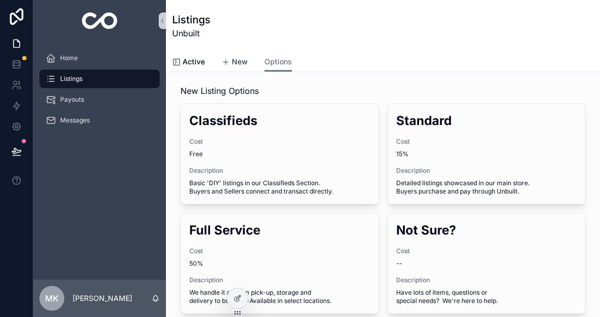
click at [240, 59] on span "New" at bounding box center [240, 62] width 16 height 10
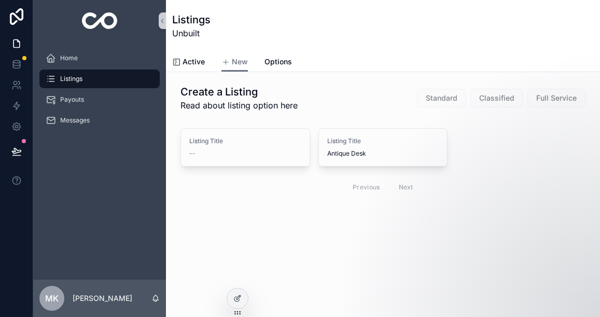
click at [371, 105] on div "Create a Listing Read about listing option here Standard Classified Full Service" at bounding box center [383, 98] width 405 height 27
click at [199, 61] on span "Active" at bounding box center [194, 62] width 22 height 10
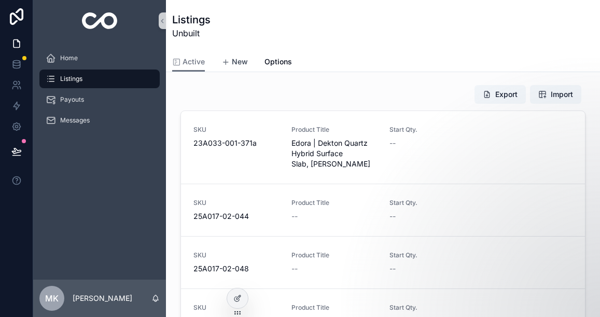
click at [235, 65] on span "New" at bounding box center [240, 62] width 16 height 10
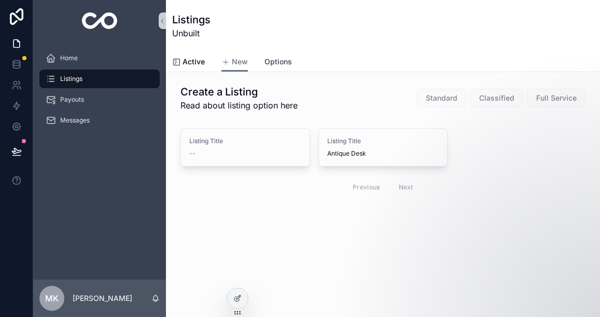
click at [273, 60] on span "Options" at bounding box center [279, 62] width 28 height 10
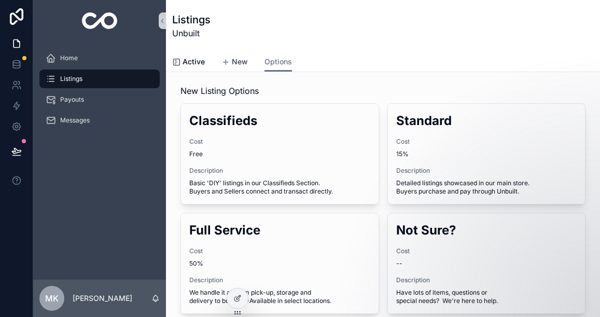
click at [238, 61] on span "New" at bounding box center [240, 62] width 16 height 10
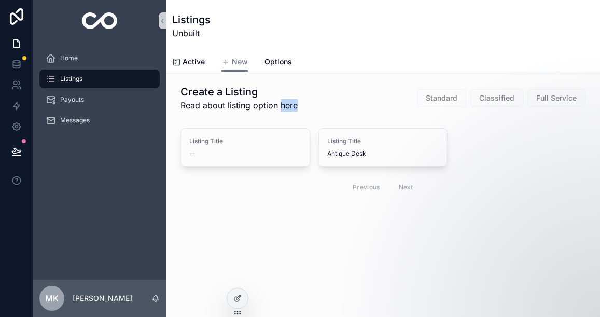
drag, startPoint x: 280, startPoint y: 105, endPoint x: 296, endPoint y: 105, distance: 15.6
click at [296, 105] on span "Read about listing option here" at bounding box center [239, 105] width 117 height 12
click at [281, 63] on span "Options" at bounding box center [279, 62] width 28 height 10
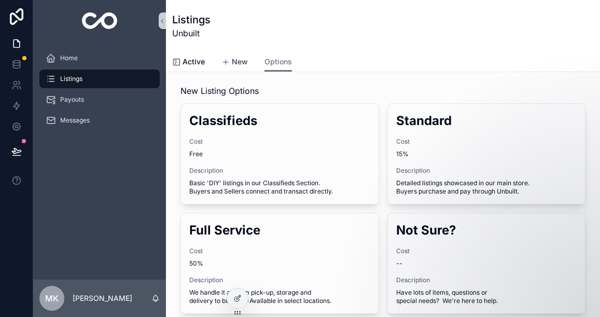
click at [242, 61] on span "New" at bounding box center [240, 62] width 16 height 10
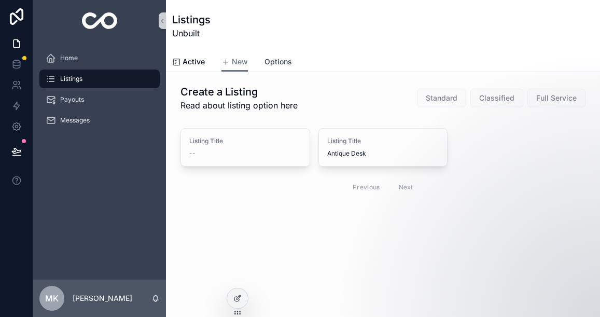
click at [277, 61] on span "Options" at bounding box center [279, 62] width 28 height 10
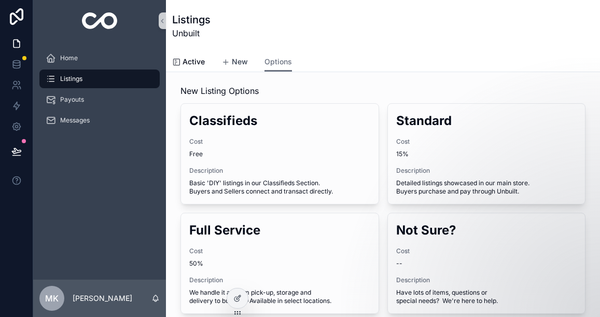
click at [239, 63] on span "New" at bounding box center [240, 62] width 16 height 10
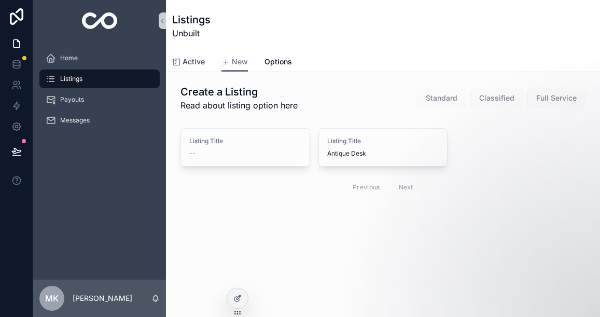
click at [192, 65] on span "Active" at bounding box center [194, 62] width 22 height 10
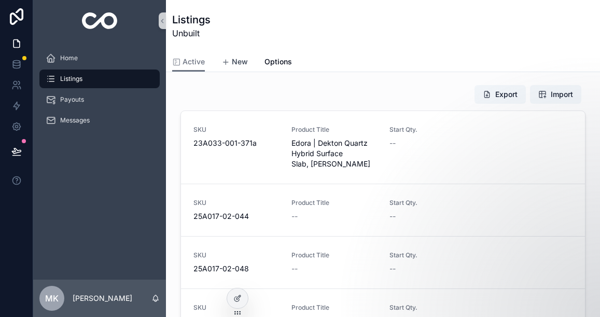
click at [242, 63] on span "New" at bounding box center [240, 62] width 16 height 10
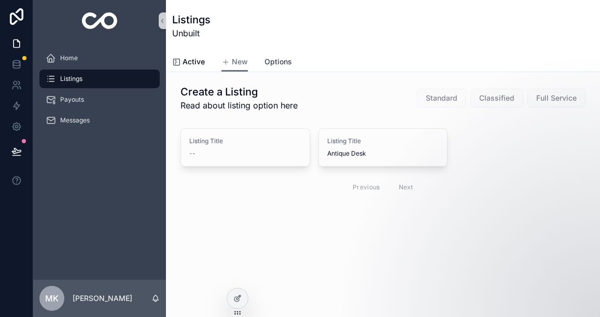
click at [273, 62] on span "Options" at bounding box center [279, 62] width 28 height 10
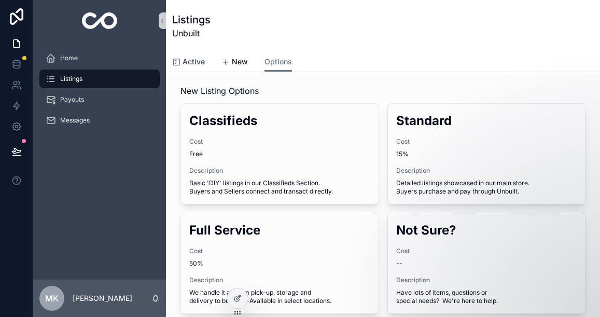
click at [200, 63] on span "Active" at bounding box center [194, 62] width 22 height 10
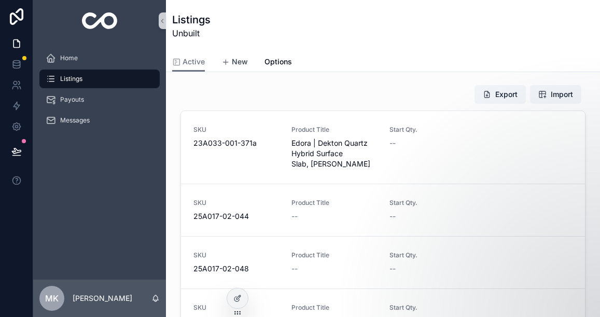
click at [235, 61] on span "New" at bounding box center [240, 62] width 16 height 10
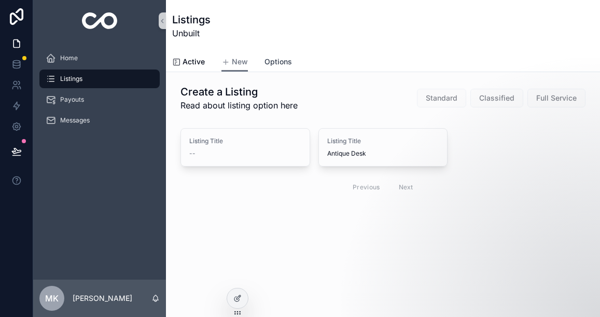
click at [279, 62] on span "Options" at bounding box center [279, 62] width 28 height 10
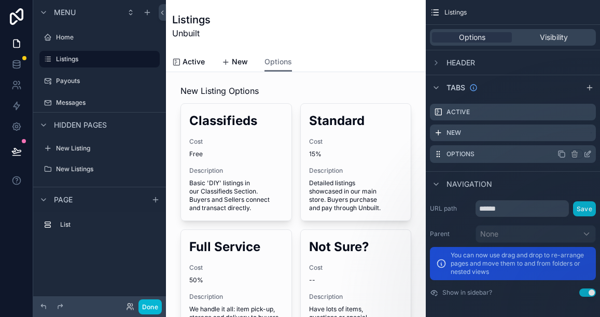
click at [587, 153] on icon "scrollable content" at bounding box center [589, 153] width 4 height 4
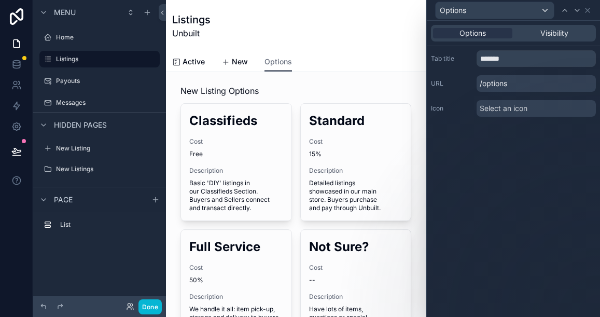
click at [495, 108] on span "Select an icon" at bounding box center [504, 108] width 48 height 10
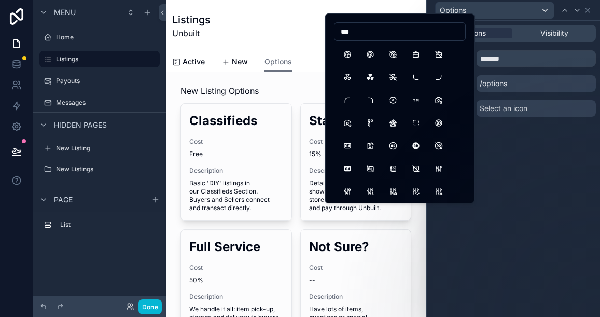
drag, startPoint x: 355, startPoint y: 32, endPoint x: 336, endPoint y: 32, distance: 19.2
click at [336, 32] on input "***" at bounding box center [400, 31] width 131 height 15
type input "*"
type input "****"
click at [418, 54] on button "FileDollar" at bounding box center [416, 54] width 19 height 19
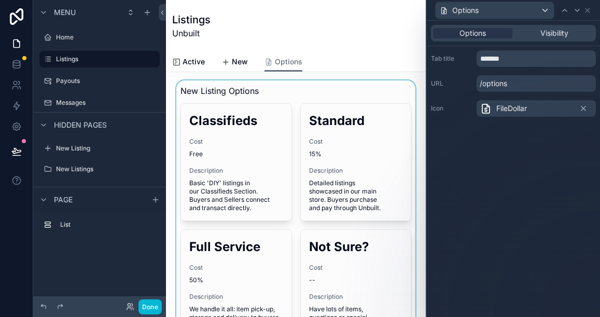
click at [265, 165] on div "scrollable content" at bounding box center [295, 227] width 243 height 295
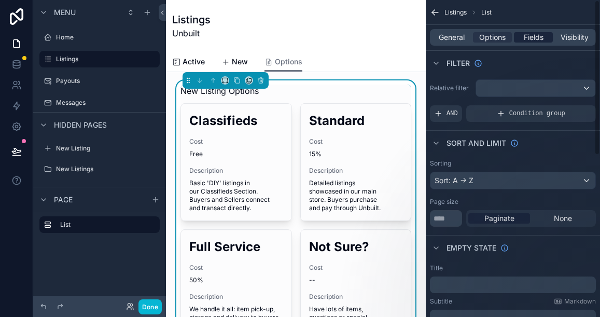
click at [524, 39] on span "Fields" at bounding box center [534, 37] width 20 height 10
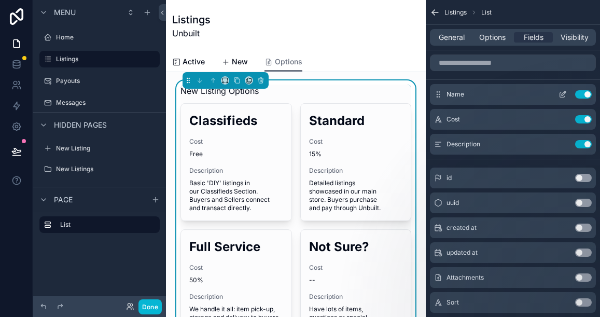
click at [564, 93] on icon "scrollable content" at bounding box center [564, 93] width 4 height 4
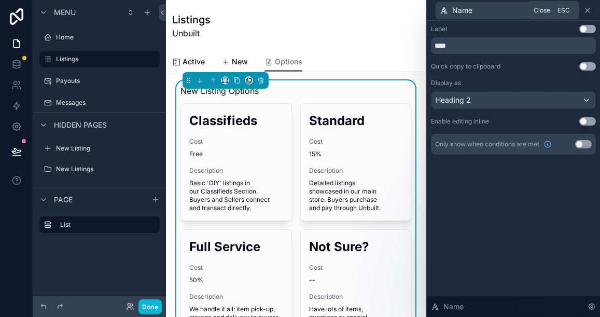
click at [588, 9] on icon at bounding box center [588, 10] width 4 height 4
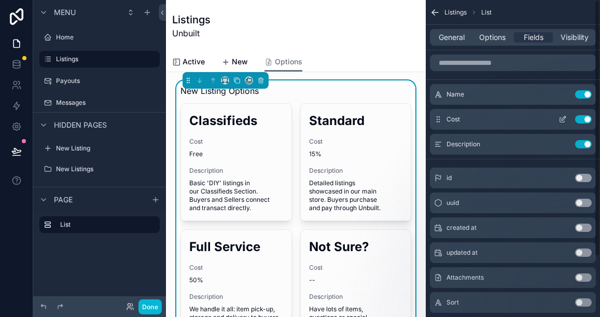
click at [546, 118] on div "Cost Use setting" at bounding box center [513, 119] width 166 height 21
click at [562, 117] on icon "scrollable content" at bounding box center [563, 119] width 8 height 8
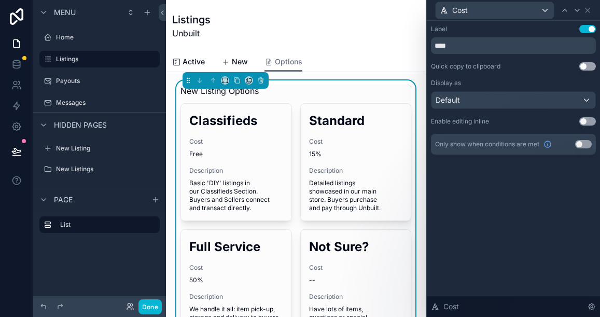
click at [586, 34] on div "Label Use setting ****" at bounding box center [513, 39] width 165 height 29
click at [585, 25] on button "Use setting" at bounding box center [588, 29] width 17 height 8
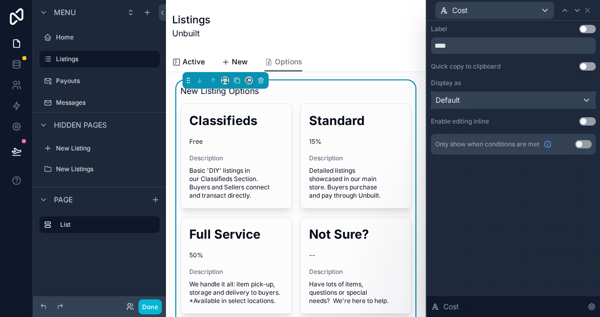
click at [484, 104] on div "Default" at bounding box center [514, 100] width 164 height 17
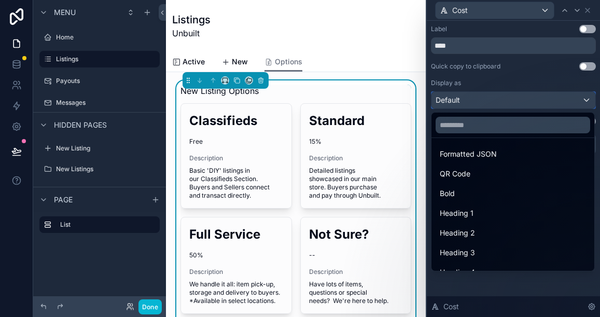
scroll to position [113, 0]
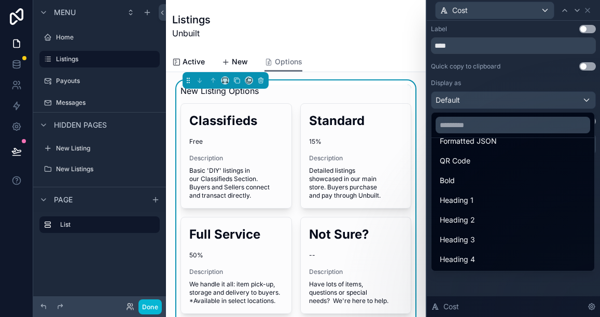
click at [464, 239] on iframe at bounding box center [497, 275] width 208 height 73
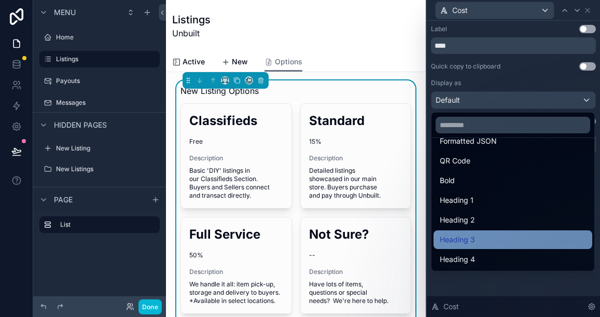
click at [464, 236] on span "Heading 3" at bounding box center [457, 240] width 35 height 12
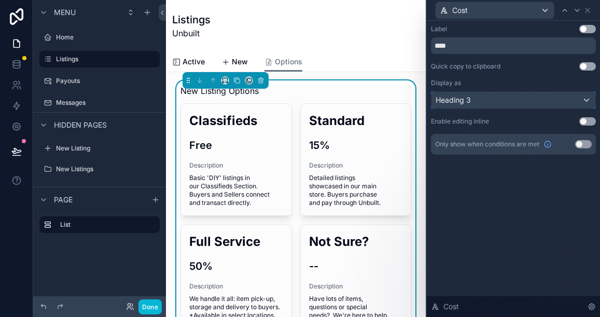
click at [478, 101] on div "Heading 3" at bounding box center [514, 100] width 164 height 17
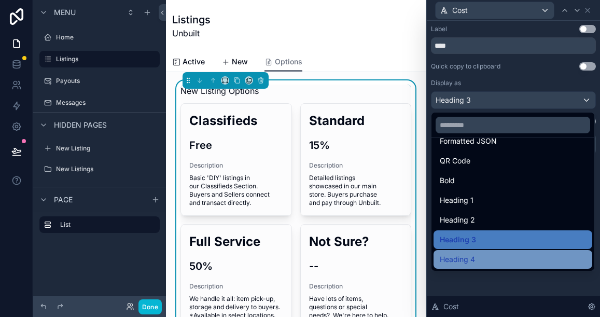
click at [474, 256] on span "Heading 4" at bounding box center [457, 259] width 35 height 12
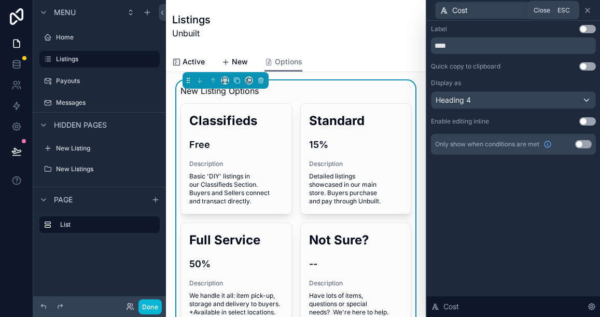
click at [588, 11] on icon at bounding box center [588, 10] width 8 height 8
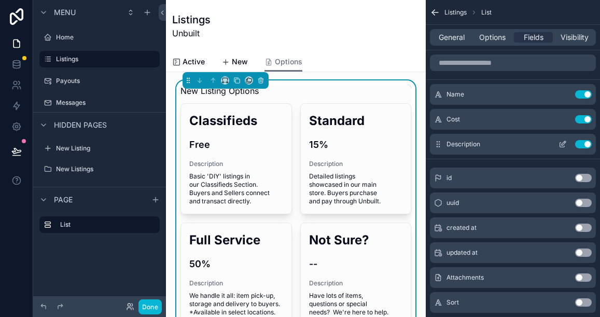
click at [564, 146] on icon "scrollable content" at bounding box center [563, 144] width 8 height 8
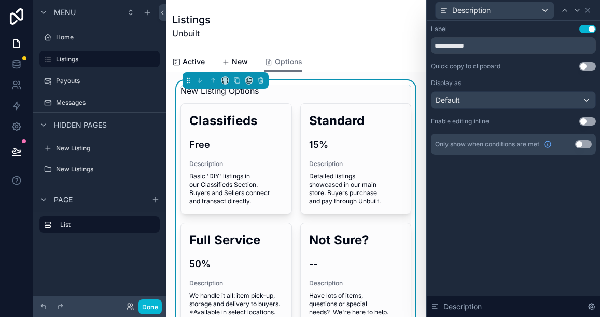
click at [586, 29] on button "Use setting" at bounding box center [588, 29] width 17 height 8
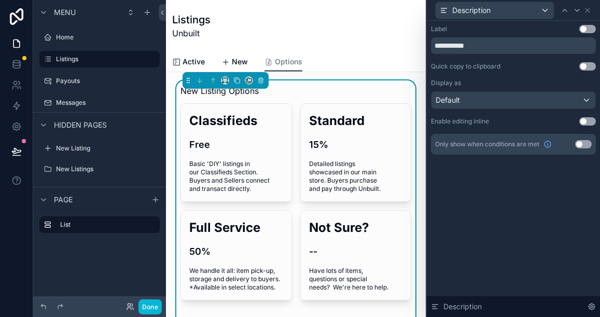
click at [328, 48] on div "Listings Unbuilt" at bounding box center [296, 26] width 248 height 52
click at [237, 58] on span "New" at bounding box center [240, 62] width 16 height 10
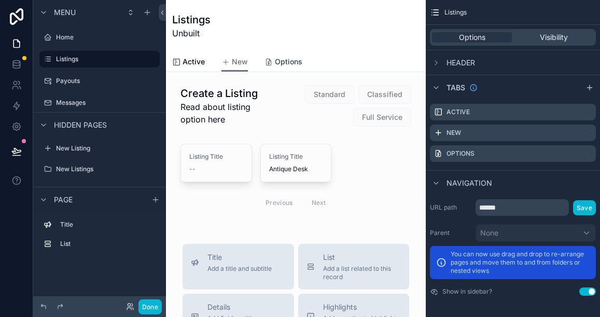
click at [281, 61] on span "Options" at bounding box center [289, 62] width 28 height 10
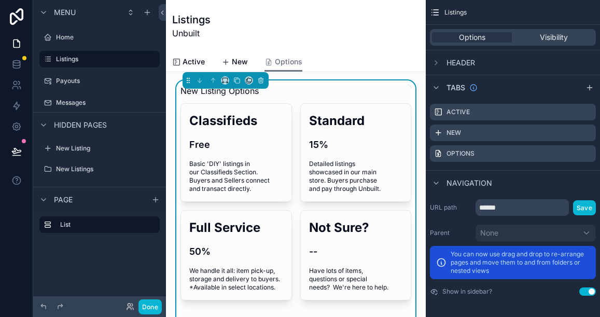
click at [282, 94] on div "New Listing Options" at bounding box center [296, 91] width 231 height 12
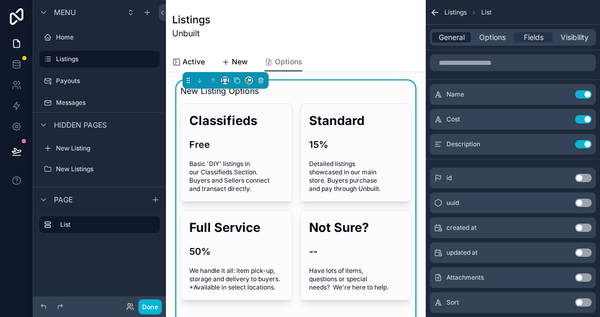
click at [457, 38] on span "General" at bounding box center [452, 37] width 26 height 10
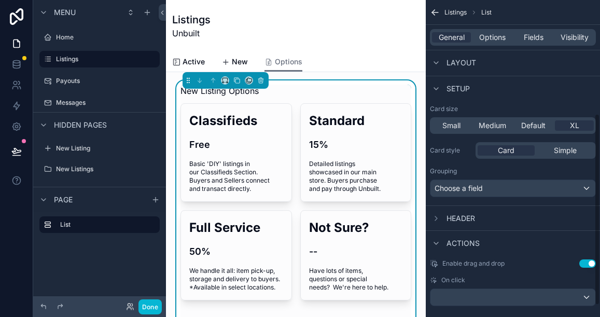
scroll to position [208, 0]
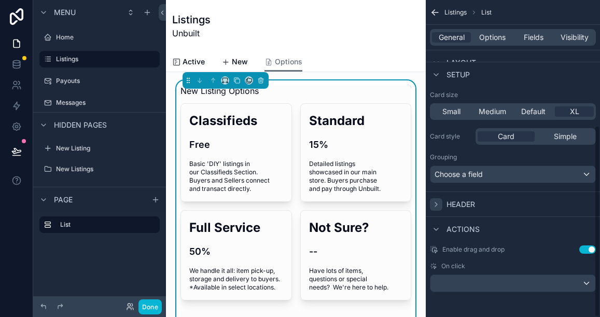
click at [437, 204] on icon "scrollable content" at bounding box center [436, 204] width 2 height 4
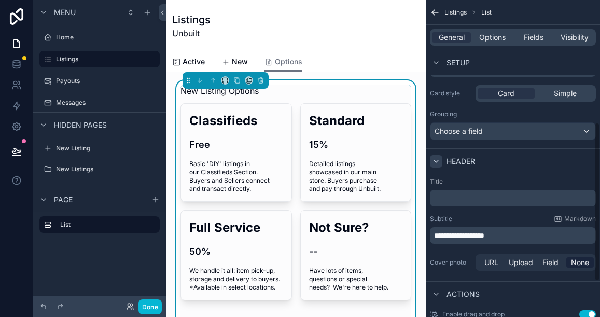
scroll to position [265, 0]
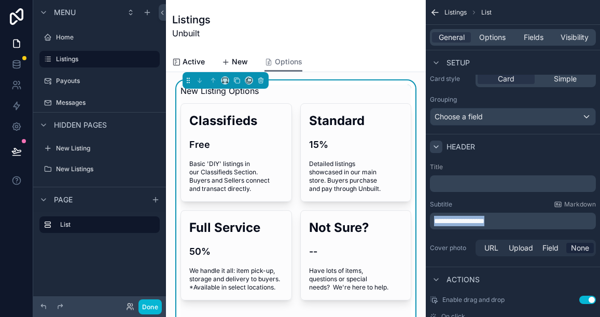
drag, startPoint x: 508, startPoint y: 221, endPoint x: 435, endPoint y: 220, distance: 72.6
click at [435, 220] on p "**********" at bounding box center [514, 221] width 160 height 10
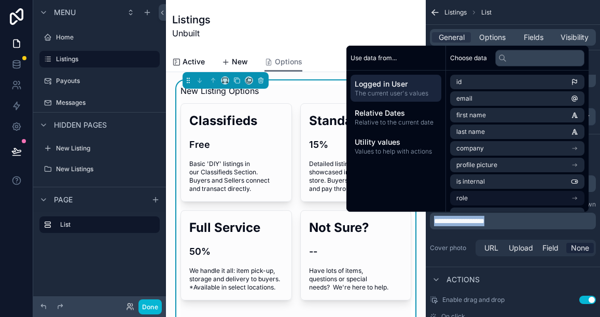
copy span "**********"
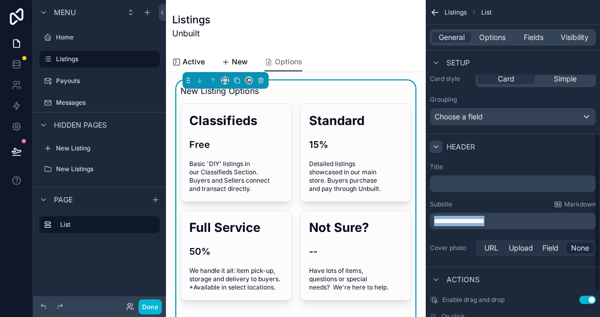
click at [462, 249] on label "Cover photo" at bounding box center [451, 248] width 42 height 8
click at [455, 181] on p "﻿" at bounding box center [514, 184] width 160 height 10
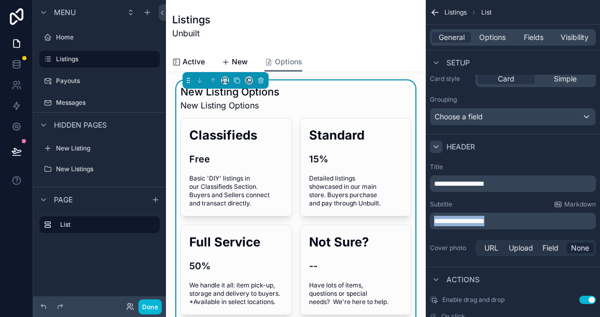
drag, startPoint x: 506, startPoint y: 220, endPoint x: 432, endPoint y: 215, distance: 74.9
click at [432, 215] on div "**********" at bounding box center [513, 221] width 166 height 17
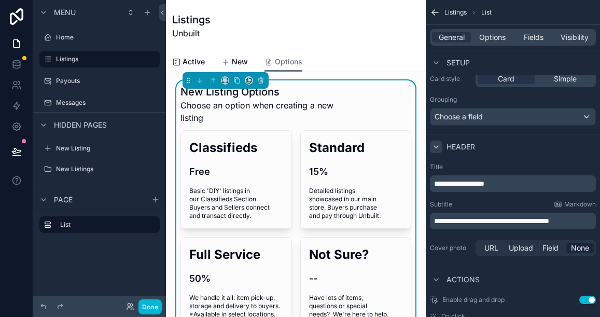
click at [362, 50] on div "Listings Unbuilt" at bounding box center [296, 26] width 248 height 52
click at [317, 116] on span "Choose an option when creating a new listing" at bounding box center [257, 111] width 153 height 25
drag, startPoint x: 436, startPoint y: 221, endPoint x: 592, endPoint y: 221, distance: 156.2
click at [592, 221] on p "**********" at bounding box center [514, 221] width 160 height 10
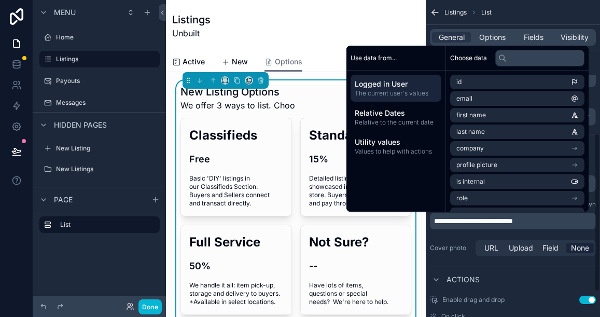
click at [581, 235] on div "**********" at bounding box center [513, 211] width 174 height 104
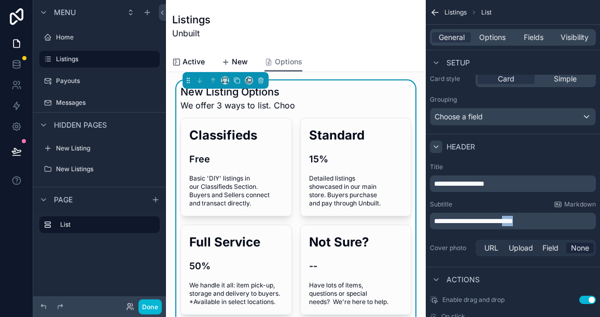
drag, startPoint x: 537, startPoint y: 219, endPoint x: 517, endPoint y: 218, distance: 19.7
click at [517, 218] on p "**********" at bounding box center [514, 221] width 160 height 10
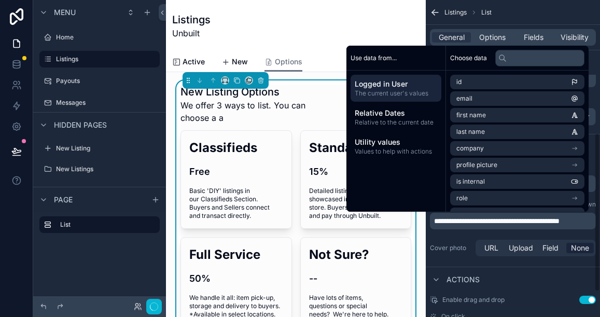
scroll to position [269, 0]
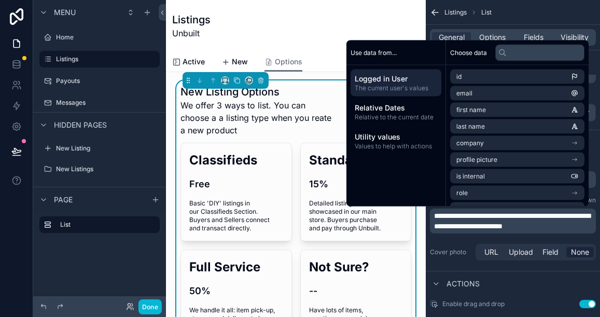
click at [307, 132] on span "We offer 3 ways to list. You can choose a a listing type when you reate a new p…" at bounding box center [257, 117] width 153 height 37
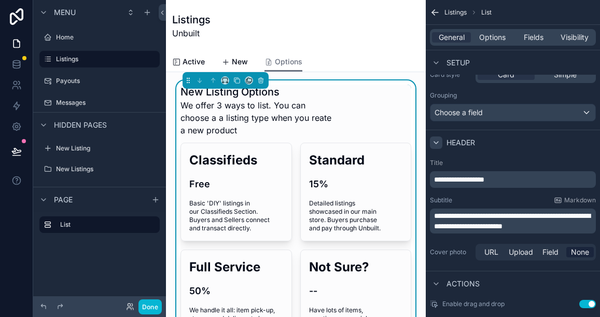
click at [304, 136] on span "We offer 3 ways to list. You can choose a a listing type when you reate a new p…" at bounding box center [257, 117] width 153 height 37
drag, startPoint x: 275, startPoint y: 102, endPoint x: 269, endPoint y: 120, distance: 18.4
click at [269, 120] on span "We offer 3 ways to list. You can choose a a listing type when you reate a new p…" at bounding box center [257, 117] width 153 height 37
drag, startPoint x: 518, startPoint y: 215, endPoint x: 549, endPoint y: 215, distance: 30.6
click at [549, 215] on span "**********" at bounding box center [512, 221] width 156 height 18
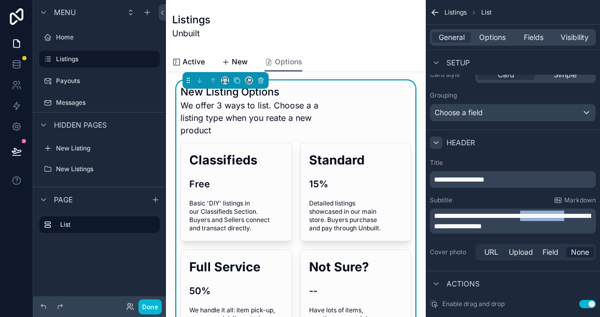
drag, startPoint x: 547, startPoint y: 216, endPoint x: 452, endPoint y: 230, distance: 96.1
click at [452, 230] on p "**********" at bounding box center [514, 221] width 160 height 21
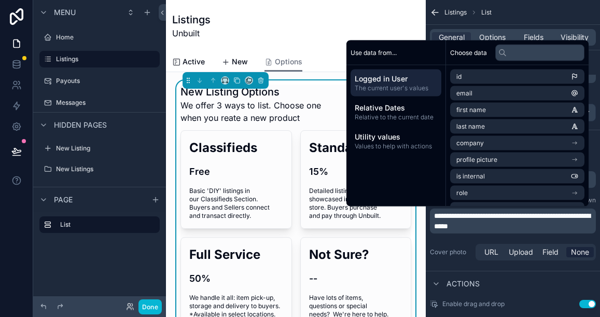
click at [312, 26] on div "Listings Unbuilt" at bounding box center [296, 25] width 248 height 27
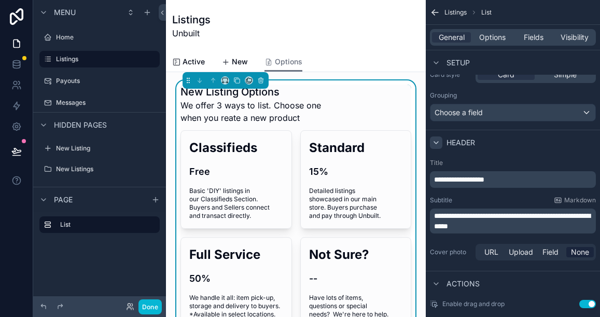
click at [313, 113] on span "We offer 3 ways to list. Choose one when you reate a new product" at bounding box center [257, 111] width 153 height 25
click at [241, 60] on span "New" at bounding box center [240, 62] width 16 height 10
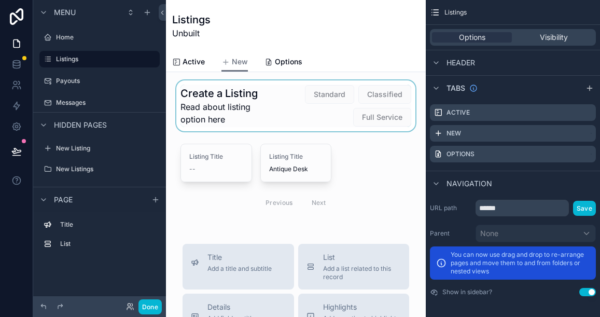
click at [225, 119] on div "scrollable content" at bounding box center [295, 105] width 243 height 51
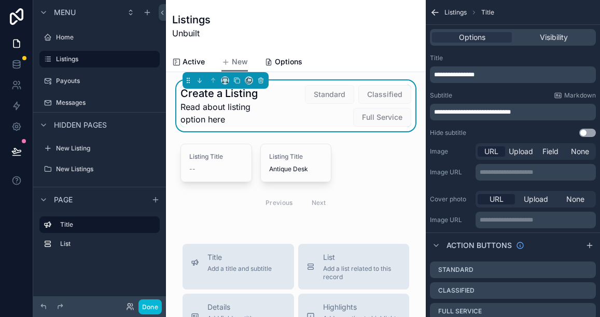
click at [225, 119] on span "Read about listing option here" at bounding box center [226, 113] width 91 height 25
click at [321, 94] on span "Standard" at bounding box center [329, 94] width 49 height 10
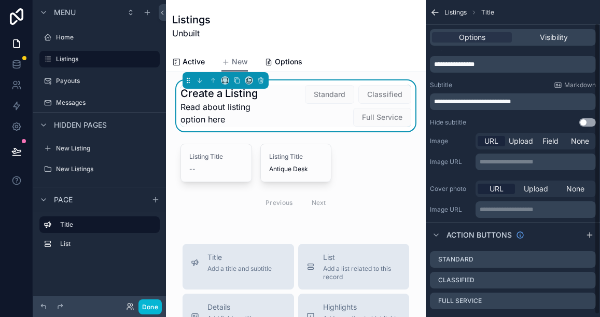
scroll to position [28, 0]
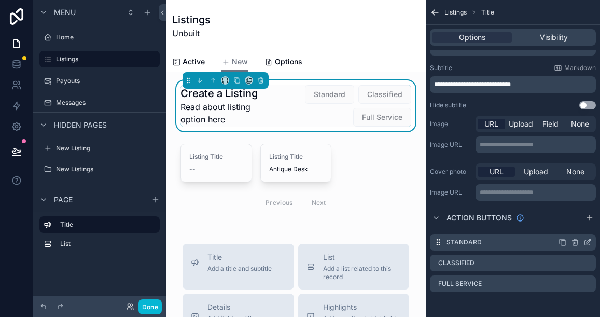
click at [588, 241] on icon "scrollable content" at bounding box center [589, 241] width 4 height 4
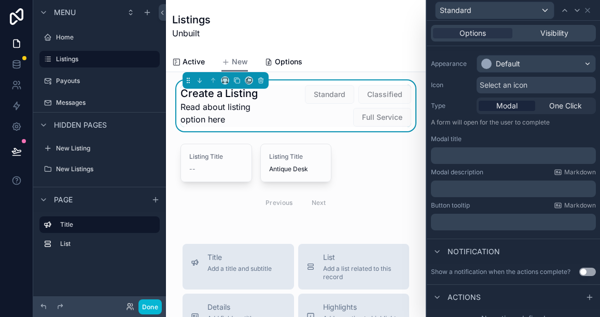
scroll to position [89, 0]
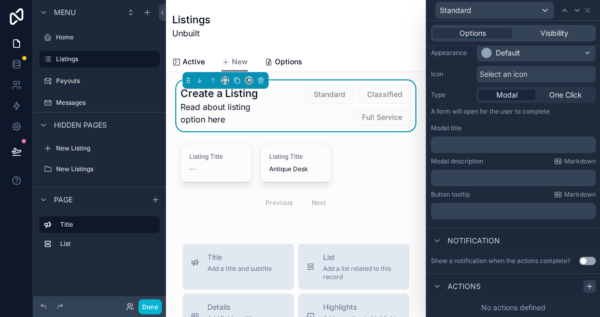
click at [588, 289] on icon at bounding box center [590, 286] width 8 height 8
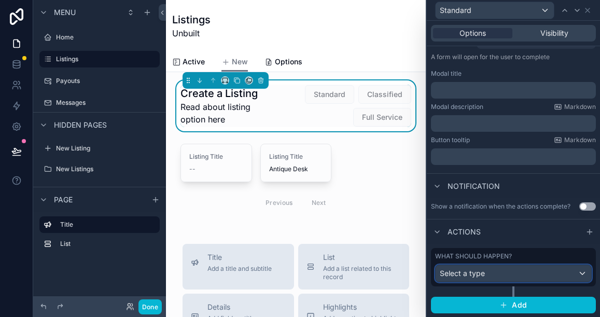
click at [584, 272] on div "Select a type" at bounding box center [514, 273] width 156 height 17
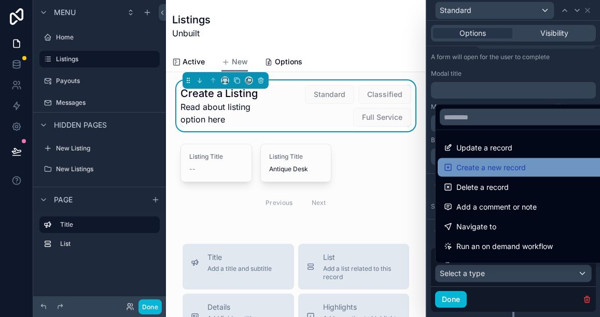
click at [538, 164] on div "Create a new record" at bounding box center [525, 167] width 163 height 12
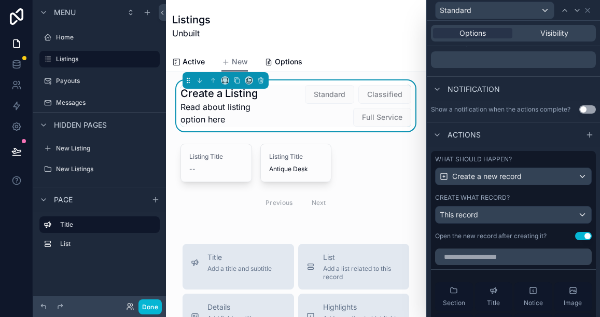
scroll to position [246, 0]
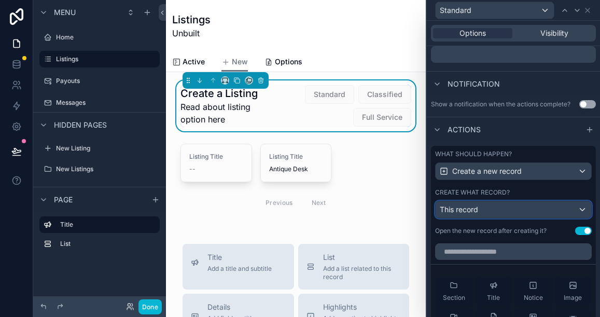
click at [577, 208] on div "This record" at bounding box center [514, 209] width 156 height 17
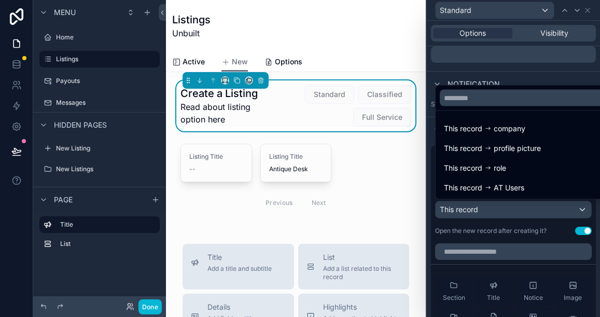
click at [551, 81] on div at bounding box center [513, 158] width 173 height 317
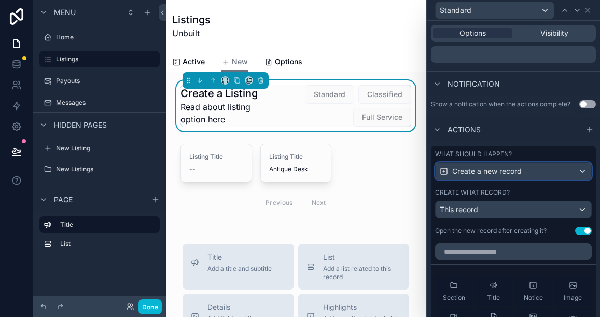
click at [534, 170] on div "Create a new record" at bounding box center [514, 171] width 156 height 17
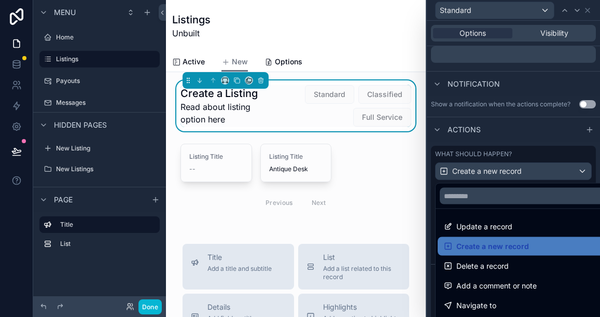
click at [578, 173] on div at bounding box center [513, 158] width 173 height 317
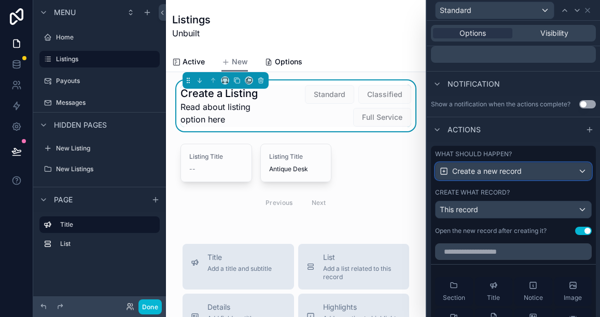
click at [582, 171] on div "Create a new record" at bounding box center [514, 171] width 156 height 17
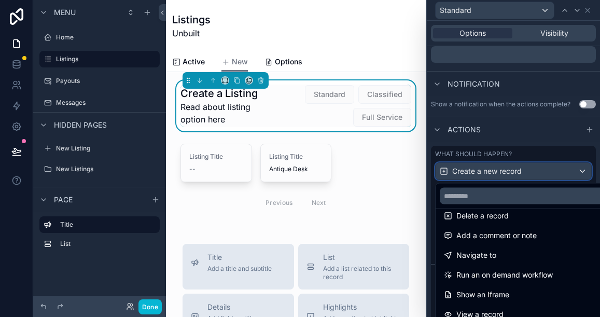
scroll to position [51, 0]
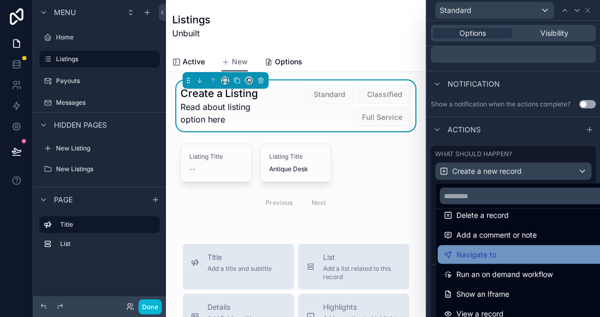
click at [504, 259] on div "Navigate to" at bounding box center [525, 255] width 163 height 12
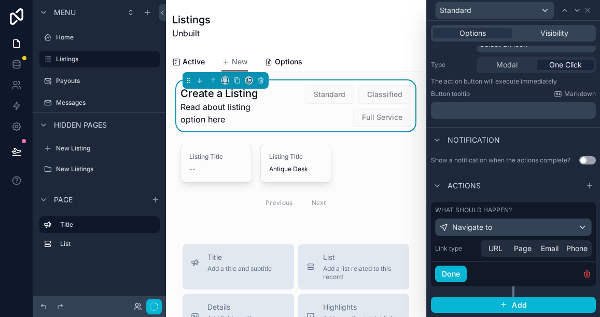
scroll to position [119, 0]
click at [526, 249] on span "Page" at bounding box center [523, 248] width 18 height 10
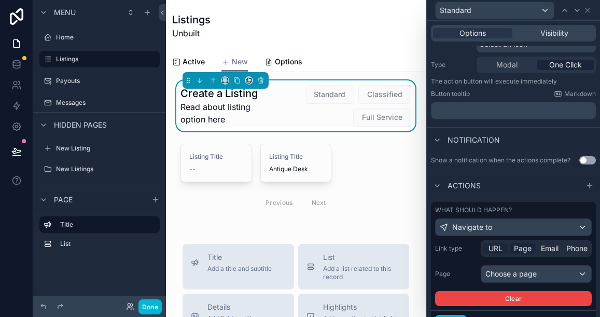
click at [499, 250] on span "URL" at bounding box center [496, 248] width 14 height 10
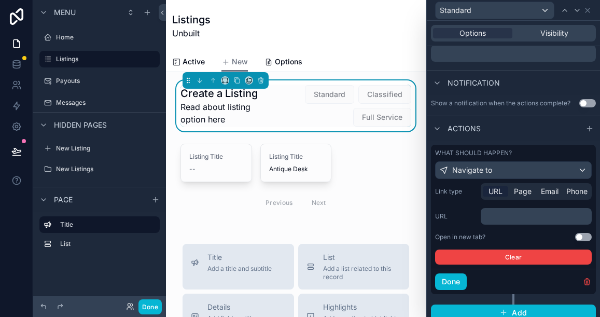
scroll to position [184, 0]
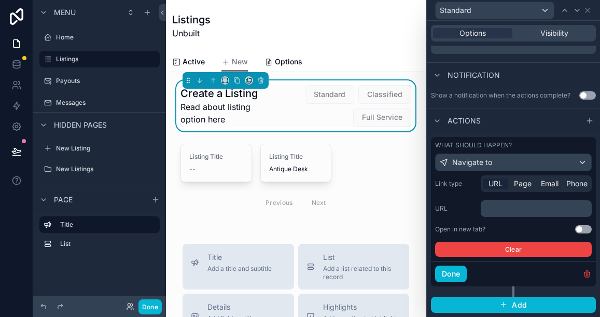
click at [492, 208] on p "﻿" at bounding box center [537, 208] width 105 height 10
click at [493, 209] on p "﻿" at bounding box center [537, 208] width 105 height 10
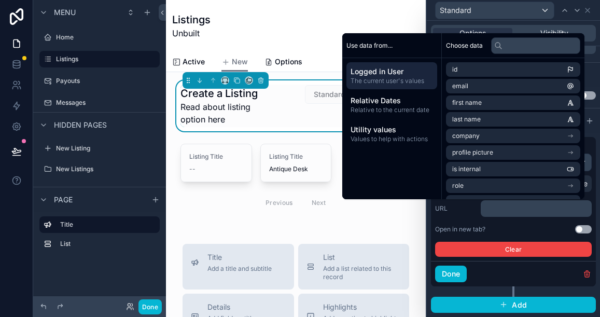
click at [468, 216] on div "URL ﻿" at bounding box center [513, 208] width 157 height 17
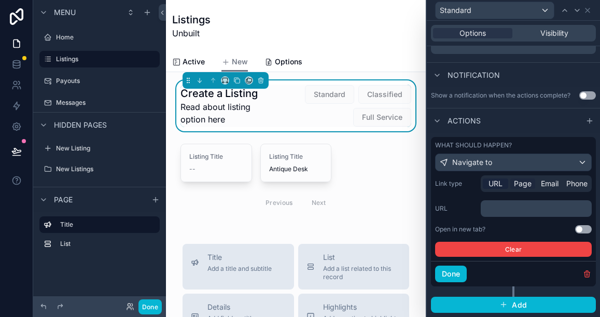
click at [524, 182] on span "Page" at bounding box center [523, 184] width 18 height 10
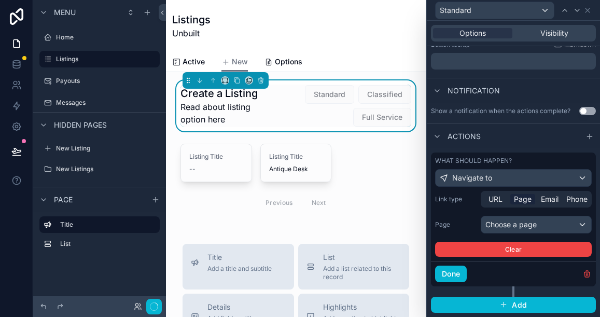
scroll to position [169, 0]
click at [522, 223] on div "Choose a page" at bounding box center [537, 224] width 110 height 17
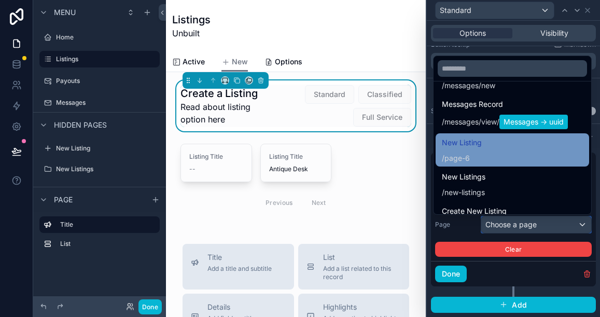
scroll to position [243, 0]
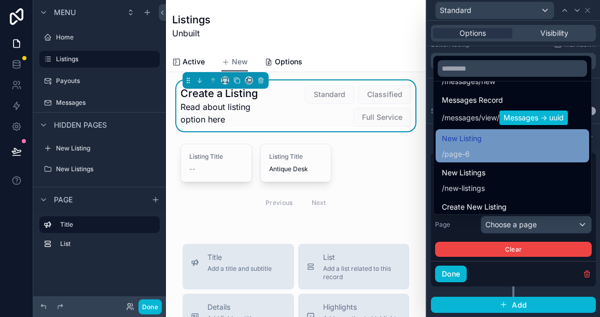
click at [474, 155] on div "/ page-6" at bounding box center [462, 154] width 40 height 10
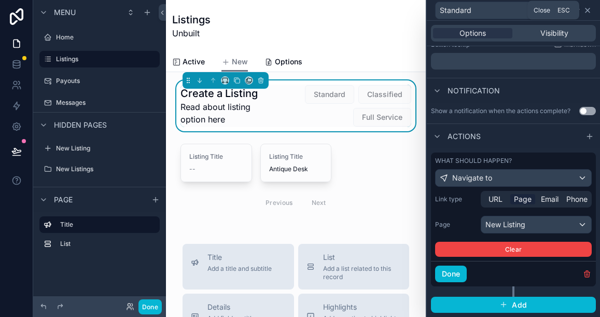
click at [590, 11] on icon at bounding box center [588, 10] width 8 height 8
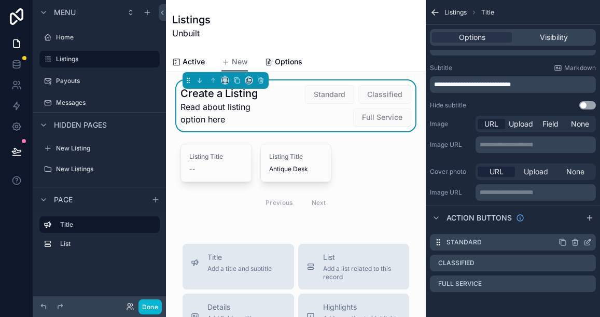
click at [587, 242] on icon "scrollable content" at bounding box center [588, 242] width 8 height 8
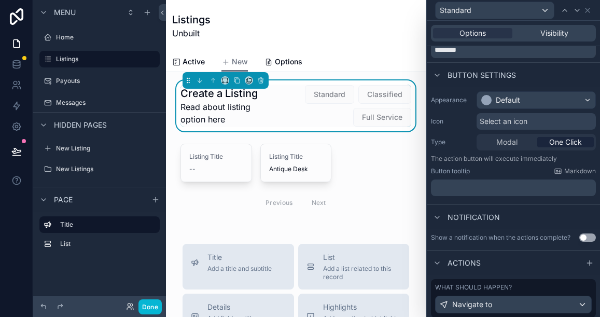
scroll to position [73, 0]
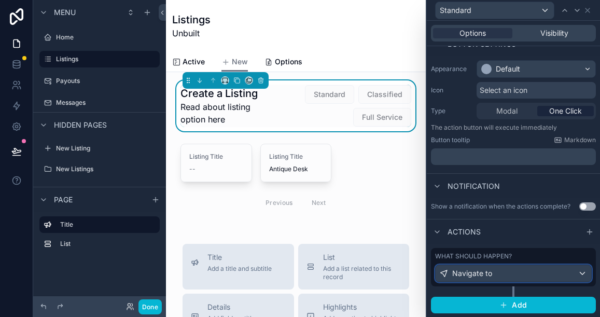
click at [583, 273] on div "Navigate to" at bounding box center [514, 273] width 156 height 17
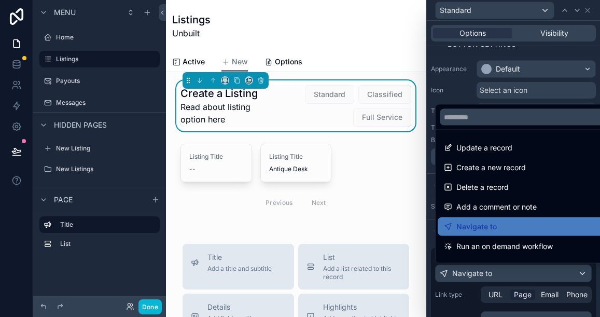
click at [589, 10] on div at bounding box center [513, 158] width 173 height 317
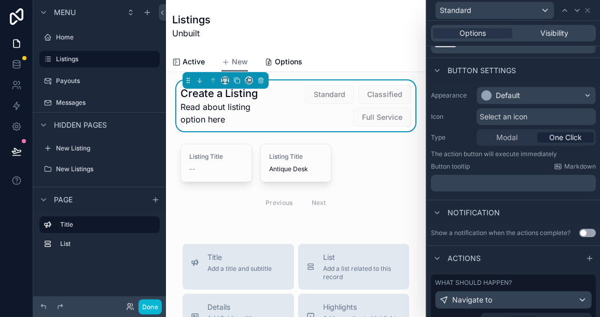
scroll to position [27, 0]
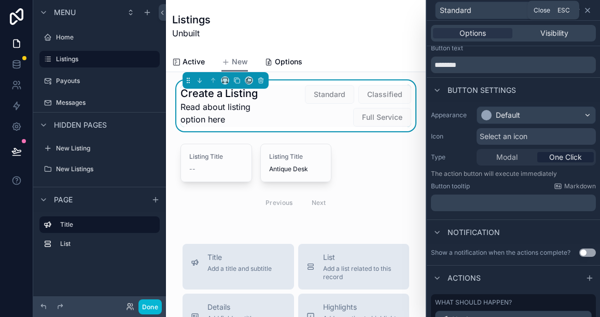
click at [588, 14] on icon at bounding box center [588, 10] width 8 height 8
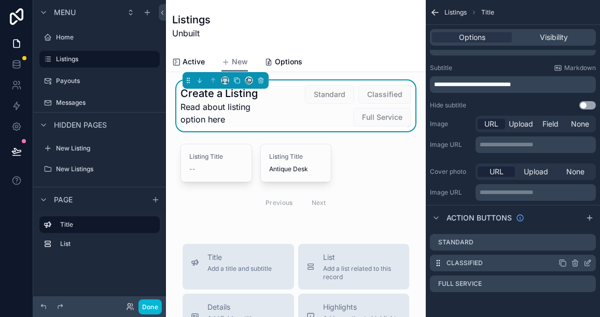
click at [587, 264] on icon "scrollable content" at bounding box center [589, 262] width 4 height 4
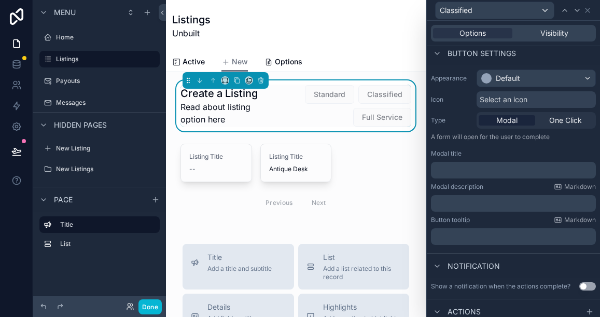
scroll to position [89, 0]
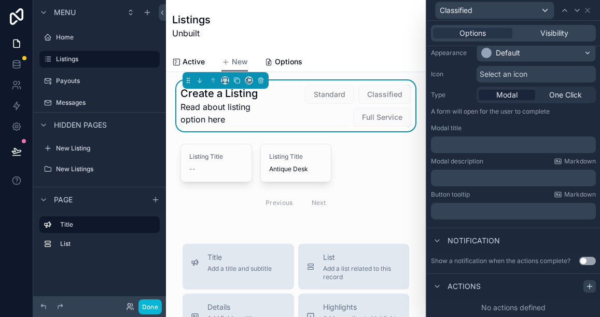
click at [590, 285] on icon at bounding box center [590, 286] width 0 height 5
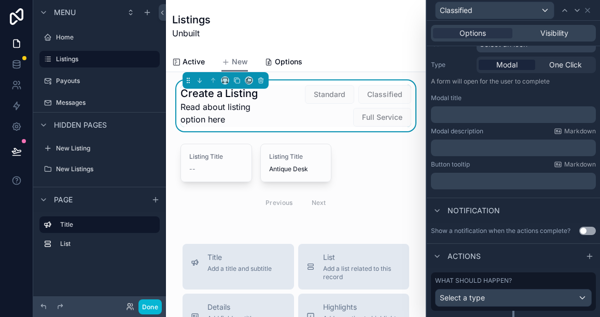
scroll to position [144, 0]
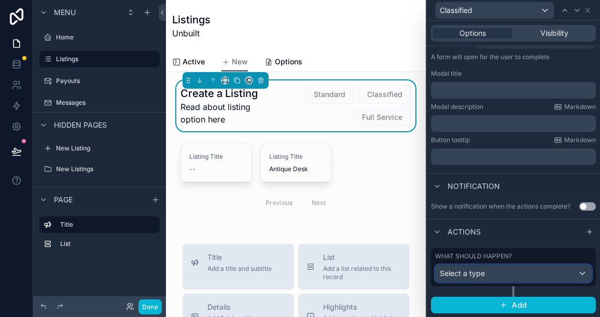
click at [536, 274] on div "Select a type" at bounding box center [514, 273] width 156 height 17
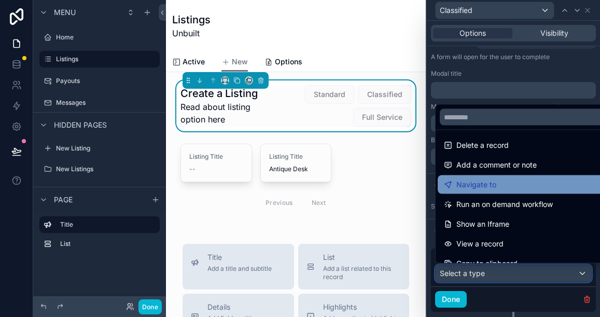
scroll to position [41, 0]
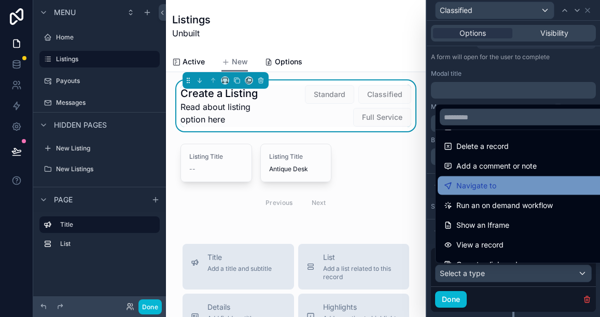
click at [505, 184] on div "Navigate to" at bounding box center [525, 186] width 163 height 12
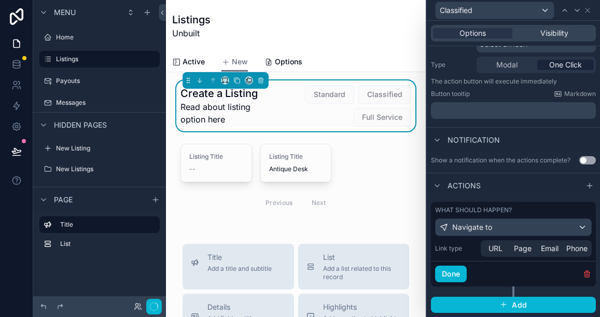
scroll to position [119, 0]
click at [521, 250] on span "Page" at bounding box center [523, 248] width 18 height 10
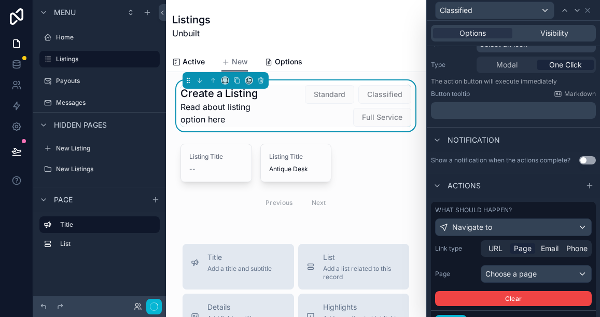
scroll to position [144, 0]
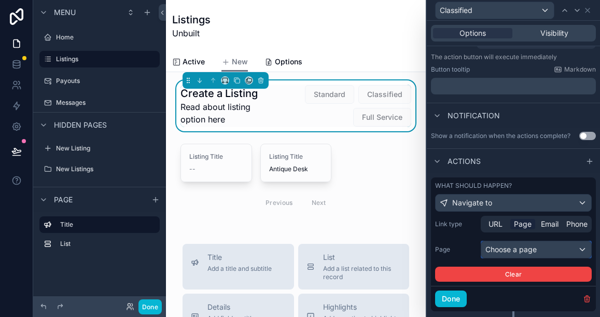
click at [524, 249] on div "Choose a page" at bounding box center [537, 249] width 110 height 17
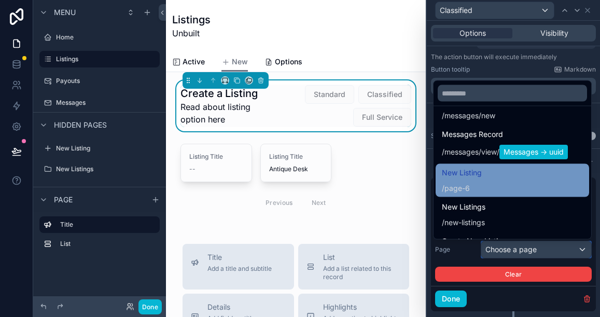
scroll to position [249, 0]
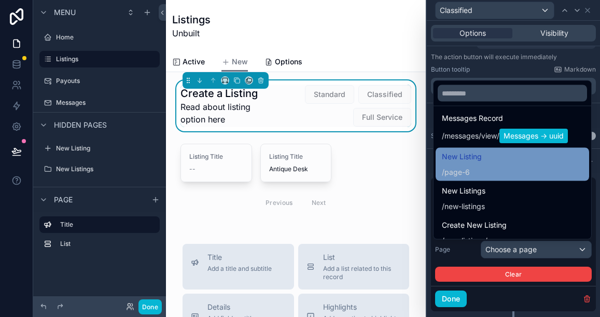
click at [469, 169] on div "/ page-6" at bounding box center [462, 173] width 40 height 10
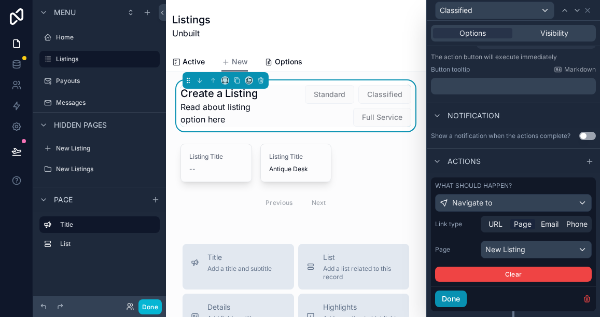
click at [457, 297] on button "Done" at bounding box center [451, 299] width 32 height 17
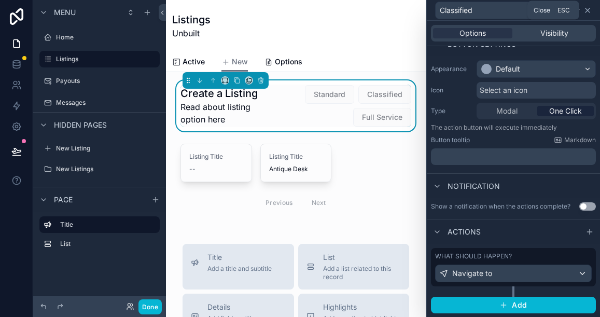
click at [588, 9] on icon at bounding box center [588, 10] width 4 height 4
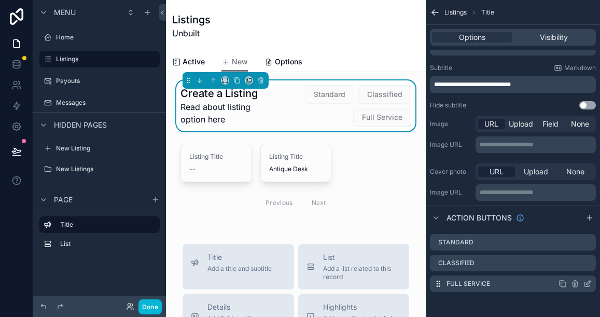
click at [587, 285] on icon "scrollable content" at bounding box center [589, 283] width 4 height 4
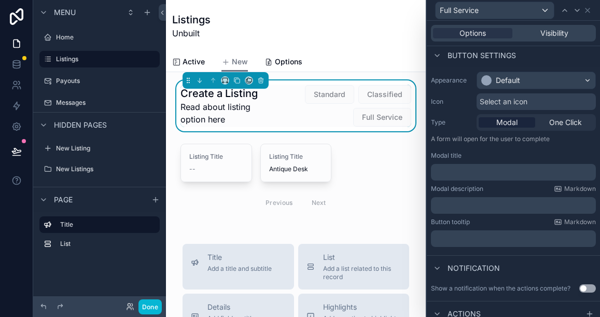
scroll to position [89, 0]
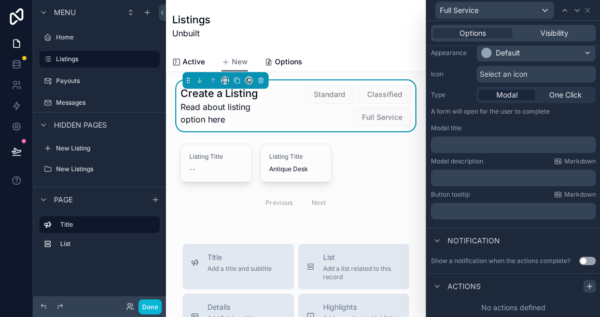
click at [589, 284] on icon at bounding box center [590, 286] width 8 height 8
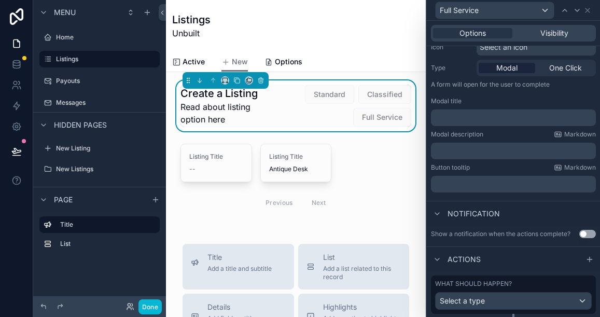
scroll to position [144, 0]
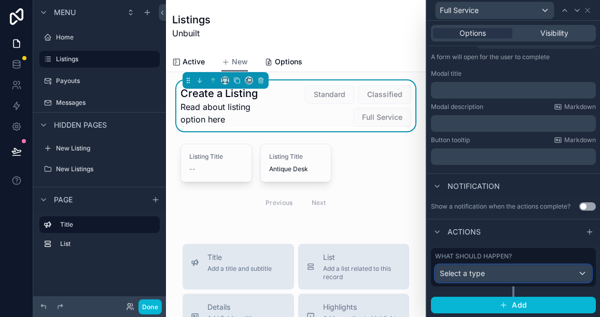
click at [523, 277] on div "Select a type" at bounding box center [514, 273] width 156 height 17
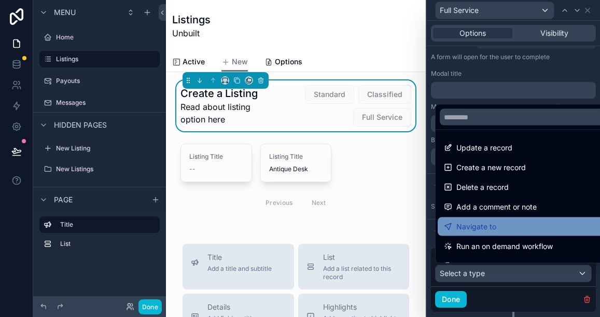
click at [512, 235] on div "Navigate to" at bounding box center [525, 226] width 175 height 19
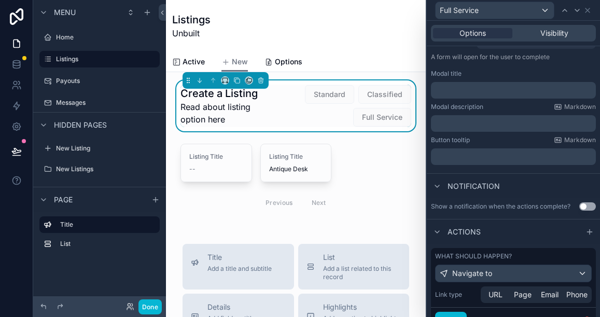
scroll to position [119, 0]
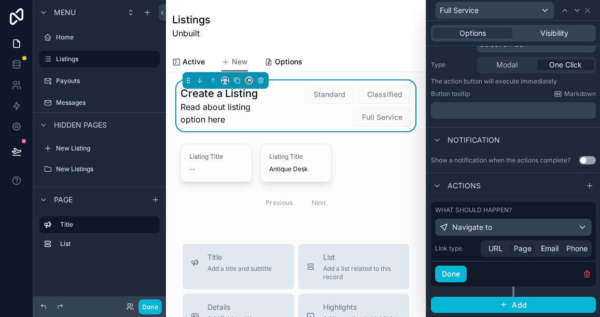
click at [522, 246] on span "Page" at bounding box center [523, 248] width 18 height 10
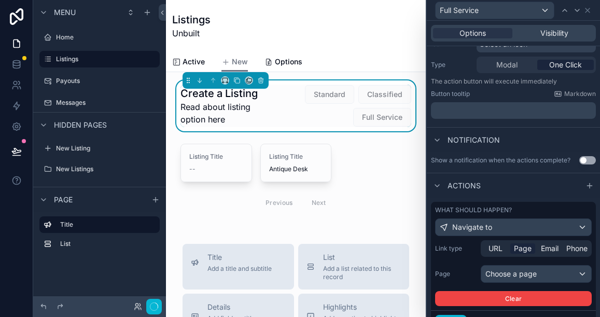
scroll to position [144, 0]
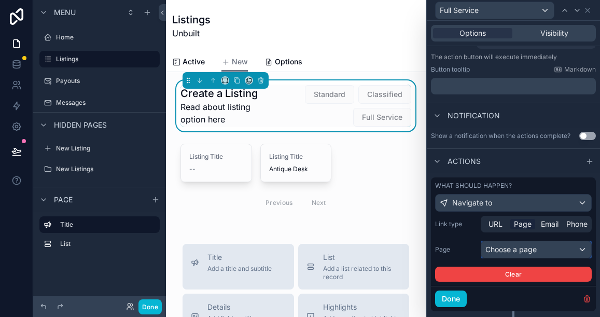
click at [519, 249] on div "Choose a page" at bounding box center [537, 249] width 110 height 17
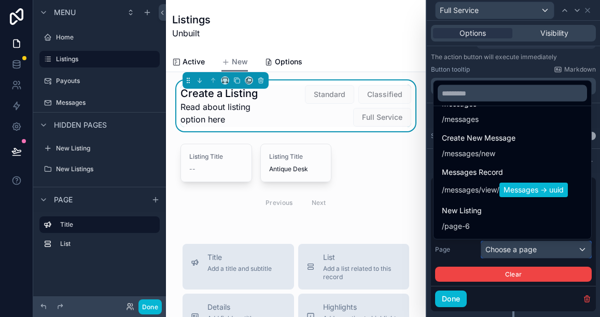
scroll to position [211, 0]
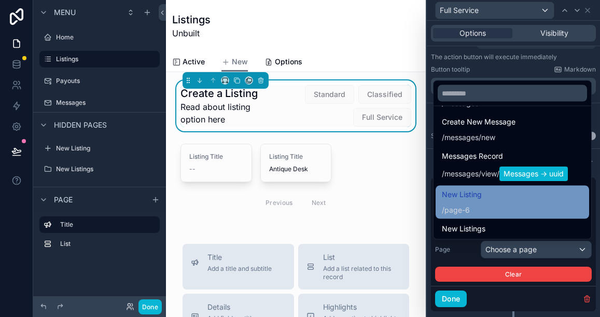
click at [472, 204] on span "/ page-6" at bounding box center [462, 209] width 40 height 12
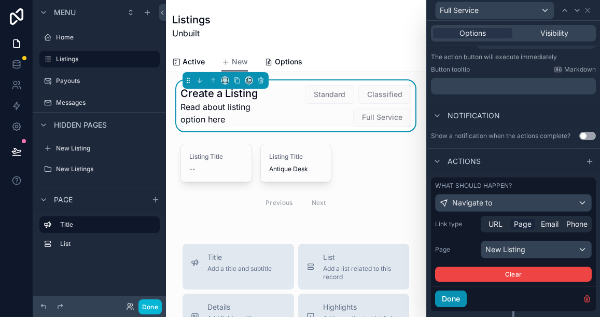
click at [455, 297] on button "Done" at bounding box center [451, 299] width 32 height 17
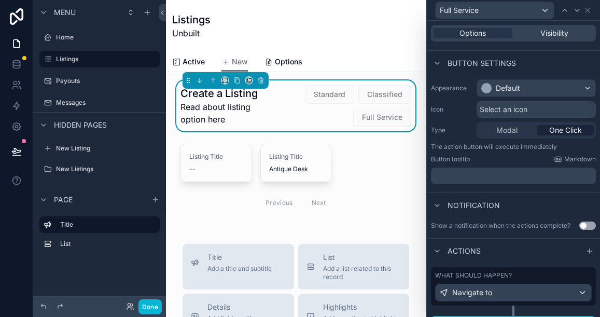
scroll to position [73, 0]
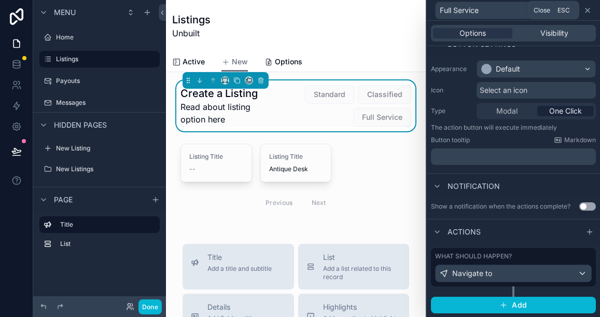
click at [586, 10] on icon at bounding box center [588, 10] width 8 height 8
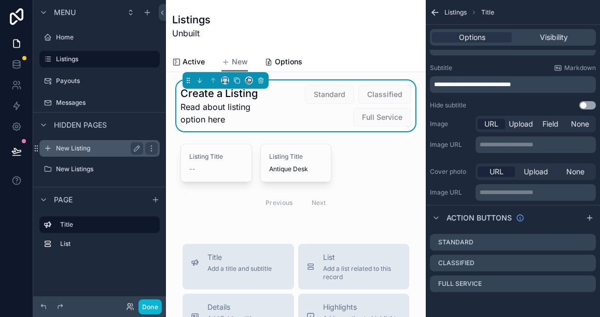
click at [90, 150] on label "New Listing" at bounding box center [97, 148] width 83 height 8
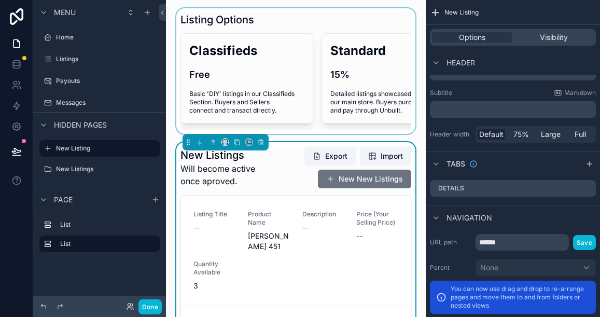
click at [310, 111] on div "scrollable content" at bounding box center [295, 71] width 243 height 126
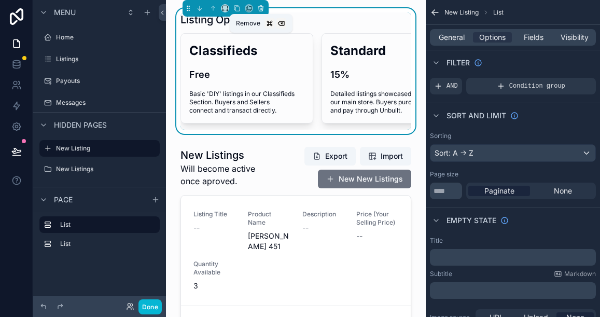
click at [262, 10] on icon "scrollable content" at bounding box center [260, 8] width 7 height 7
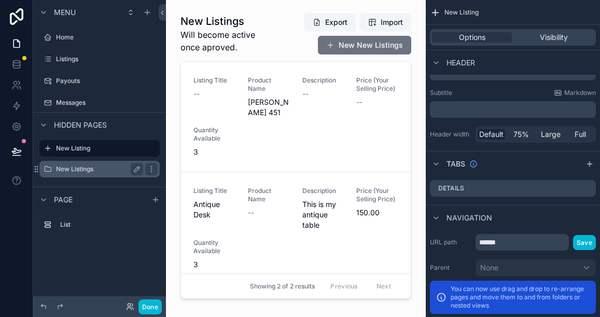
click at [65, 172] on label "New Listings" at bounding box center [97, 169] width 83 height 8
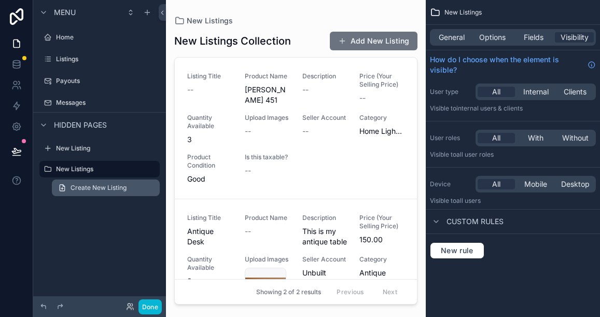
click at [90, 185] on span "Create New Listing" at bounding box center [99, 188] width 56 height 8
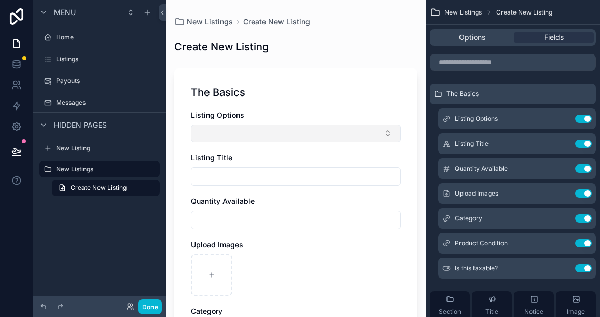
click at [259, 132] on button "Select Button" at bounding box center [296, 134] width 210 height 18
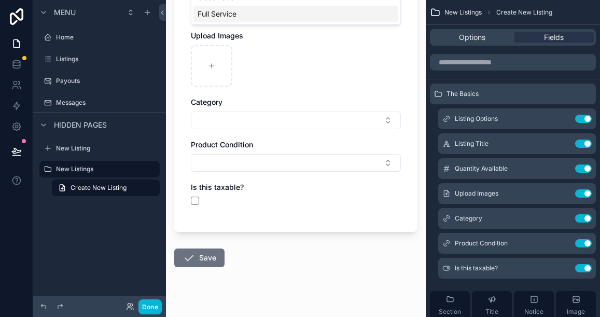
scroll to position [210, 0]
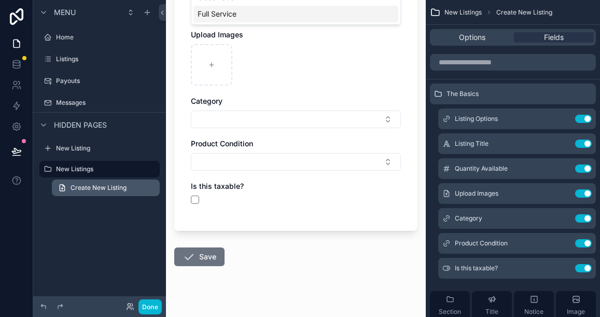
click at [116, 187] on span "Create New Listing" at bounding box center [99, 188] width 56 height 8
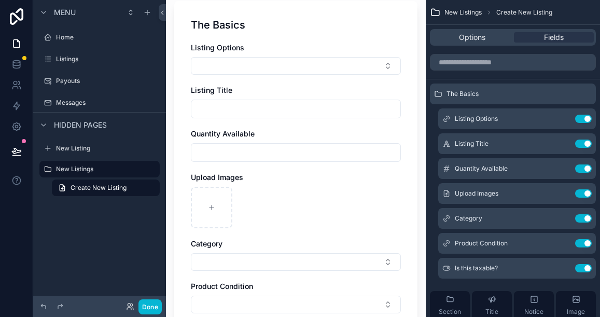
scroll to position [0, 0]
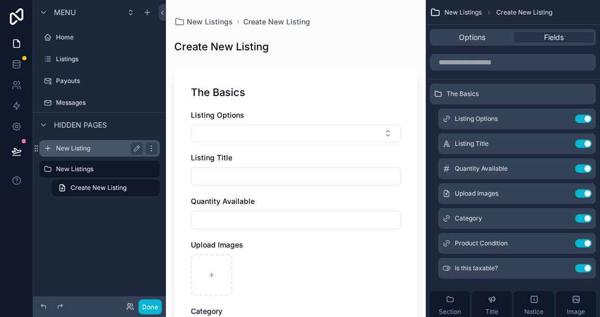
click at [92, 149] on label "New Listing" at bounding box center [97, 148] width 83 height 8
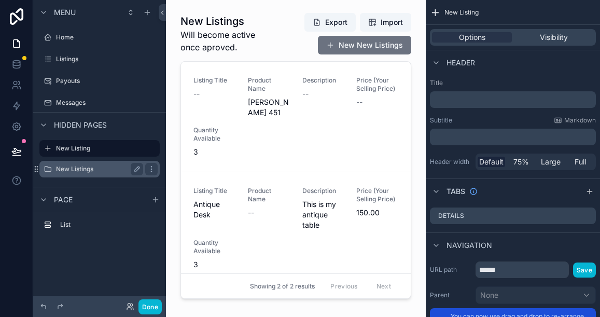
click at [104, 170] on label "New Listings" at bounding box center [97, 169] width 83 height 8
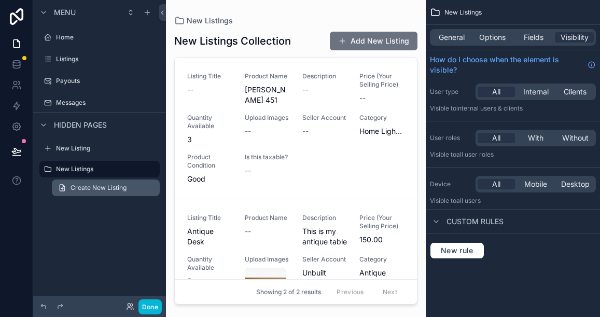
click at [100, 185] on span "Create New Listing" at bounding box center [99, 188] width 56 height 8
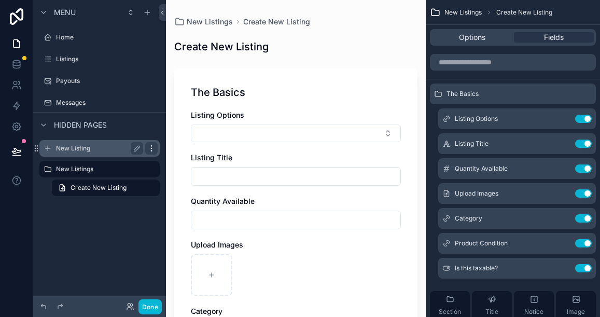
click at [150, 147] on icon "scrollable content" at bounding box center [151, 148] width 8 height 8
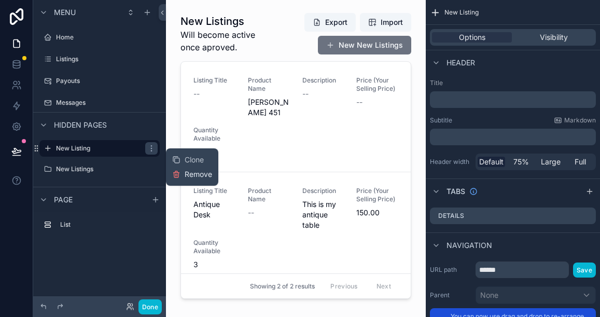
click at [176, 173] on icon at bounding box center [177, 173] width 6 height 0
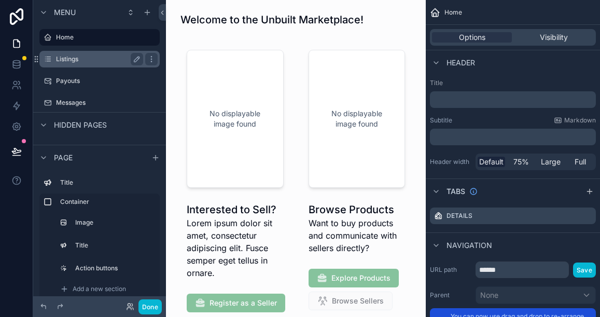
click at [86, 63] on label "Listings" at bounding box center [97, 59] width 83 height 8
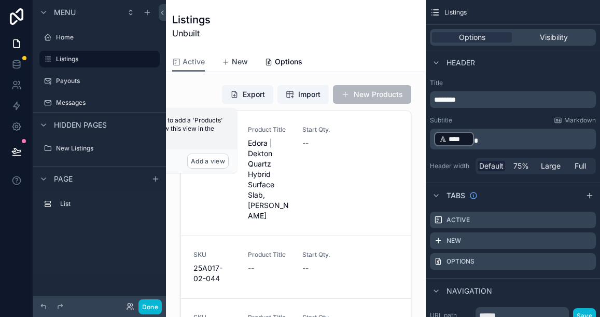
click at [239, 63] on span "New" at bounding box center [240, 62] width 16 height 10
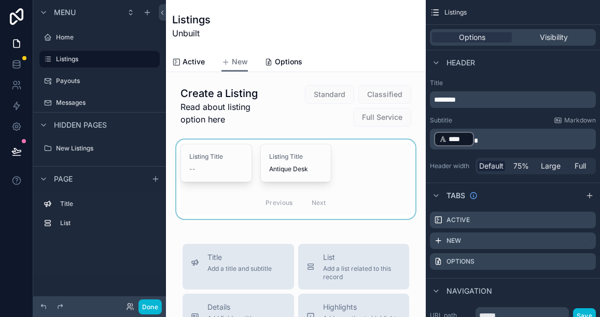
click at [246, 192] on div "scrollable content" at bounding box center [295, 179] width 243 height 79
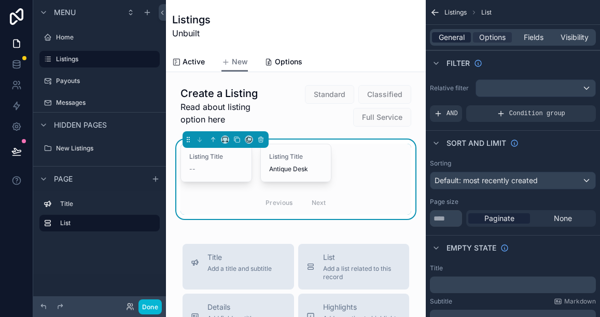
click at [455, 37] on span "General" at bounding box center [452, 37] width 26 height 10
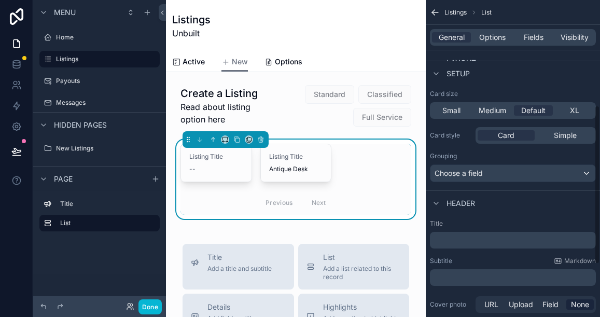
scroll to position [210, 0]
click at [448, 237] on p "﻿" at bounding box center [514, 239] width 160 height 10
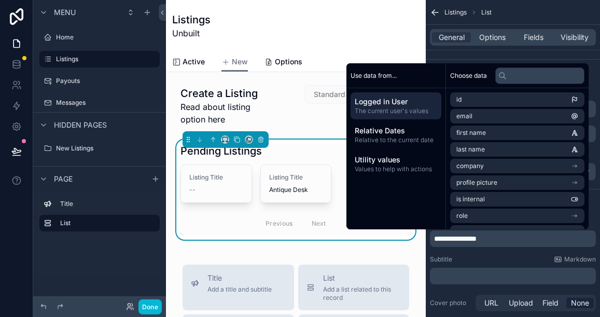
click at [448, 275] on p "﻿" at bounding box center [514, 276] width 160 height 10
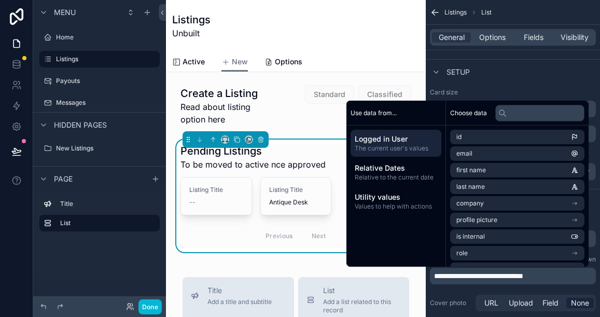
click at [513, 278] on span "**********" at bounding box center [478, 275] width 89 height 7
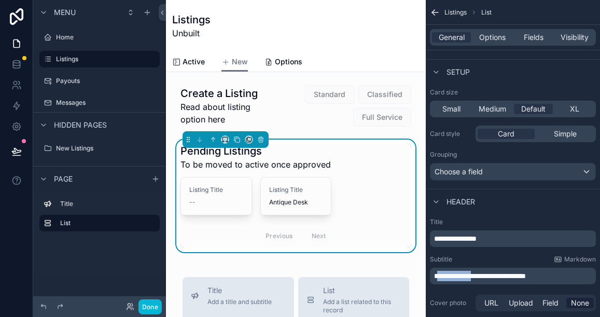
drag, startPoint x: 437, startPoint y: 276, endPoint x: 488, endPoint y: 275, distance: 51.4
click at [488, 275] on span "**********" at bounding box center [480, 275] width 92 height 7
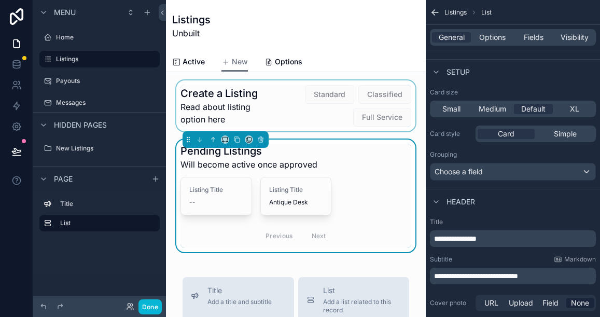
click at [328, 117] on div "scrollable content" at bounding box center [295, 105] width 243 height 51
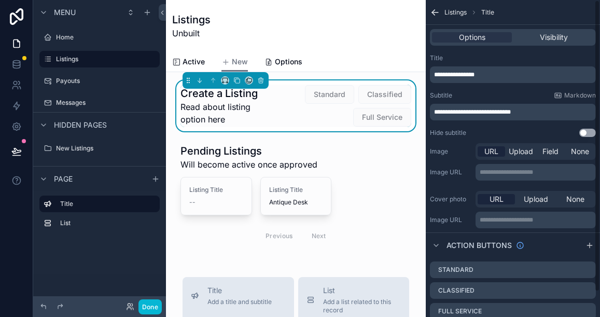
scroll to position [28, 0]
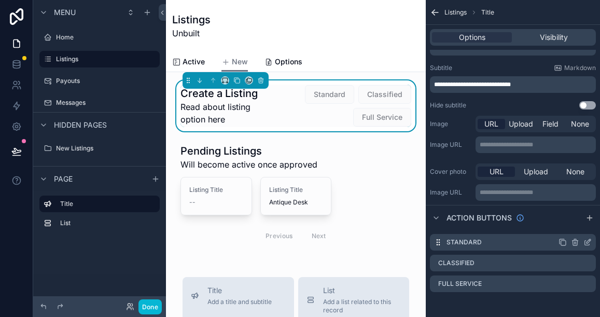
click at [589, 242] on icon "scrollable content" at bounding box center [589, 241] width 4 height 4
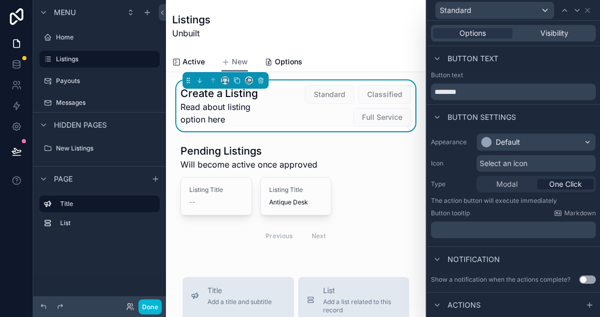
click at [466, 232] on p "﻿" at bounding box center [514, 230] width 159 height 10
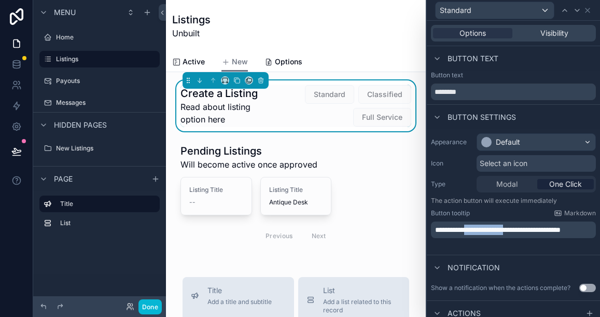
drag, startPoint x: 472, startPoint y: 228, endPoint x: 522, endPoint y: 225, distance: 50.5
click at [522, 226] on span "**********" at bounding box center [498, 229] width 126 height 7
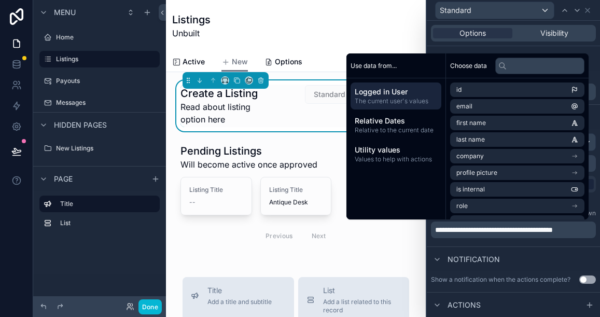
click at [519, 242] on div "**********" at bounding box center [513, 187] width 173 height 117
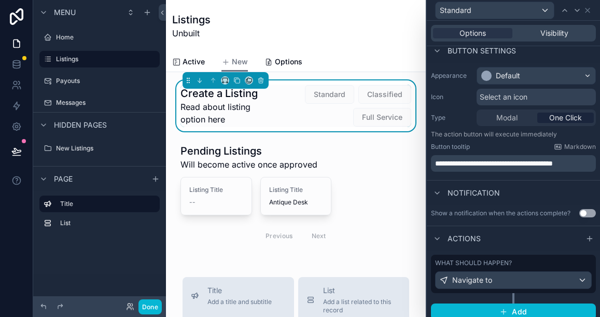
scroll to position [73, 0]
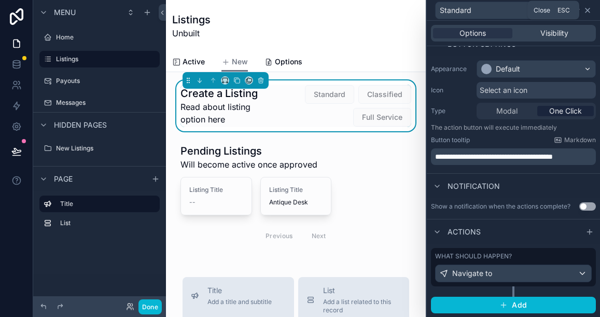
click at [589, 8] on icon at bounding box center [588, 10] width 8 height 8
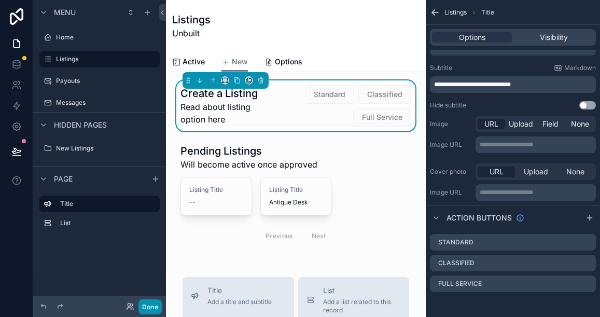
click at [146, 307] on button "Done" at bounding box center [150, 306] width 23 height 15
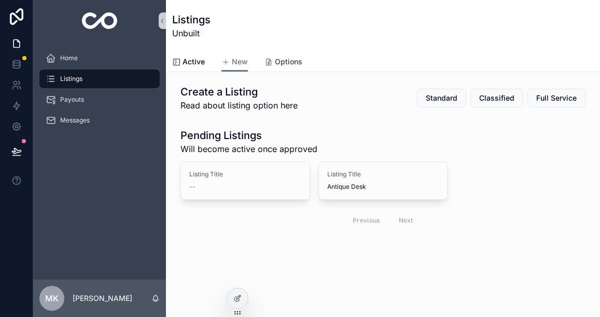
click at [291, 61] on span "Options" at bounding box center [289, 62] width 28 height 10
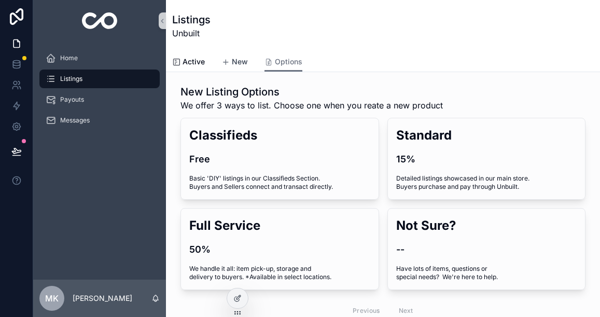
click at [239, 62] on span "New" at bounding box center [240, 62] width 16 height 10
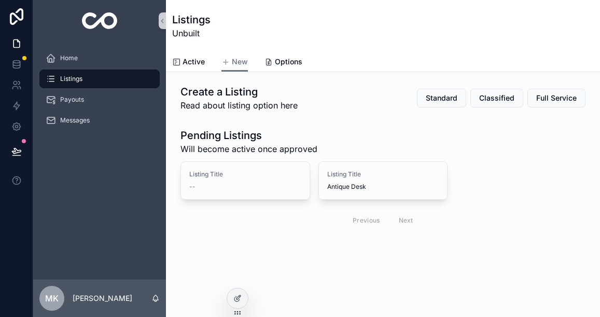
click at [394, 99] on div "Create a Listing Read about listing option here Standard Classified Full Service" at bounding box center [383, 98] width 405 height 27
click at [268, 109] on span "Read about listing option here" at bounding box center [239, 105] width 117 height 12
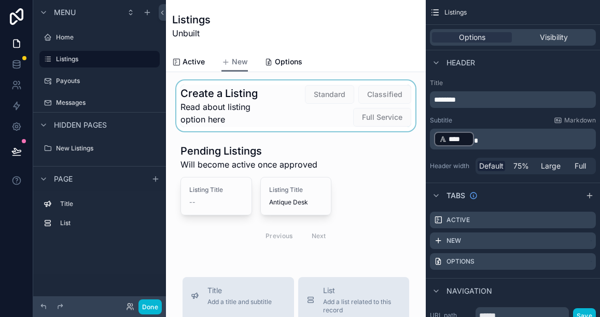
click at [321, 117] on div "scrollable content" at bounding box center [295, 105] width 243 height 51
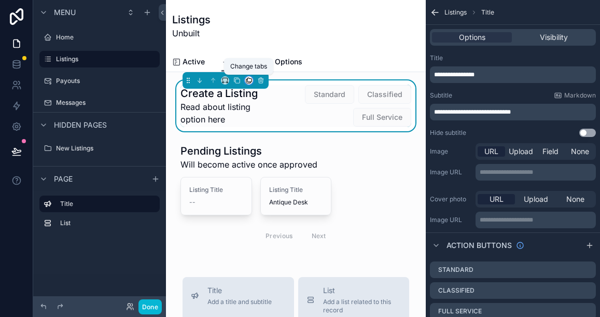
click at [249, 83] on icon "scrollable content" at bounding box center [248, 81] width 4 height 4
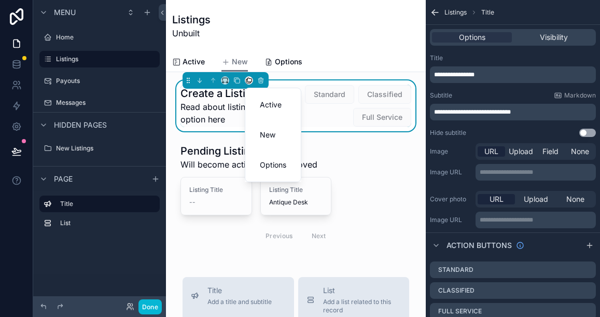
click at [236, 82] on div "scrollable content" at bounding box center [300, 158] width 600 height 317
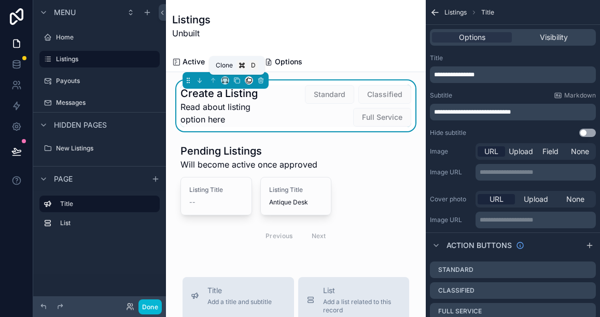
click at [236, 82] on icon "scrollable content" at bounding box center [237, 80] width 7 height 7
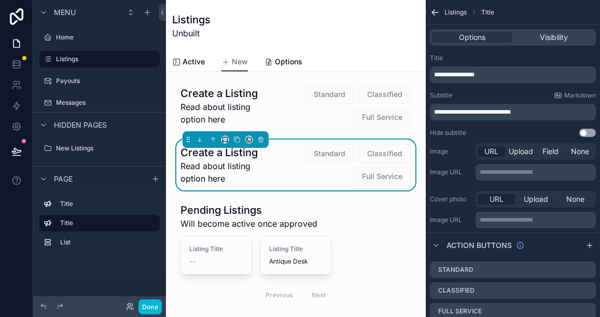
click at [309, 169] on div "Standard Classified Full Service" at bounding box center [342, 165] width 140 height 43
drag, startPoint x: 488, startPoint y: 74, endPoint x: 433, endPoint y: 75, distance: 55.0
click at [433, 75] on div "**********" at bounding box center [513, 74] width 166 height 17
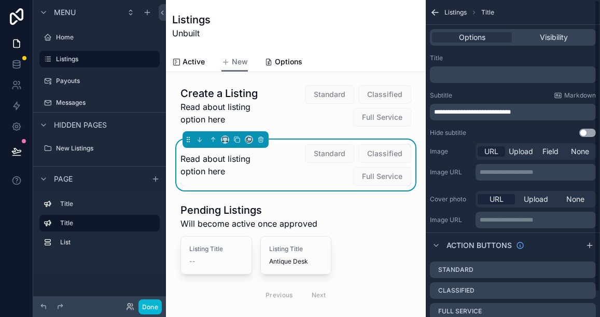
drag, startPoint x: 527, startPoint y: 112, endPoint x: 437, endPoint y: 113, distance: 89.8
drag, startPoint x: 529, startPoint y: 111, endPoint x: 435, endPoint y: 111, distance: 93.9
click at [434, 111] on p "**********" at bounding box center [514, 112] width 160 height 8
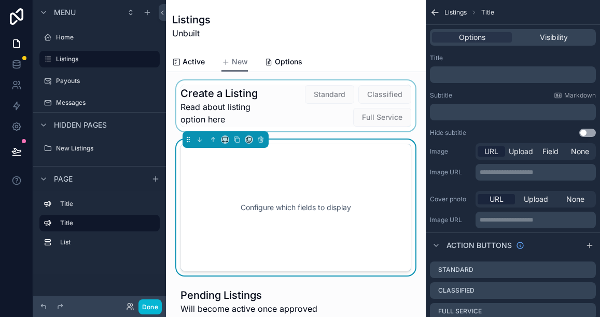
click at [317, 119] on div "scrollable content" at bounding box center [295, 105] width 243 height 51
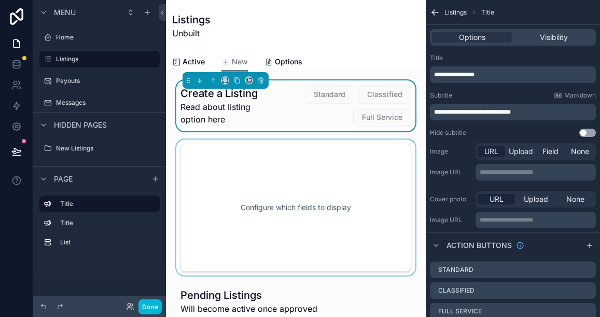
click at [296, 205] on div "scrollable content" at bounding box center [295, 208] width 243 height 136
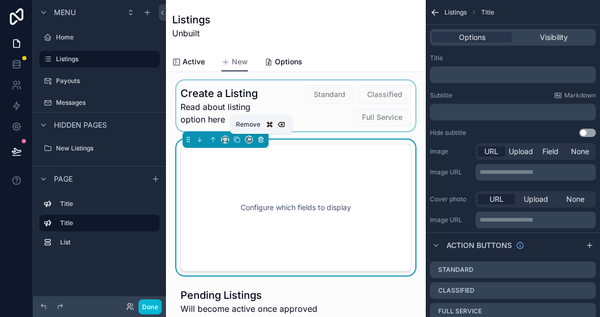
click at [262, 141] on icon "scrollable content" at bounding box center [260, 139] width 7 height 7
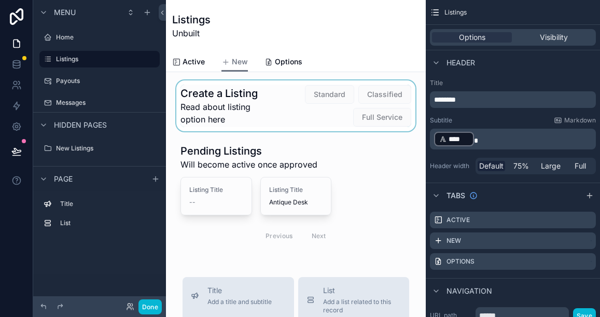
click at [253, 112] on div "scrollable content" at bounding box center [295, 105] width 243 height 51
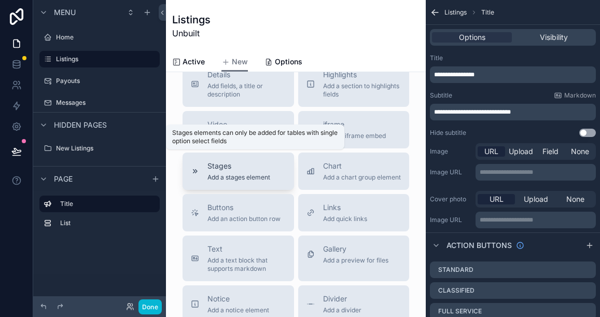
scroll to position [268, 0]
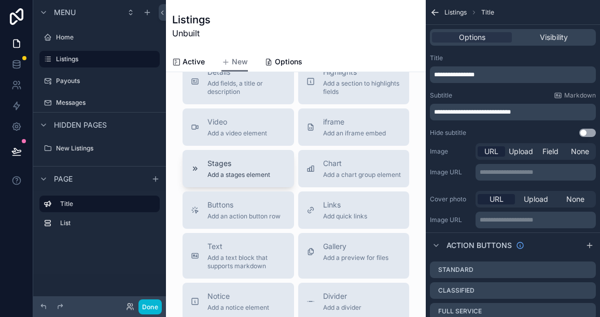
click at [248, 221] on span "Add an action button row" at bounding box center [244, 216] width 73 height 8
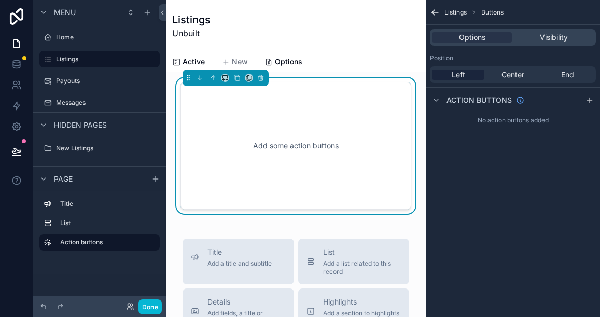
scroll to position [170, 0]
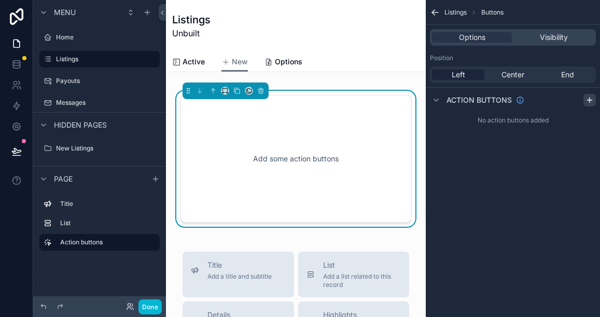
click at [587, 99] on icon "scrollable content" at bounding box center [590, 100] width 8 height 8
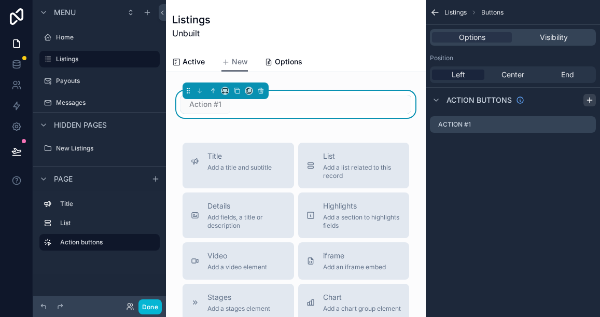
click at [587, 99] on icon "scrollable content" at bounding box center [590, 100] width 8 height 8
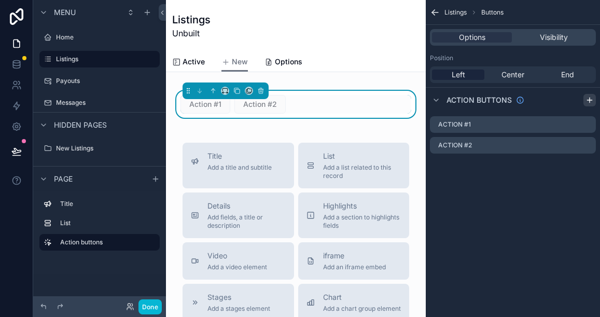
click at [587, 99] on icon "scrollable content" at bounding box center [590, 100] width 8 height 8
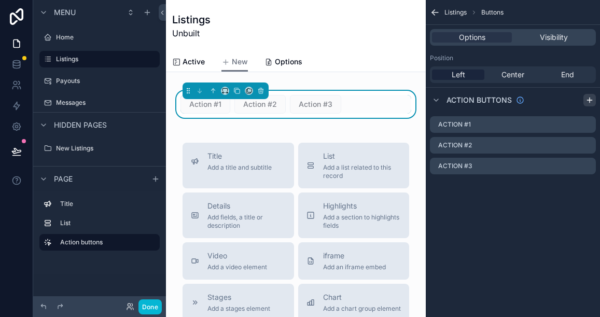
click at [587, 99] on icon "scrollable content" at bounding box center [590, 100] width 8 height 8
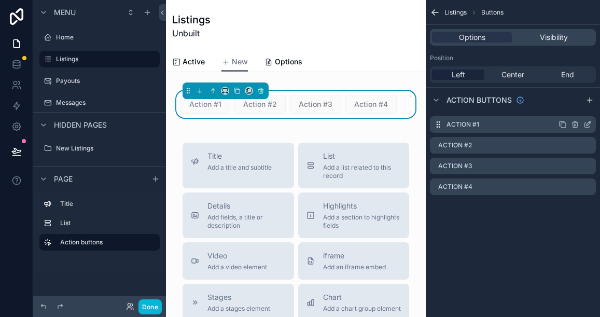
click at [587, 122] on icon "scrollable content" at bounding box center [588, 124] width 8 height 8
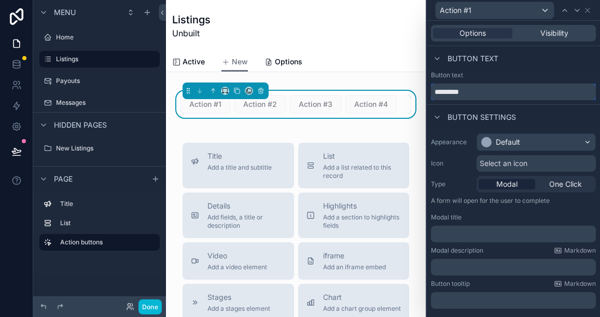
drag, startPoint x: 480, startPoint y: 94, endPoint x: 436, endPoint y: 92, distance: 44.2
click at [436, 92] on input "*********" at bounding box center [513, 92] width 165 height 17
type input "**********"
click at [468, 230] on p "﻿" at bounding box center [514, 234] width 159 height 10
click at [488, 232] on span "**********" at bounding box center [488, 233] width 107 height 7
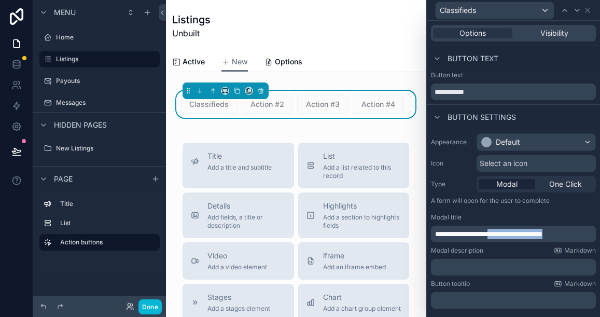
drag, startPoint x: 509, startPoint y: 235, endPoint x: 580, endPoint y: 231, distance: 71.2
click at [580, 231] on p "**********" at bounding box center [514, 234] width 159 height 10
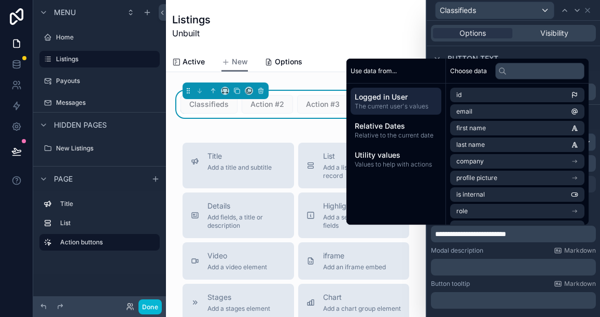
click at [467, 234] on span "**********" at bounding box center [470, 233] width 71 height 7
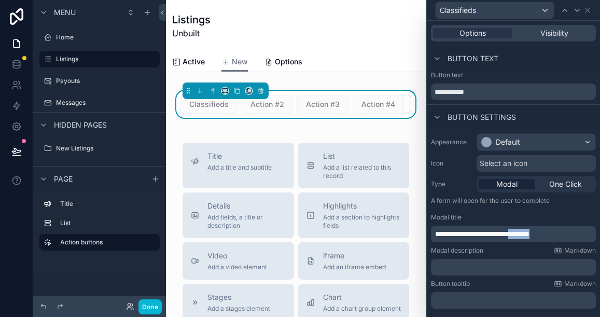
drag, startPoint x: 533, startPoint y: 233, endPoint x: 557, endPoint y: 235, distance: 23.9
click at [557, 235] on p "**********" at bounding box center [514, 234] width 159 height 10
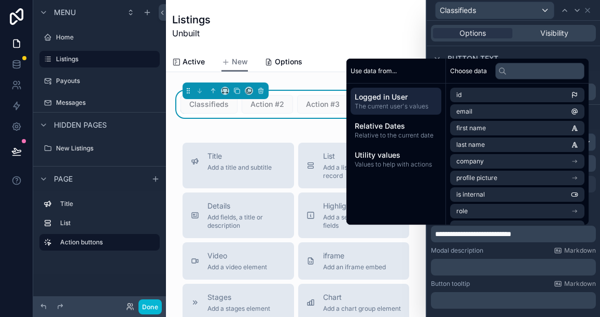
click at [466, 235] on span "**********" at bounding box center [473, 233] width 76 height 7
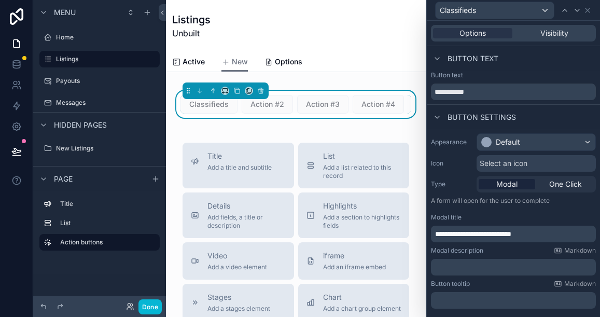
click at [538, 234] on p "**********" at bounding box center [514, 234] width 159 height 10
drag, startPoint x: 541, startPoint y: 234, endPoint x: 431, endPoint y: 235, distance: 109.5
click at [433, 236] on div "**********" at bounding box center [513, 234] width 165 height 17
click at [455, 296] on p "﻿" at bounding box center [514, 300] width 159 height 10
click at [287, 125] on div "Create a Listing Read about listing option here Standard Classified Full Servic…" at bounding box center [296, 265] width 260 height 726
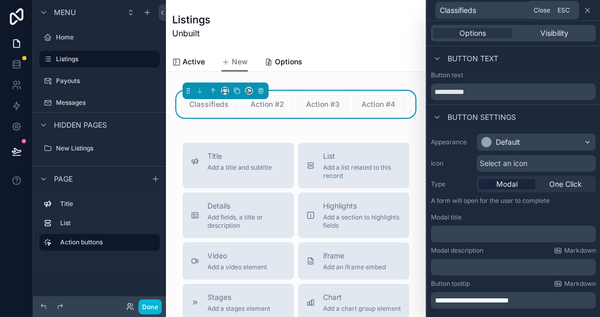
click at [585, 10] on icon at bounding box center [588, 10] width 8 height 8
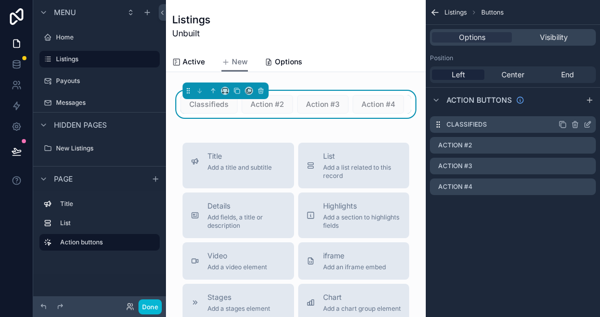
click at [585, 123] on icon "scrollable content" at bounding box center [588, 124] width 8 height 8
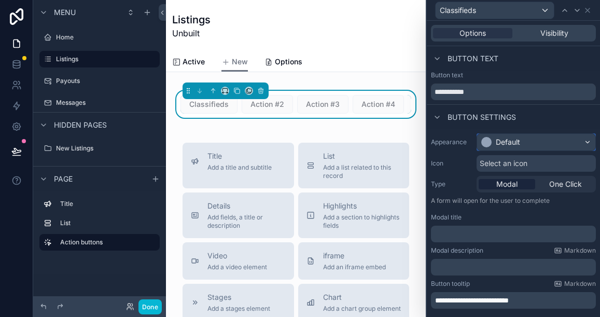
click at [556, 142] on div "Default" at bounding box center [536, 142] width 118 height 17
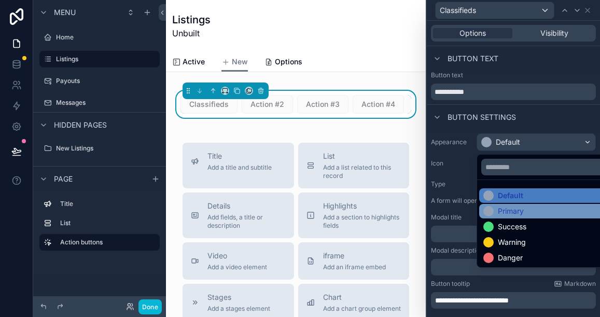
click at [502, 206] on div "Primary" at bounding box center [511, 211] width 26 height 10
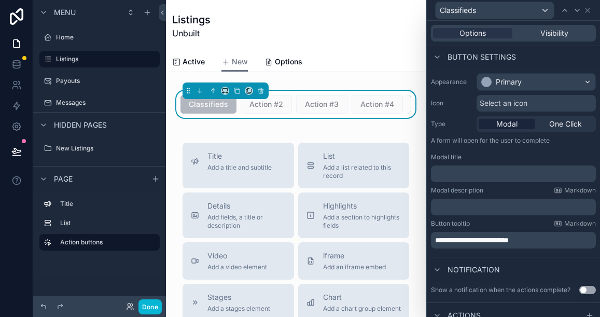
scroll to position [89, 0]
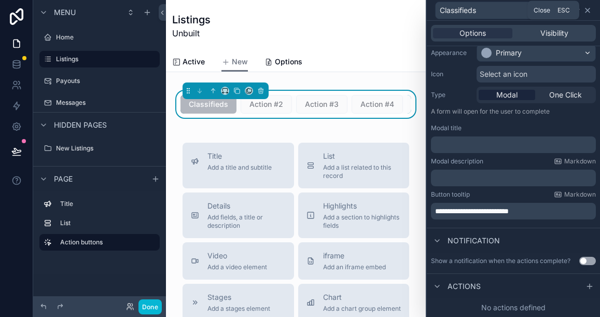
click at [590, 11] on icon at bounding box center [588, 10] width 8 height 8
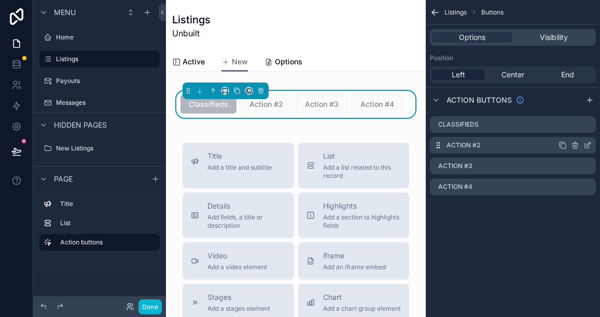
click at [587, 145] on icon "scrollable content" at bounding box center [589, 144] width 4 height 4
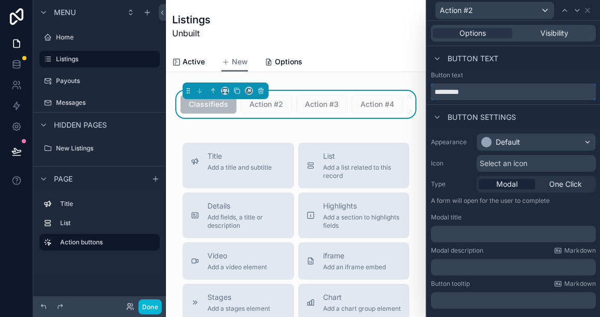
drag, startPoint x: 477, startPoint y: 92, endPoint x: 434, endPoint y: 91, distance: 42.6
click at [434, 91] on input "*********" at bounding box center [513, 92] width 165 height 17
type input "********"
click at [509, 145] on div "Default" at bounding box center [508, 142] width 24 height 10
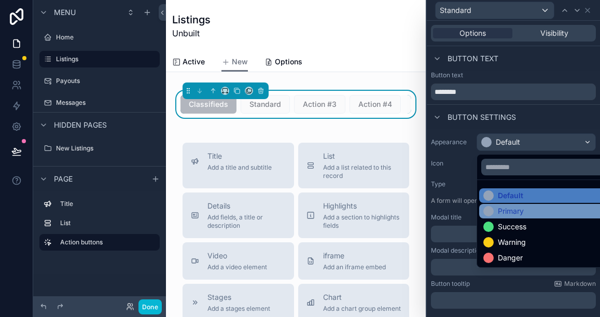
click at [499, 211] on div "Primary" at bounding box center [511, 211] width 26 height 10
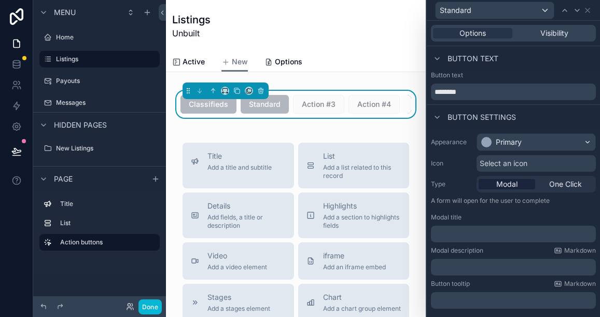
click at [456, 300] on p "﻿" at bounding box center [514, 300] width 159 height 10
click at [512, 300] on span "**********" at bounding box center [473, 300] width 76 height 7
click at [542, 300] on p "**********" at bounding box center [514, 300] width 159 height 10
click at [510, 304] on span "**********" at bounding box center [492, 300] width 115 height 7
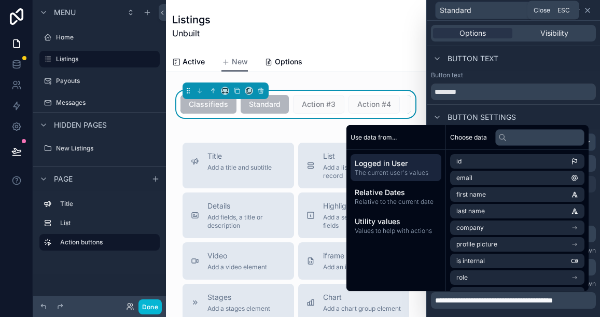
click at [588, 9] on icon at bounding box center [588, 10] width 8 height 8
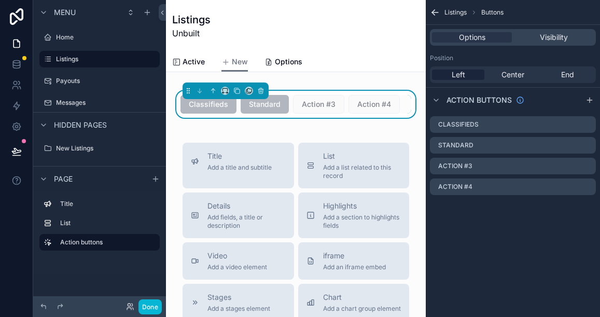
click at [309, 132] on div "Create a Listing Read about listing option here Standard Classified Full Servic…" at bounding box center [296, 265] width 260 height 726
click at [587, 163] on icon "scrollable content" at bounding box center [588, 166] width 8 height 8
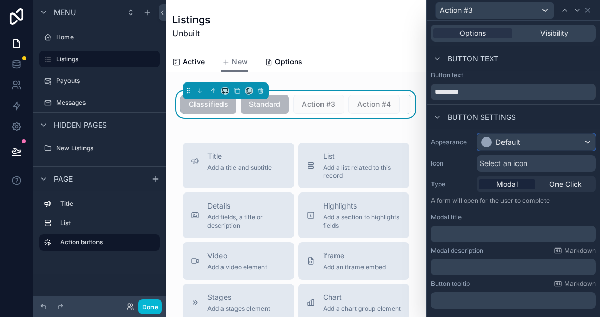
click at [516, 138] on div "Default" at bounding box center [508, 142] width 24 height 10
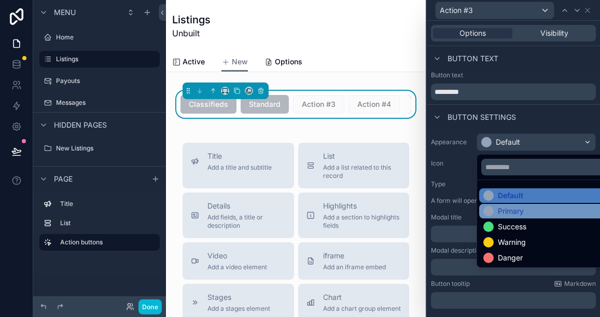
click at [500, 215] on div "Primary" at bounding box center [511, 211] width 26 height 10
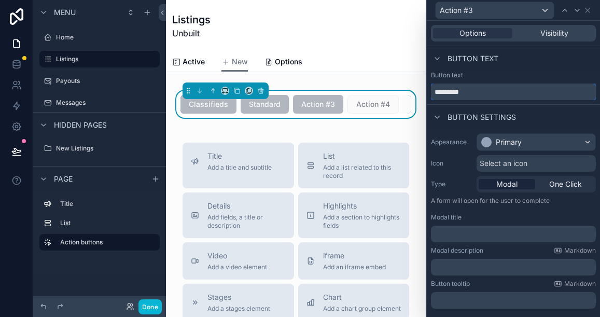
drag, startPoint x: 470, startPoint y: 91, endPoint x: 436, endPoint y: 91, distance: 34.2
click at [436, 91] on input "*********" at bounding box center [513, 92] width 165 height 17
type input "**********"
click at [448, 296] on p "﻿" at bounding box center [514, 300] width 159 height 10
drag, startPoint x: 544, startPoint y: 303, endPoint x: 553, endPoint y: 301, distance: 8.9
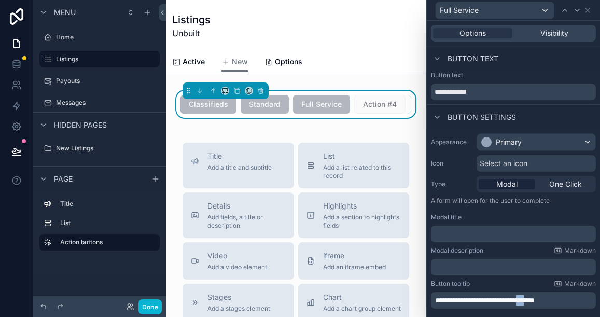
click at [535, 301] on span "**********" at bounding box center [485, 300] width 100 height 7
click at [581, 303] on p "**********" at bounding box center [514, 300] width 159 height 10
drag, startPoint x: 544, startPoint y: 300, endPoint x: 557, endPoint y: 300, distance: 12.5
click at [538, 300] on span "**********" at bounding box center [486, 300] width 102 height 7
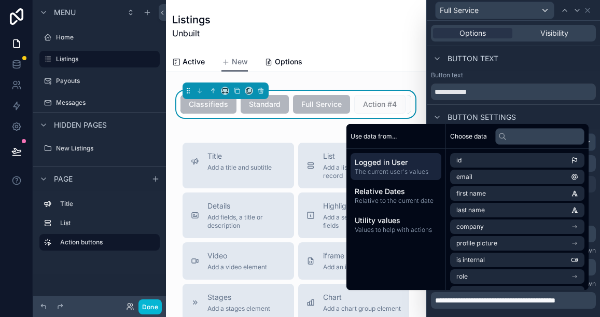
click at [532, 108] on div "Button settings" at bounding box center [513, 116] width 173 height 25
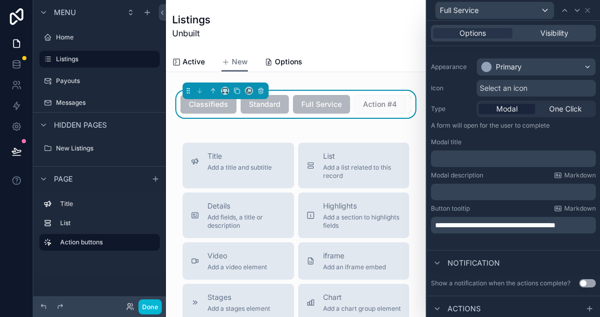
scroll to position [98, 0]
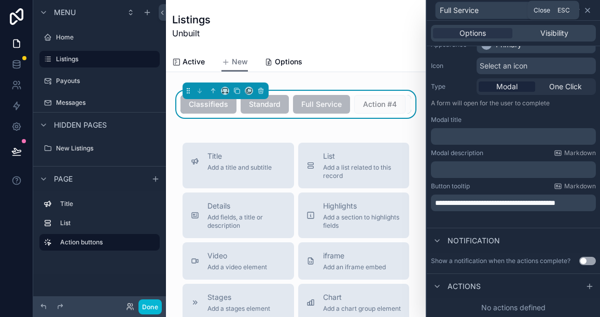
click at [587, 7] on icon at bounding box center [588, 10] width 8 height 8
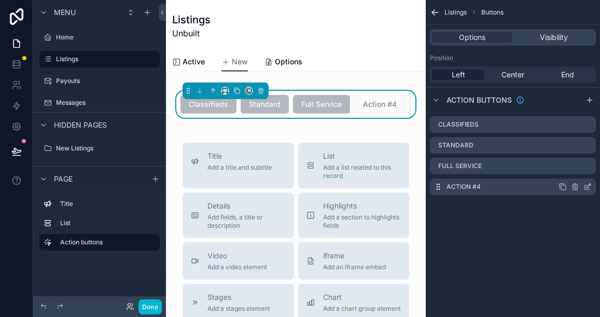
click at [586, 185] on icon "scrollable content" at bounding box center [588, 187] width 8 height 8
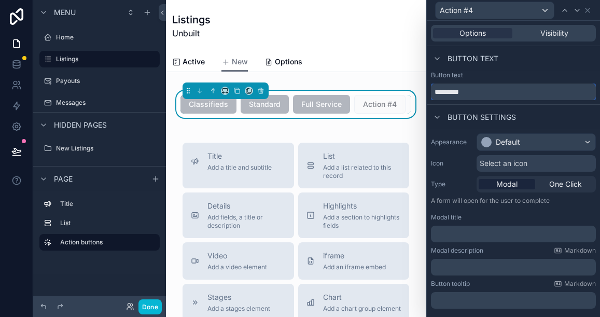
drag, startPoint x: 469, startPoint y: 91, endPoint x: 434, endPoint y: 93, distance: 34.8
click at [434, 93] on input "*********" at bounding box center [513, 92] width 165 height 17
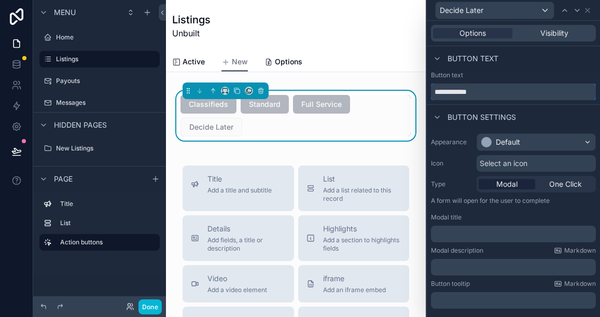
type input "**********"
click at [443, 296] on p "﻿" at bounding box center [514, 300] width 159 height 10
click at [457, 301] on span "**********" at bounding box center [478, 300] width 87 height 7
drag, startPoint x: 573, startPoint y: 299, endPoint x: 436, endPoint y: 301, distance: 136.5
click at [436, 301] on p "**********" at bounding box center [514, 300] width 159 height 10
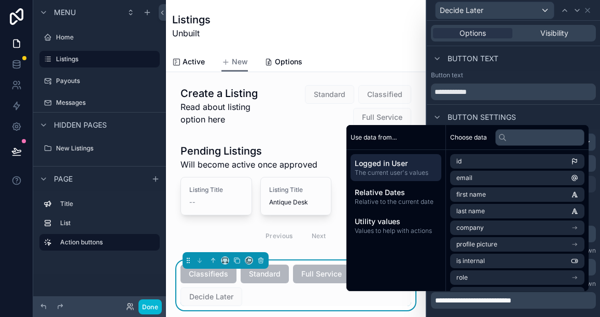
scroll to position [170, 0]
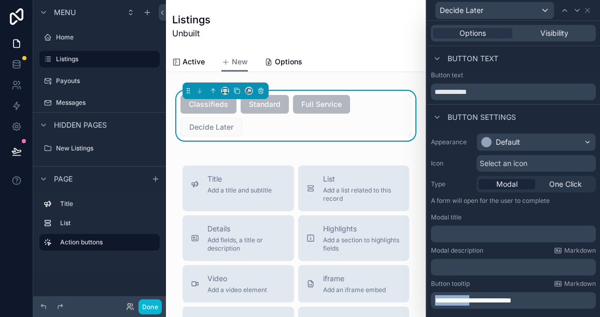
drag, startPoint x: 481, startPoint y: 300, endPoint x: 437, endPoint y: 299, distance: 43.6
click at [437, 299] on span "**********" at bounding box center [473, 300] width 76 height 7
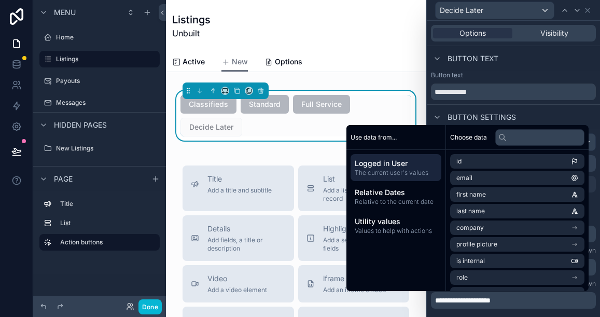
click at [510, 300] on p "**********" at bounding box center [514, 300] width 159 height 10
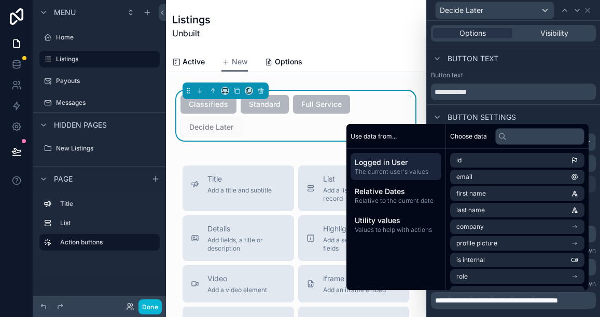
scroll to position [0, 0]
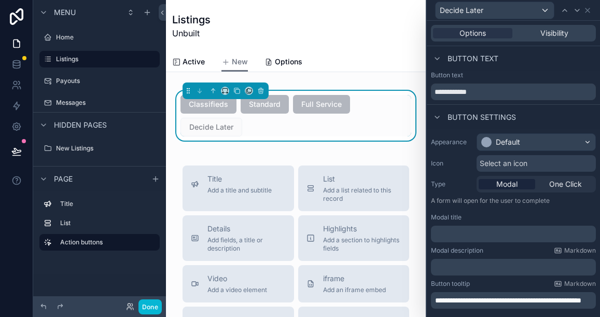
click at [537, 116] on div "Button settings" at bounding box center [513, 116] width 173 height 25
click at [519, 143] on div "Default" at bounding box center [508, 142] width 24 height 10
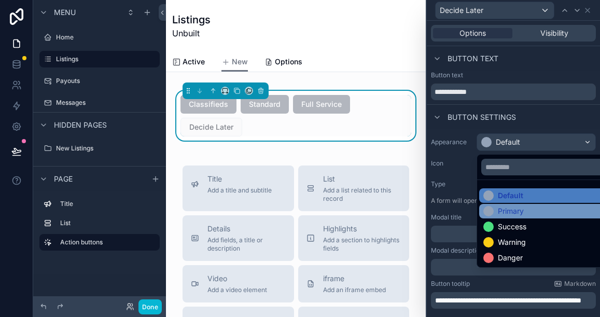
click at [508, 214] on div "Primary" at bounding box center [511, 211] width 26 height 10
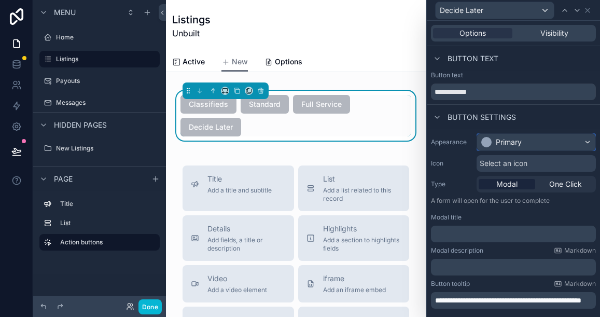
click at [534, 144] on div "Primary" at bounding box center [536, 142] width 118 height 17
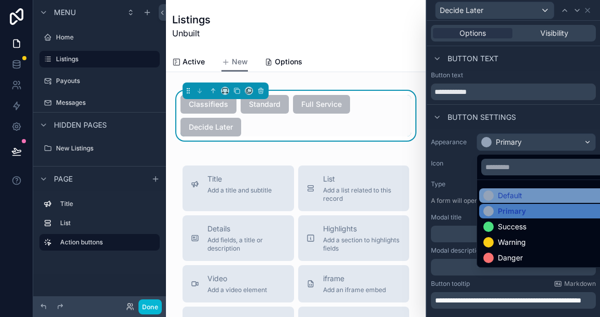
click at [515, 195] on div "Default" at bounding box center [510, 195] width 24 height 10
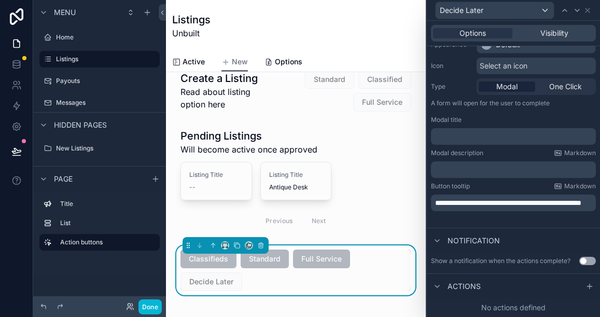
scroll to position [34, 0]
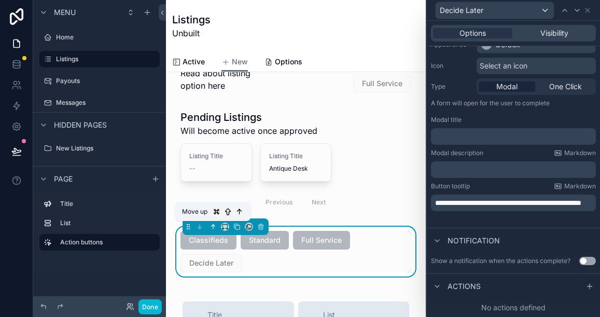
click at [214, 225] on icon "scrollable content" at bounding box center [214, 226] width 2 height 2
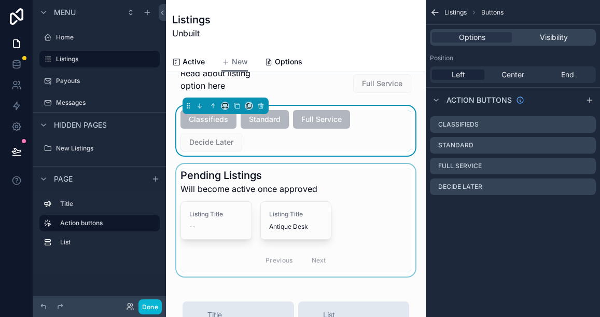
scroll to position [0, 0]
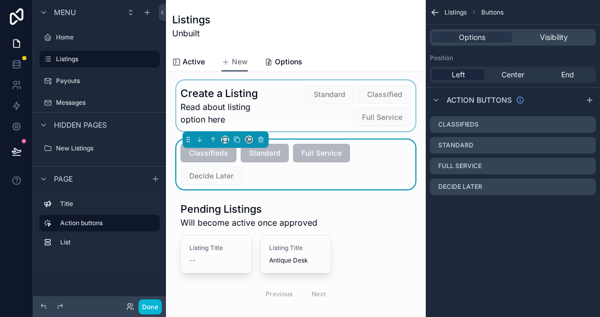
click at [299, 109] on div "scrollable content" at bounding box center [295, 105] width 243 height 51
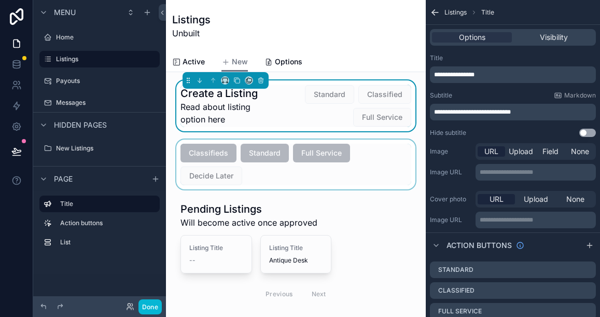
click at [226, 177] on div "scrollable content" at bounding box center [295, 165] width 243 height 50
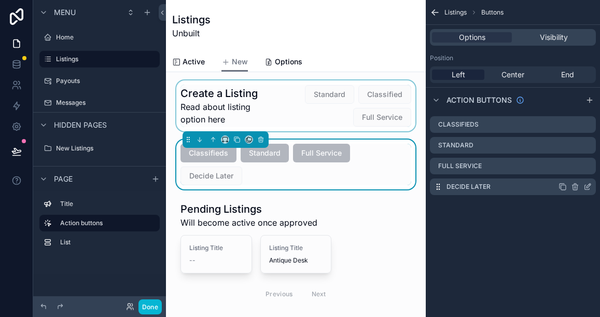
click at [587, 187] on icon "scrollable content" at bounding box center [589, 186] width 4 height 4
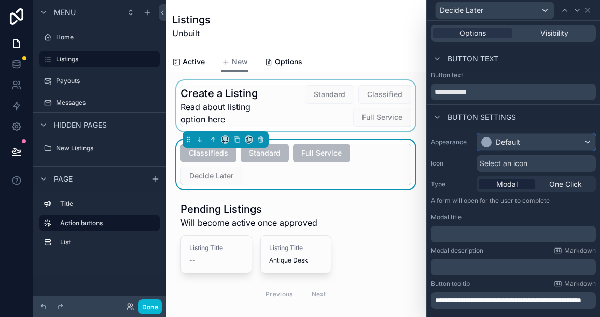
click at [513, 148] on div "Default" at bounding box center [536, 142] width 118 height 17
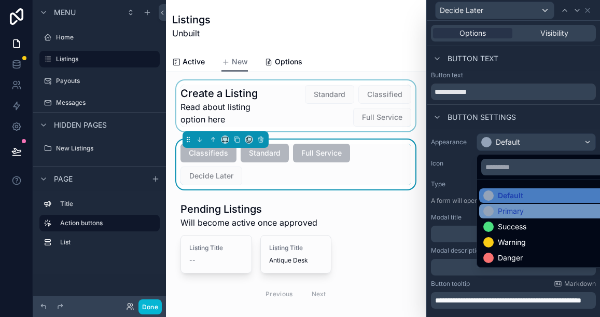
click at [505, 214] on div "Primary" at bounding box center [511, 211] width 26 height 10
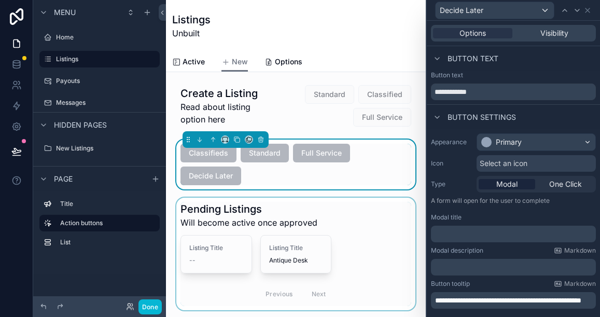
click at [413, 216] on div "scrollable content" at bounding box center [295, 254] width 243 height 113
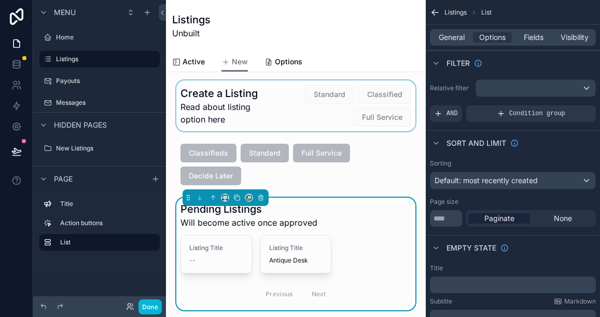
click at [305, 115] on div "scrollable content" at bounding box center [295, 105] width 243 height 51
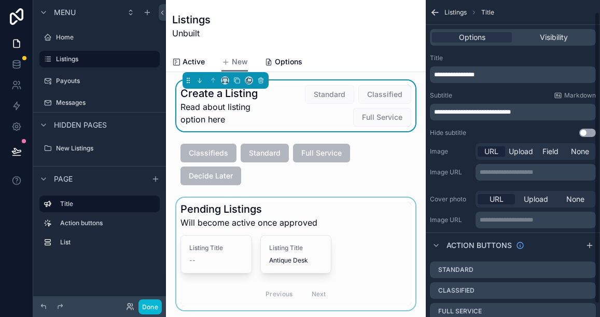
scroll to position [28, 0]
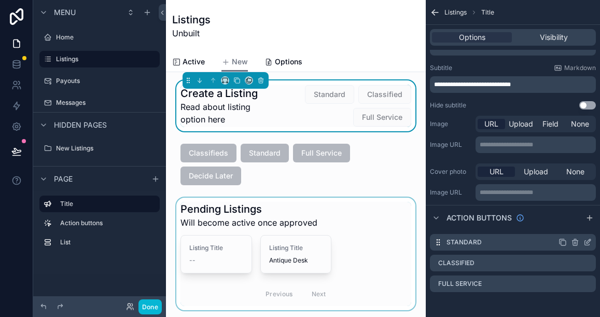
click at [575, 244] on icon "scrollable content" at bounding box center [575, 242] width 8 height 8
click at [572, 226] on icon at bounding box center [572, 226] width 0 height 2
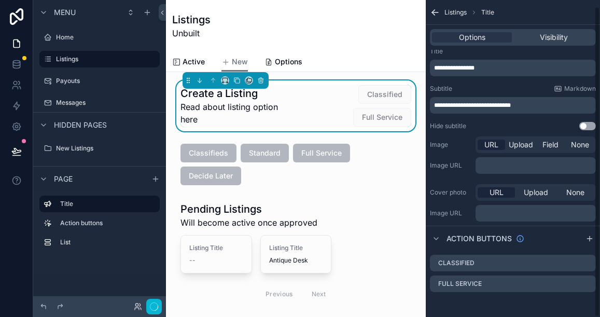
scroll to position [7, 0]
click at [576, 262] on icon "scrollable content" at bounding box center [576, 262] width 6 height 0
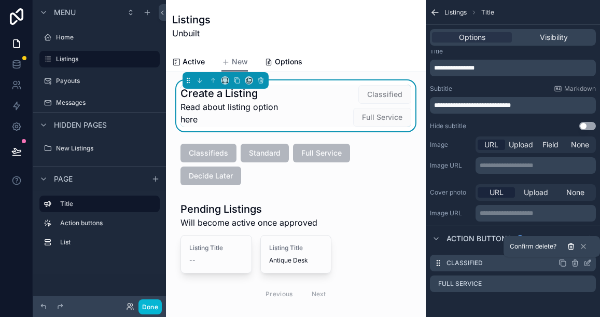
click at [573, 247] on icon at bounding box center [571, 246] width 8 height 8
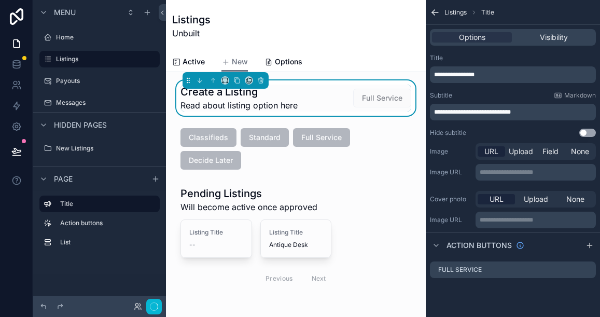
scroll to position [0, 0]
click at [574, 270] on icon "scrollable content" at bounding box center [575, 270] width 8 height 8
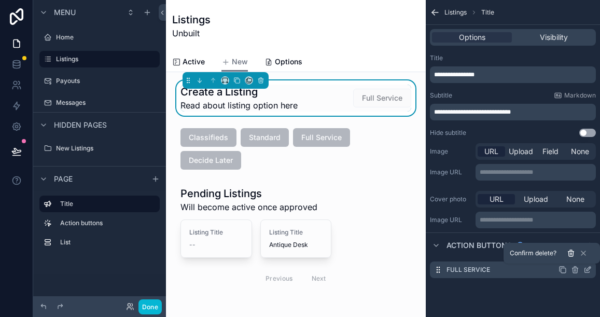
click at [573, 252] on icon at bounding box center [572, 252] width 6 height 0
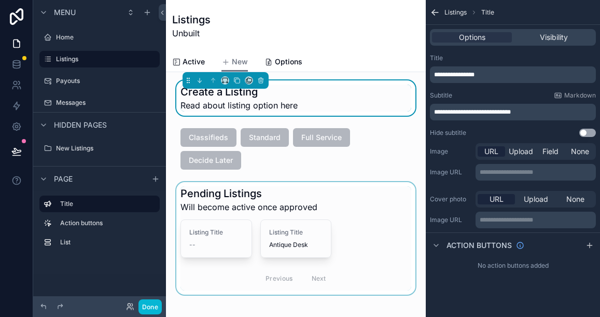
click at [396, 191] on div "scrollable content" at bounding box center [295, 238] width 243 height 113
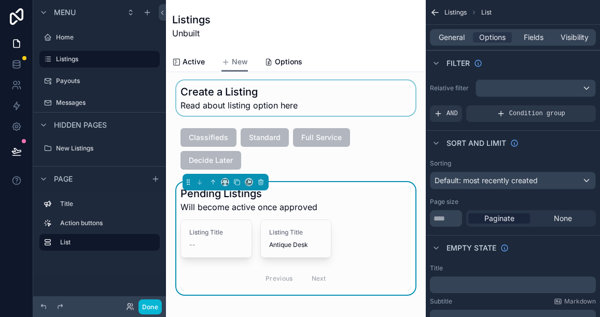
click at [249, 91] on div "scrollable content" at bounding box center [295, 97] width 243 height 35
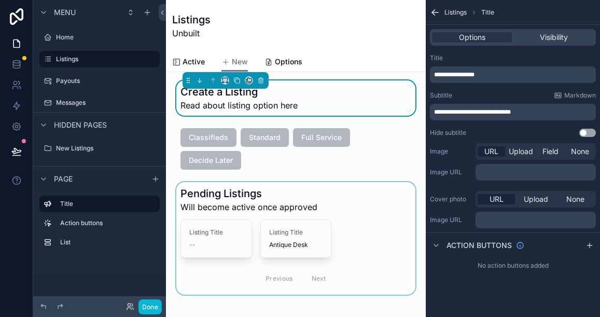
click at [249, 91] on h1 "Create a Listing" at bounding box center [239, 92] width 117 height 15
click at [117, 60] on label "Listings" at bounding box center [97, 59] width 83 height 8
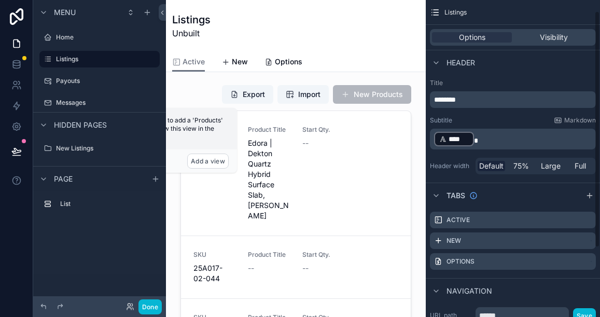
scroll to position [15, 0]
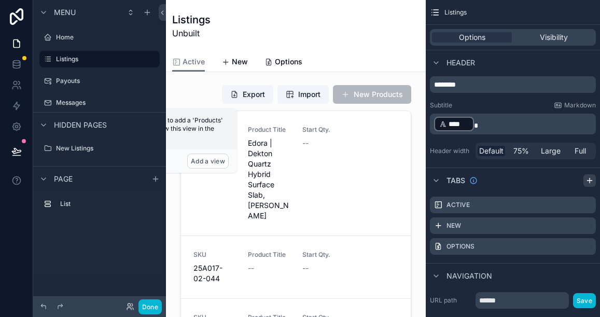
click at [590, 181] on icon "scrollable content" at bounding box center [589, 181] width 5 height 0
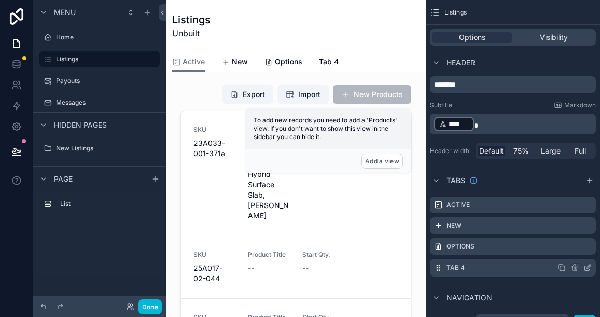
click at [584, 265] on icon "scrollable content" at bounding box center [588, 268] width 8 height 8
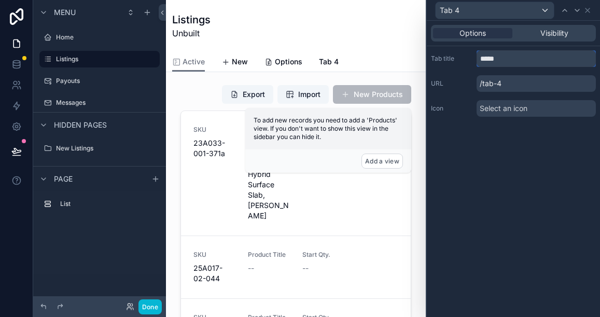
drag, startPoint x: 505, startPoint y: 58, endPoint x: 481, endPoint y: 58, distance: 24.4
click at [481, 58] on input "*****" at bounding box center [536, 58] width 119 height 17
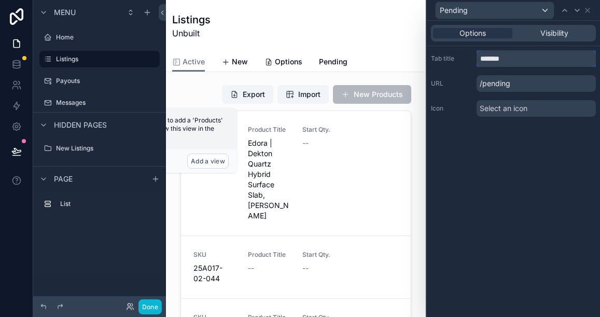
type input "*******"
click at [471, 154] on div "Options Visibility Tab title ******* URL /pending Icon Select an icon" at bounding box center [513, 169] width 173 height 296
click at [243, 64] on span "New" at bounding box center [240, 62] width 16 height 10
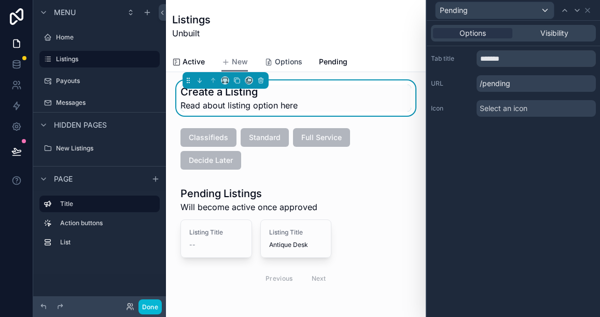
click at [291, 61] on span "Options" at bounding box center [289, 62] width 28 height 10
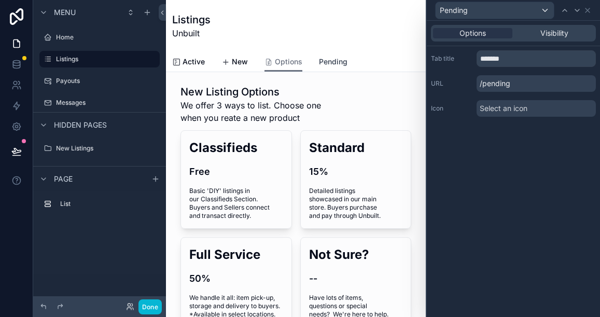
click at [333, 62] on span "Pending" at bounding box center [333, 62] width 29 height 10
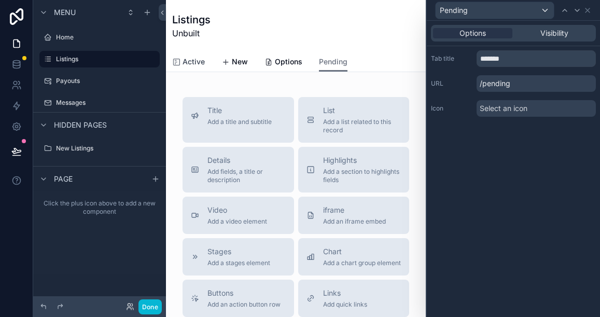
click at [198, 62] on span "Active" at bounding box center [194, 62] width 22 height 10
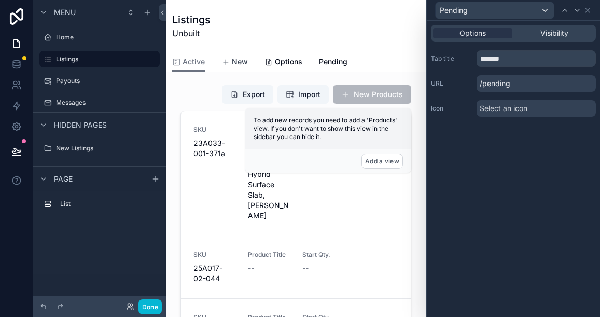
click at [238, 61] on span "New" at bounding box center [240, 62] width 16 height 10
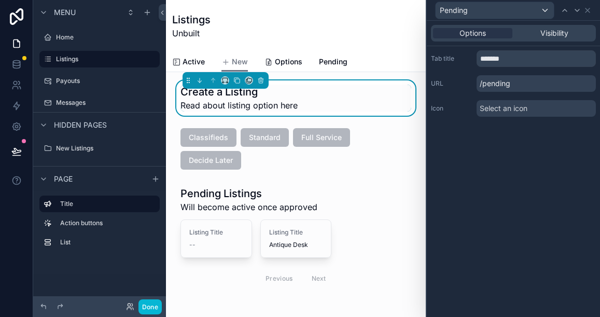
click at [291, 105] on span "Read about listing option here" at bounding box center [239, 105] width 117 height 12
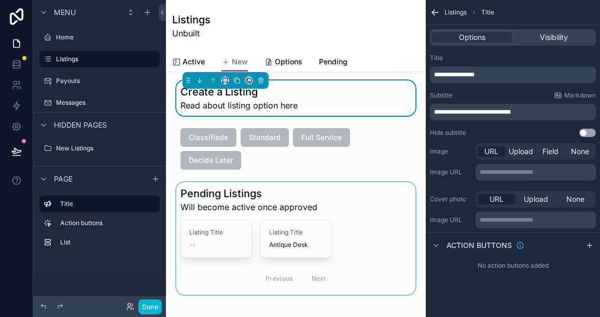
click at [276, 197] on div "scrollable content" at bounding box center [295, 238] width 243 height 113
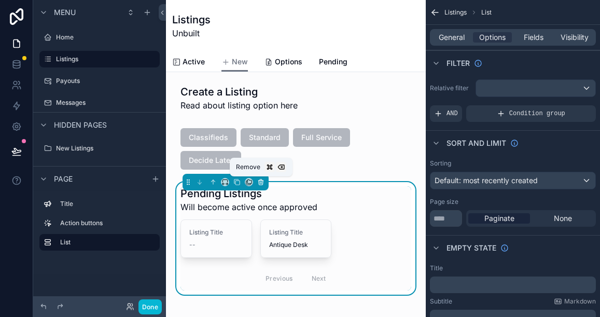
click at [263, 183] on icon "scrollable content" at bounding box center [261, 183] width 4 height 4
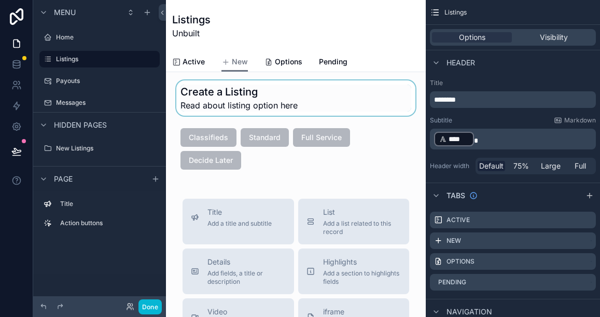
click at [246, 90] on div "scrollable content" at bounding box center [295, 97] width 243 height 35
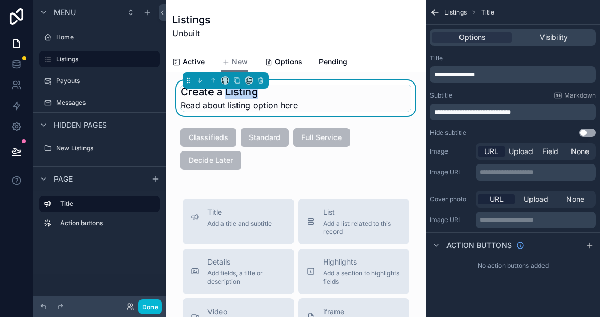
click at [246, 90] on h1 "Create a Listing" at bounding box center [239, 92] width 117 height 15
click at [256, 92] on h1 "Create a Listing" at bounding box center [239, 92] width 117 height 15
click at [274, 92] on h1 "Create a Listing" at bounding box center [239, 92] width 117 height 15
click at [254, 94] on h1 "Create a Listing" at bounding box center [239, 92] width 117 height 15
drag, startPoint x: 483, startPoint y: 75, endPoint x: 436, endPoint y: 75, distance: 47.2
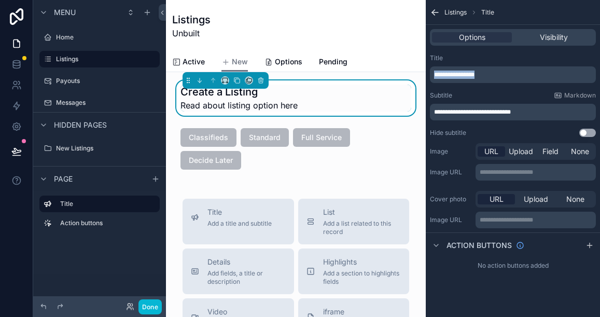
click at [436, 75] on p "**********" at bounding box center [514, 75] width 160 height 8
drag, startPoint x: 464, startPoint y: 75, endPoint x: 510, endPoint y: 73, distance: 45.2
click at [510, 73] on p "**********" at bounding box center [514, 75] width 160 height 8
click at [291, 109] on span "Read about listing option here" at bounding box center [239, 105] width 117 height 12
drag, startPoint x: 297, startPoint y: 105, endPoint x: 181, endPoint y: 112, distance: 116.4
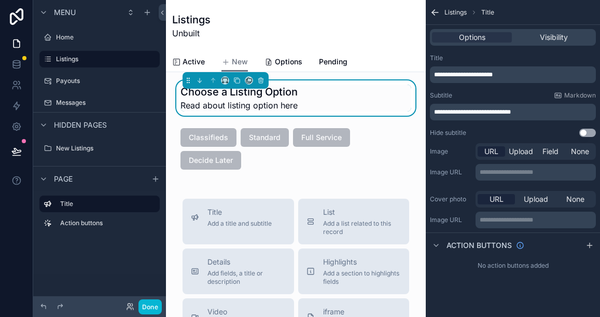
click at [181, 112] on div "Choose a Listing Option Read about listing option here" at bounding box center [295, 97] width 243 height 35
click at [447, 113] on span "**********" at bounding box center [472, 112] width 77 height 6
drag, startPoint x: 513, startPoint y: 110, endPoint x: 438, endPoint y: 108, distance: 74.2
click at [438, 108] on p "**********" at bounding box center [514, 112] width 160 height 8
click at [317, 37] on div "Listings Unbuilt" at bounding box center [296, 25] width 248 height 27
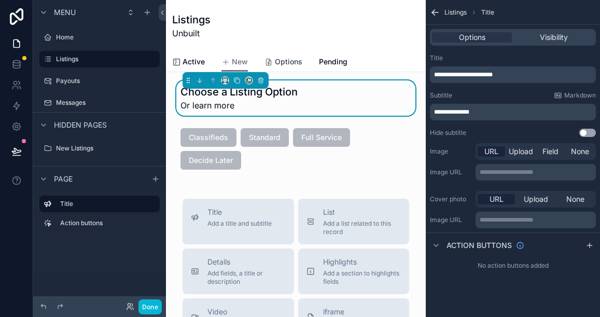
click at [289, 60] on span "Options" at bounding box center [289, 62] width 28 height 10
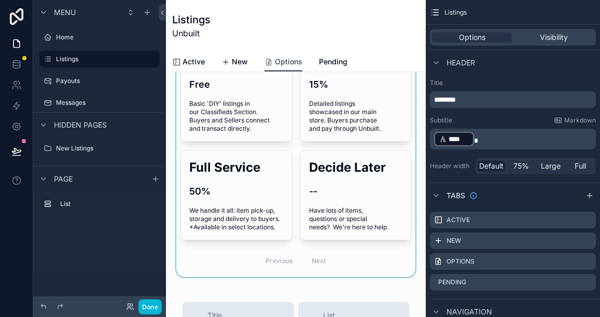
scroll to position [74, 0]
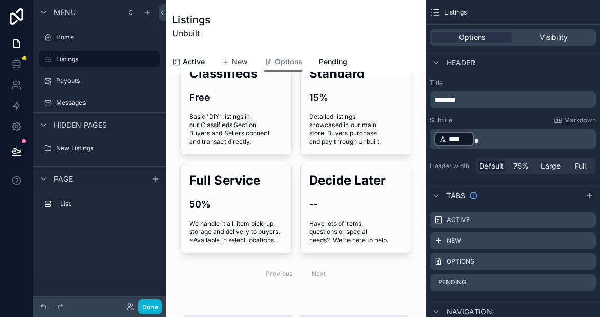
click at [243, 63] on span "New" at bounding box center [240, 62] width 16 height 10
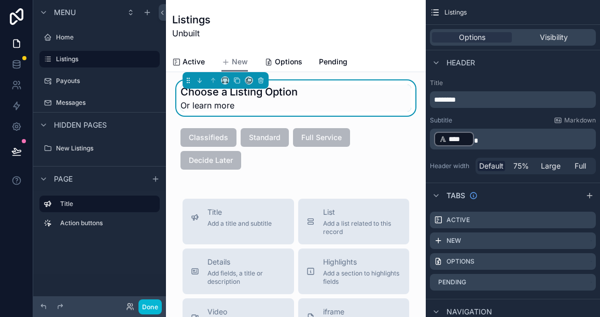
click at [255, 101] on span "Or learn more" at bounding box center [239, 105] width 117 height 12
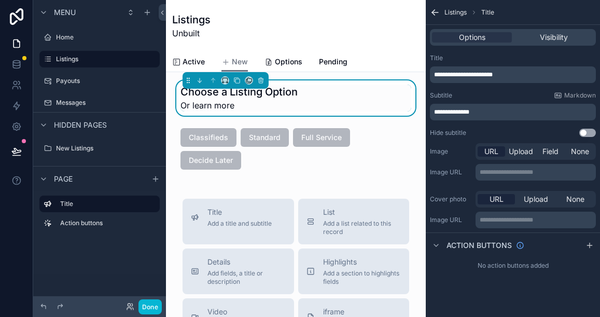
click at [237, 106] on span "Or learn more" at bounding box center [239, 105] width 117 height 12
drag, startPoint x: 481, startPoint y: 110, endPoint x: 443, endPoint y: 109, distance: 37.4
click at [443, 109] on p "**********" at bounding box center [514, 112] width 160 height 8
drag, startPoint x: 445, startPoint y: 113, endPoint x: 509, endPoint y: 114, distance: 63.8
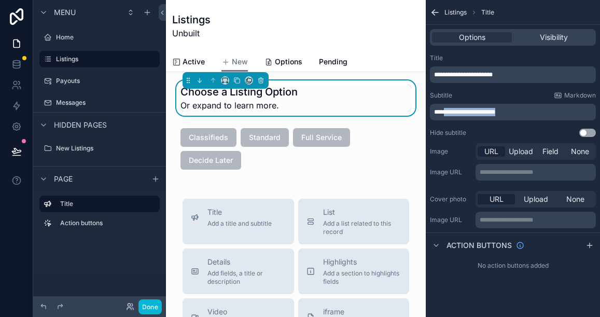
click at [509, 114] on p "**********" at bounding box center [514, 112] width 160 height 8
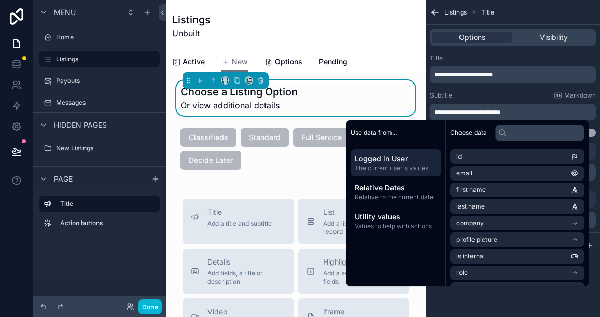
click at [396, 52] on div "Active New Options Pending" at bounding box center [296, 62] width 248 height 20
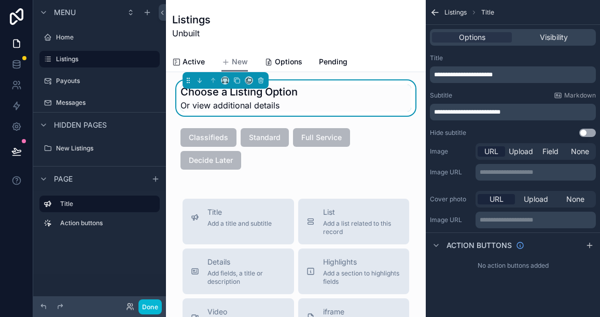
click at [279, 107] on span "Or view additional details" at bounding box center [239, 105] width 117 height 12
click at [278, 104] on span "Or view additional details" at bounding box center [239, 105] width 117 height 12
drag, startPoint x: 279, startPoint y: 104, endPoint x: 182, endPoint y: 105, distance: 97.0
click at [182, 105] on span "Or view additional details" at bounding box center [239, 105] width 117 height 12
drag, startPoint x: 511, startPoint y: 111, endPoint x: 436, endPoint y: 111, distance: 75.2
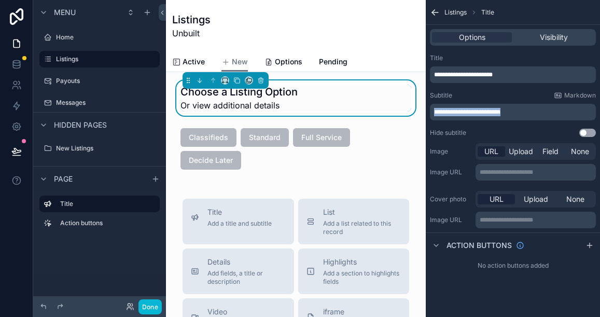
click at [436, 111] on p "**********" at bounding box center [514, 112] width 160 height 8
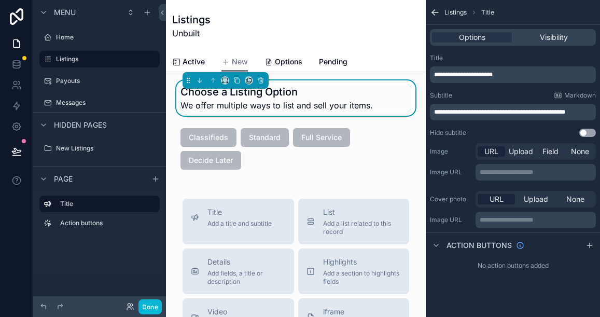
click at [77, 60] on label "Listings" at bounding box center [97, 59] width 83 height 8
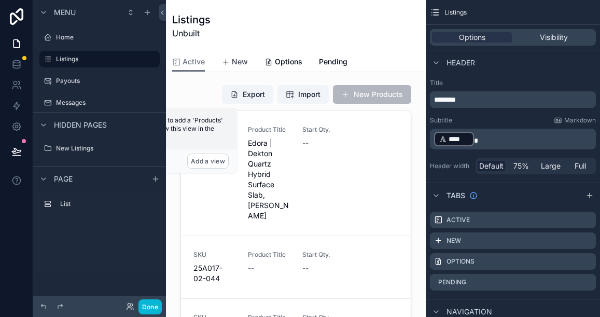
click at [238, 61] on span "New" at bounding box center [240, 62] width 16 height 10
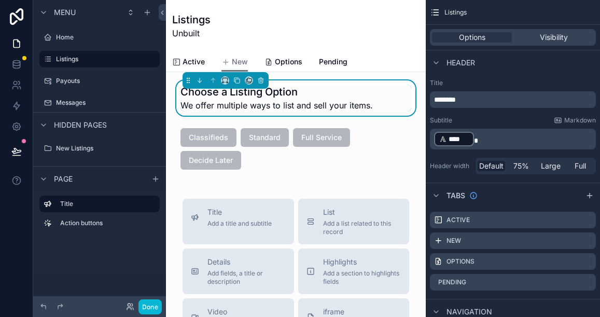
click at [375, 106] on div "Choose a Listing Option We offer multiple ways to list and sell your items." at bounding box center [296, 98] width 231 height 27
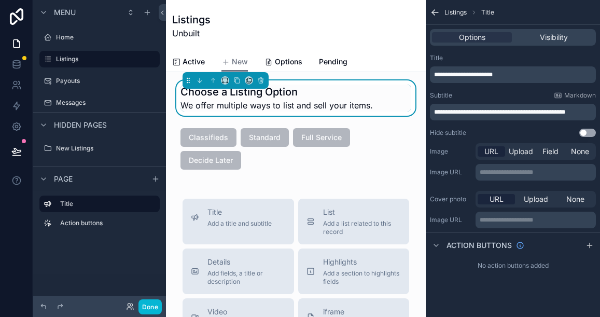
click at [361, 106] on span "We offer multiple ways to list and sell your items." at bounding box center [277, 105] width 193 height 12
click at [582, 113] on p "**********" at bounding box center [514, 112] width 160 height 8
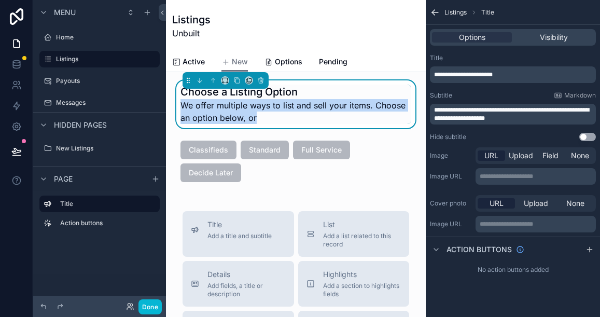
drag, startPoint x: 181, startPoint y: 106, endPoint x: 254, endPoint y: 120, distance: 74.0
click at [254, 120] on span "We offer multiple ways to list and sell your items. Choose an option below, or" at bounding box center [296, 111] width 231 height 25
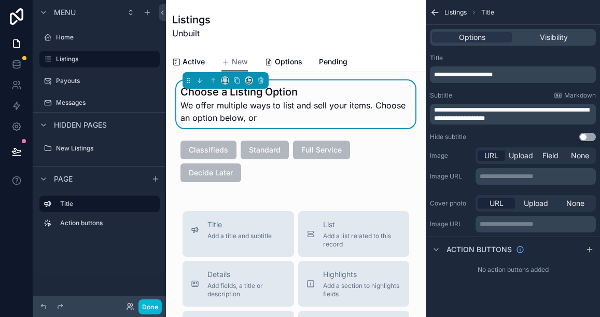
click at [208, 98] on h1 "Choose a Listing Option" at bounding box center [296, 92] width 231 height 15
click at [198, 94] on h1 "Choose a Listing Option" at bounding box center [296, 92] width 231 height 15
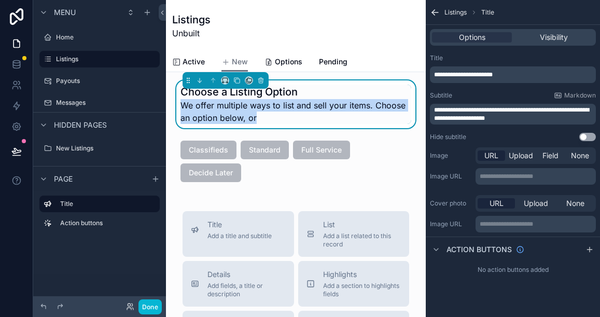
drag, startPoint x: 181, startPoint y: 105, endPoint x: 260, endPoint y: 120, distance: 80.3
click at [260, 120] on span "We offer multiple ways to list and sell your items. Choose an option below, or" at bounding box center [296, 111] width 231 height 25
click at [500, 123] on div "**********" at bounding box center [513, 114] width 166 height 21
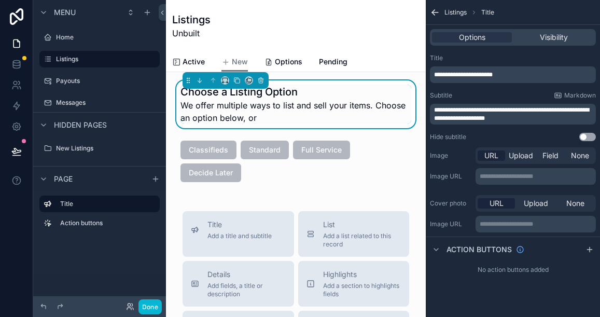
click at [518, 119] on p "**********" at bounding box center [514, 114] width 160 height 17
drag, startPoint x: 506, startPoint y: 75, endPoint x: 436, endPoint y: 71, distance: 69.7
click at [436, 71] on p "**********" at bounding box center [514, 75] width 160 height 8
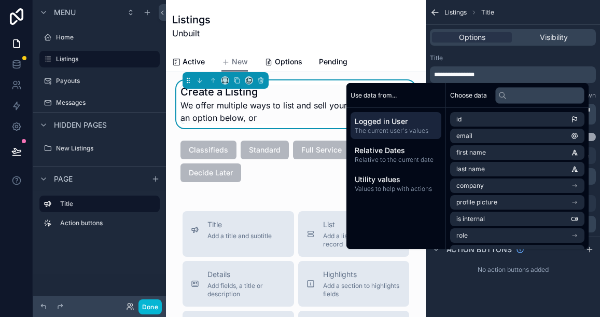
click at [476, 65] on div "**********" at bounding box center [513, 68] width 166 height 29
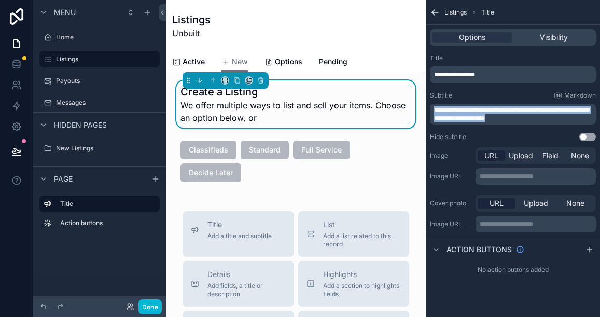
drag, startPoint x: 516, startPoint y: 116, endPoint x: 436, endPoint y: 109, distance: 80.2
click at [436, 109] on p "**********" at bounding box center [514, 114] width 160 height 17
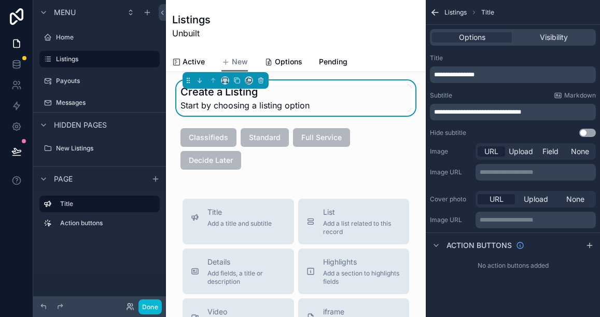
click at [327, 103] on div "Create a Listing Start by choosing a listing option" at bounding box center [296, 98] width 231 height 27
click at [256, 106] on span "Start by choosing a listing option" at bounding box center [245, 105] width 129 height 12
click at [489, 114] on span "**********" at bounding box center [477, 112] width 87 height 6
click at [491, 113] on span "**********" at bounding box center [477, 112] width 87 height 6
drag, startPoint x: 518, startPoint y: 111, endPoint x: 542, endPoint y: 111, distance: 23.9
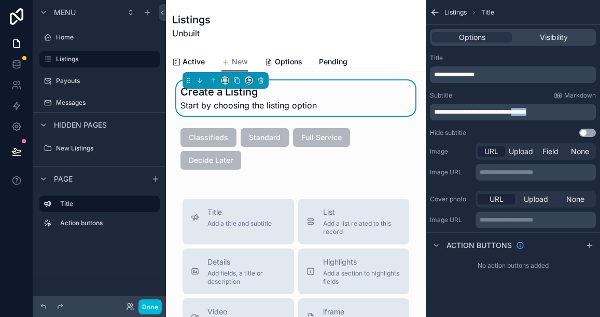
click at [542, 111] on p "**********" at bounding box center [514, 112] width 160 height 8
click at [291, 63] on span "Options" at bounding box center [289, 62] width 28 height 10
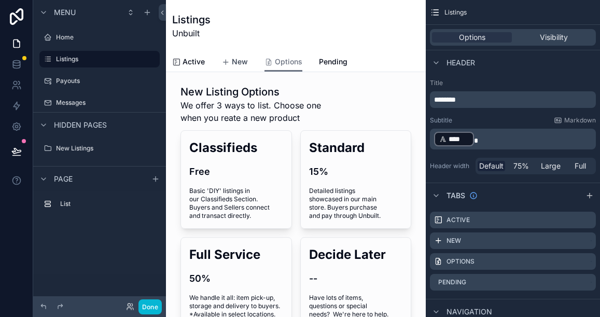
click at [240, 61] on span "New" at bounding box center [240, 62] width 16 height 10
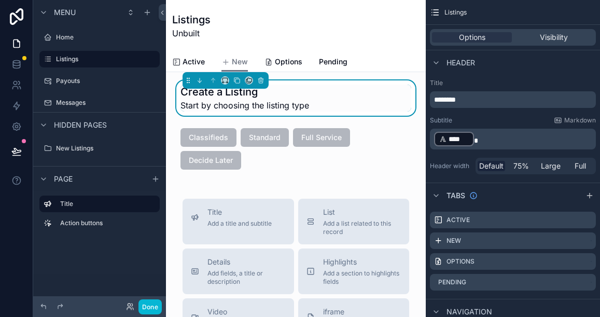
click at [318, 105] on div "Create a Listing Start by choosing the listing type" at bounding box center [296, 98] width 231 height 27
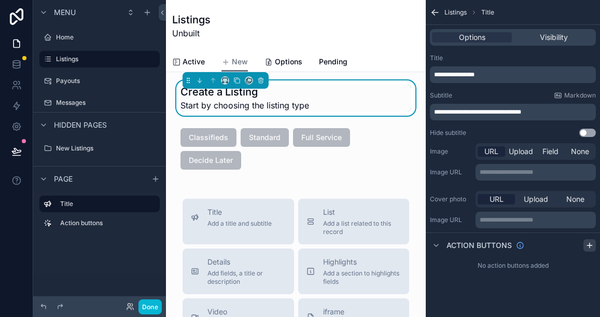
click at [591, 245] on icon "scrollable content" at bounding box center [589, 245] width 5 height 0
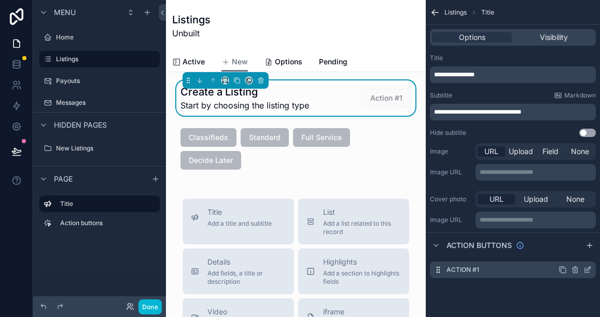
click at [587, 270] on icon "scrollable content" at bounding box center [589, 269] width 4 height 4
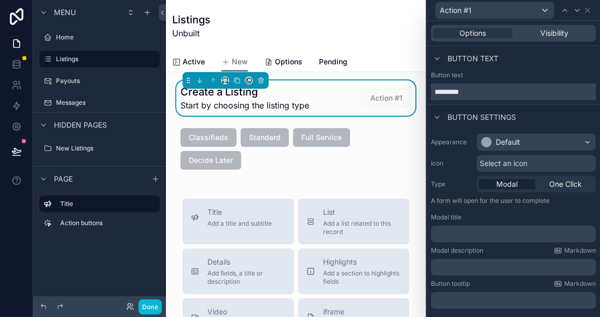
drag, startPoint x: 472, startPoint y: 89, endPoint x: 434, endPoint y: 88, distance: 37.4
click at [434, 88] on input "*********" at bounding box center [513, 92] width 165 height 17
type input "*"
drag, startPoint x: 434, startPoint y: 91, endPoint x: 502, endPoint y: 99, distance: 67.9
click at [502, 99] on input "**********" at bounding box center [513, 92] width 165 height 17
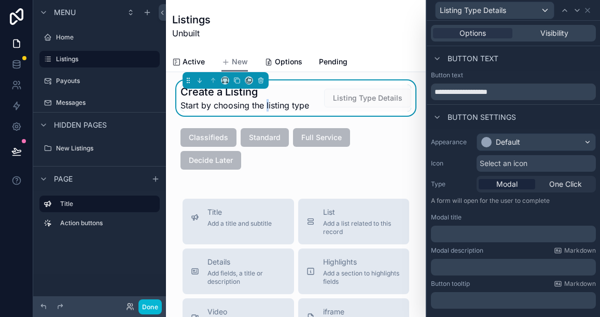
click at [269, 105] on span "Start by choosing the listing type" at bounding box center [245, 105] width 129 height 12
click at [371, 98] on span "Listing Type Details" at bounding box center [367, 97] width 87 height 10
drag, startPoint x: 506, startPoint y: 90, endPoint x: 438, endPoint y: 86, distance: 68.7
click at [438, 86] on input "**********" at bounding box center [513, 92] width 165 height 17
type input "*"
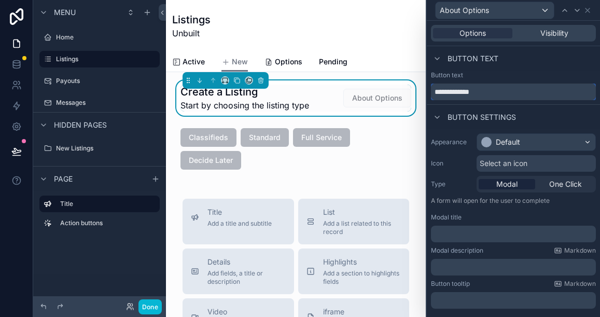
type input "**********"
click at [305, 106] on span "Start by choosing the listing type" at bounding box center [245, 105] width 129 height 12
click at [592, 11] on icon at bounding box center [588, 10] width 8 height 8
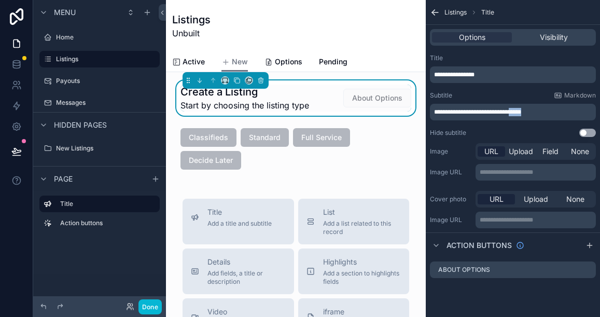
drag, startPoint x: 516, startPoint y: 110, endPoint x: 532, endPoint y: 111, distance: 15.6
click at [532, 111] on p "**********" at bounding box center [514, 112] width 160 height 8
drag, startPoint x: 499, startPoint y: 113, endPoint x: 489, endPoint y: 113, distance: 9.9
click at [489, 113] on span "**********" at bounding box center [480, 112] width 92 height 6
drag, startPoint x: 515, startPoint y: 113, endPoint x: 547, endPoint y: 111, distance: 31.7
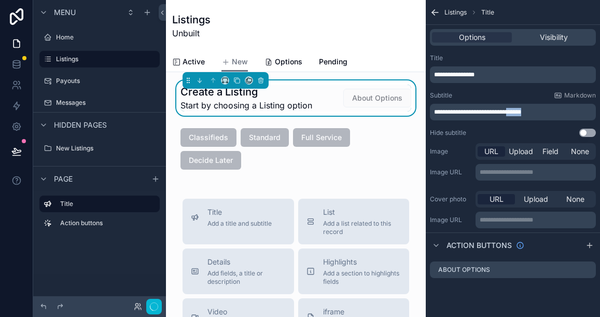
click at [547, 111] on p "**********" at bounding box center [514, 112] width 160 height 8
click at [518, 94] on div "Subtitle Markdown" at bounding box center [513, 95] width 166 height 8
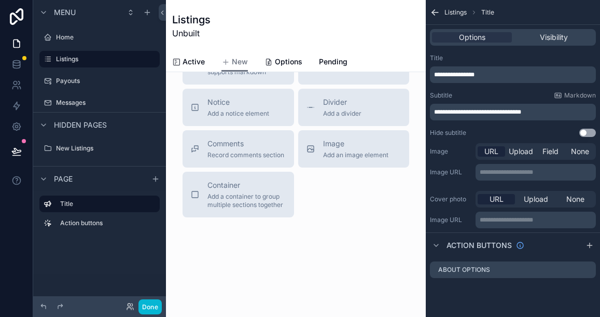
scroll to position [392, 0]
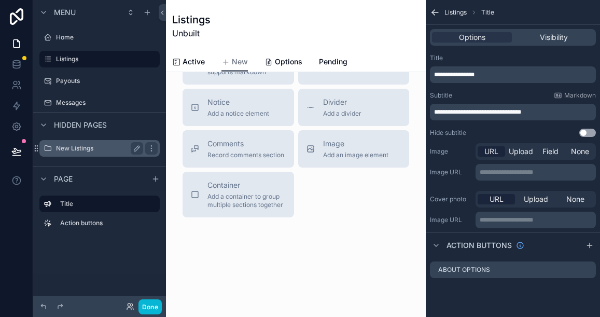
click at [89, 150] on label "New Listings" at bounding box center [97, 148] width 83 height 8
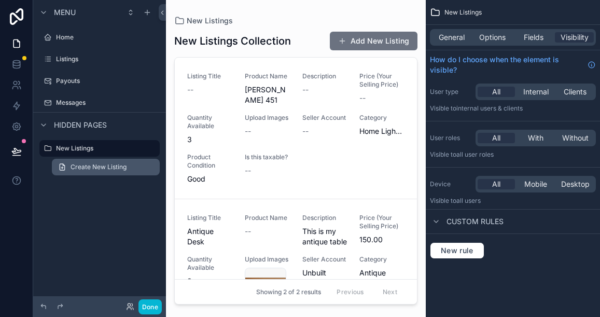
click at [94, 165] on span "Create New Listing" at bounding box center [99, 167] width 56 height 8
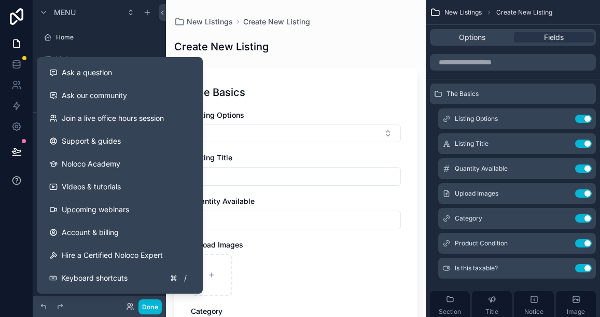
click at [17, 180] on icon at bounding box center [17, 180] width 2 height 3
click at [17, 206] on div at bounding box center [16, 158] width 33 height 317
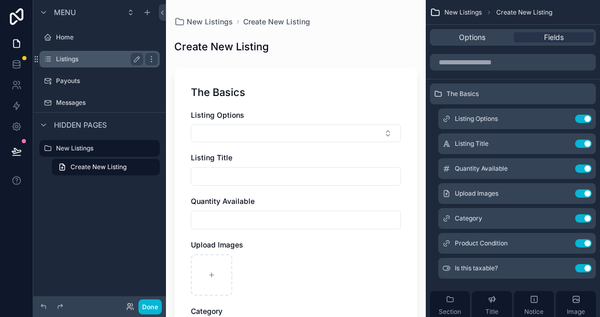
click at [78, 57] on label "Listings" at bounding box center [97, 59] width 83 height 8
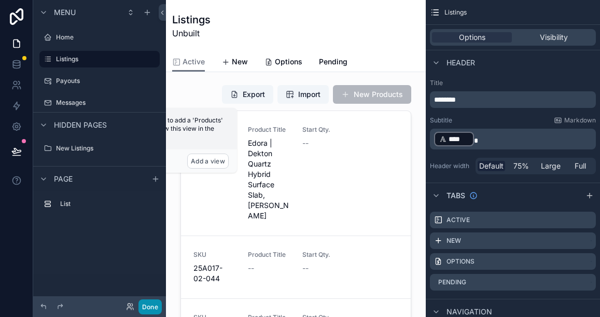
click at [146, 307] on button "Done" at bounding box center [150, 306] width 23 height 15
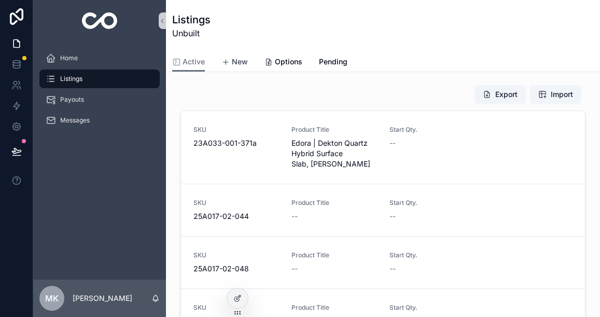
click at [238, 61] on span "New" at bounding box center [240, 62] width 16 height 10
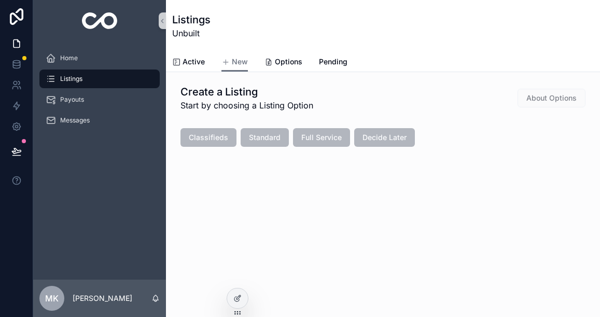
click at [204, 139] on span "Classifieds" at bounding box center [209, 137] width 56 height 10
click at [217, 140] on span "Classifieds" at bounding box center [209, 137] width 56 height 10
click at [264, 139] on span "Standard" at bounding box center [265, 137] width 48 height 10
click at [316, 137] on span "Full Service" at bounding box center [321, 137] width 57 height 10
click at [282, 63] on span "Options" at bounding box center [289, 62] width 28 height 10
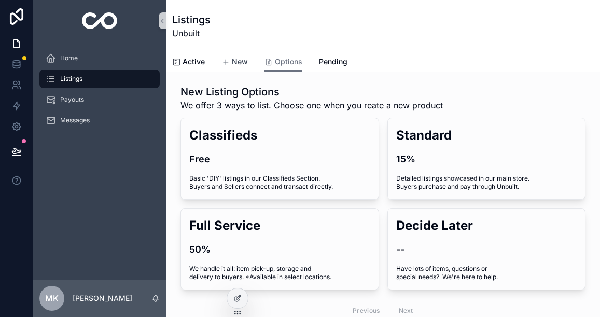
click at [243, 61] on span "New" at bounding box center [240, 62] width 16 height 10
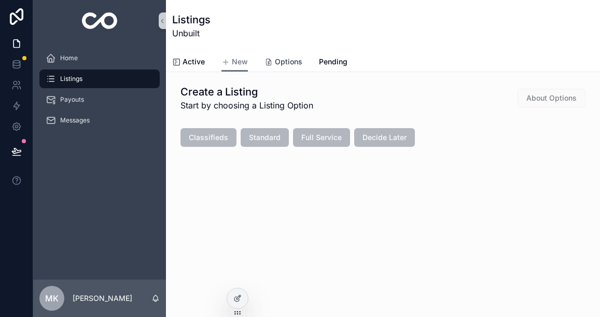
click at [281, 61] on span "Options" at bounding box center [289, 62] width 28 height 10
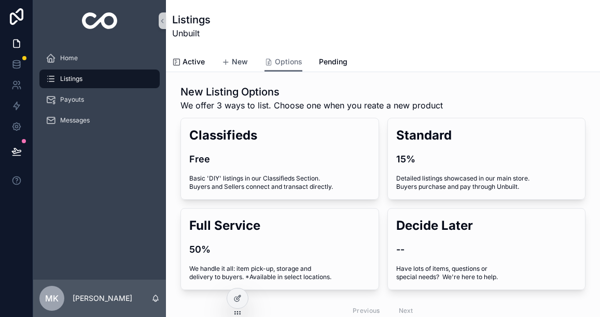
click at [241, 61] on span "New" at bounding box center [240, 62] width 16 height 10
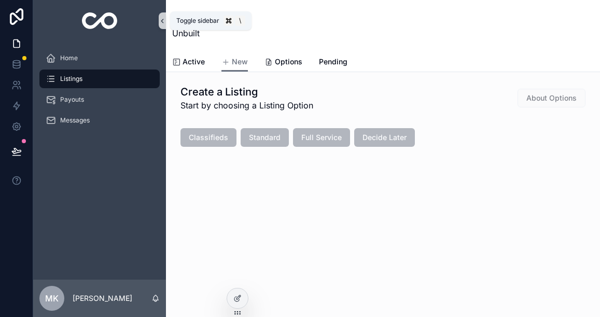
click at [162, 20] on icon "scrollable content" at bounding box center [162, 21] width 2 height 4
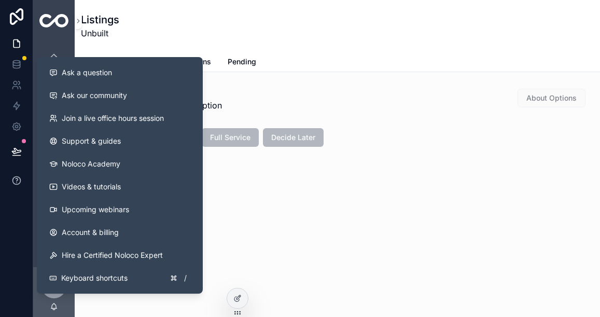
click at [16, 180] on icon at bounding box center [16, 180] width 10 height 10
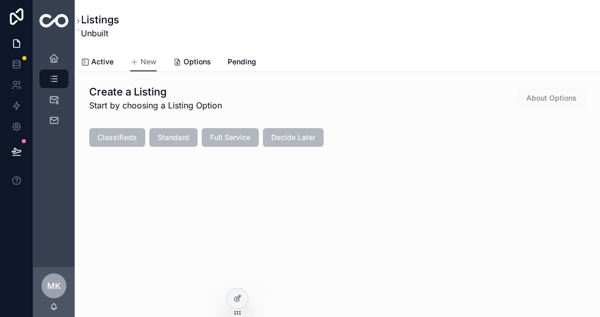
click at [18, 202] on div at bounding box center [16, 158] width 33 height 317
click at [21, 44] on icon at bounding box center [16, 43] width 10 height 10
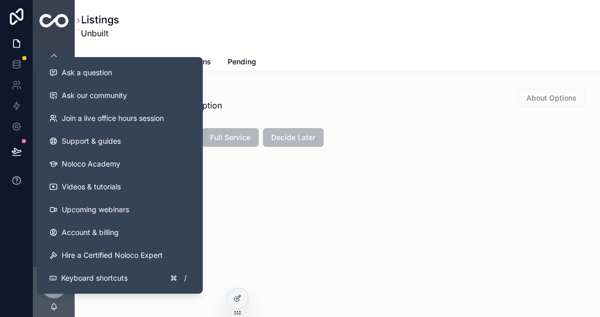
click at [15, 181] on icon at bounding box center [16, 180] width 10 height 10
click at [16, 181] on icon at bounding box center [17, 180] width 2 height 3
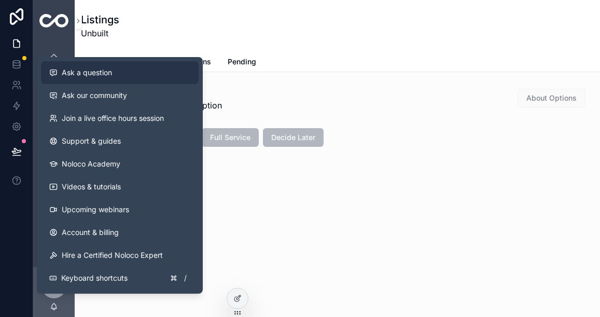
click at [106, 74] on span "Ask a question" at bounding box center [87, 72] width 50 height 10
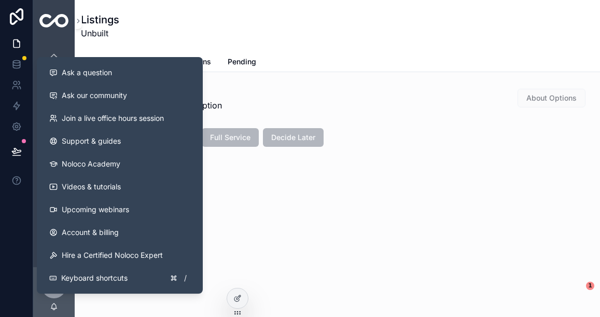
click at [312, 165] on div "Create a Listing Start by choosing a Listing Option About Options Classifieds S…" at bounding box center [338, 144] width 526 height 145
click at [16, 204] on div at bounding box center [16, 158] width 33 height 317
click at [294, 182] on div "Create a Listing Start by choosing a Listing Option About Options Classifieds S…" at bounding box center [338, 144] width 526 height 145
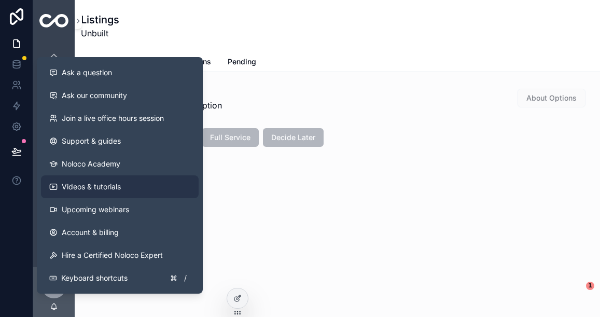
click at [15, 150] on icon at bounding box center [16, 150] width 9 height 5
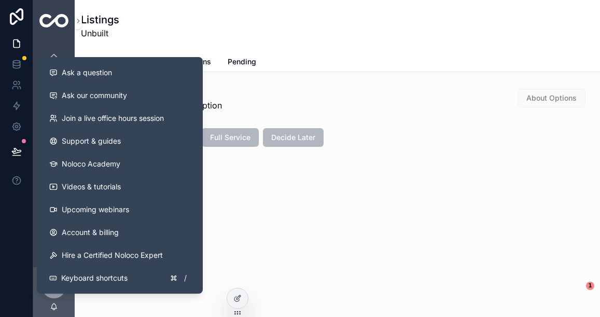
click at [25, 231] on div at bounding box center [16, 158] width 33 height 317
click at [180, 25] on div "Listings Unbuilt" at bounding box center [337, 25] width 513 height 27
click at [13, 65] on icon at bounding box center [16, 64] width 7 height 4
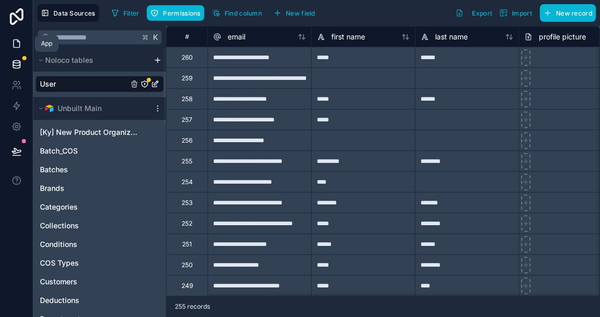
click at [16, 43] on icon at bounding box center [16, 43] width 10 height 10
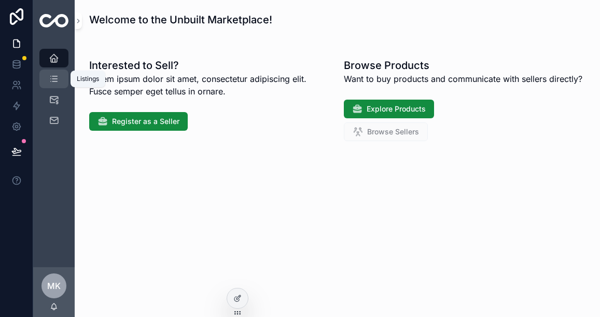
click at [56, 80] on icon "scrollable content" at bounding box center [54, 79] width 10 height 10
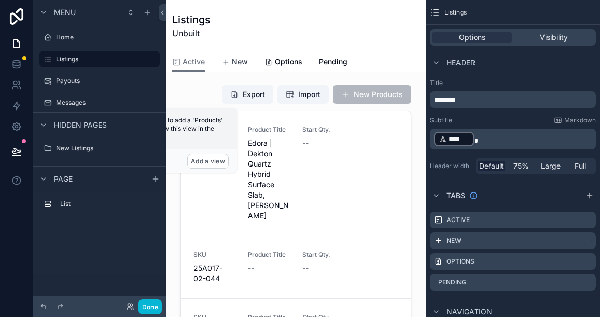
click at [240, 60] on span "New" at bounding box center [240, 62] width 16 height 10
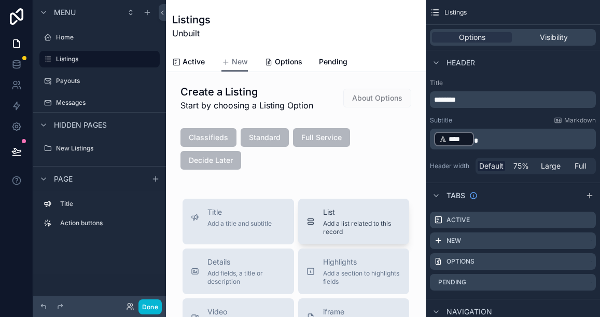
click at [337, 223] on span "Add a list related to this record" at bounding box center [362, 227] width 78 height 17
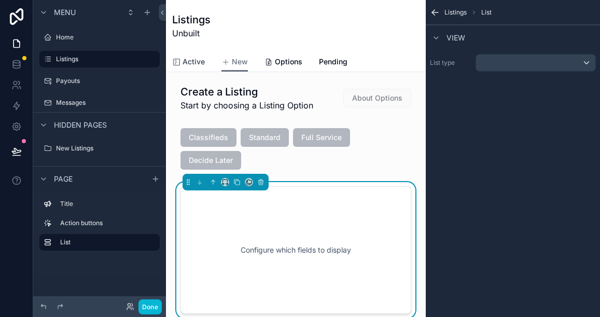
click at [195, 58] on span "Active" at bounding box center [194, 62] width 22 height 10
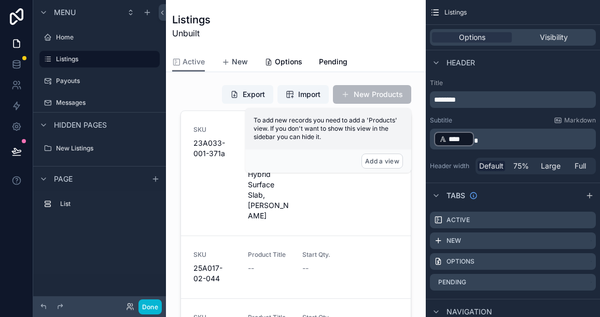
click at [240, 61] on span "New" at bounding box center [240, 62] width 16 height 10
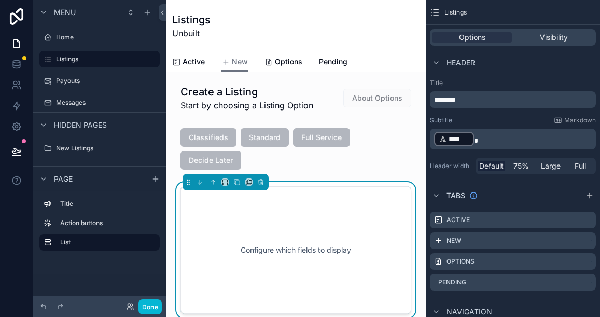
click at [357, 217] on div "Configure which fields to display" at bounding box center [296, 249] width 197 height 93
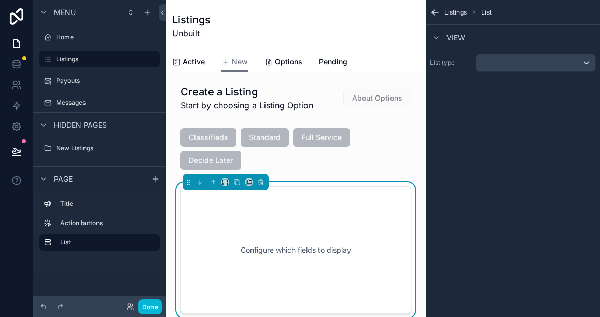
click at [339, 213] on div "Configure which fields to display" at bounding box center [296, 249] width 197 height 93
click at [434, 12] on icon "scrollable content" at bounding box center [435, 12] width 10 height 10
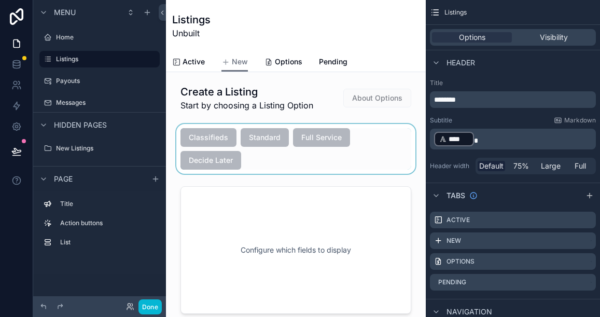
scroll to position [2, 0]
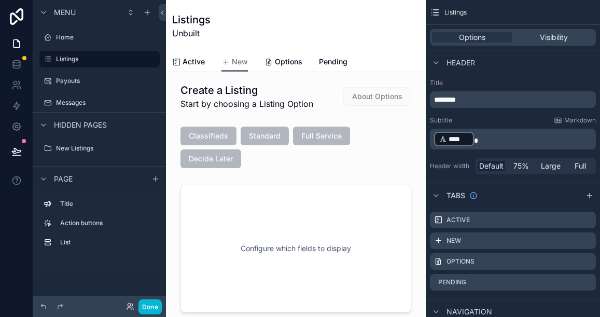
drag, startPoint x: 140, startPoint y: 188, endPoint x: 138, endPoint y: 183, distance: 6.3
click at [139, 185] on div "Page" at bounding box center [99, 178] width 133 height 25
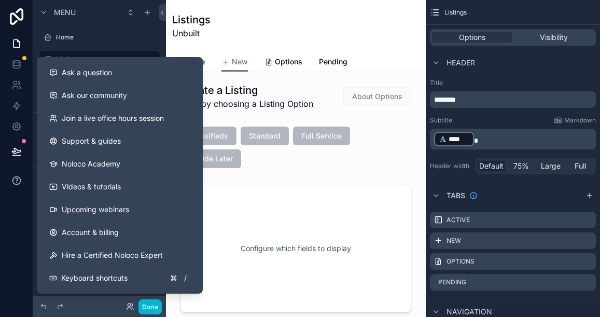
click at [11, 180] on icon at bounding box center [16, 180] width 10 height 10
click at [15, 181] on icon at bounding box center [16, 180] width 10 height 10
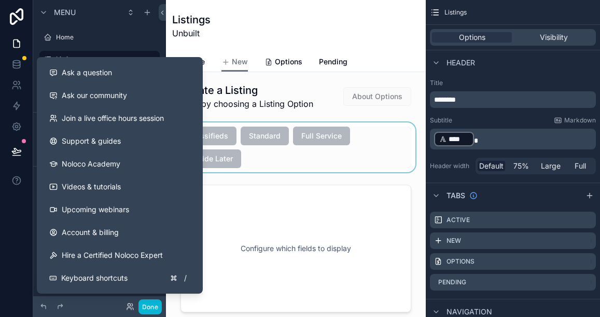
click at [243, 161] on div "scrollable content" at bounding box center [295, 147] width 243 height 50
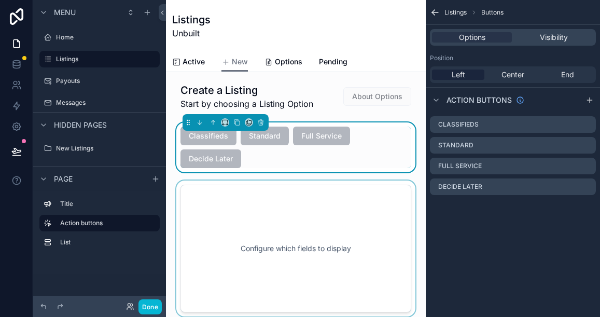
click at [242, 196] on div "scrollable content" at bounding box center [295, 249] width 243 height 136
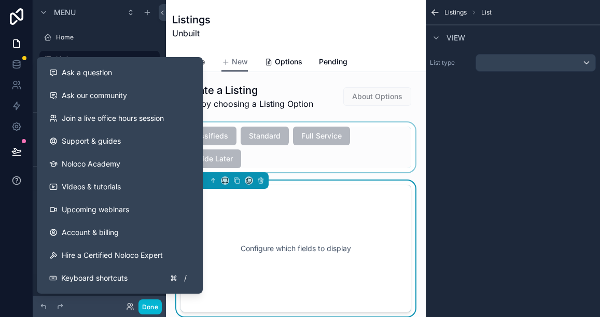
click at [19, 183] on icon at bounding box center [16, 180] width 8 height 8
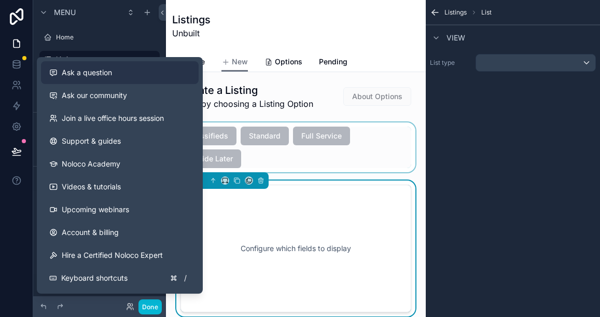
click at [92, 79] on button "Ask a question" at bounding box center [120, 72] width 158 height 23
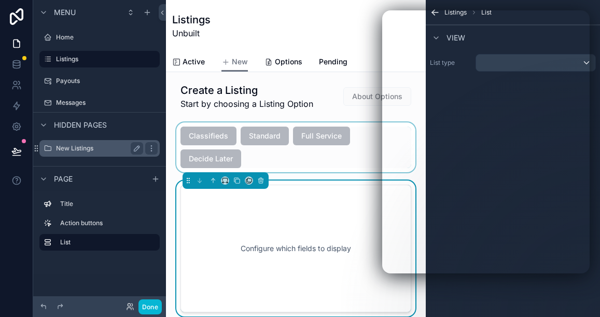
click at [108, 150] on label "New Listings" at bounding box center [97, 148] width 83 height 8
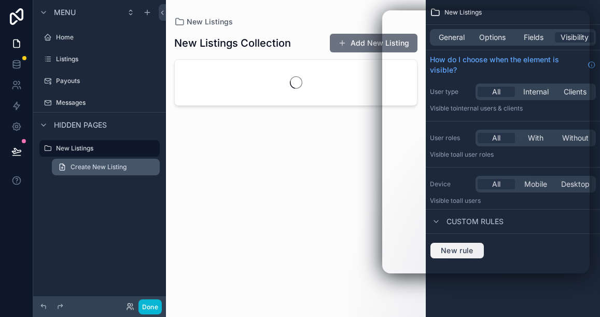
click at [106, 165] on span "Create New Listing" at bounding box center [99, 167] width 56 height 8
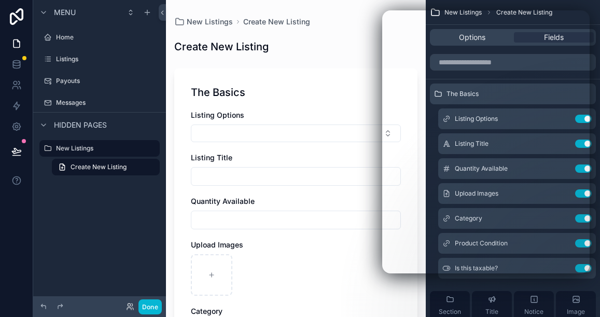
click at [294, 101] on div "The Basics Listing Options Listing Title Quantity Available Upload Images Categ…" at bounding box center [295, 254] width 243 height 373
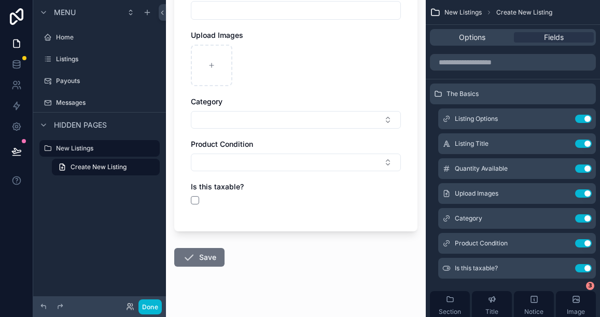
scroll to position [211, 0]
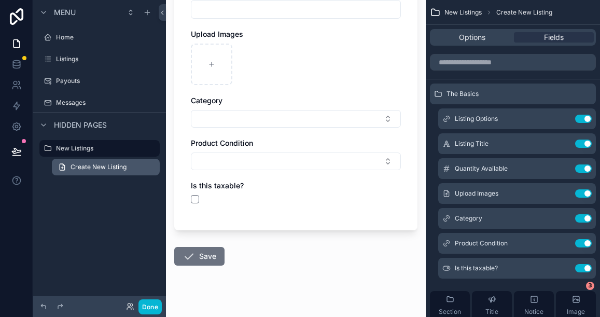
click at [130, 168] on link "Create New Listing" at bounding box center [106, 167] width 108 height 17
click at [105, 195] on div "Menu Home Listings Payouts Messages Hidden pages New Listings Create New Listing" at bounding box center [99, 152] width 133 height 305
click at [89, 169] on span "Create New Listing" at bounding box center [99, 167] width 56 height 8
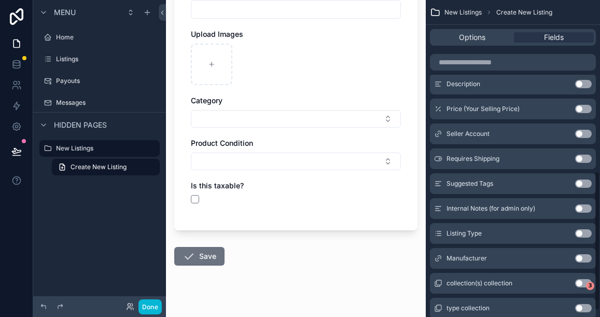
scroll to position [404, 0]
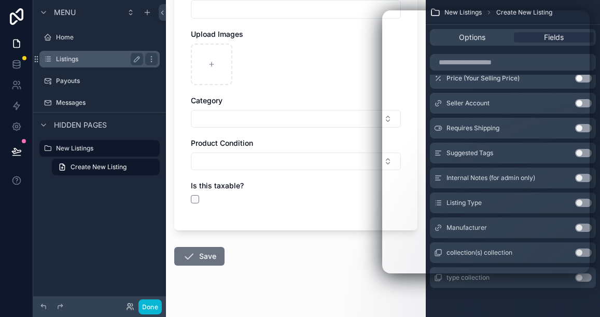
click at [81, 61] on label "Listings" at bounding box center [97, 59] width 83 height 8
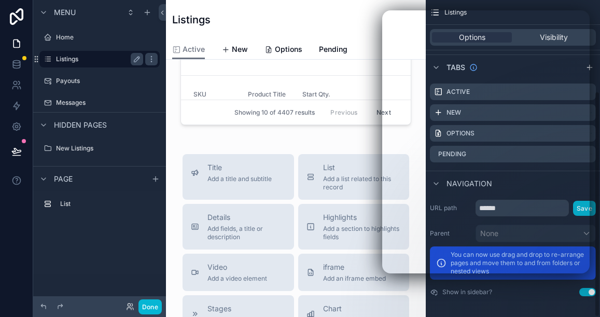
scroll to position [128, 0]
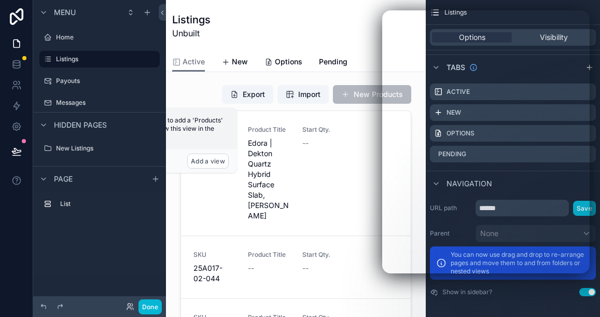
click at [324, 28] on div "Listings Unbuilt" at bounding box center [296, 25] width 248 height 27
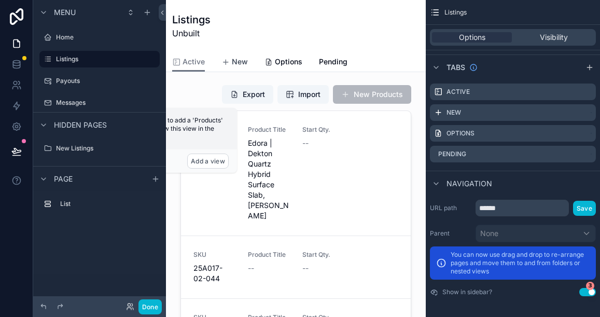
click at [241, 61] on span "New" at bounding box center [240, 62] width 16 height 10
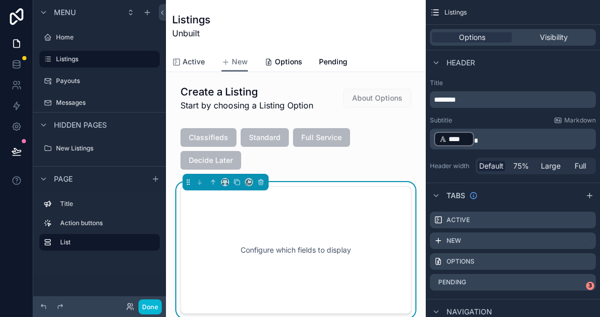
click at [197, 62] on span "Active" at bounding box center [194, 62] width 22 height 10
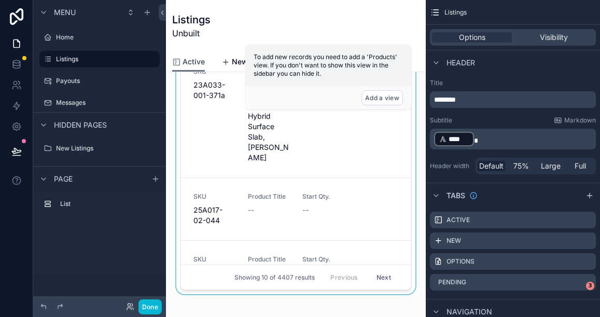
scroll to position [65, 0]
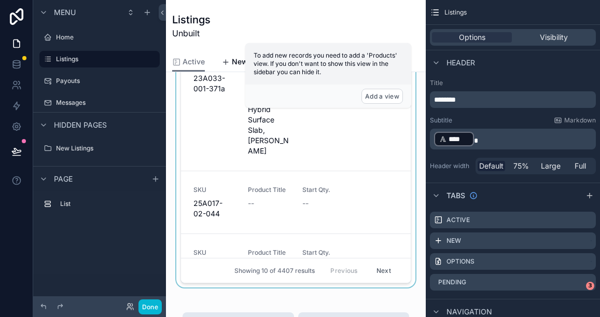
click at [254, 144] on div "scrollable content" at bounding box center [295, 152] width 243 height 272
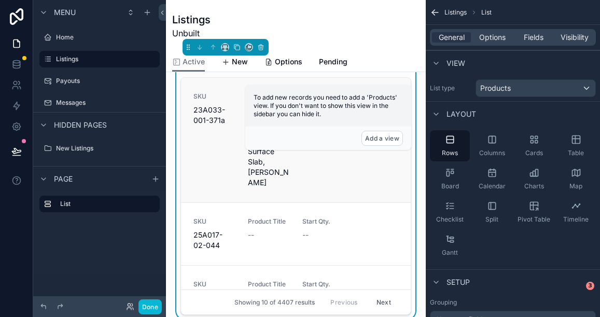
scroll to position [0, 0]
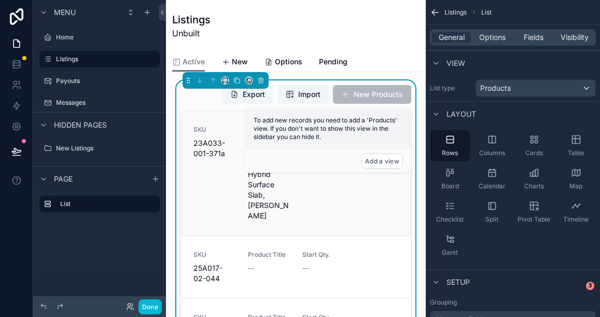
click at [219, 145] on span "23A033-001-371a" at bounding box center [215, 148] width 42 height 21
click at [259, 199] on span "Edora | Dekton Quartz Hybrid Surface Slab, [PERSON_NAME]" at bounding box center [269, 179] width 42 height 83
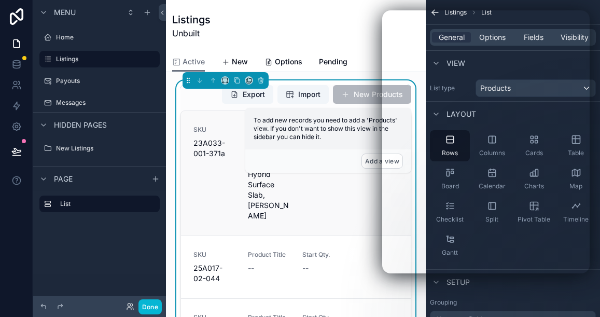
click at [233, 178] on div "SKU 23A033-001-371a" at bounding box center [215, 173] width 42 height 95
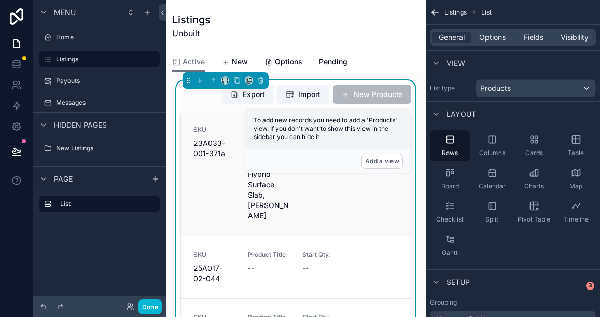
click at [212, 186] on div "SKU 23A033-001-371a" at bounding box center [215, 173] width 42 height 95
click at [237, 251] on div "SKU 25A017-02-044 Product Title -- Start Qty. --" at bounding box center [296, 267] width 205 height 33
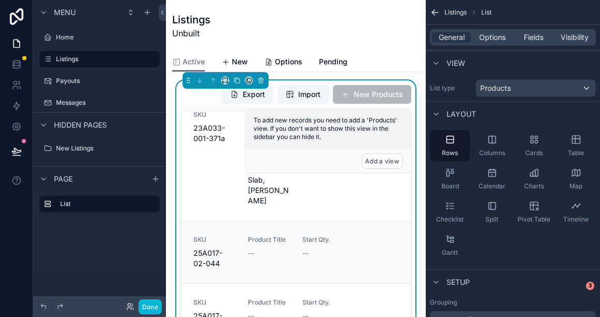
scroll to position [19, 0]
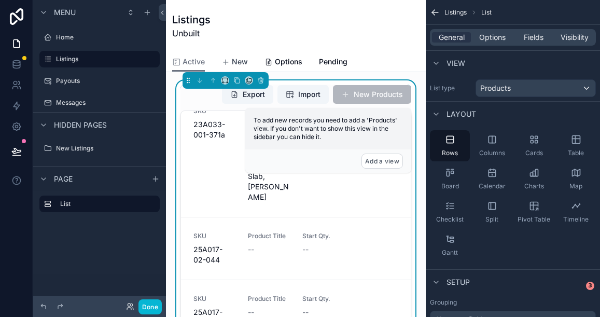
click at [236, 62] on span "New" at bounding box center [240, 62] width 16 height 10
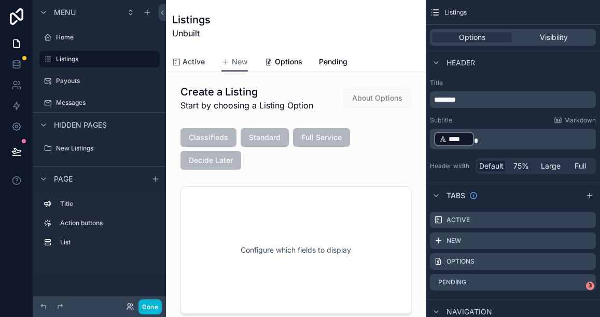
click at [197, 63] on span "Active" at bounding box center [194, 62] width 22 height 10
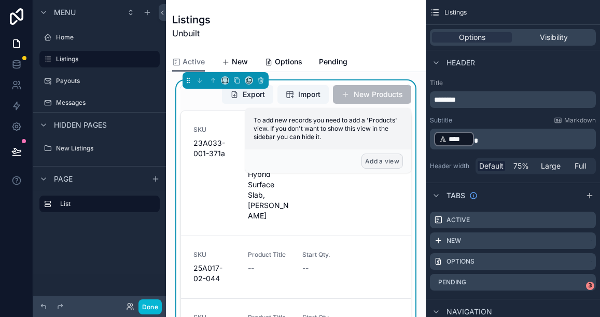
click at [373, 158] on button "Add a view" at bounding box center [383, 161] width 42 height 15
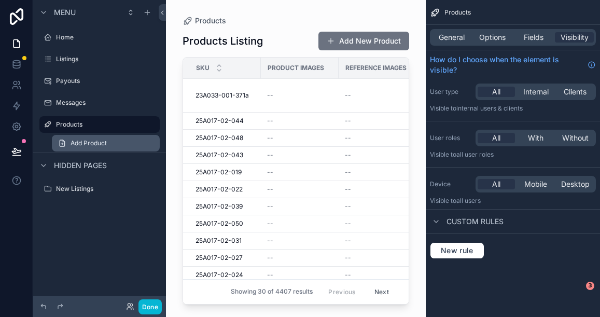
click at [102, 143] on span "Add Product" at bounding box center [89, 143] width 36 height 8
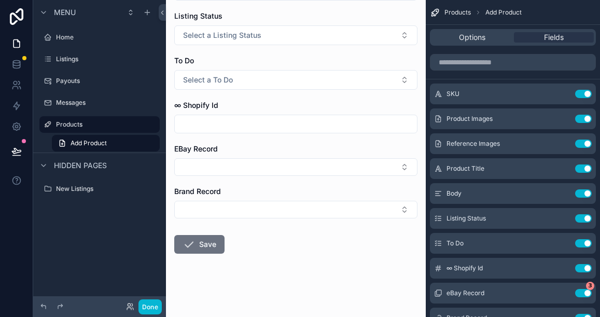
scroll to position [331, 0]
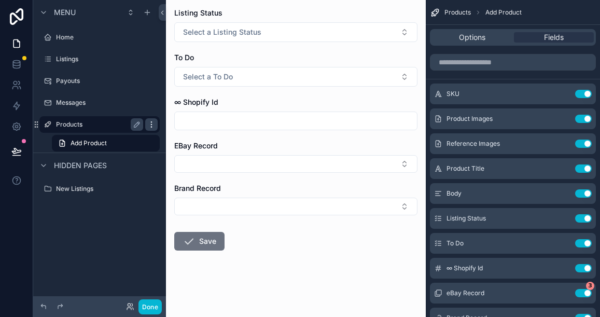
click at [149, 123] on icon "scrollable content" at bounding box center [151, 124] width 8 height 8
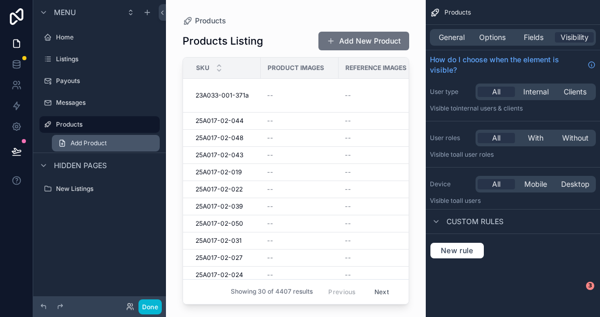
click at [102, 143] on span "Add Product" at bounding box center [89, 143] width 36 height 8
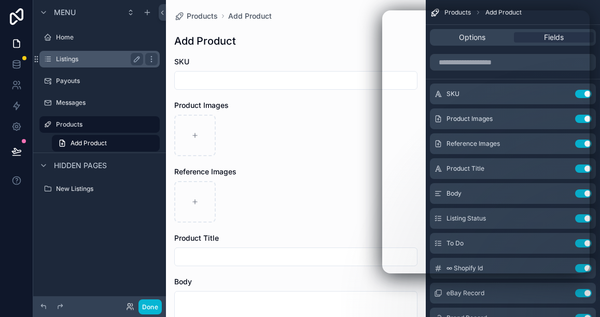
click at [77, 62] on label "Listings" at bounding box center [97, 59] width 83 height 8
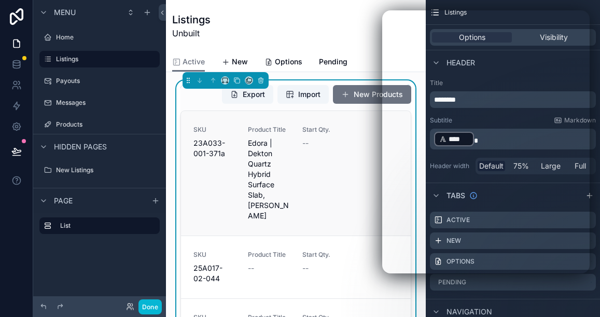
click at [258, 154] on span "Edora | Dekton Quartz Hybrid Surface Slab, [PERSON_NAME]" at bounding box center [269, 179] width 42 height 83
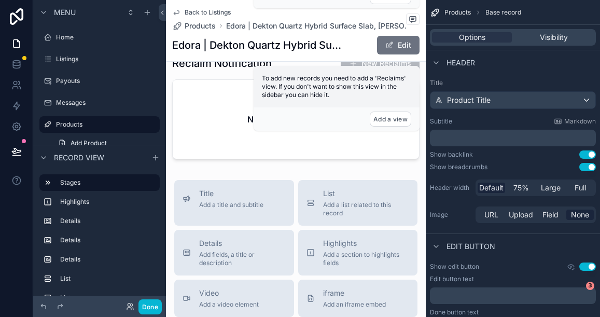
scroll to position [979, 0]
